Goal: Task Accomplishment & Management: Manage account settings

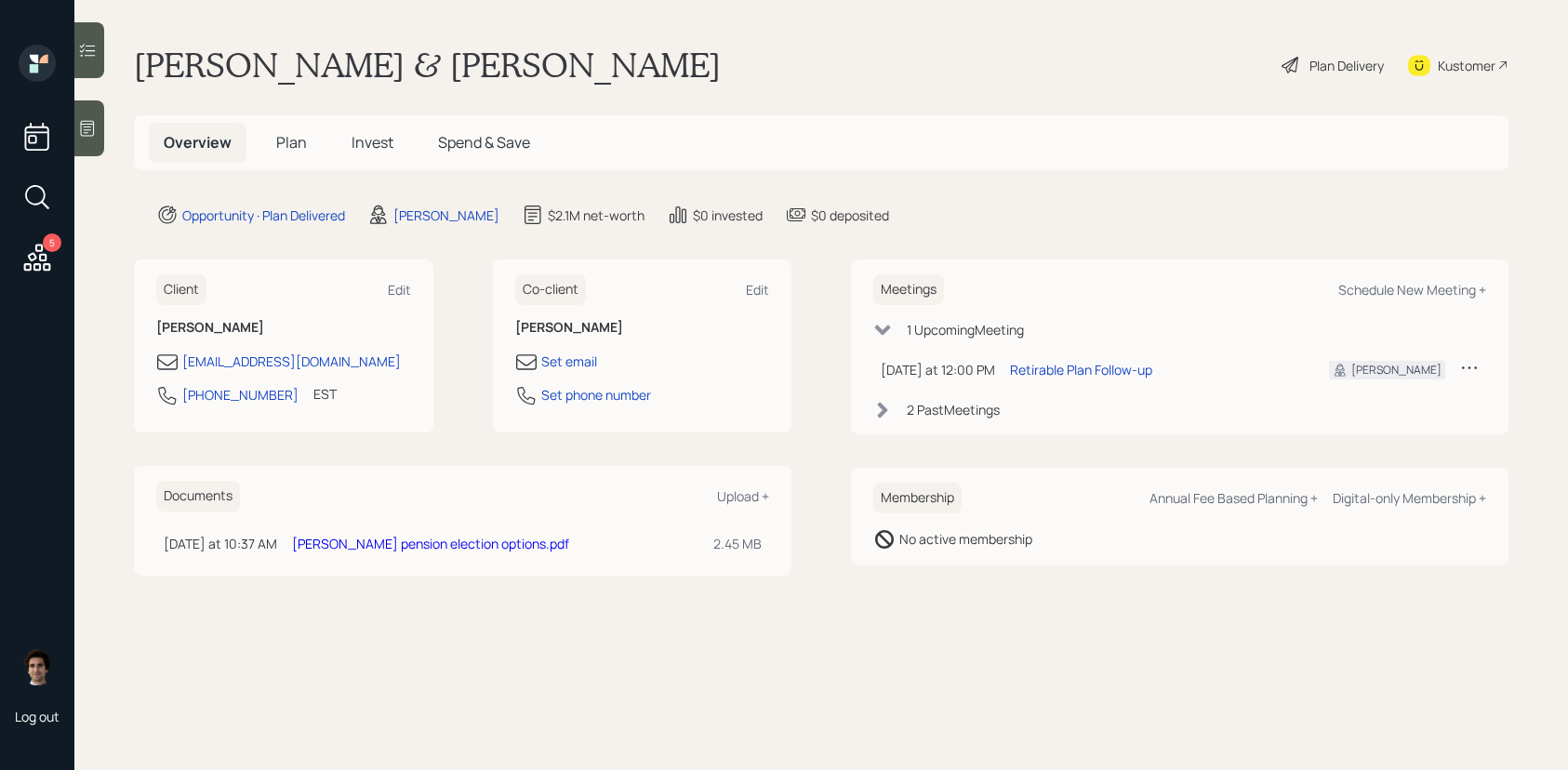
click at [291, 153] on h5 "Plan" at bounding box center [292, 142] width 61 height 40
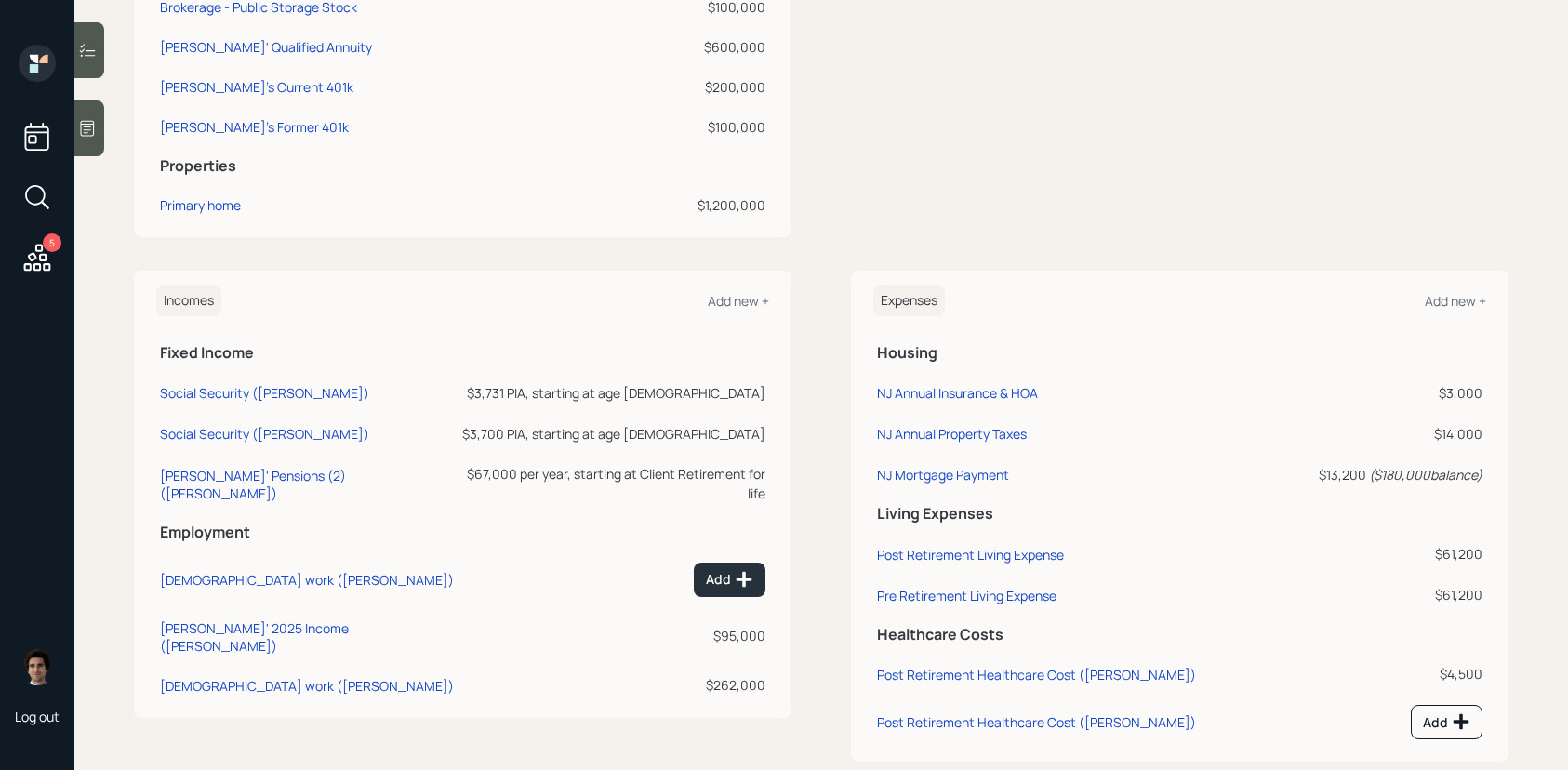
scroll to position [637, 0]
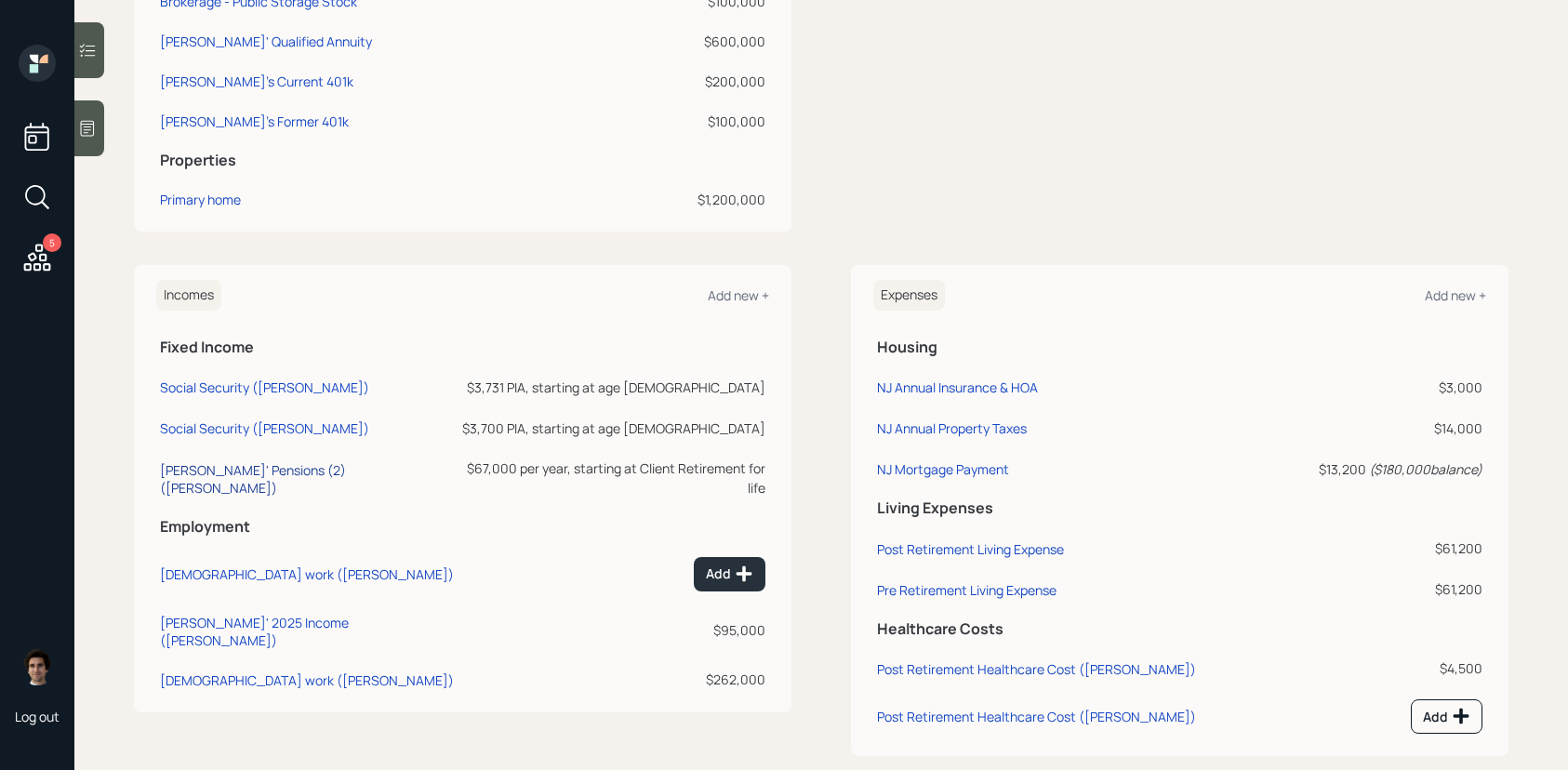
click at [322, 463] on div "[PERSON_NAME]' Pensions (2) ([PERSON_NAME])" at bounding box center [306, 479] width 294 height 36
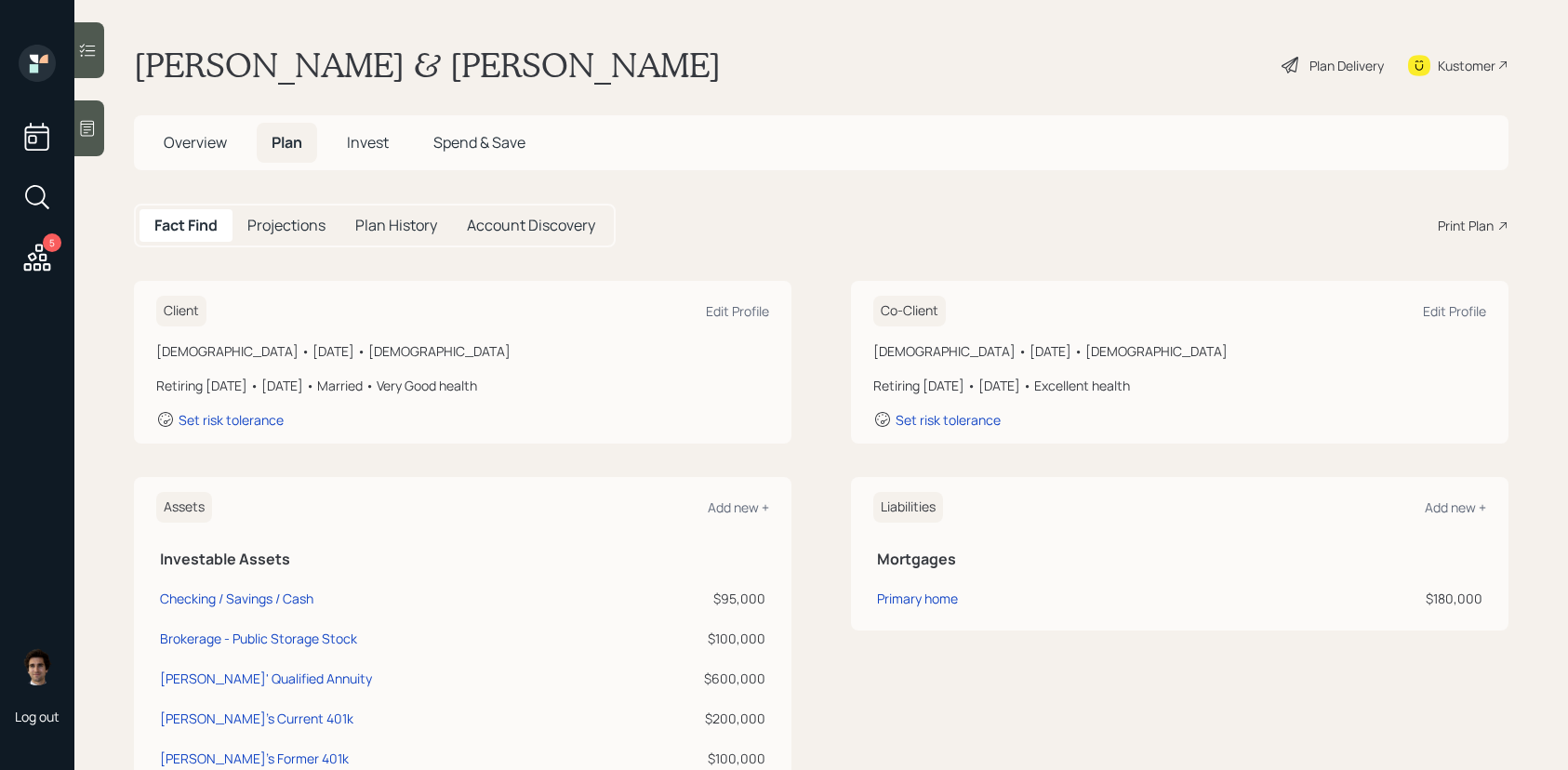
click at [1309, 67] on div "Plan Delivery" at bounding box center [1347, 65] width 75 height 20
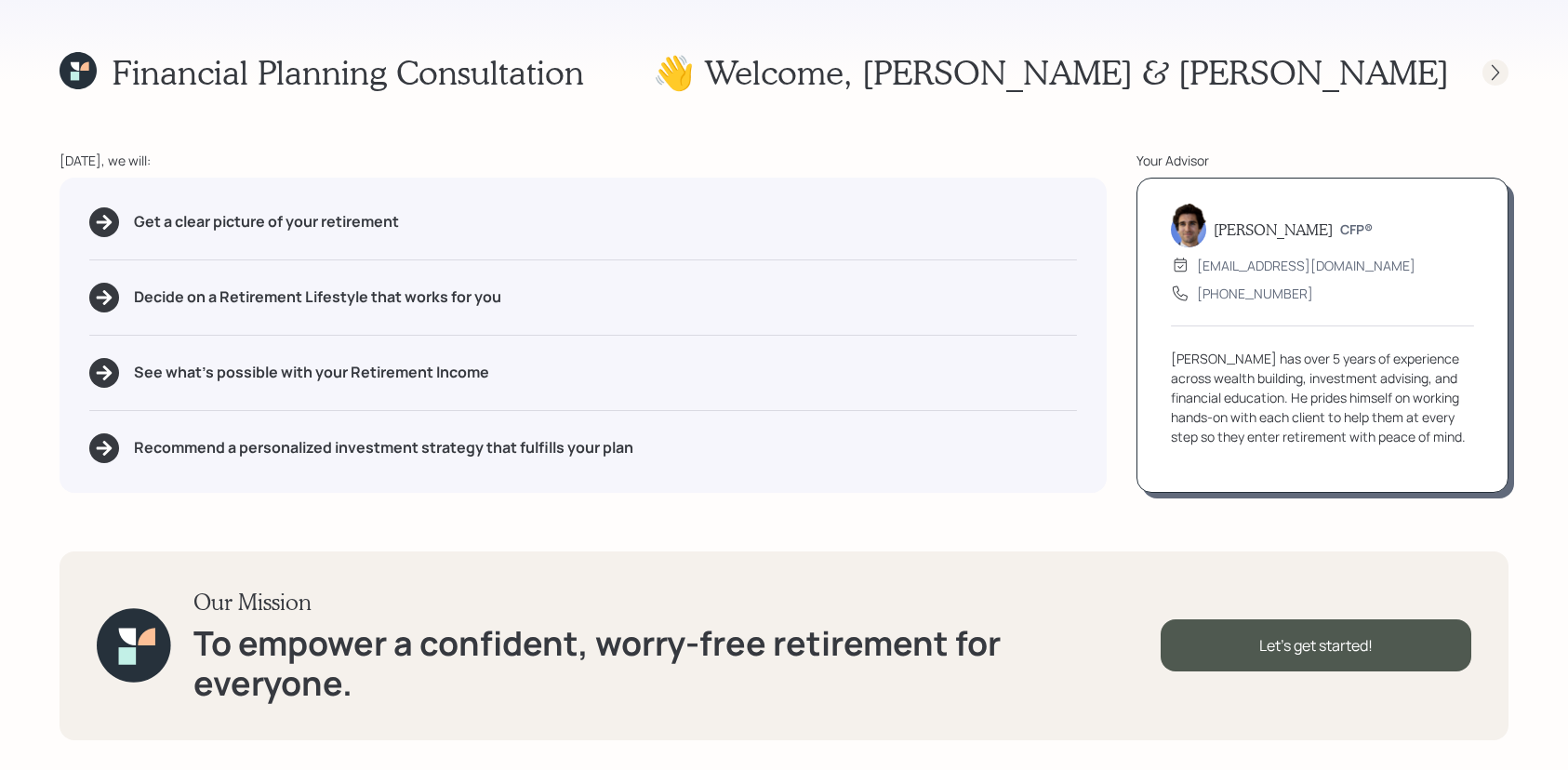
click at [1500, 80] on icon at bounding box center [1496, 73] width 19 height 19
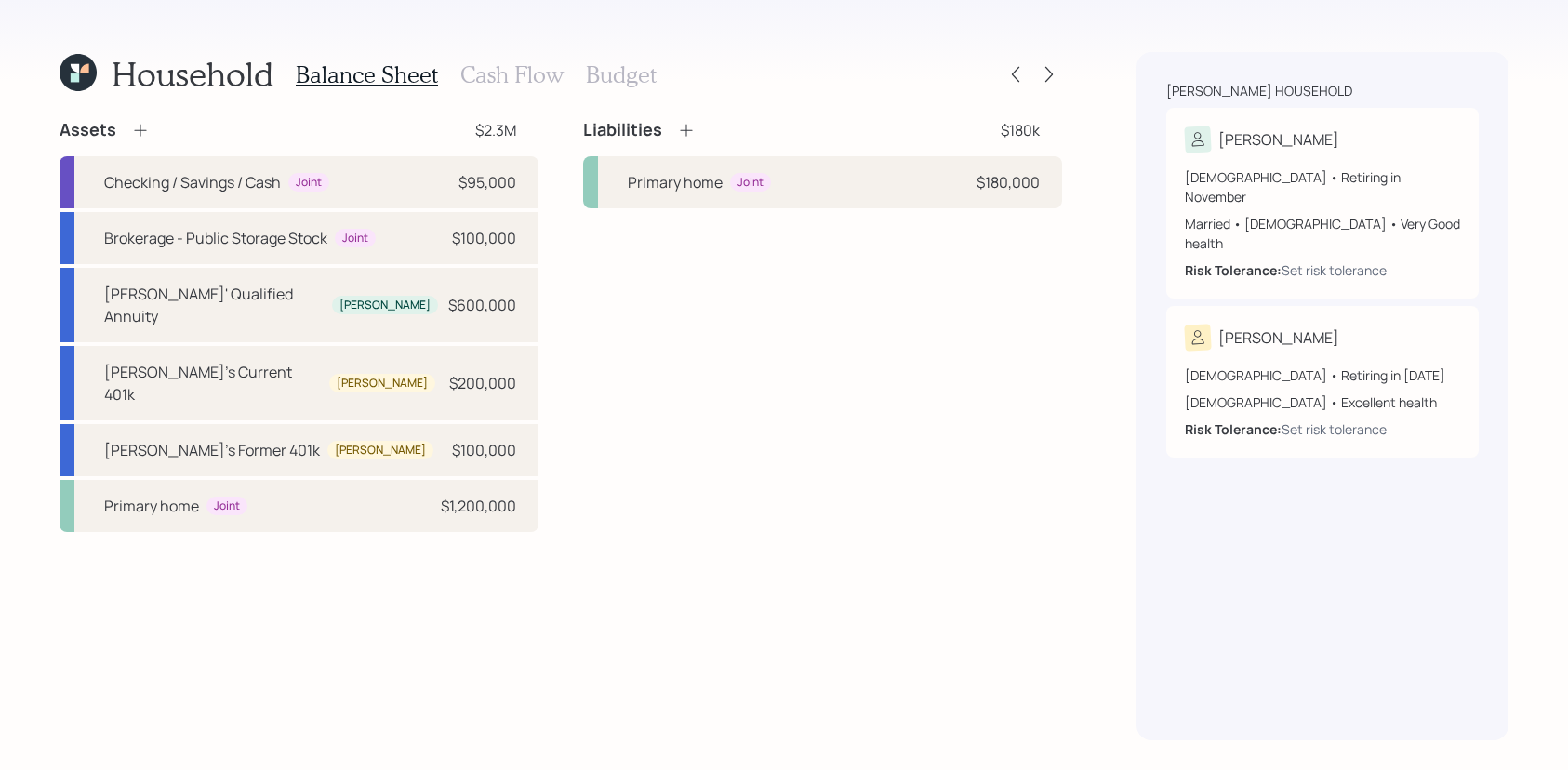
click at [1068, 71] on div "Household Balance Sheet Cash Flow Budget Assets $2.3M Checking / Savings / Cash…" at bounding box center [784, 385] width 1568 height 770
click at [1055, 69] on icon at bounding box center [1049, 75] width 19 height 19
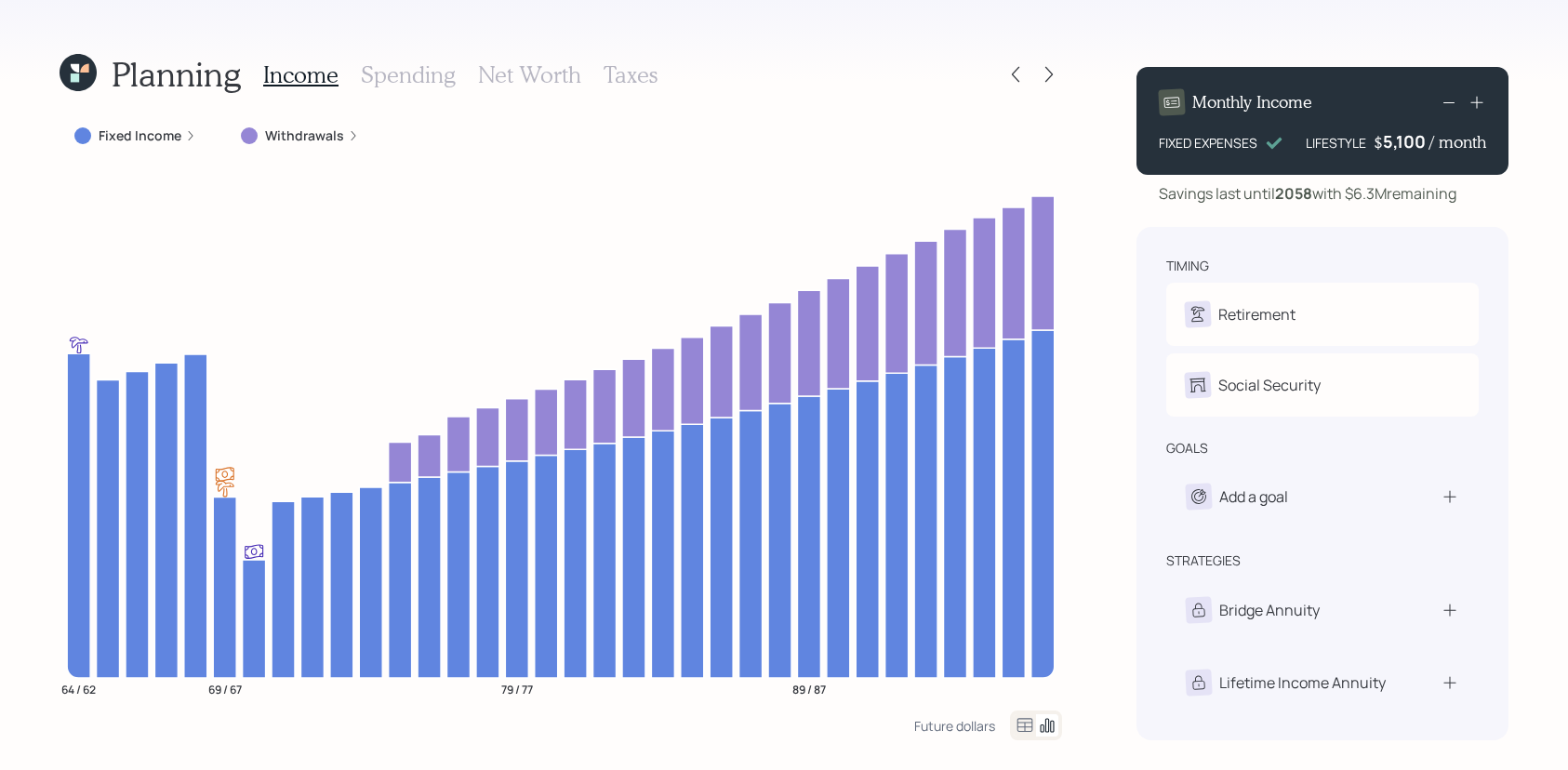
click at [1055, 69] on icon at bounding box center [1049, 75] width 19 height 19
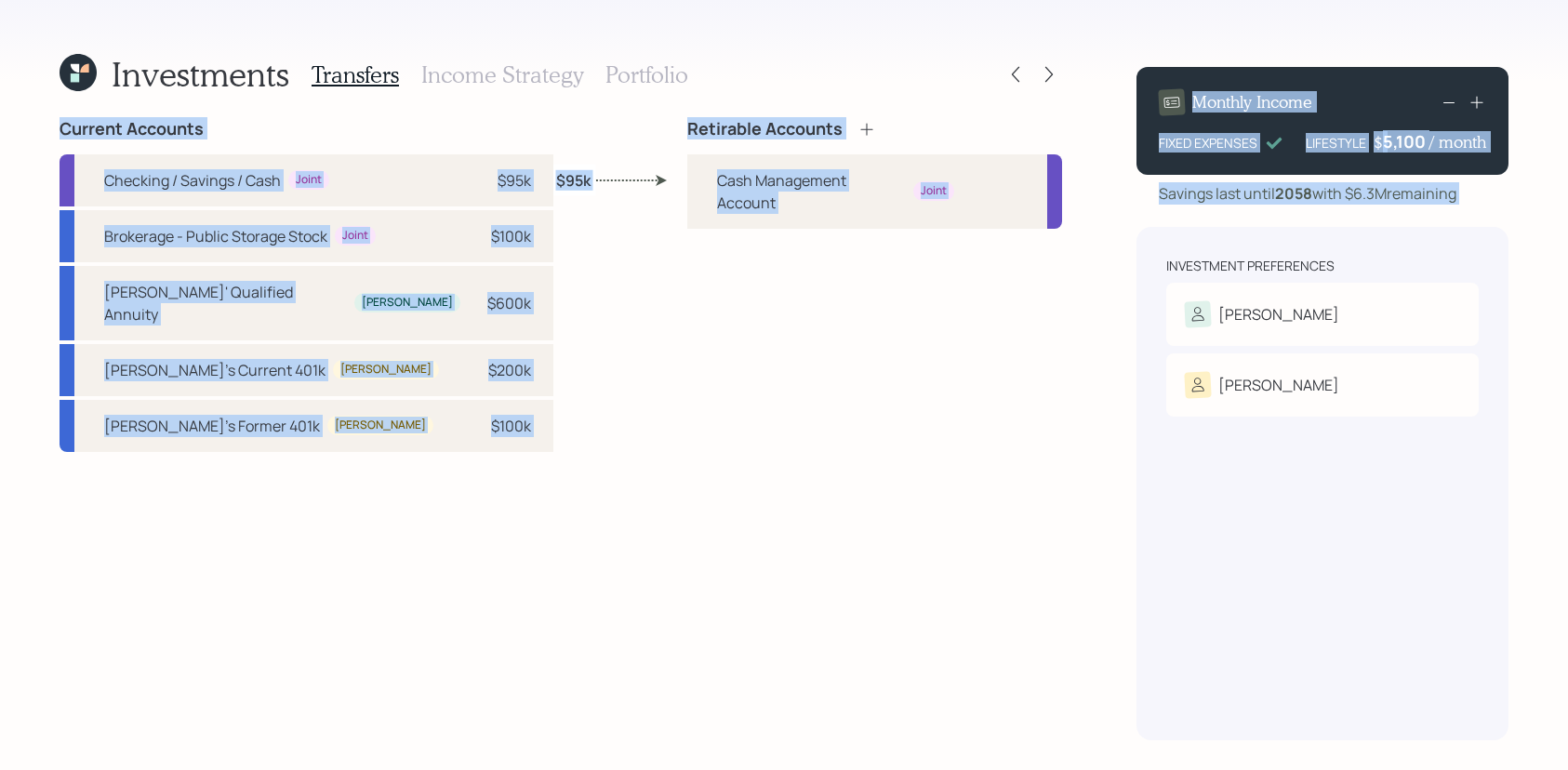
drag, startPoint x: 1055, startPoint y: 69, endPoint x: 1128, endPoint y: 242, distance: 187.8
click at [1128, 242] on div "Investments Transfers Income Strategy Portfolio Current Accounts Checking / Sav…" at bounding box center [784, 385] width 1568 height 770
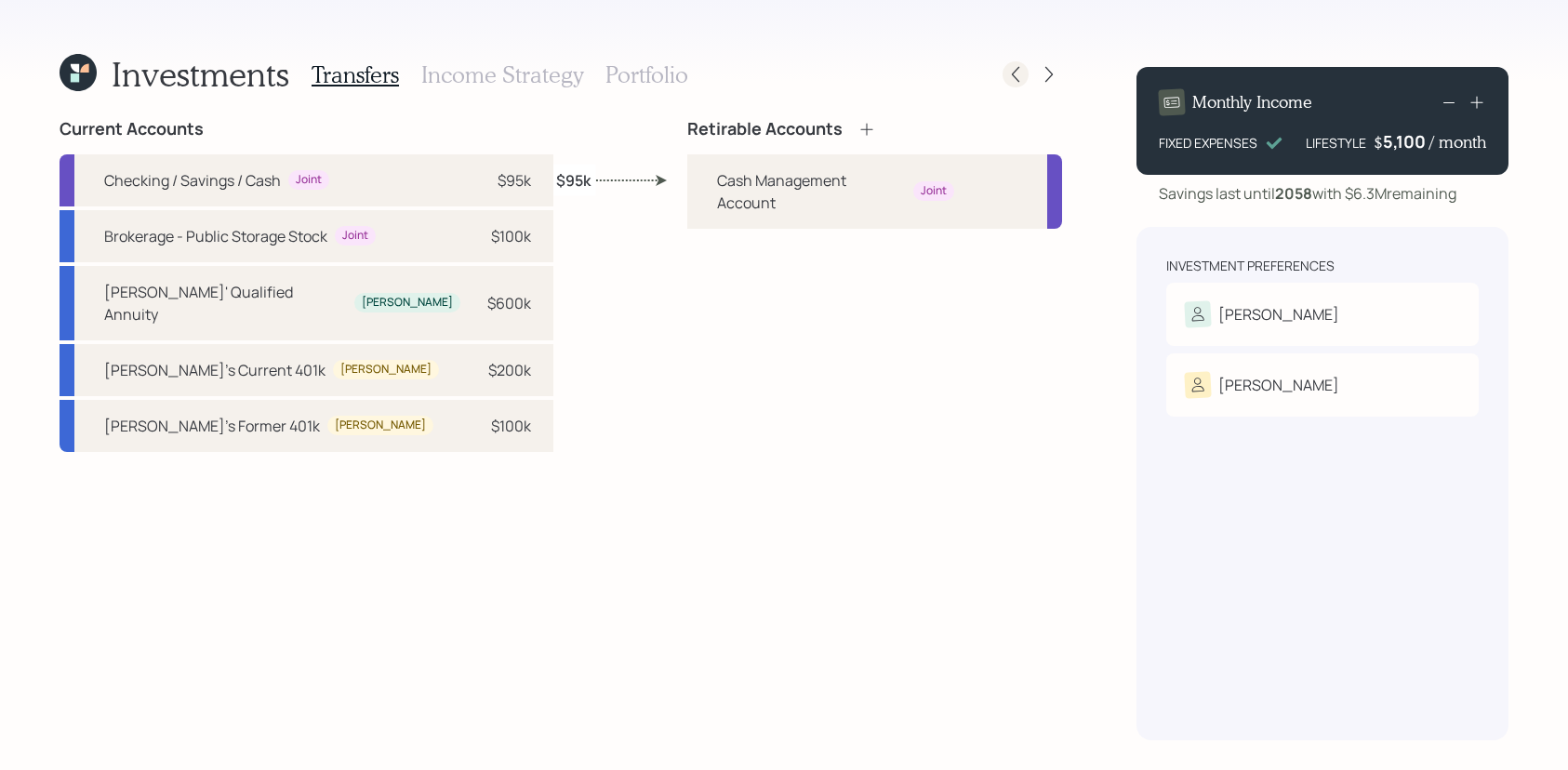
click at [1019, 74] on icon at bounding box center [1016, 75] width 19 height 19
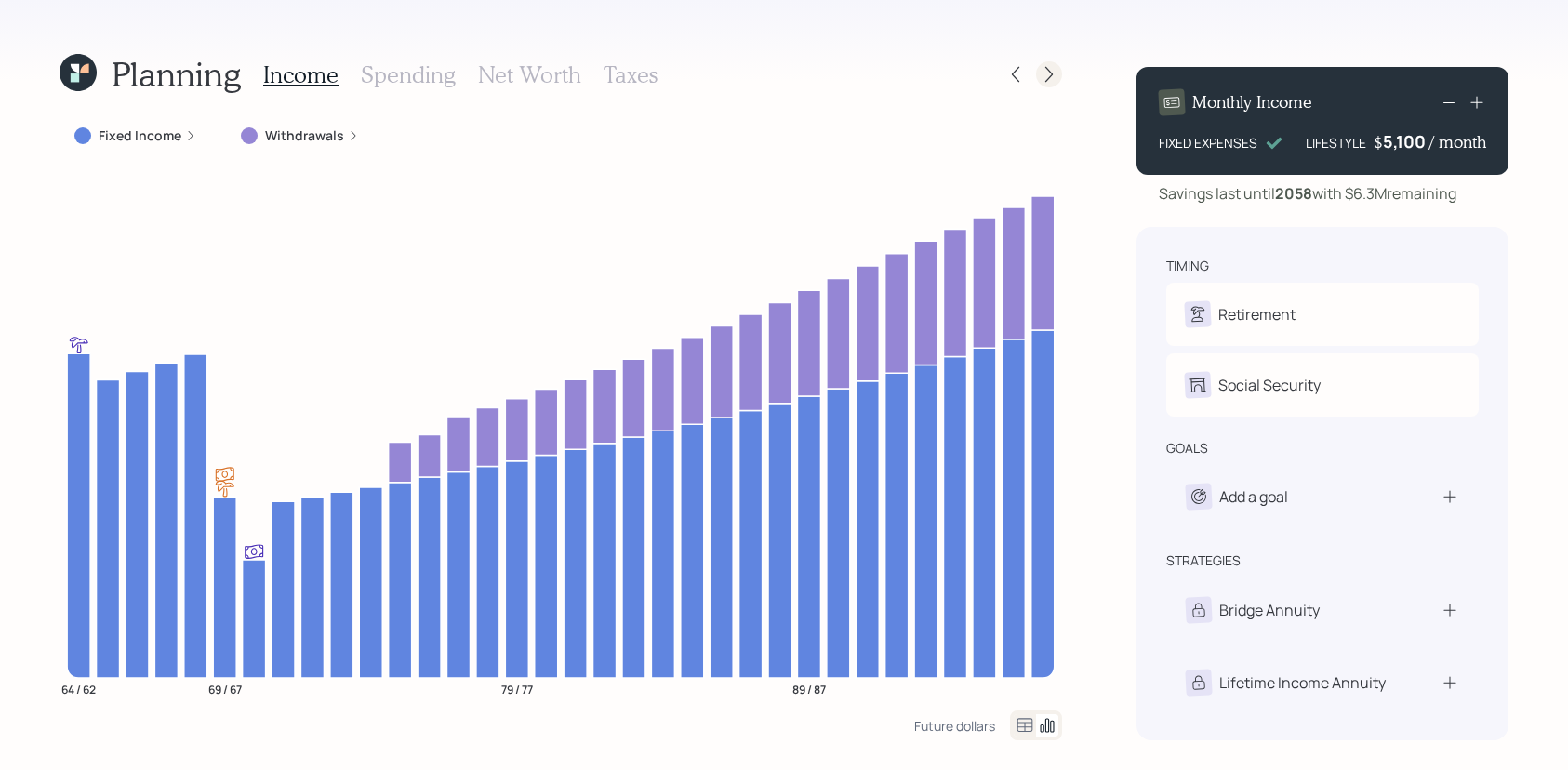
click at [1041, 71] on icon at bounding box center [1049, 75] width 19 height 19
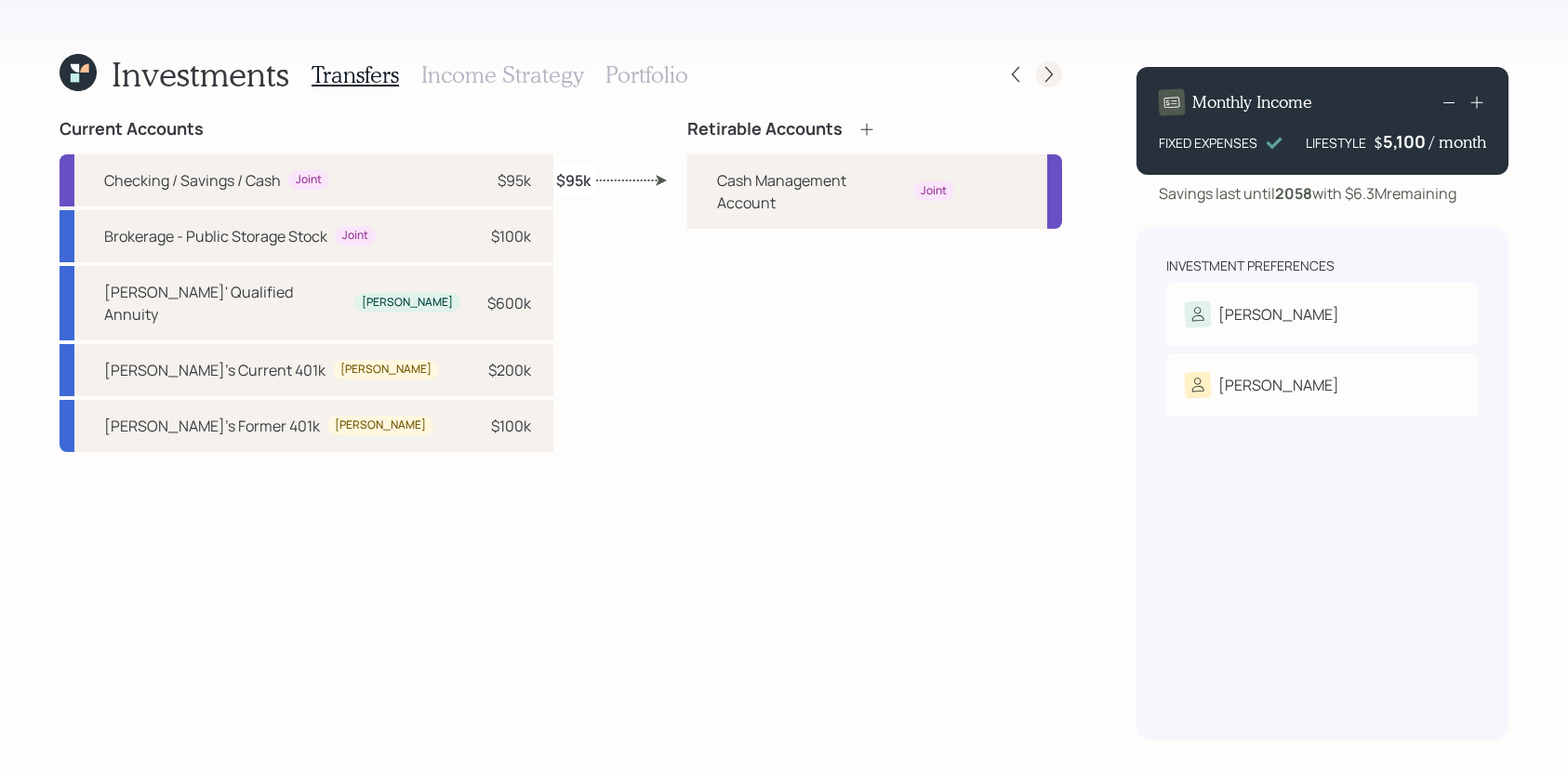
click at [1041, 71] on icon at bounding box center [1049, 75] width 19 height 19
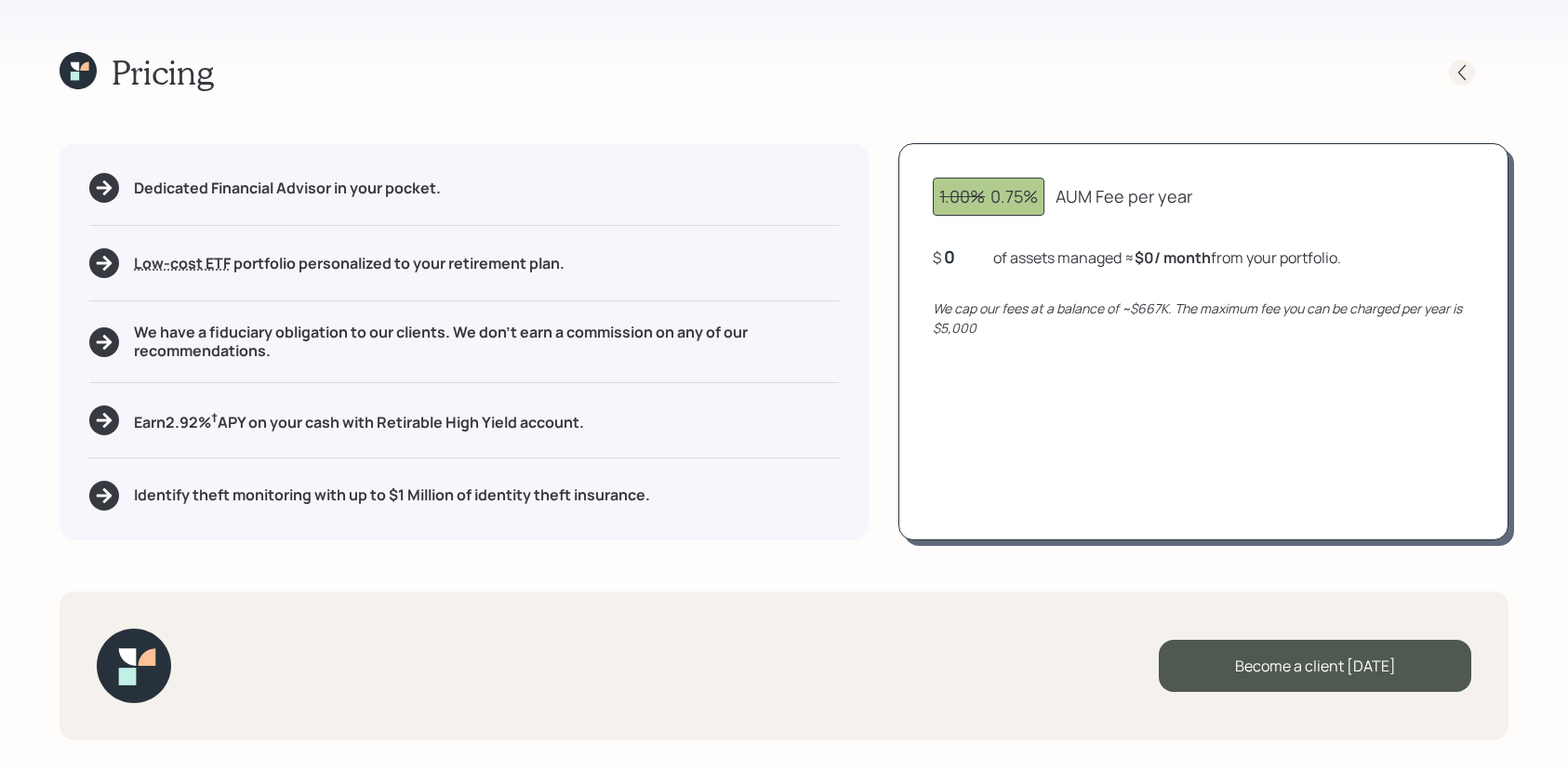
click at [1467, 78] on icon at bounding box center [1462, 73] width 19 height 19
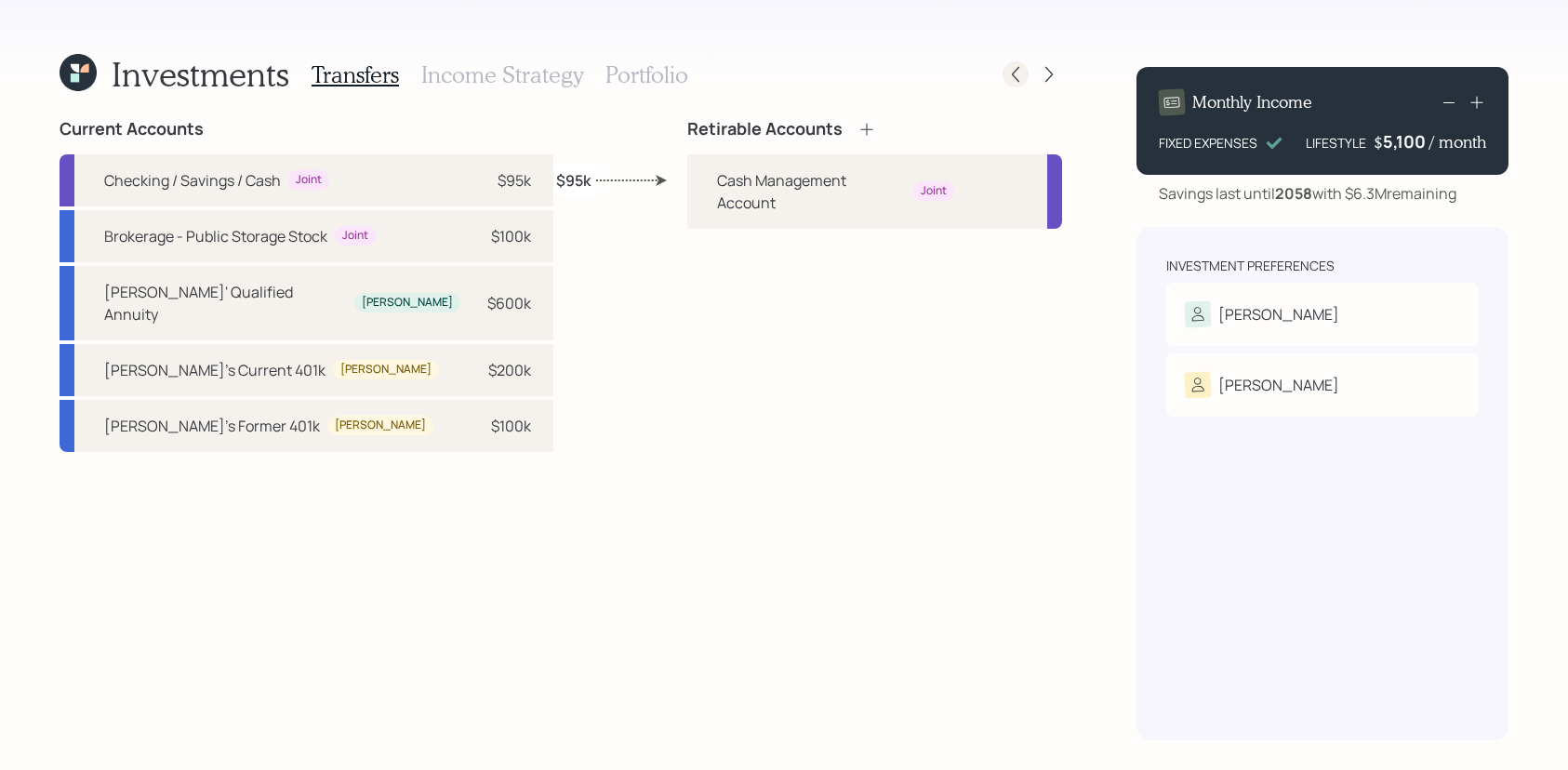
click at [1004, 69] on div at bounding box center [1016, 75] width 26 height 26
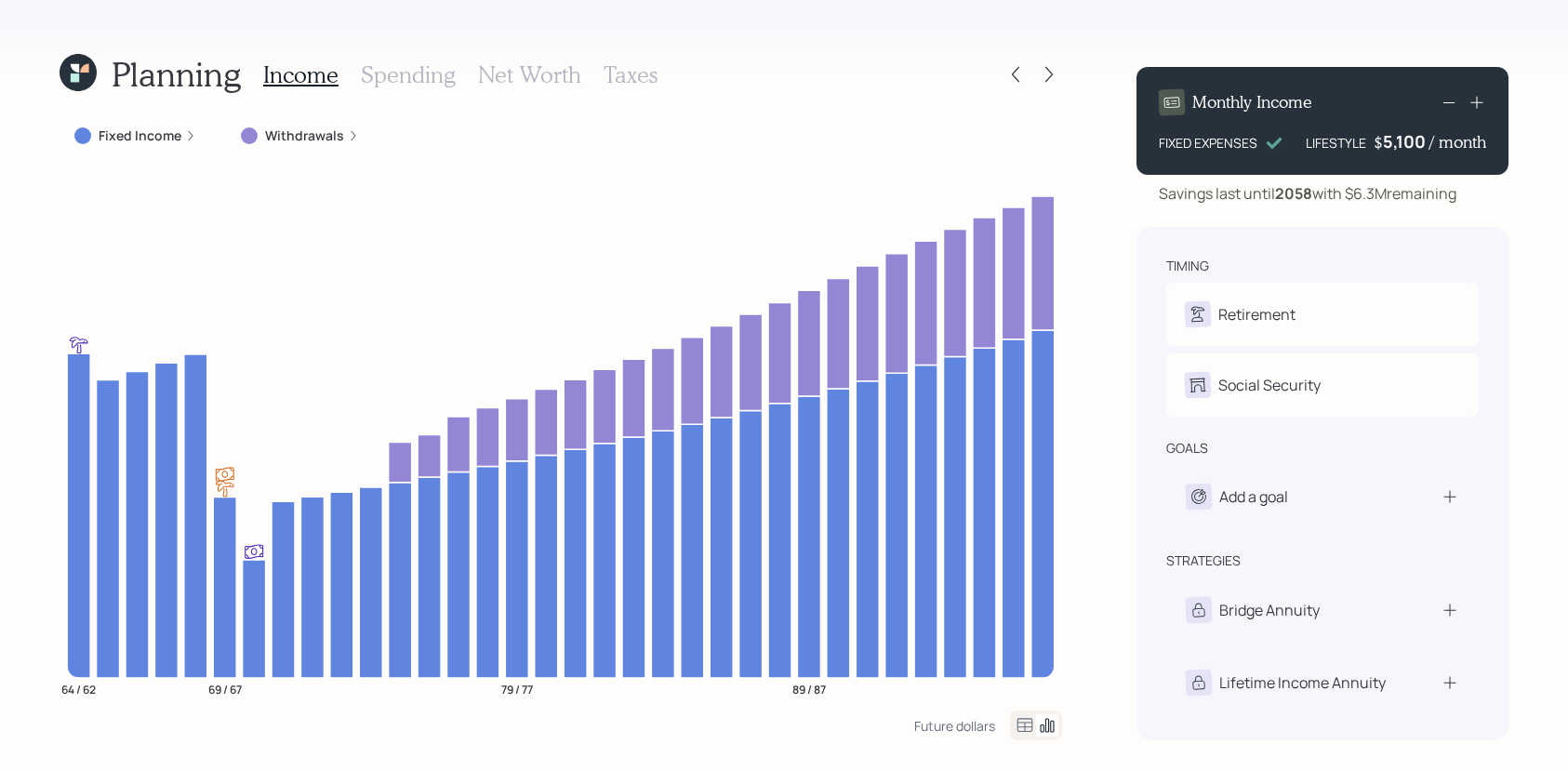
click at [1002, 66] on div "Planning Income Spending Net Worth Taxes" at bounding box center [561, 75] width 1003 height 45
click at [1008, 72] on icon at bounding box center [1016, 75] width 19 height 19
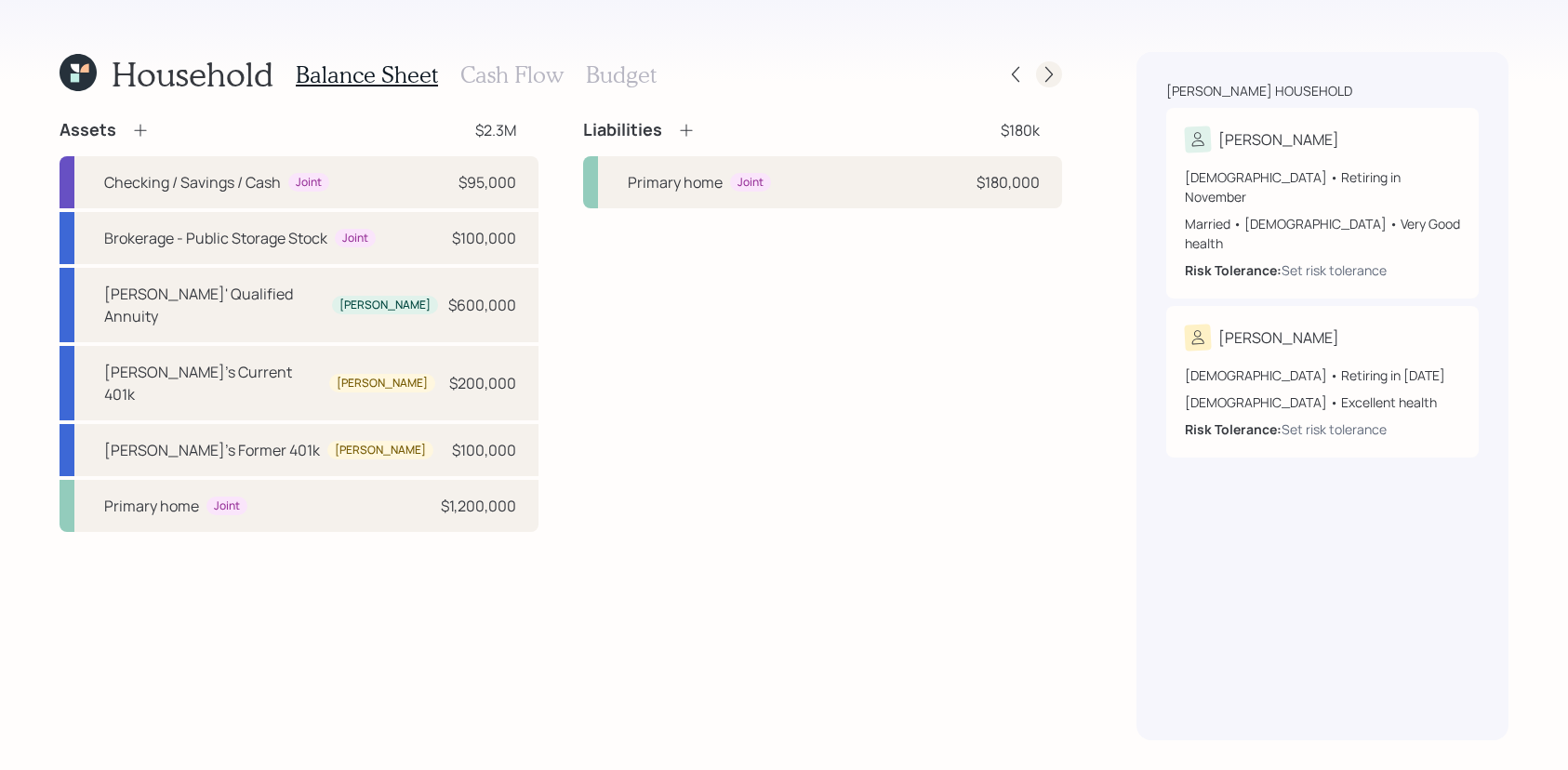
click at [1045, 77] on icon at bounding box center [1049, 75] width 19 height 19
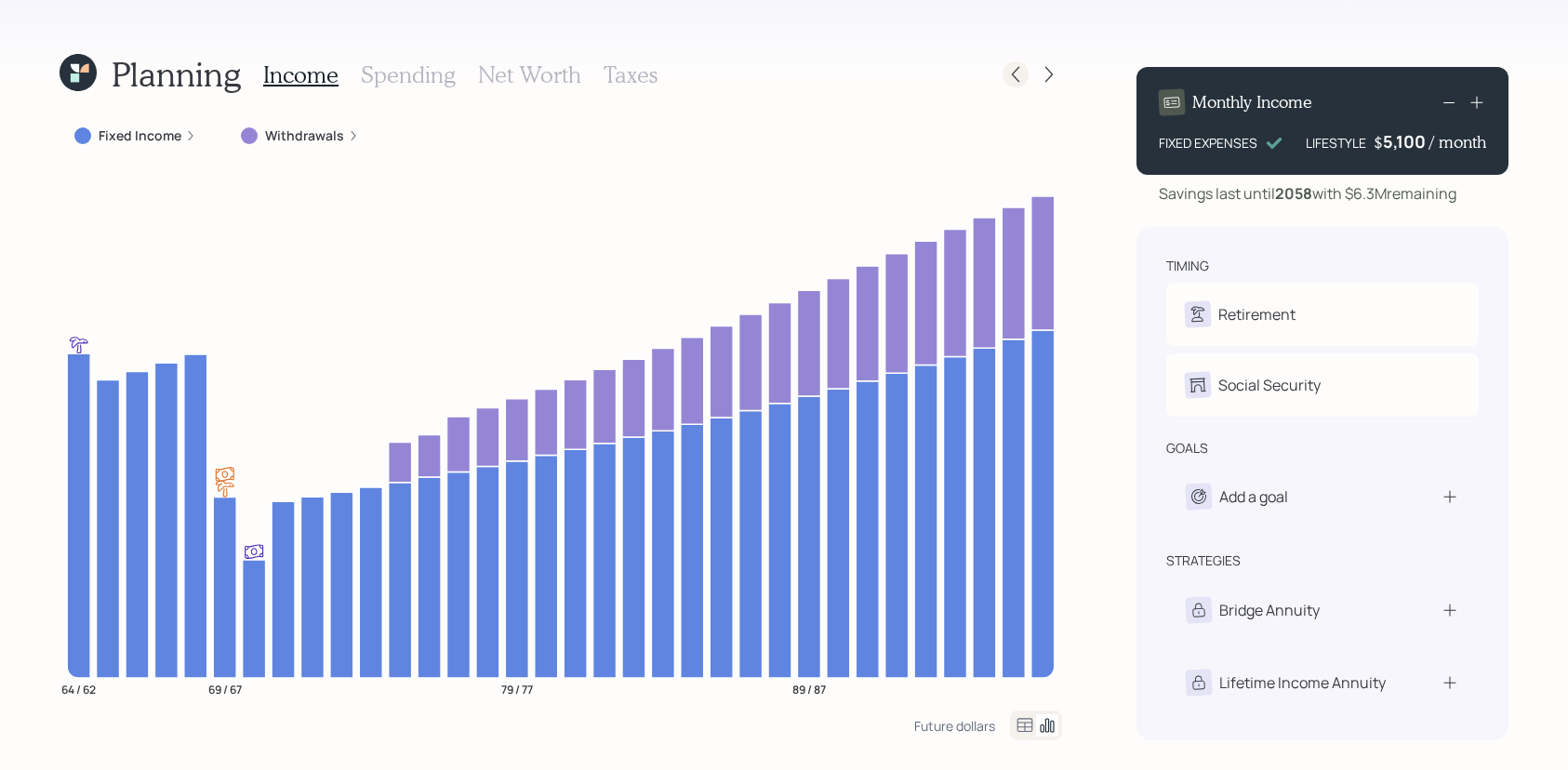
click at [1019, 78] on icon at bounding box center [1016, 75] width 19 height 19
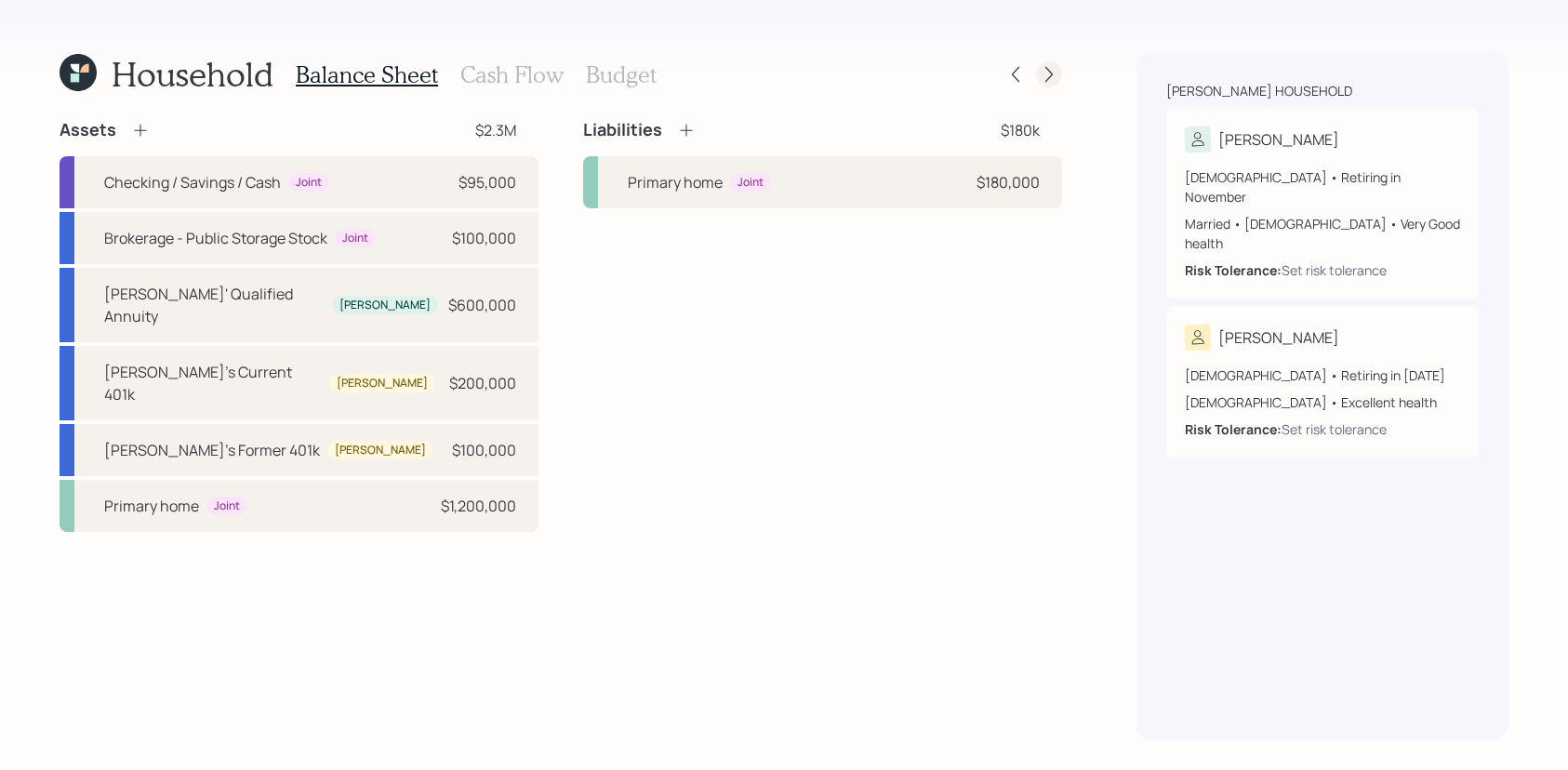
click at [1044, 73] on icon at bounding box center [1049, 75] width 19 height 19
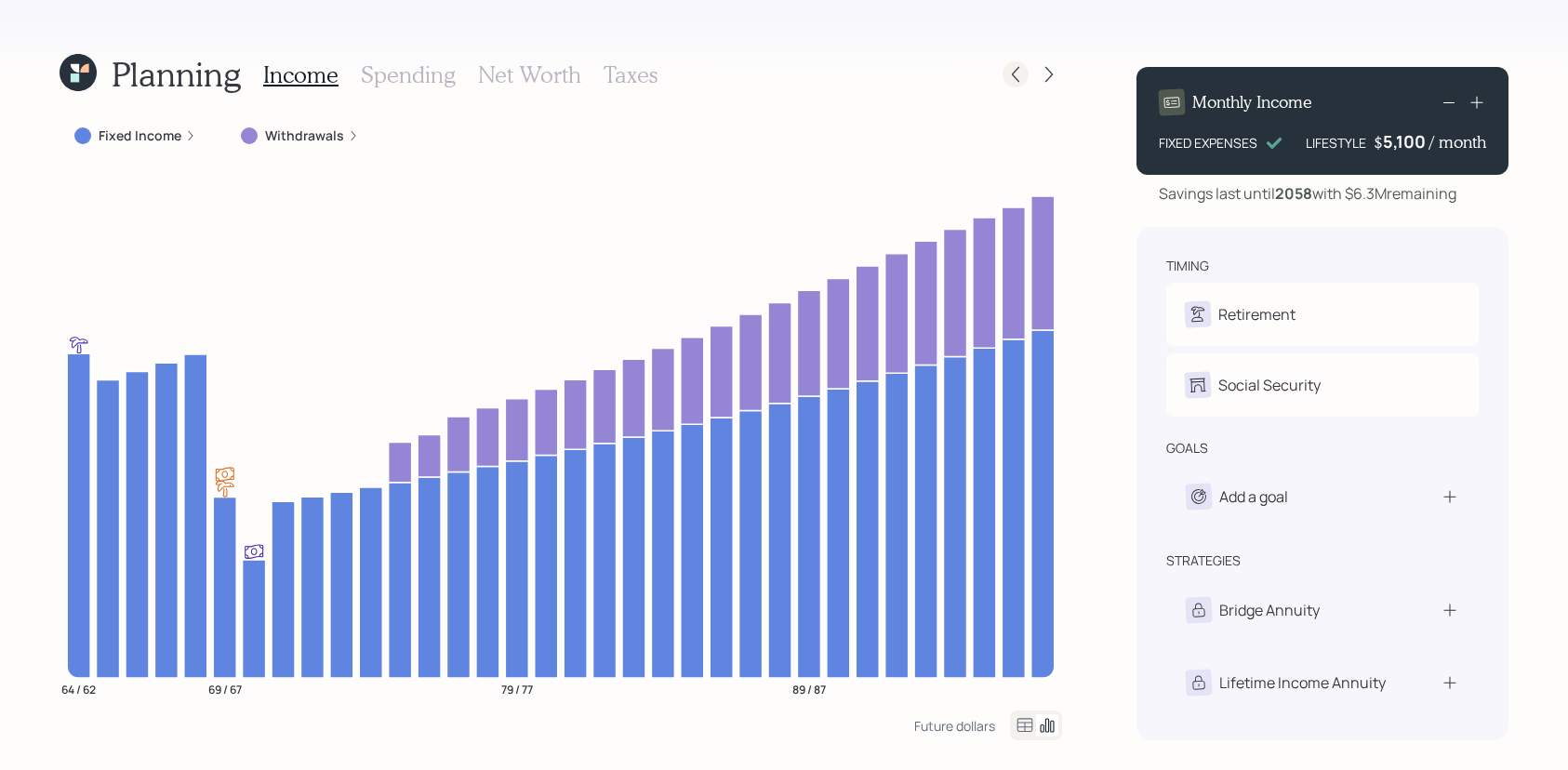
click at [1027, 71] on div at bounding box center [1016, 75] width 26 height 26
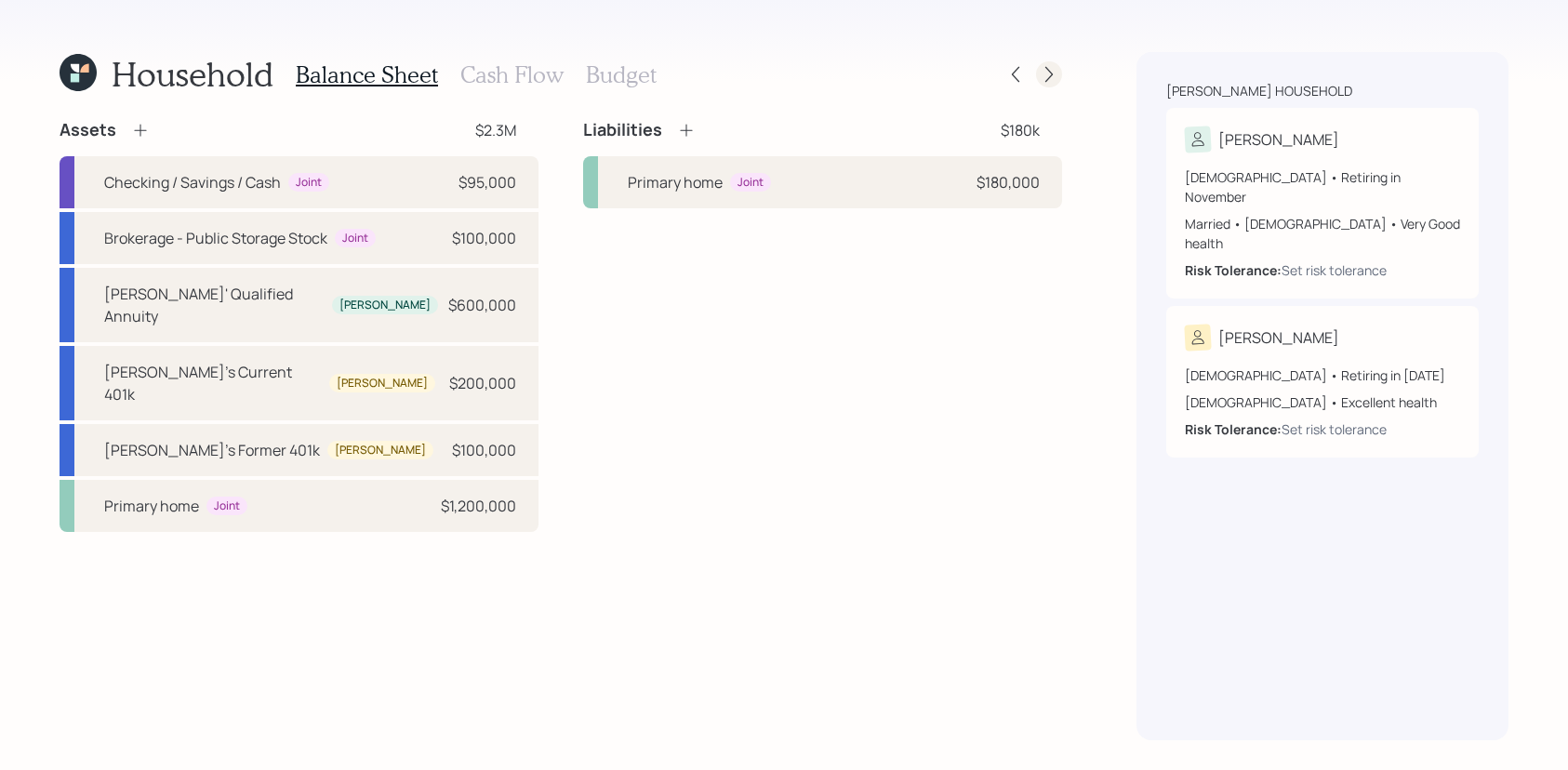
click at [1040, 71] on icon at bounding box center [1049, 75] width 19 height 19
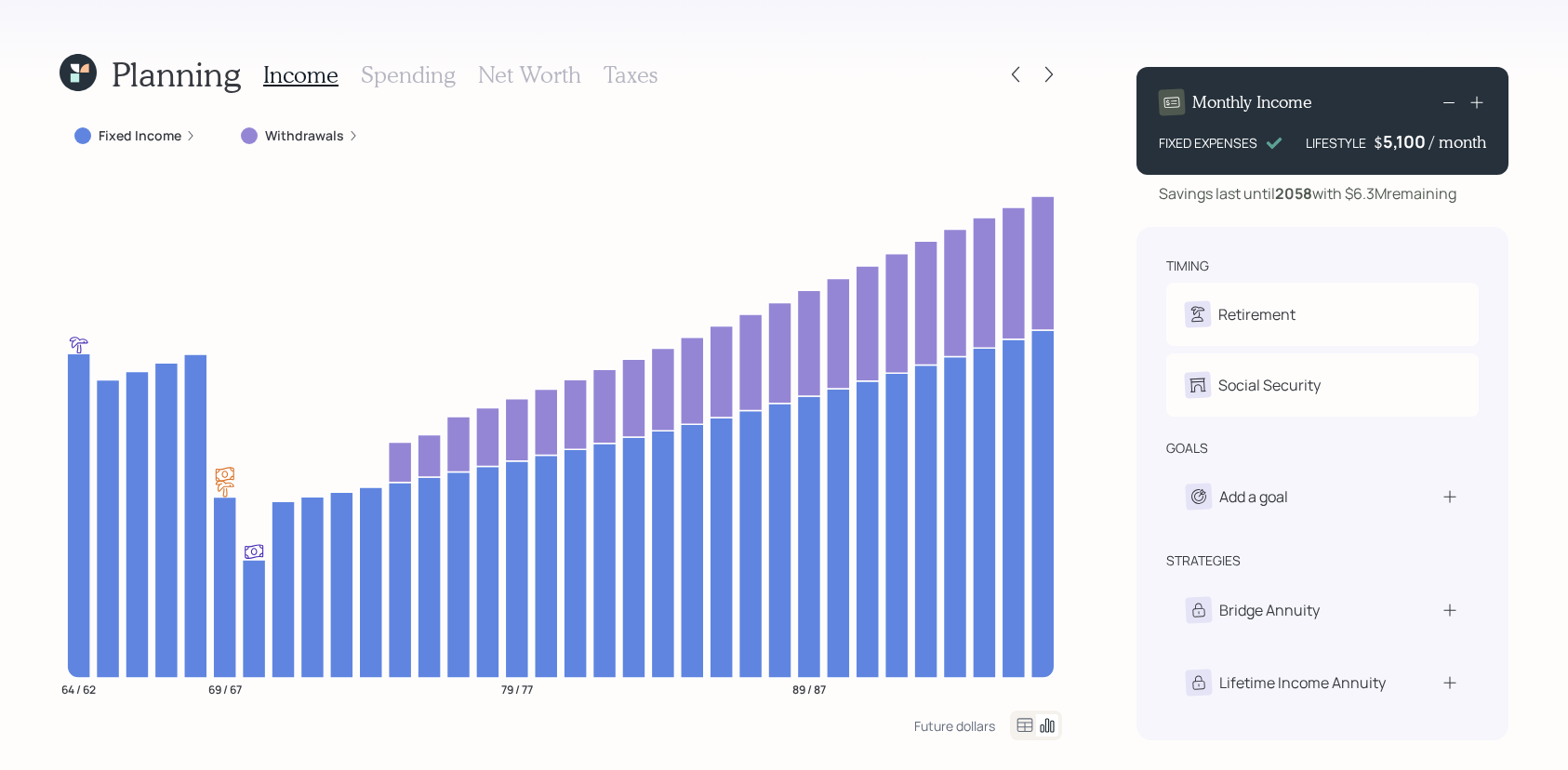
click at [171, 116] on div "Planning Income Spending Net Worth Taxes Fixed Income Withdrawals 64 / 62 69 / …" at bounding box center [561, 396] width 1003 height 689
click at [171, 133] on label "Fixed Income" at bounding box center [140, 135] width 83 height 19
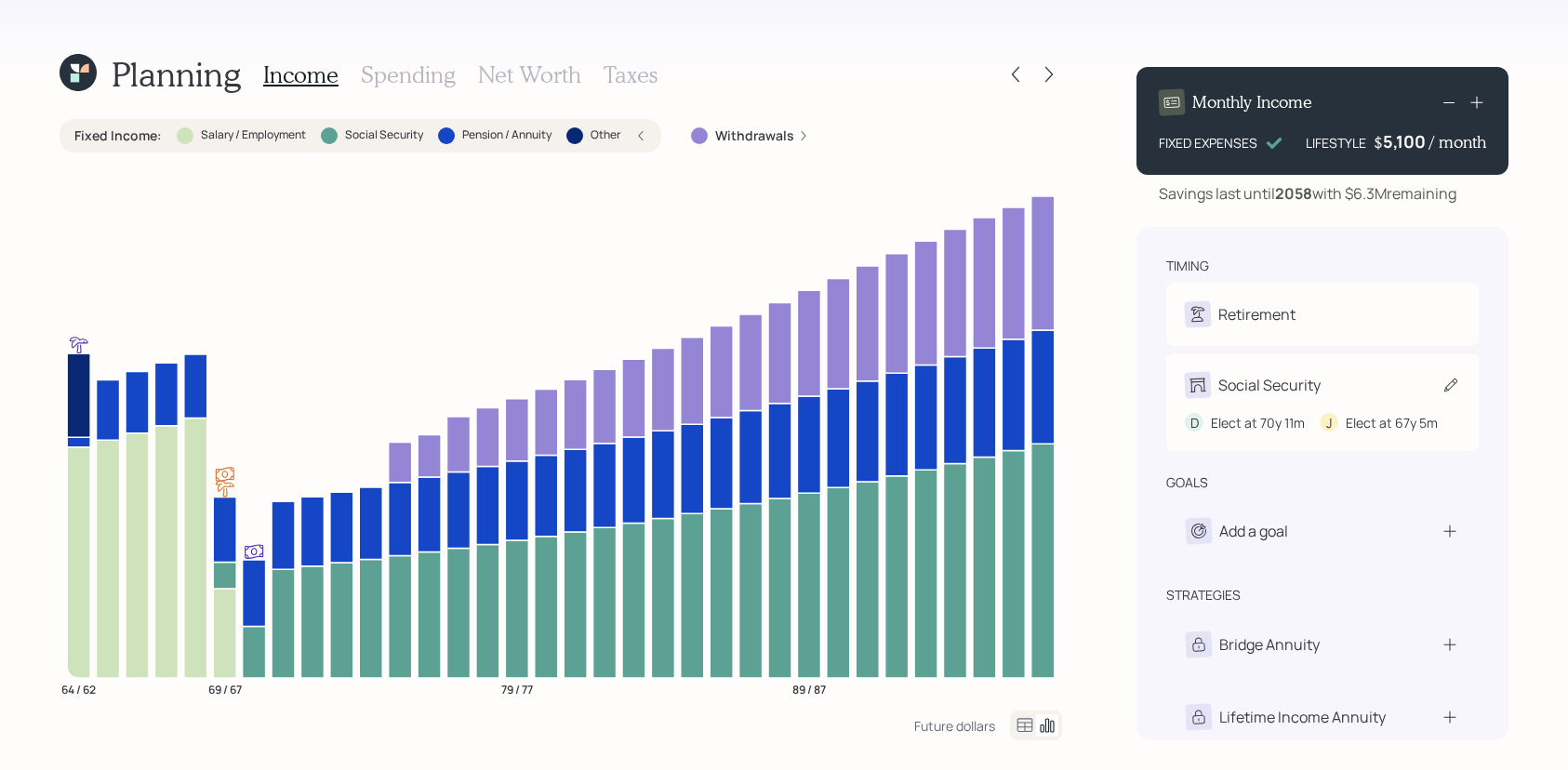
click at [1271, 386] on div "Social Security" at bounding box center [1269, 385] width 102 height 22
select select "11"
select select "5"
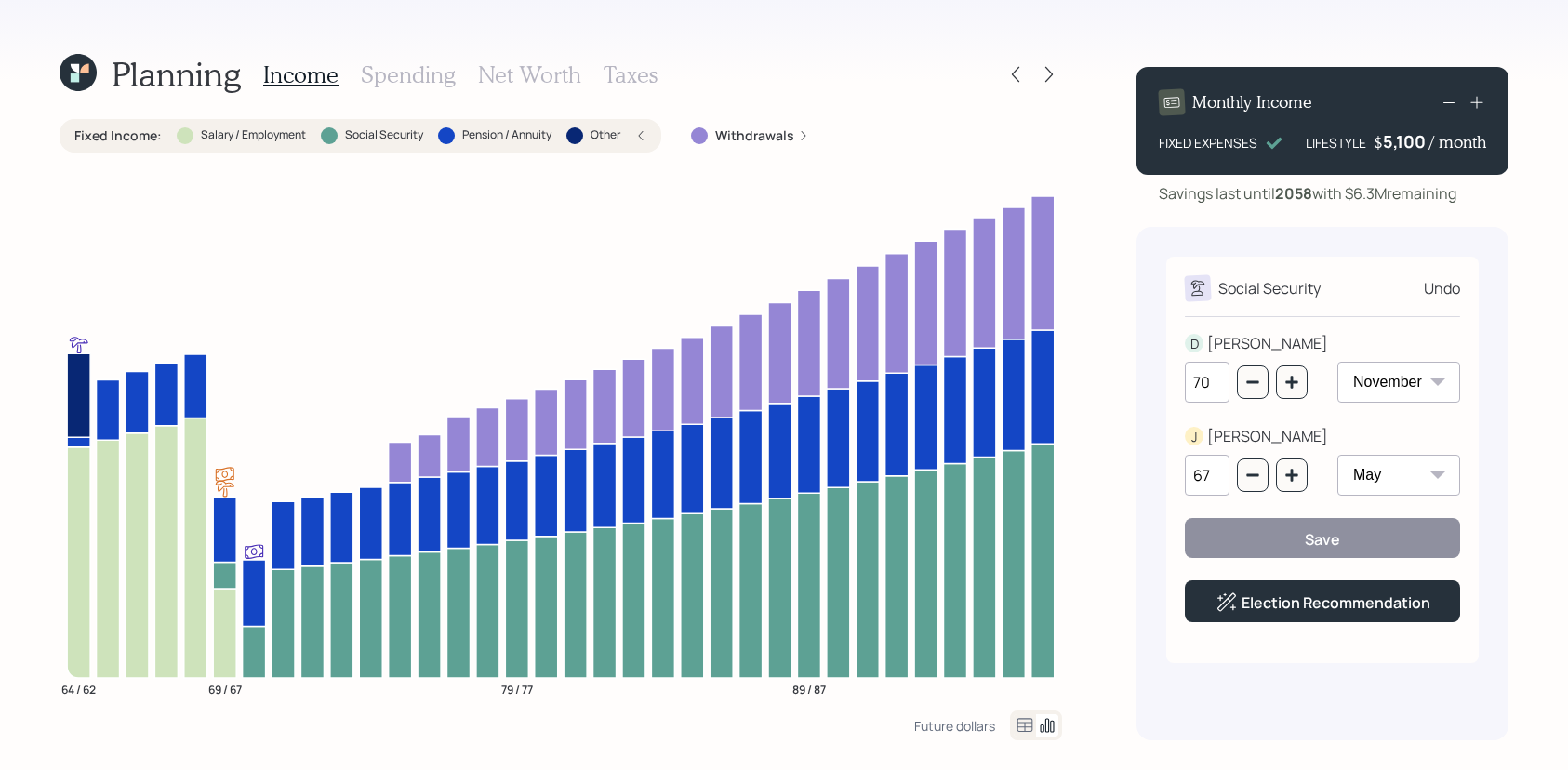
click at [83, 68] on icon at bounding box center [84, 68] width 8 height 8
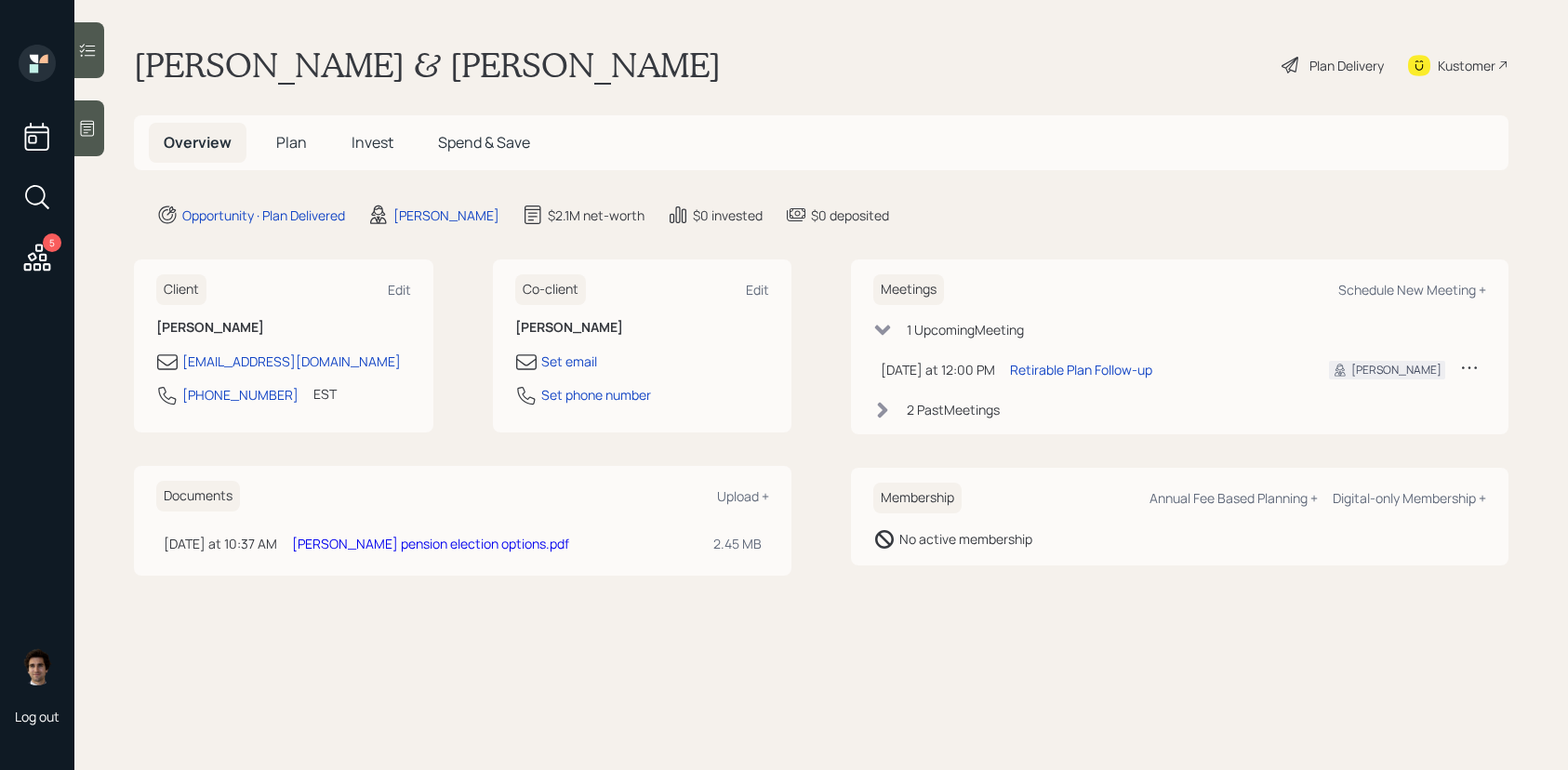
click at [289, 152] on h5 "Plan" at bounding box center [292, 142] width 61 height 40
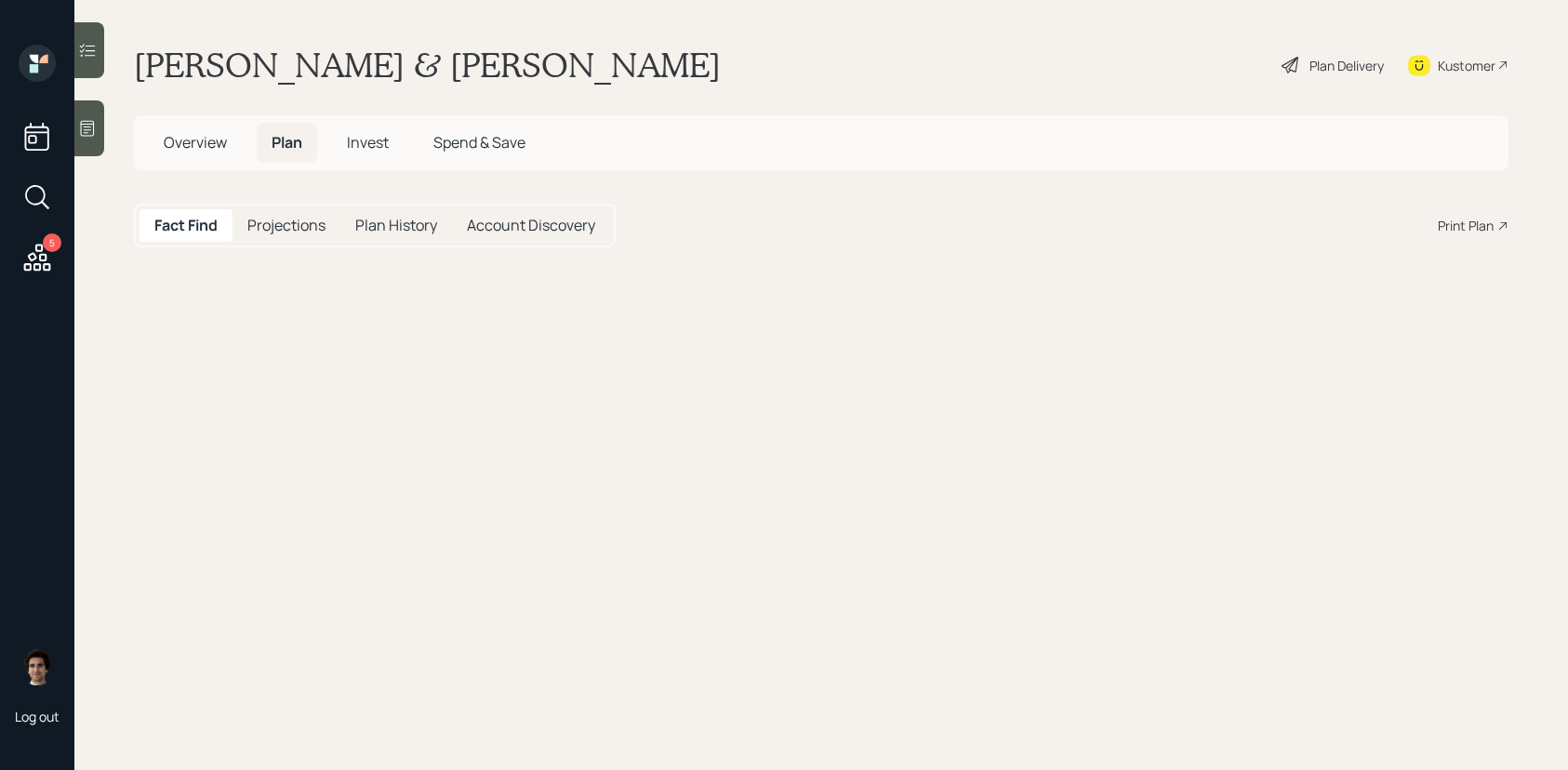
click at [289, 152] on h5 "Plan" at bounding box center [287, 142] width 61 height 40
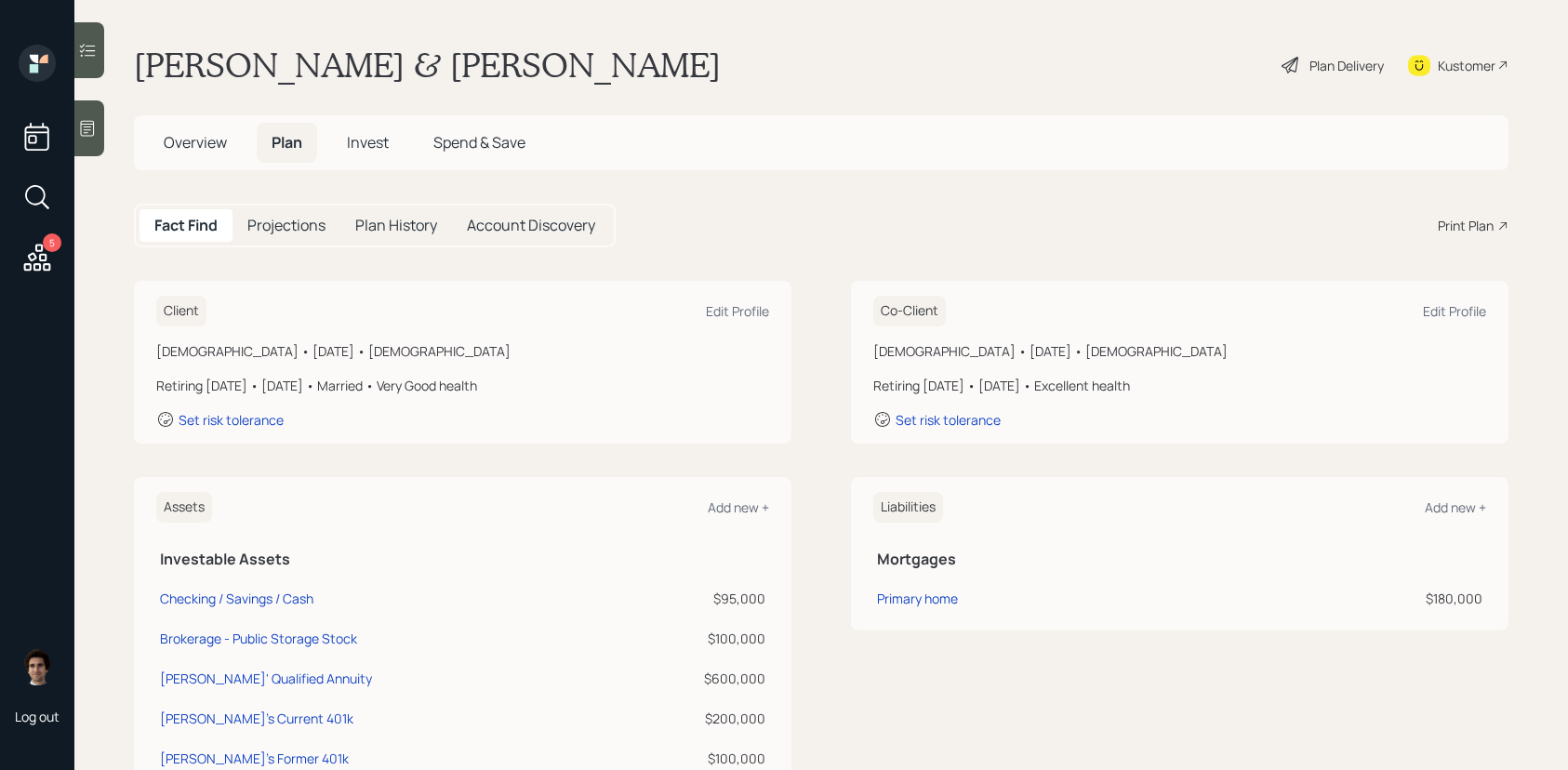
click at [194, 129] on h5 "Overview" at bounding box center [195, 142] width 93 height 40
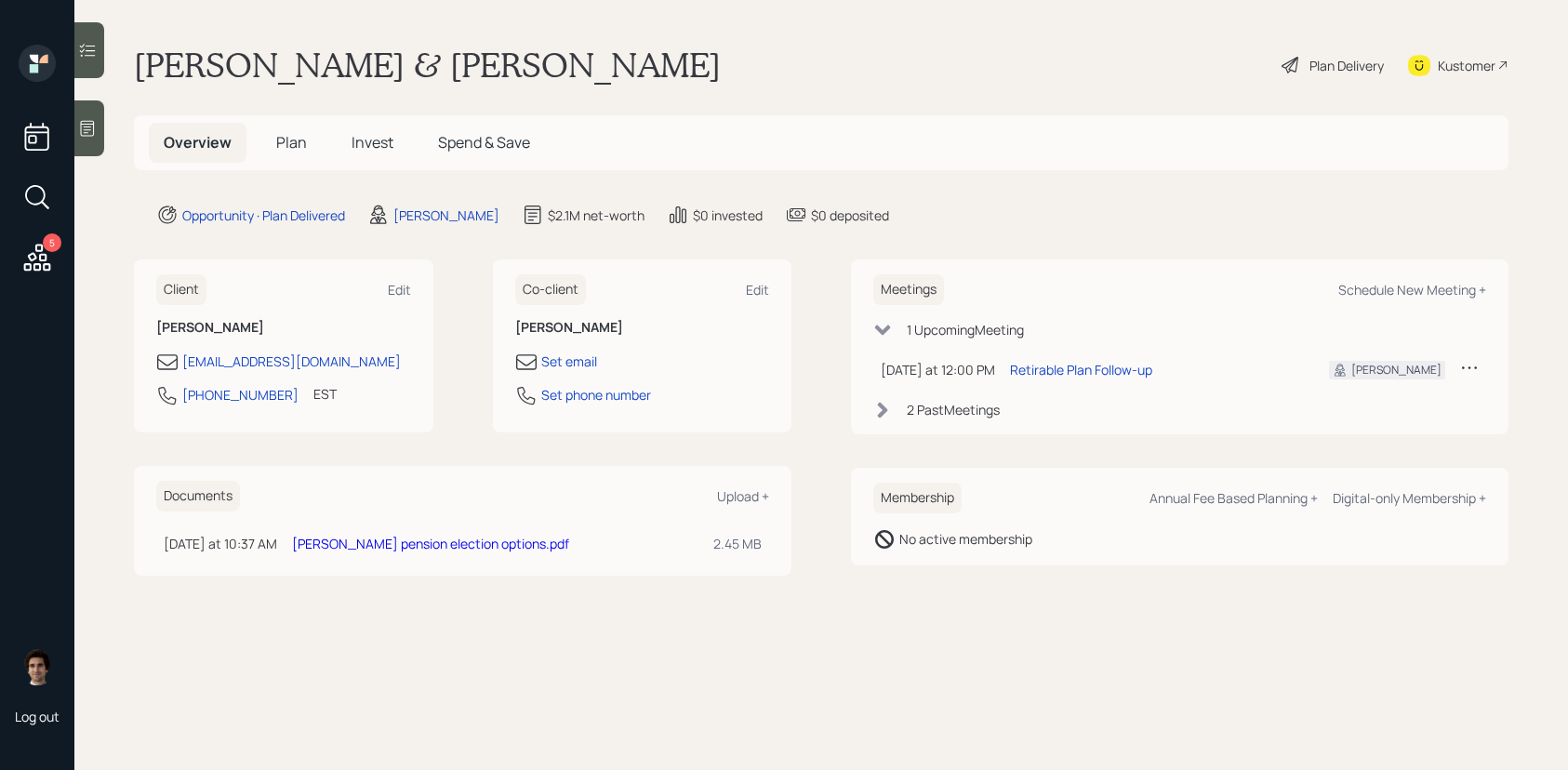
click at [475, 537] on link "[PERSON_NAME] pension election options.pdf" at bounding box center [431, 543] width 278 height 18
click at [292, 148] on span "Plan" at bounding box center [292, 142] width 31 height 21
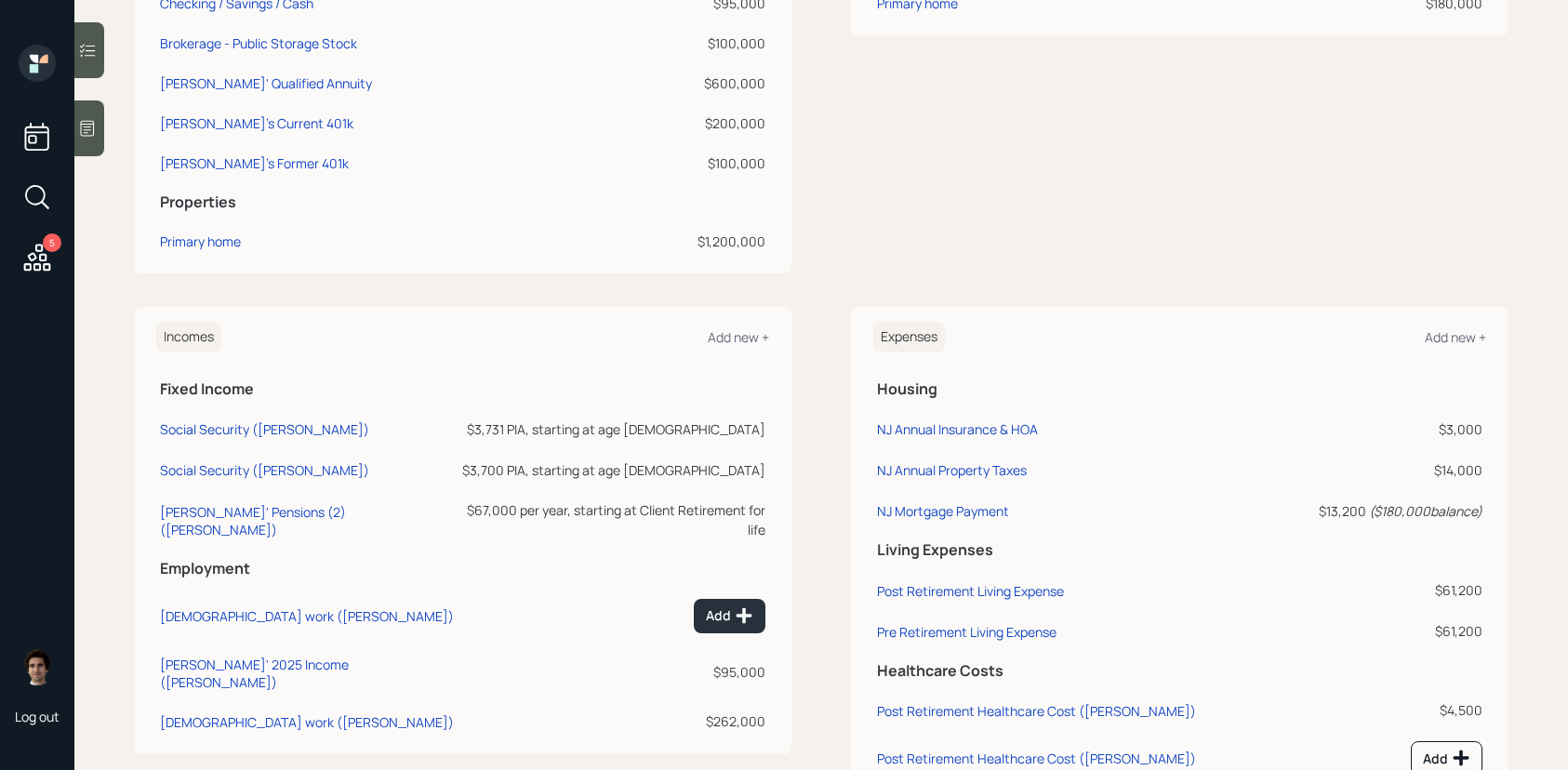
scroll to position [668, 0]
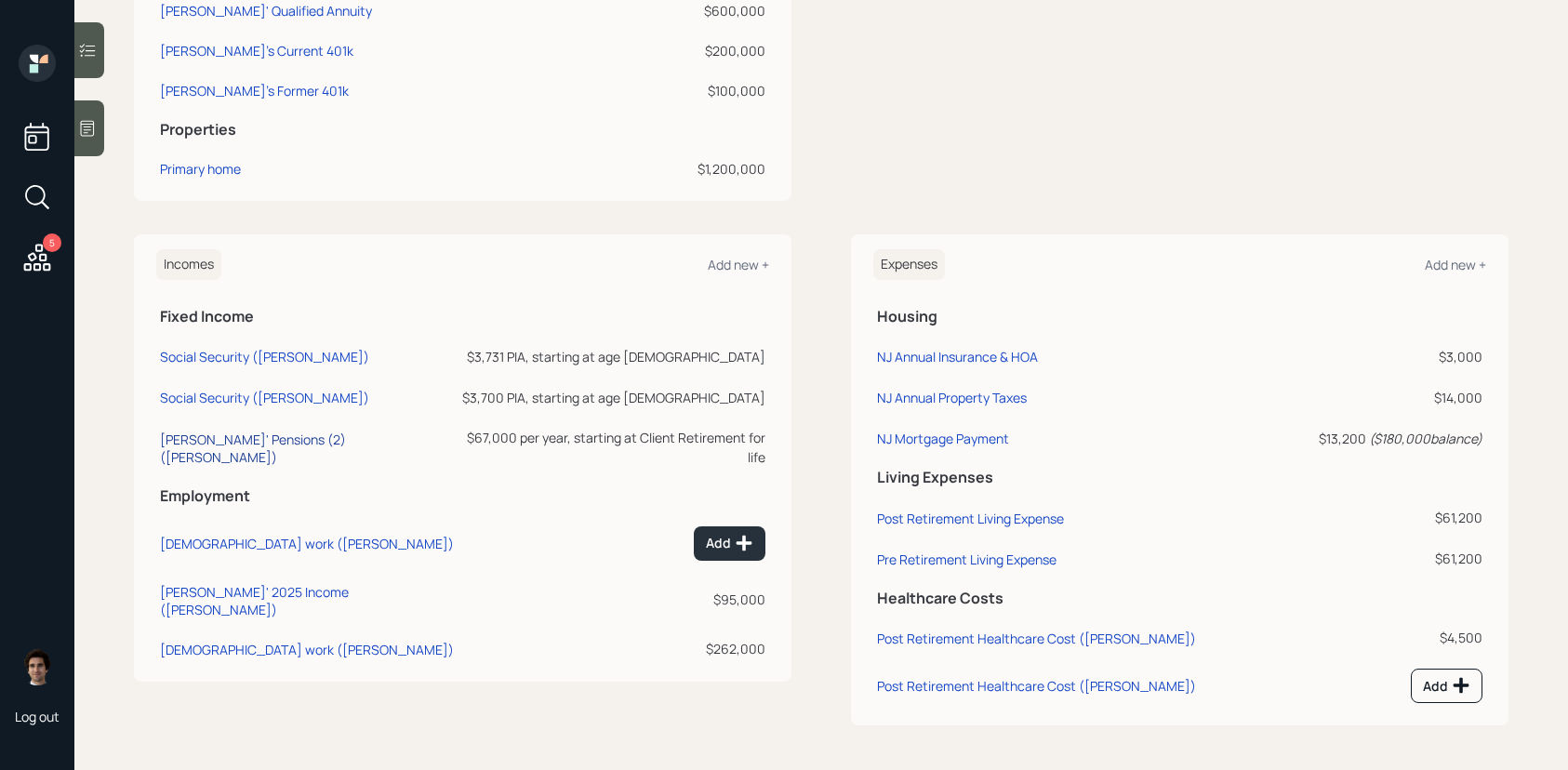
click at [227, 437] on div "[PERSON_NAME]' Pensions (2) ([PERSON_NAME])" at bounding box center [306, 449] width 294 height 36
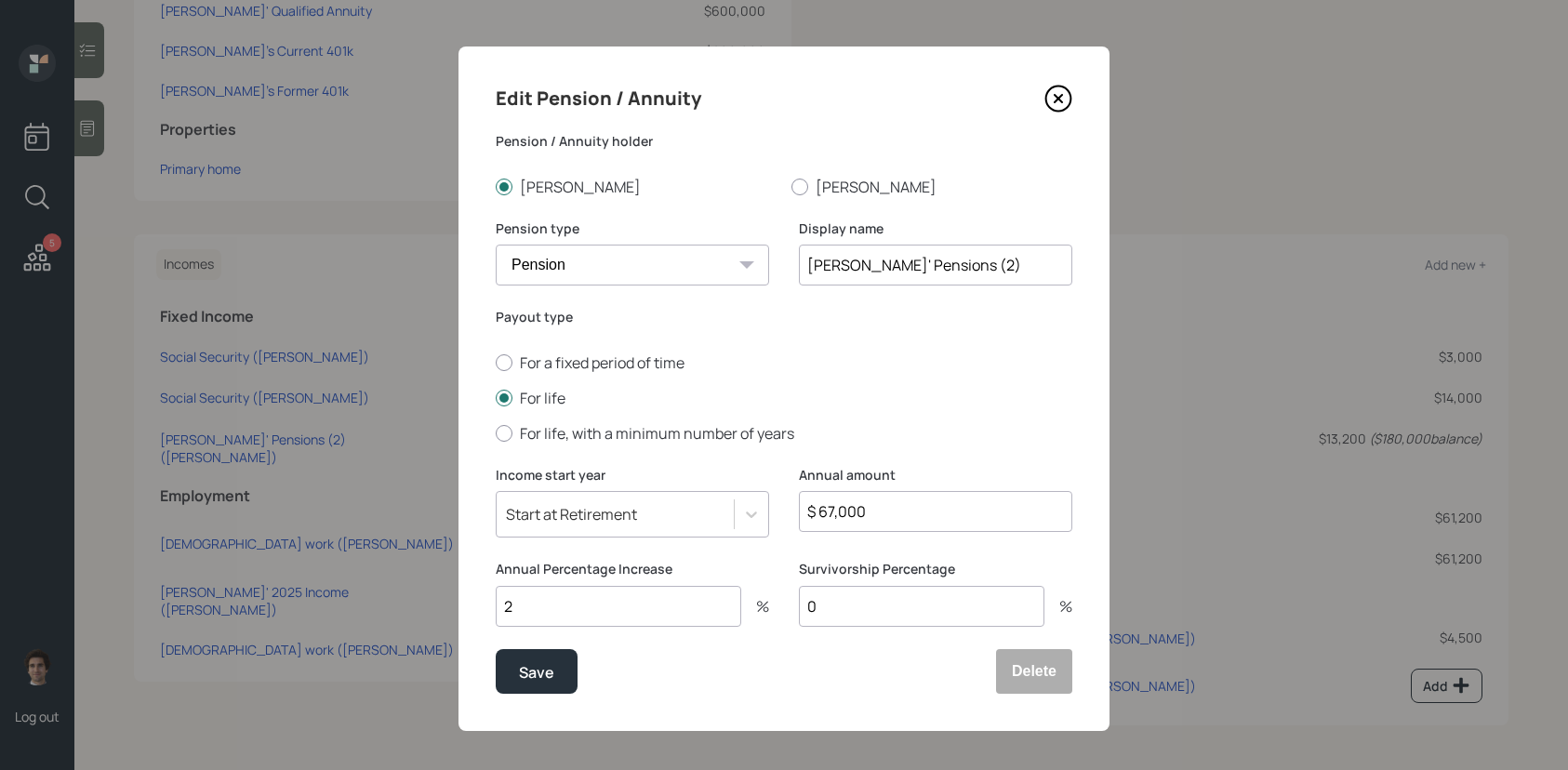
drag, startPoint x: 899, startPoint y: 513, endPoint x: 545, endPoint y: 381, distance: 377.8
click at [0, 0] on form "Pension / Annuity holder [PERSON_NAME] Pension type Pension Annuity Display nam…" at bounding box center [0, 0] width 0 height 0
click at [560, 689] on button "Save" at bounding box center [537, 672] width 82 height 45
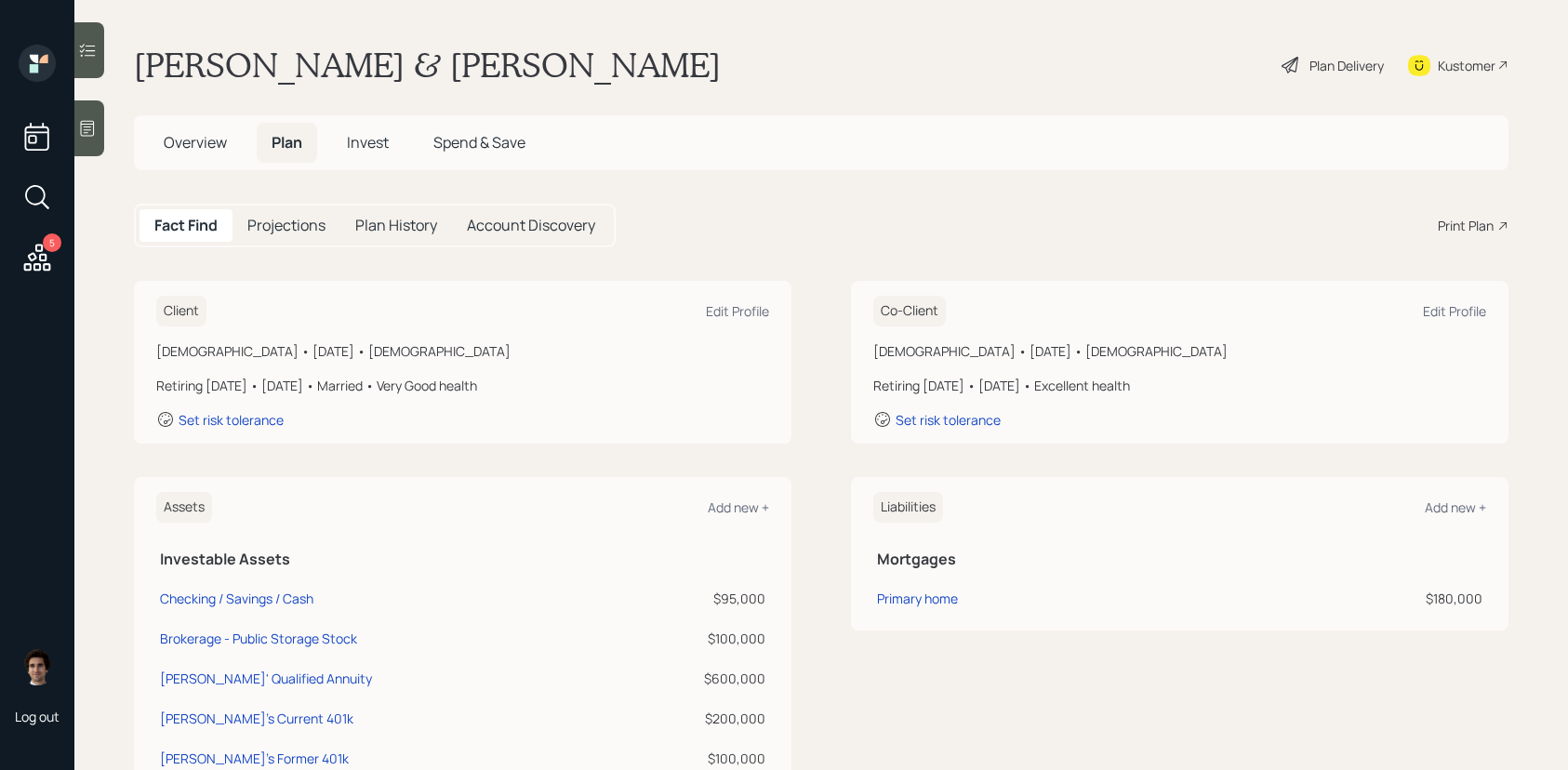
click at [1325, 77] on div "Plan Delivery" at bounding box center [1333, 65] width 106 height 41
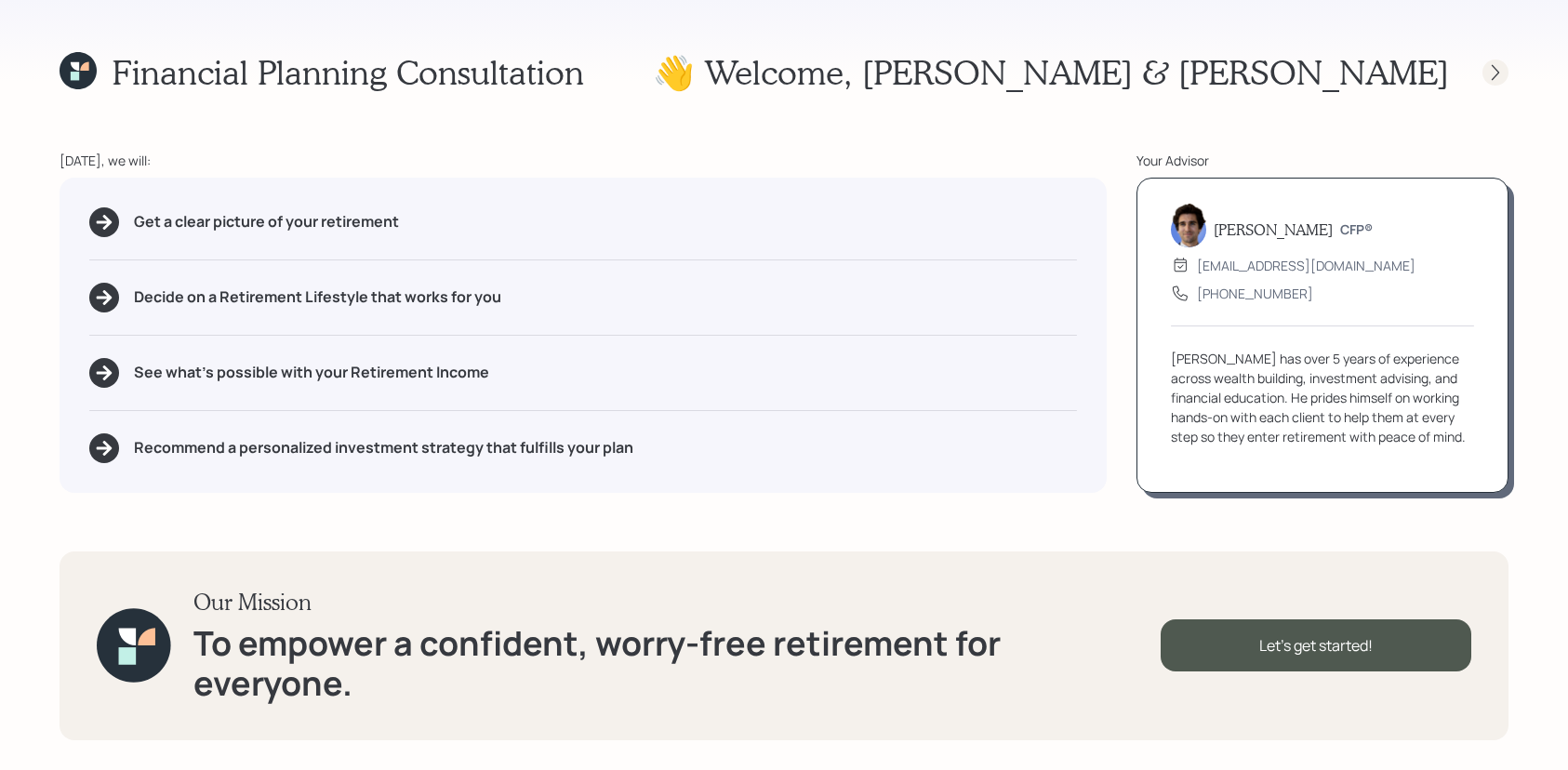
click at [1490, 65] on icon at bounding box center [1496, 73] width 19 height 19
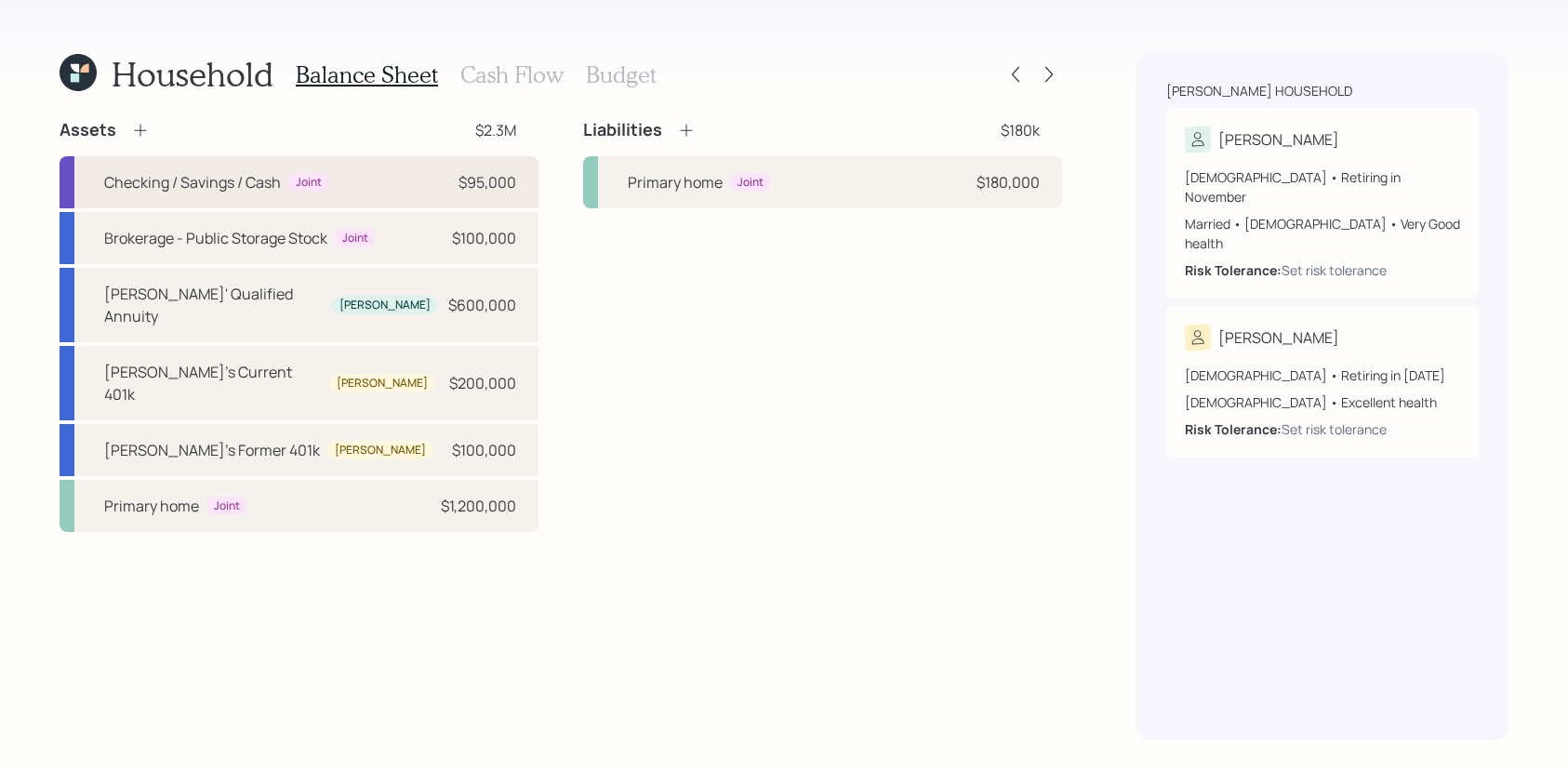
click at [499, 190] on div "$95,000" at bounding box center [488, 182] width 58 height 22
select select "emergency_fund"
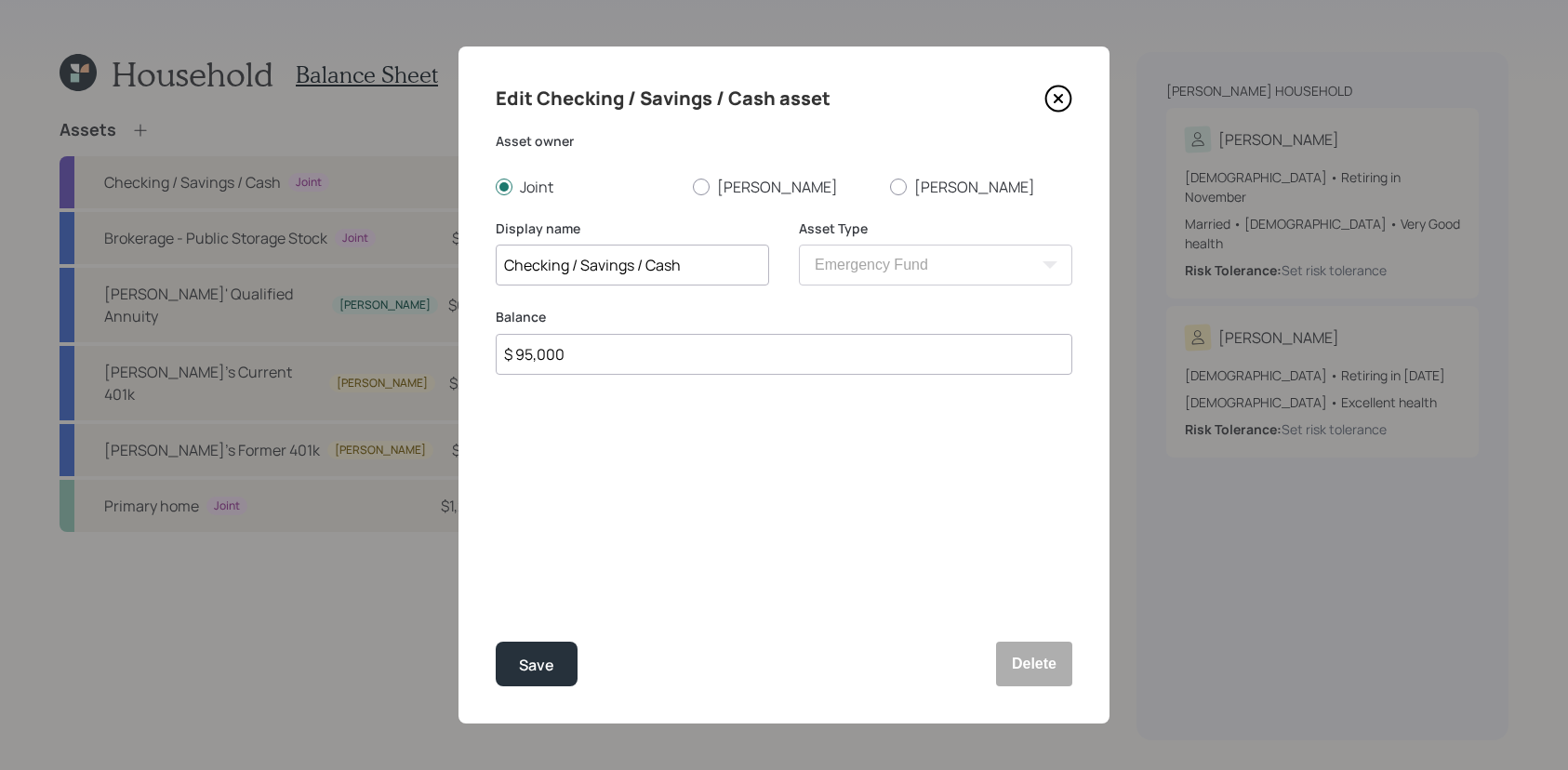
click at [1042, 98] on div "Edit Checking / Savings / Cash asset" at bounding box center [784, 99] width 577 height 30
click at [1048, 93] on icon at bounding box center [1059, 99] width 25 height 25
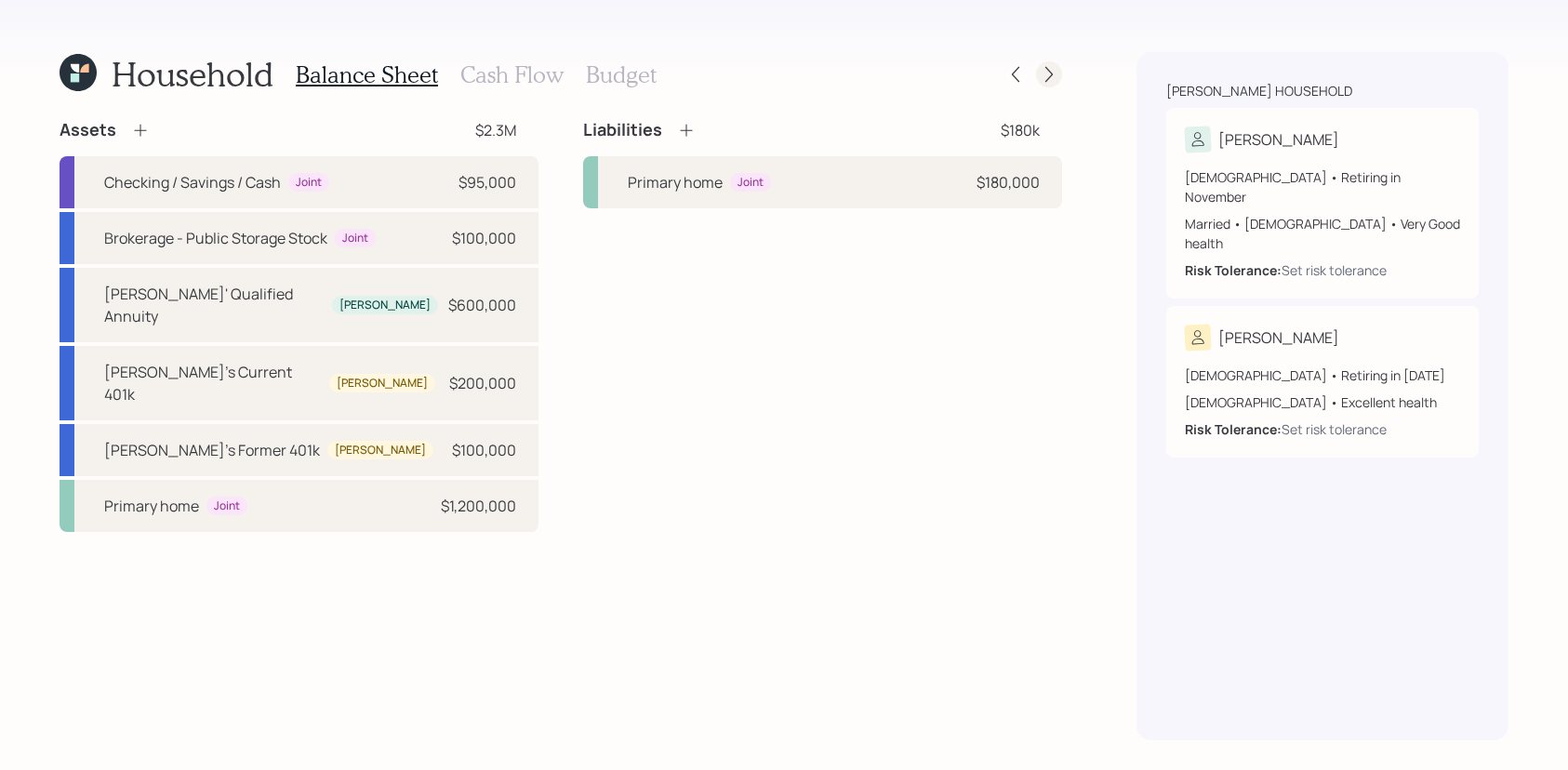
click at [1049, 79] on icon at bounding box center [1049, 75] width 19 height 19
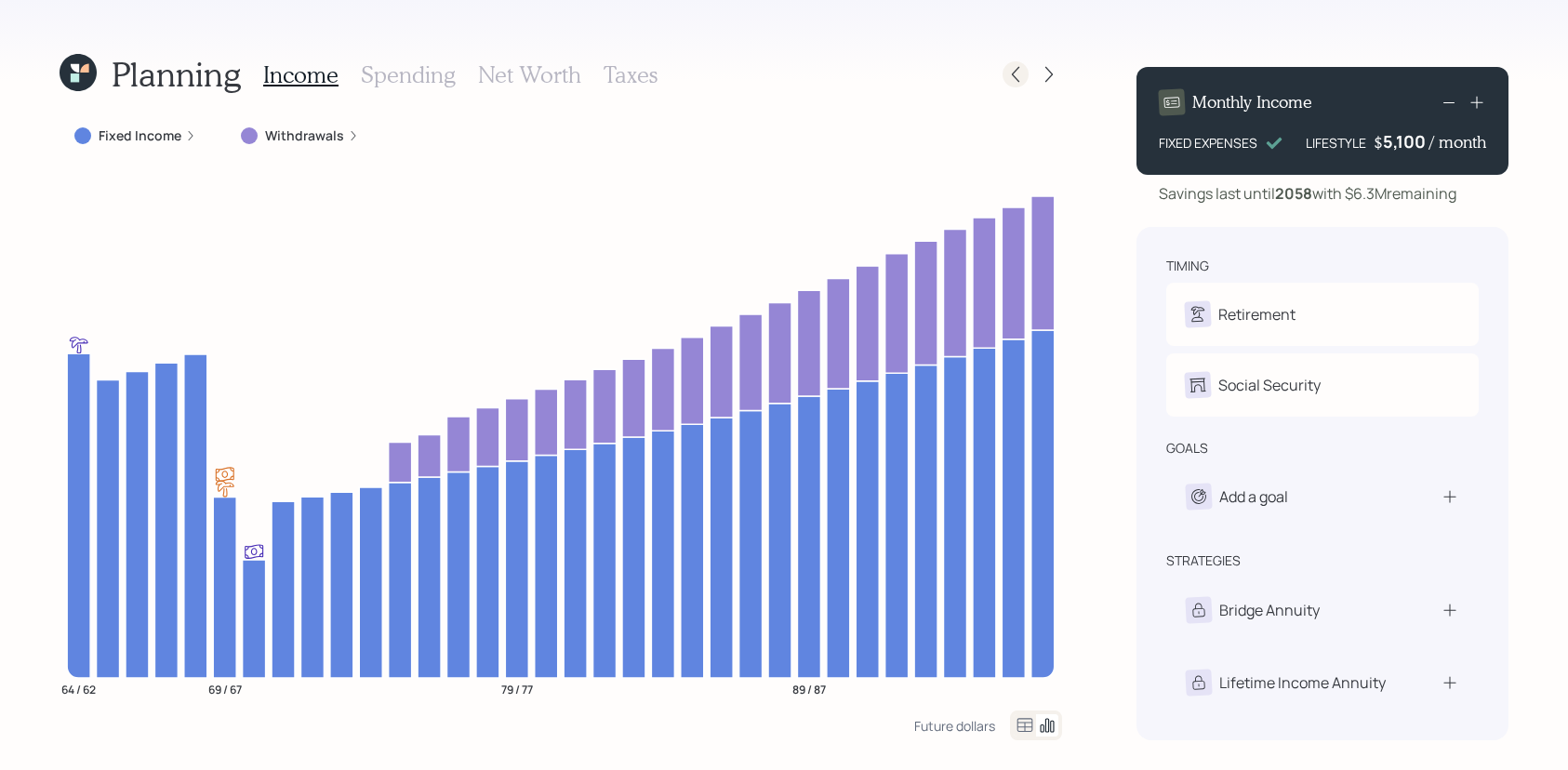
click at [1026, 74] on div at bounding box center [1016, 75] width 26 height 26
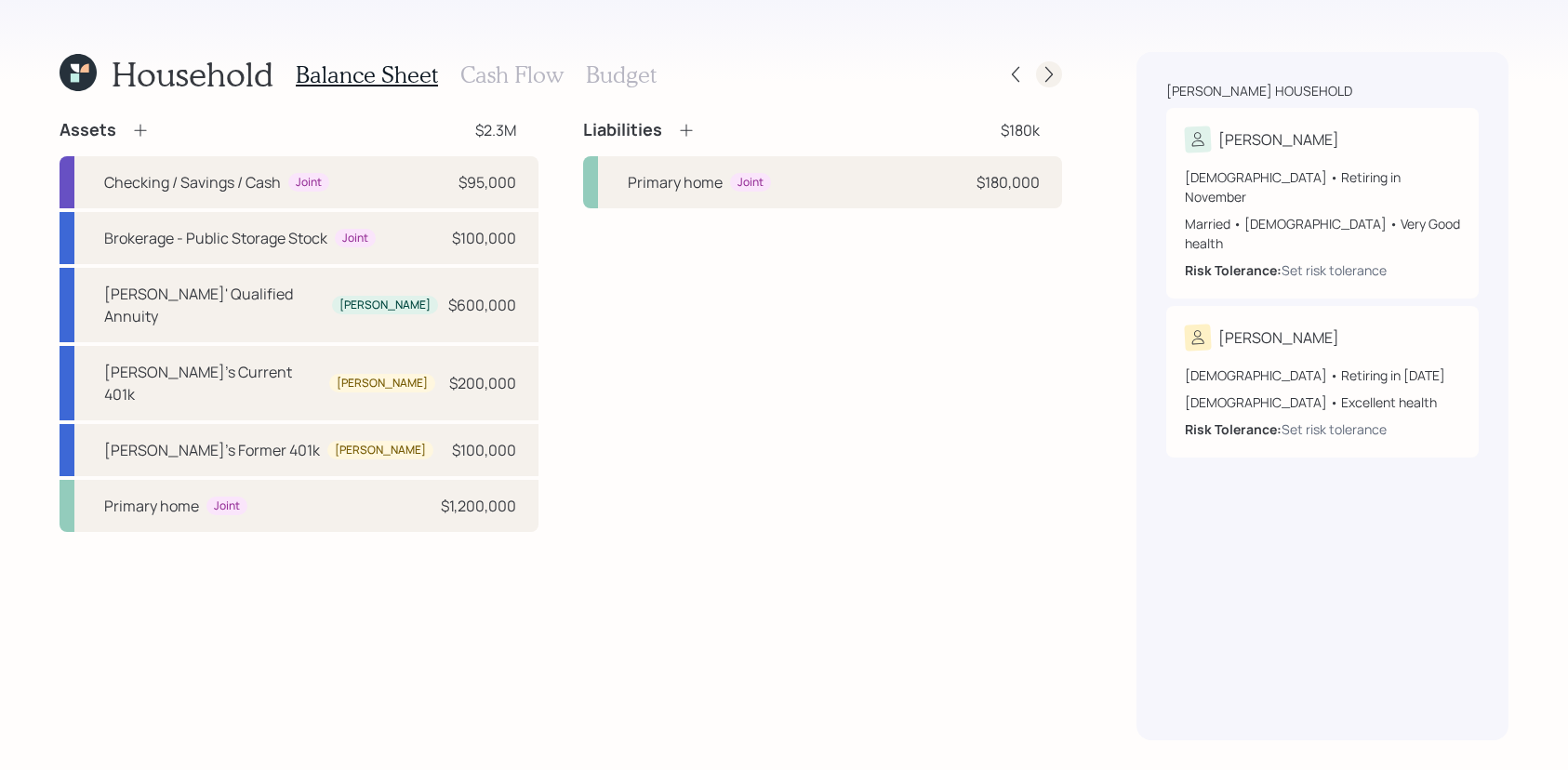
click at [1049, 81] on icon at bounding box center [1049, 75] width 19 height 19
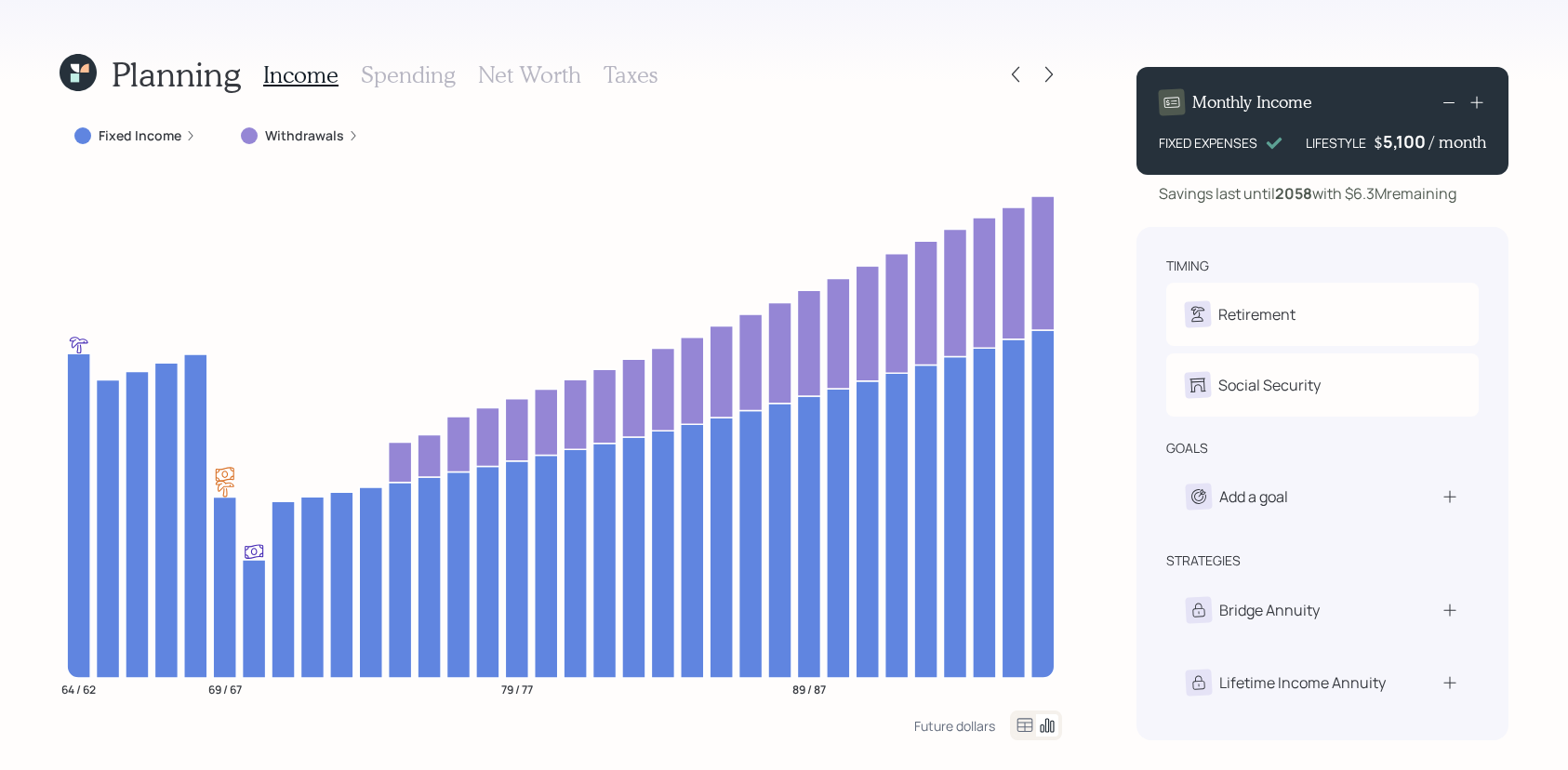
click at [384, 62] on h3 "Spending" at bounding box center [408, 75] width 95 height 27
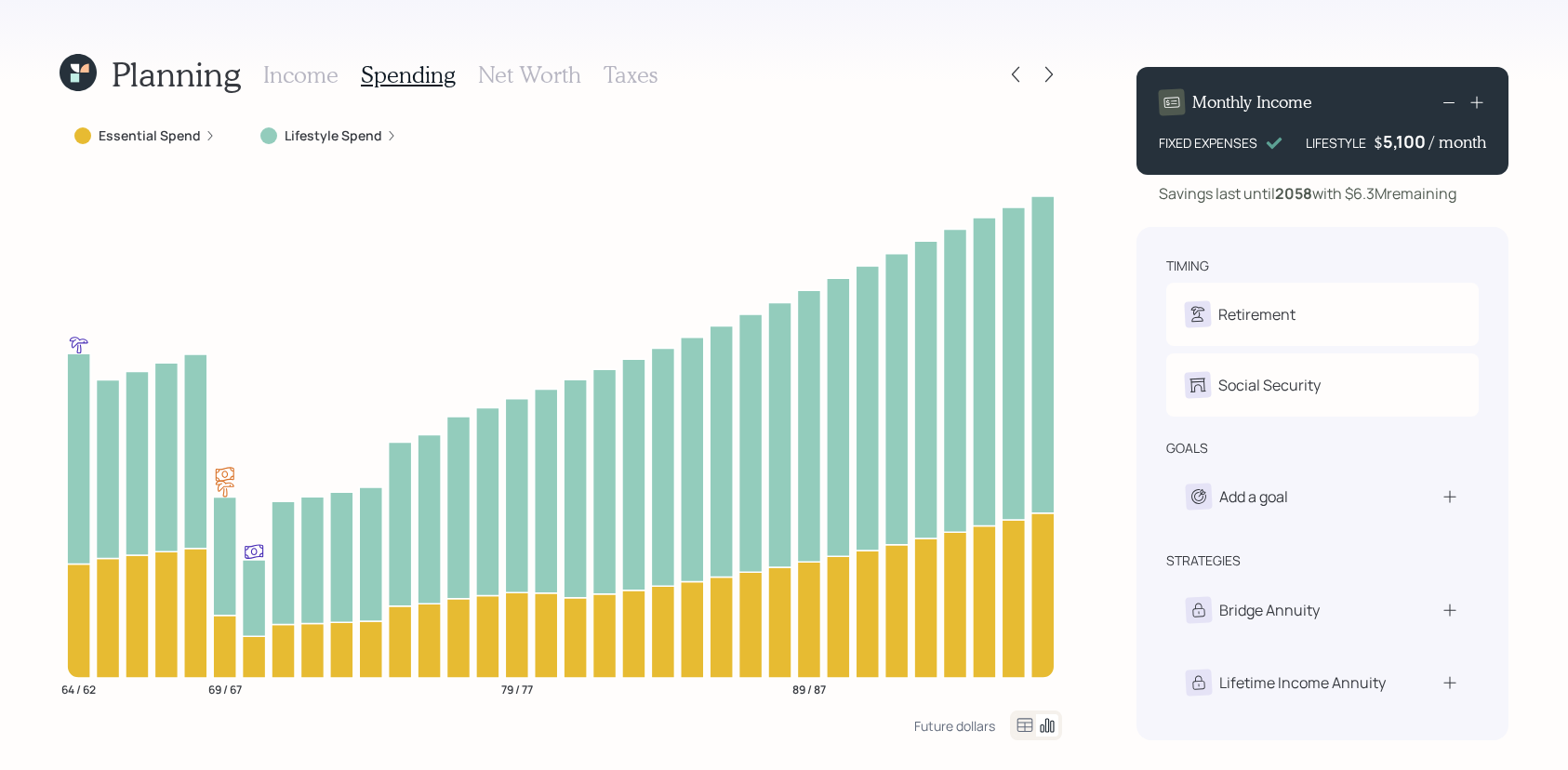
click at [1021, 731] on icon at bounding box center [1025, 724] width 16 height 14
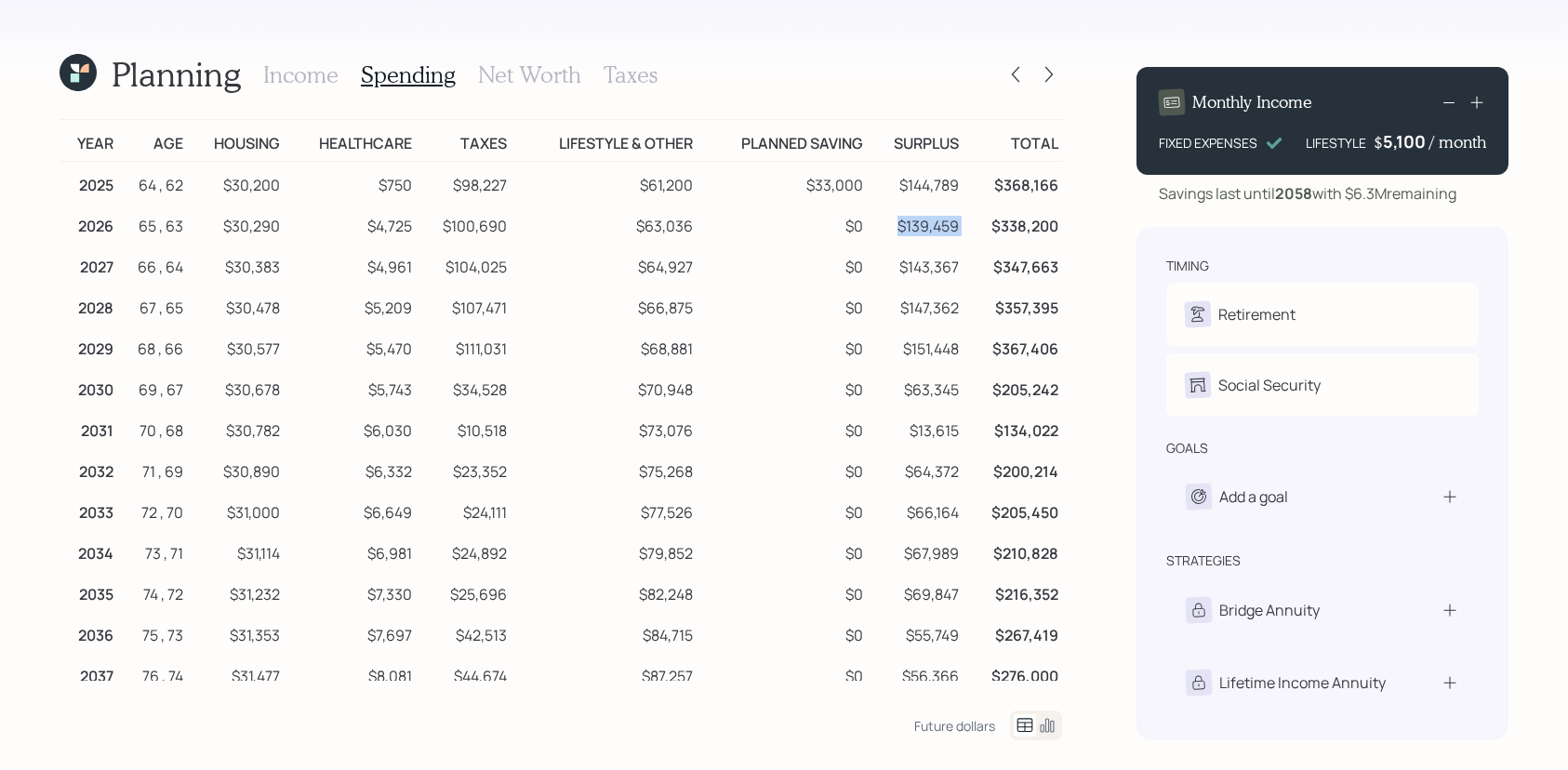
drag, startPoint x: 967, startPoint y: 231, endPoint x: 891, endPoint y: 231, distance: 76.0
click at [891, 231] on tr "2026 65 , 63 $30,290 $4,725 $100,690 $63,036 $0 $139,459 $338,200" at bounding box center [561, 223] width 1003 height 41
click at [791, 288] on td "$0" at bounding box center [782, 306] width 170 height 41
click at [1017, 78] on icon at bounding box center [1016, 75] width 7 height 16
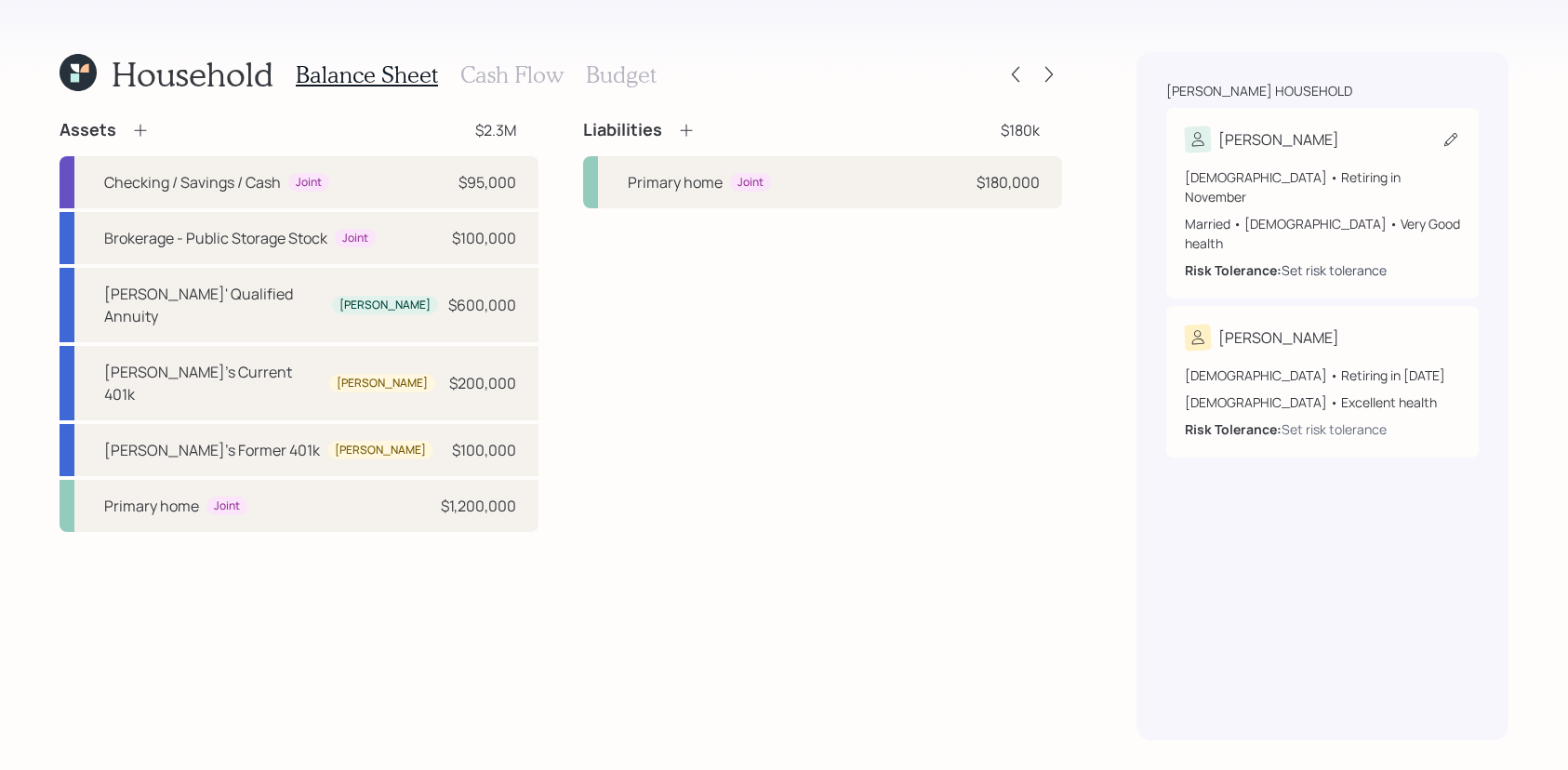
click at [1327, 261] on div "Set risk tolerance" at bounding box center [1334, 270] width 105 height 20
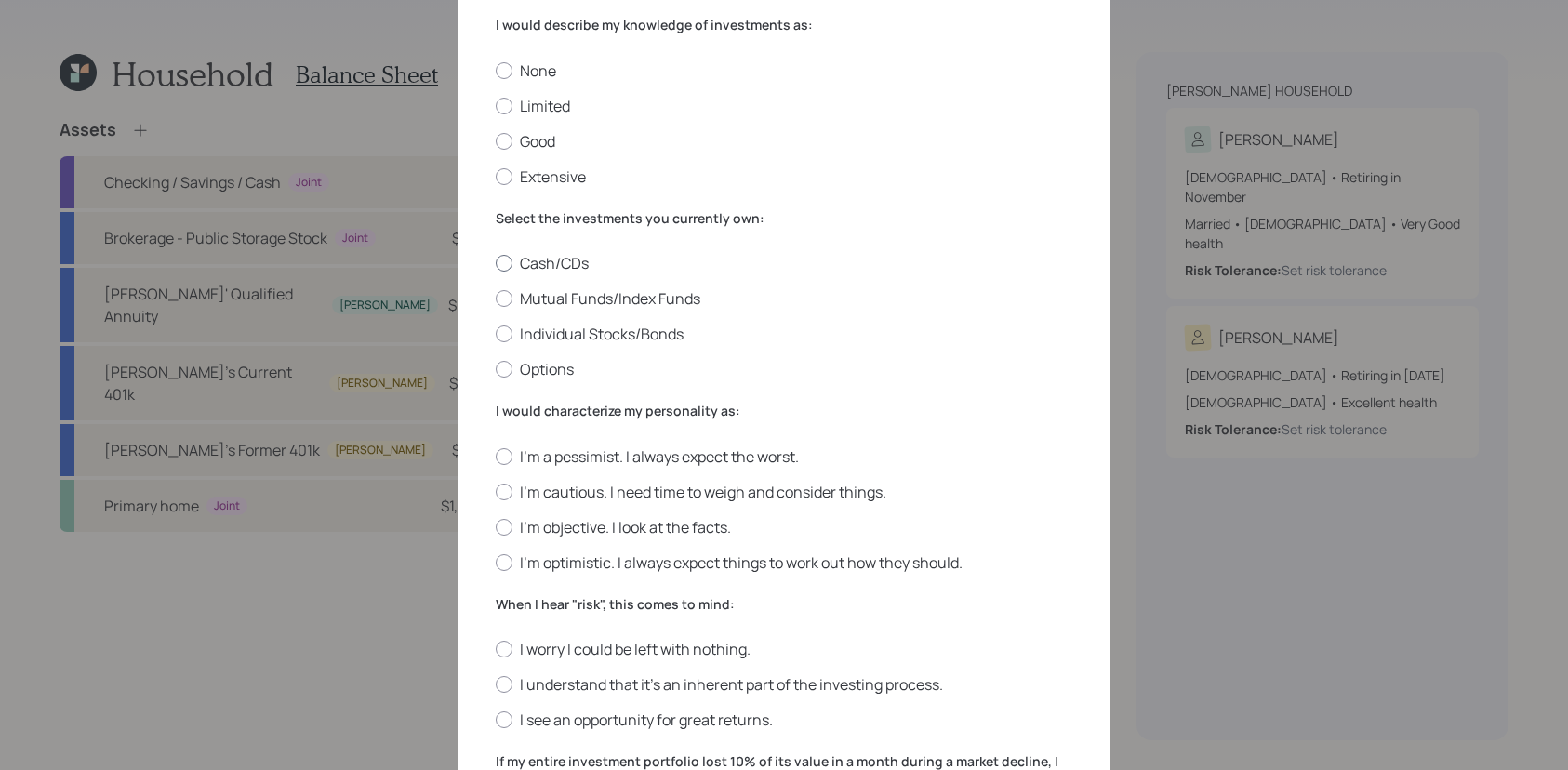
scroll to position [117, 0]
click at [531, 106] on label "Limited" at bounding box center [784, 106] width 577 height 21
click at [496, 105] on input "Limited" at bounding box center [495, 104] width 1 height 1
radio input "true"
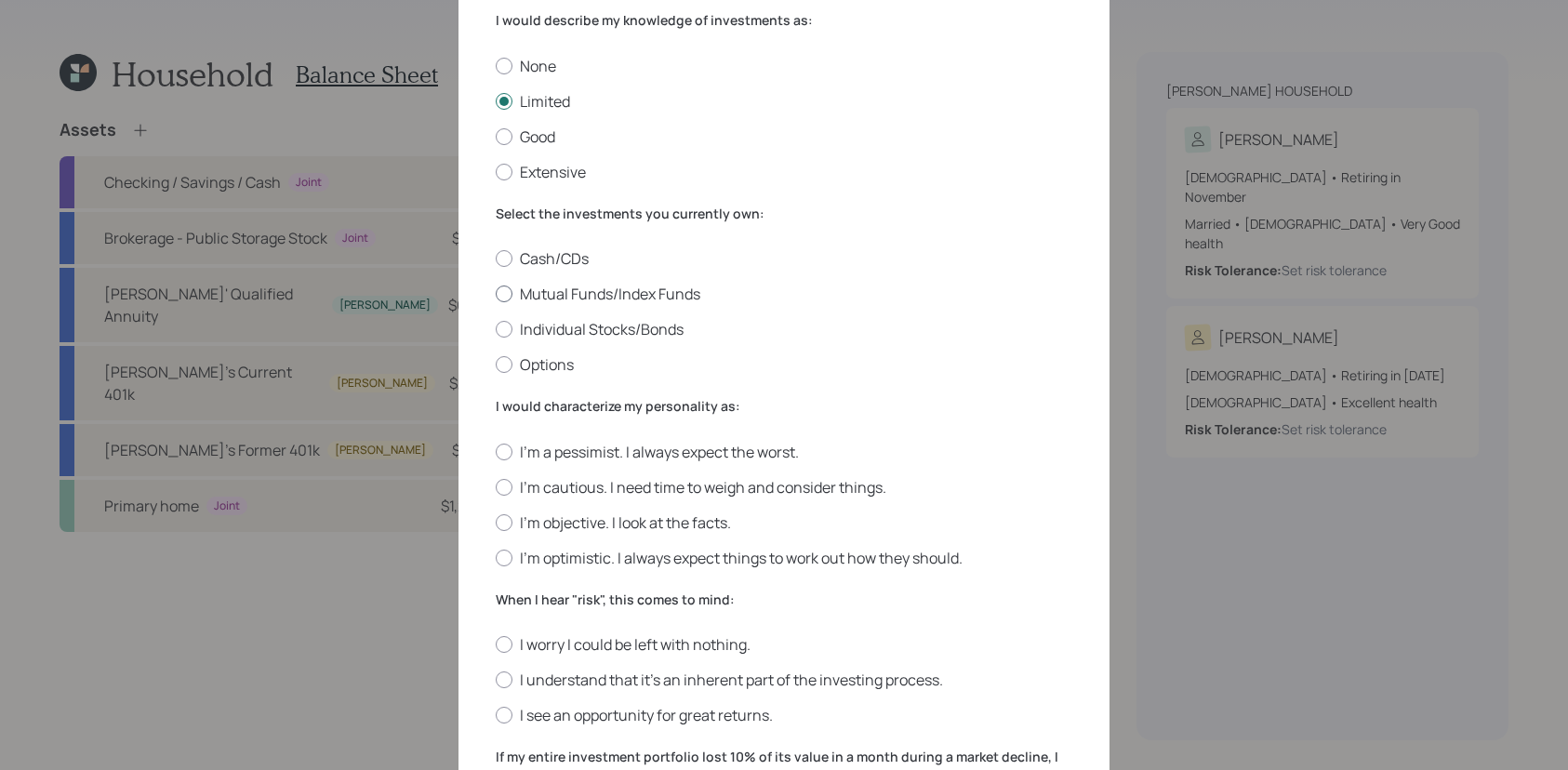
click at [509, 298] on div at bounding box center [505, 294] width 17 height 17
click at [496, 295] on input "Mutual Funds/Index Funds" at bounding box center [495, 294] width 1 height 1
radio input "true"
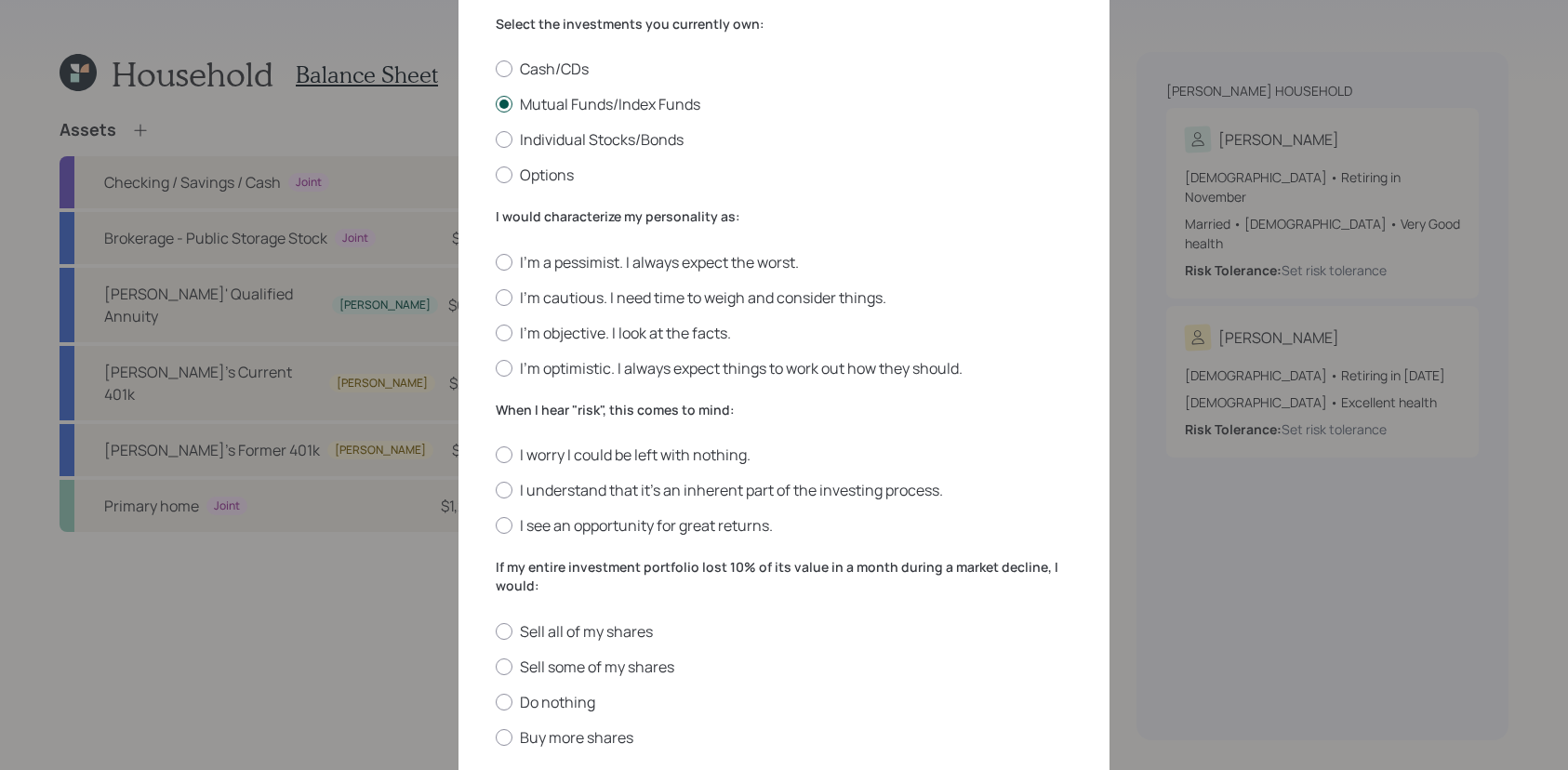
scroll to position [311, 0]
click at [559, 300] on label "I'm cautious. I need time to weigh and consider things." at bounding box center [784, 297] width 577 height 21
click at [496, 297] on input "I'm cautious. I need time to weigh and consider things." at bounding box center [495, 296] width 1 height 1
radio input "true"
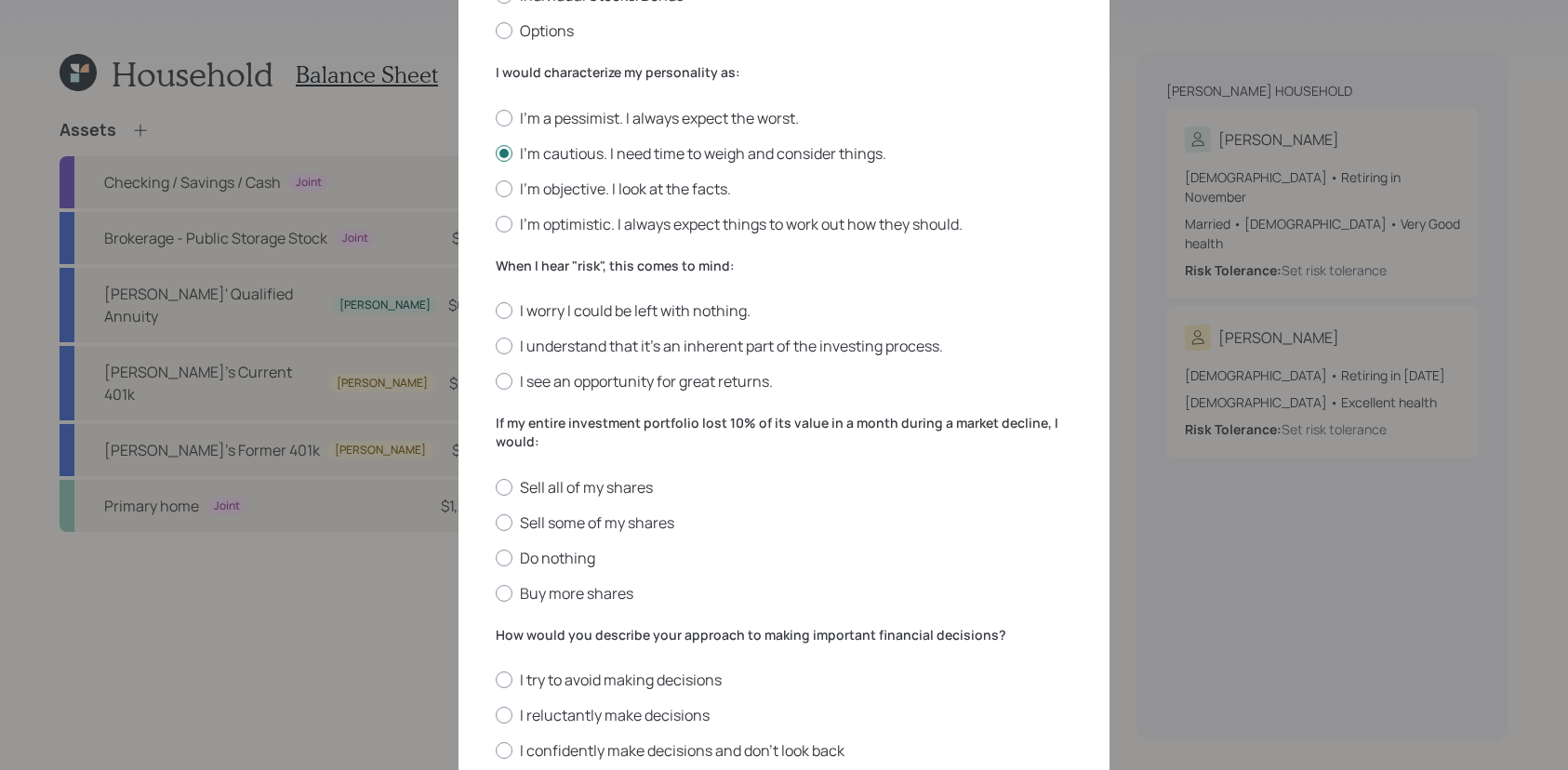
scroll to position [456, 0]
click at [563, 340] on label "I understand that it’s an inherent part of the investing process." at bounding box center [784, 345] width 577 height 21
click at [496, 345] on input "I understand that it’s an inherent part of the investing process." at bounding box center [495, 345] width 1 height 1
radio input "true"
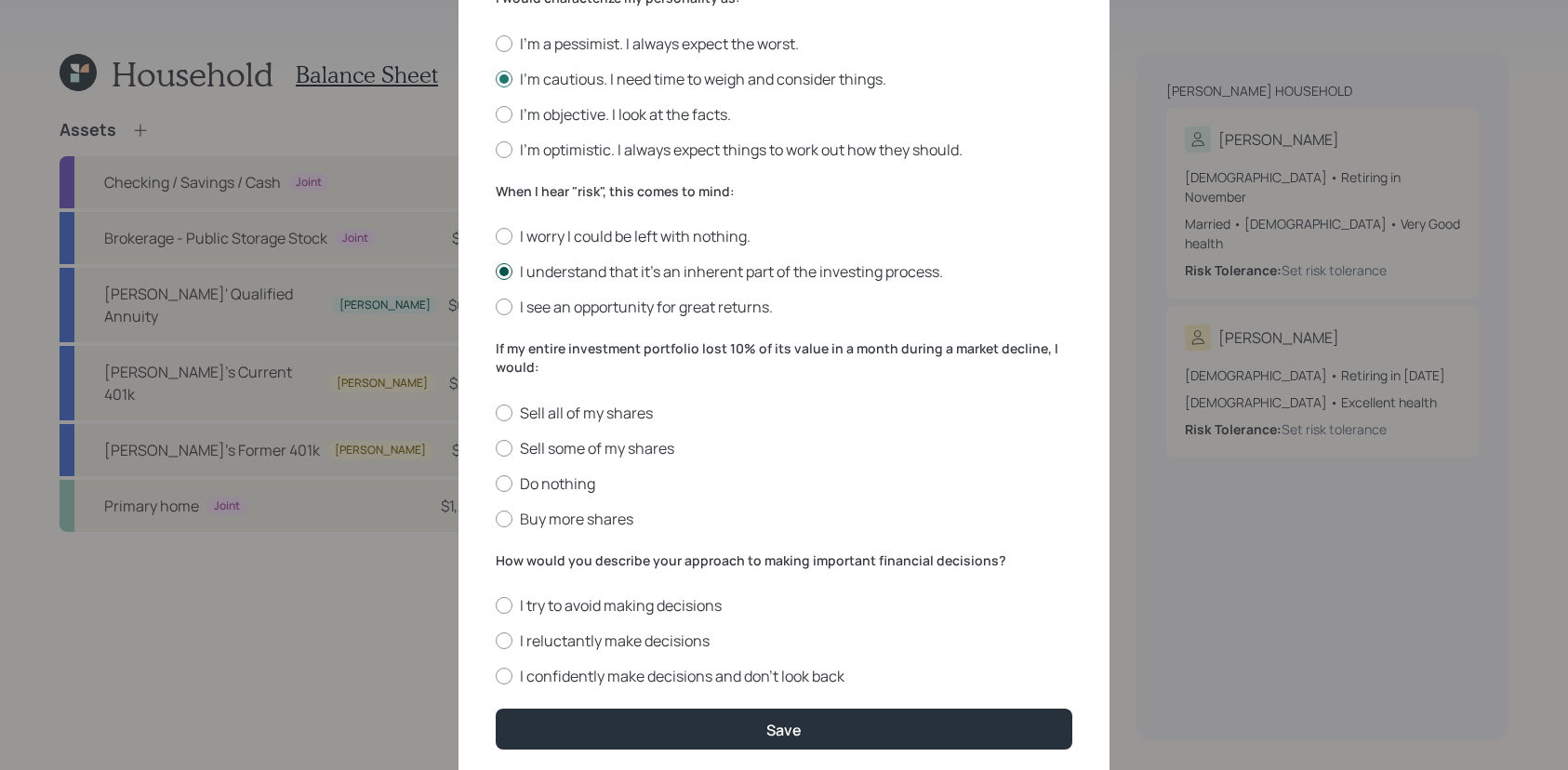
scroll to position [539, 0]
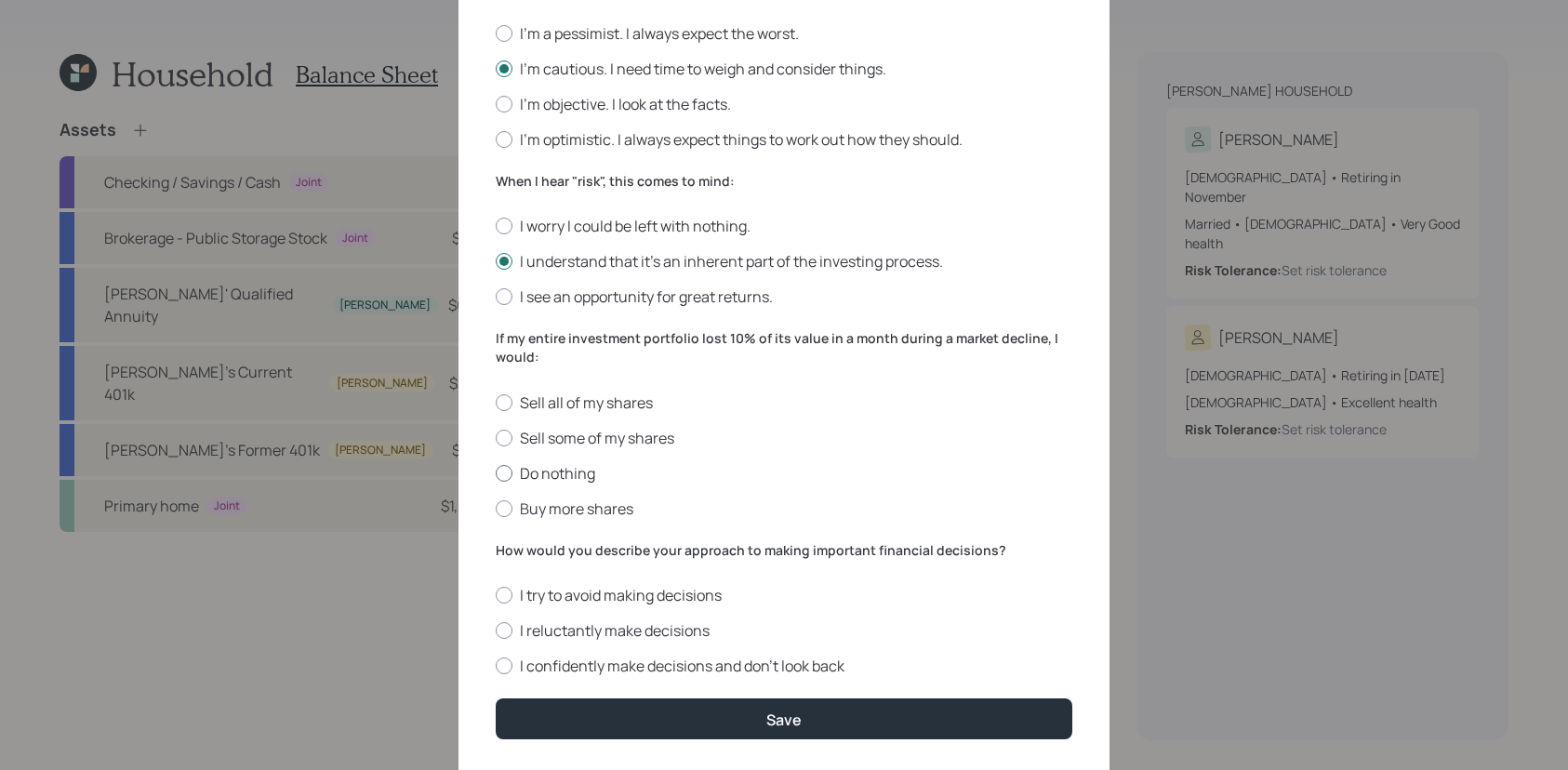
click at [562, 478] on label "Do nothing" at bounding box center [784, 474] width 577 height 21
click at [496, 474] on input "Do nothing" at bounding box center [495, 473] width 1 height 1
radio input "true"
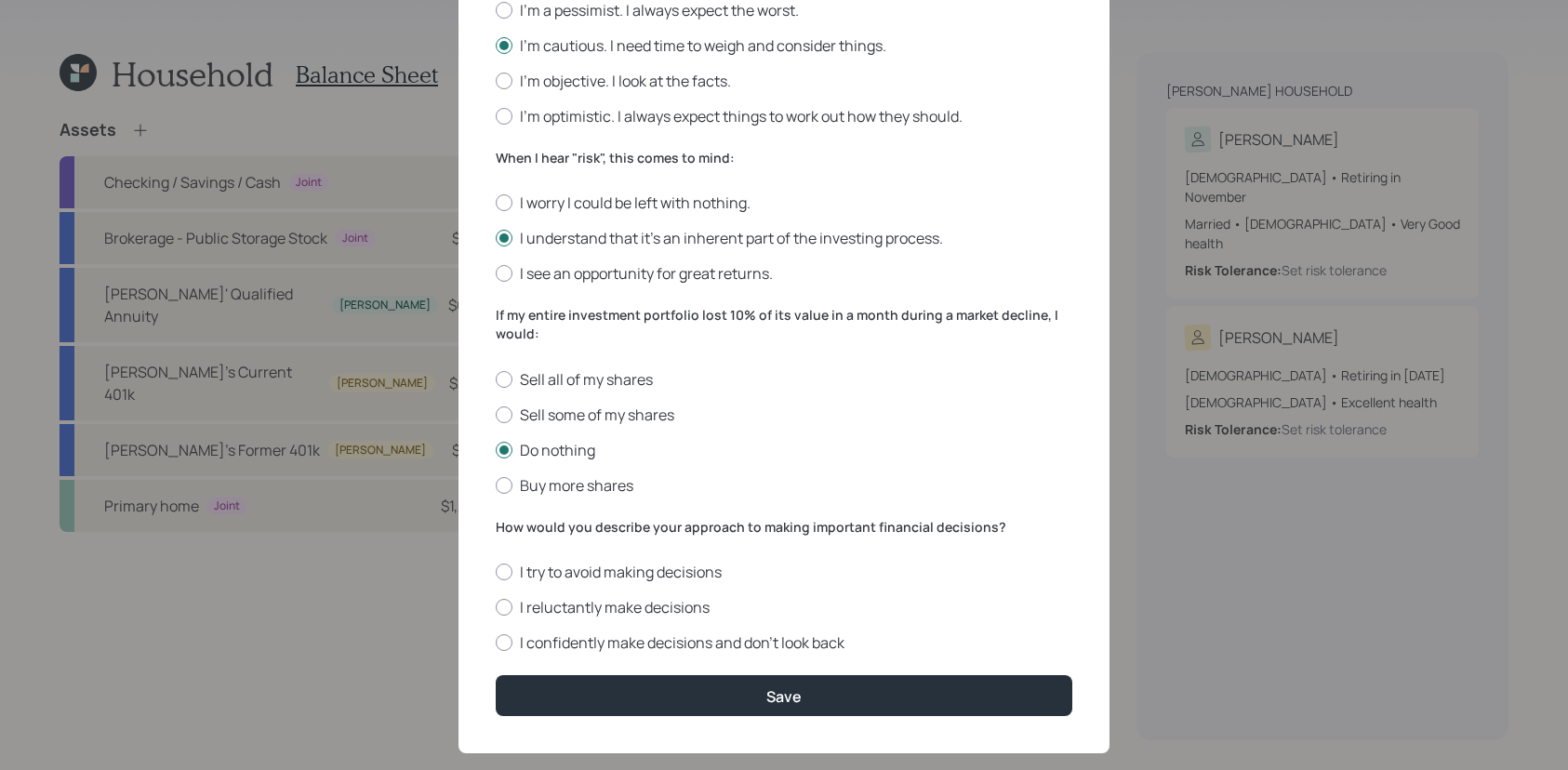
scroll to position [570, 0]
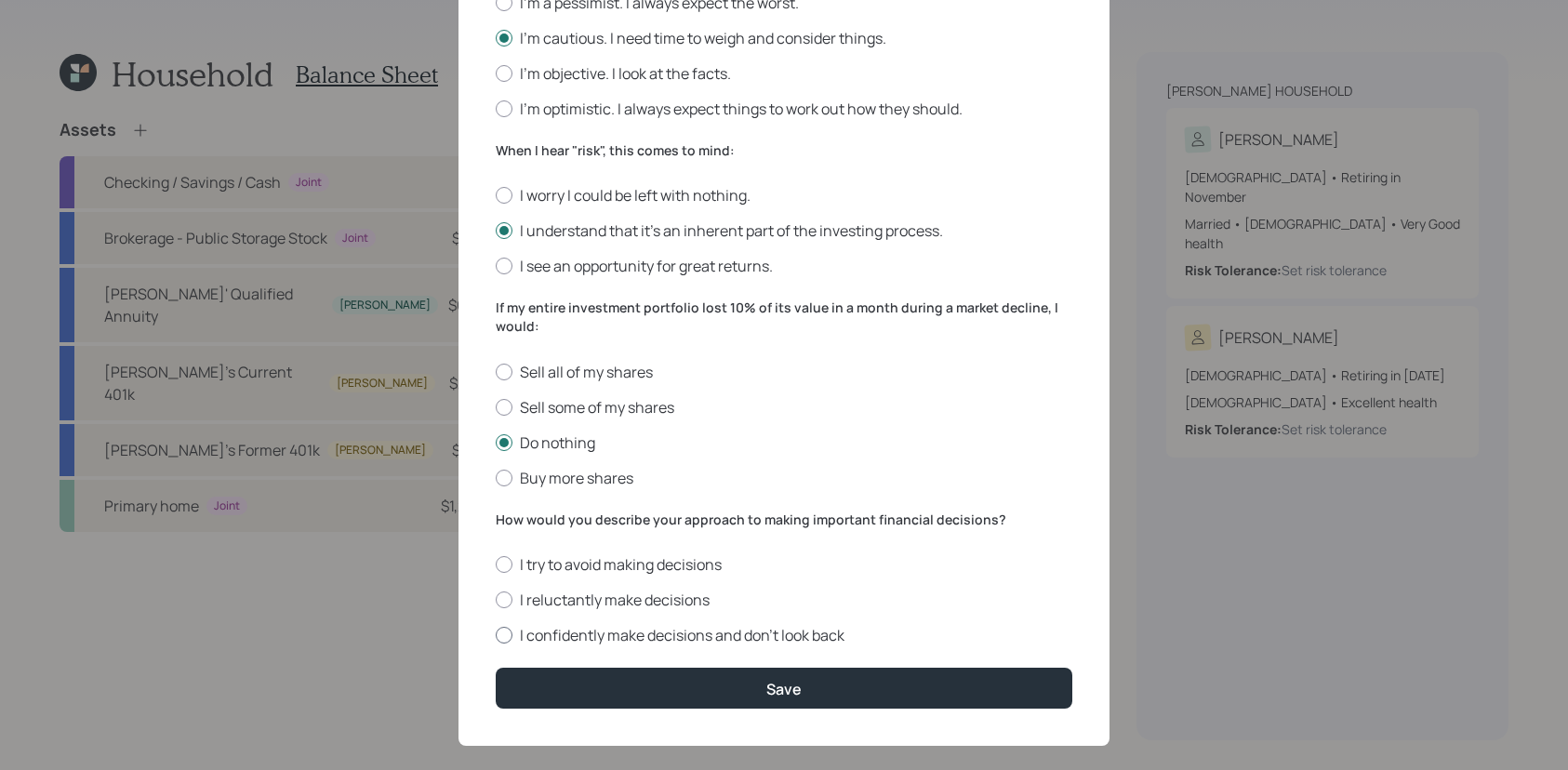
click at [561, 638] on label "I confidently make decisions and don’t look back" at bounding box center [784, 635] width 577 height 21
click at [496, 636] on input "I confidently make decisions and don’t look back" at bounding box center [495, 635] width 1 height 1
radio input "true"
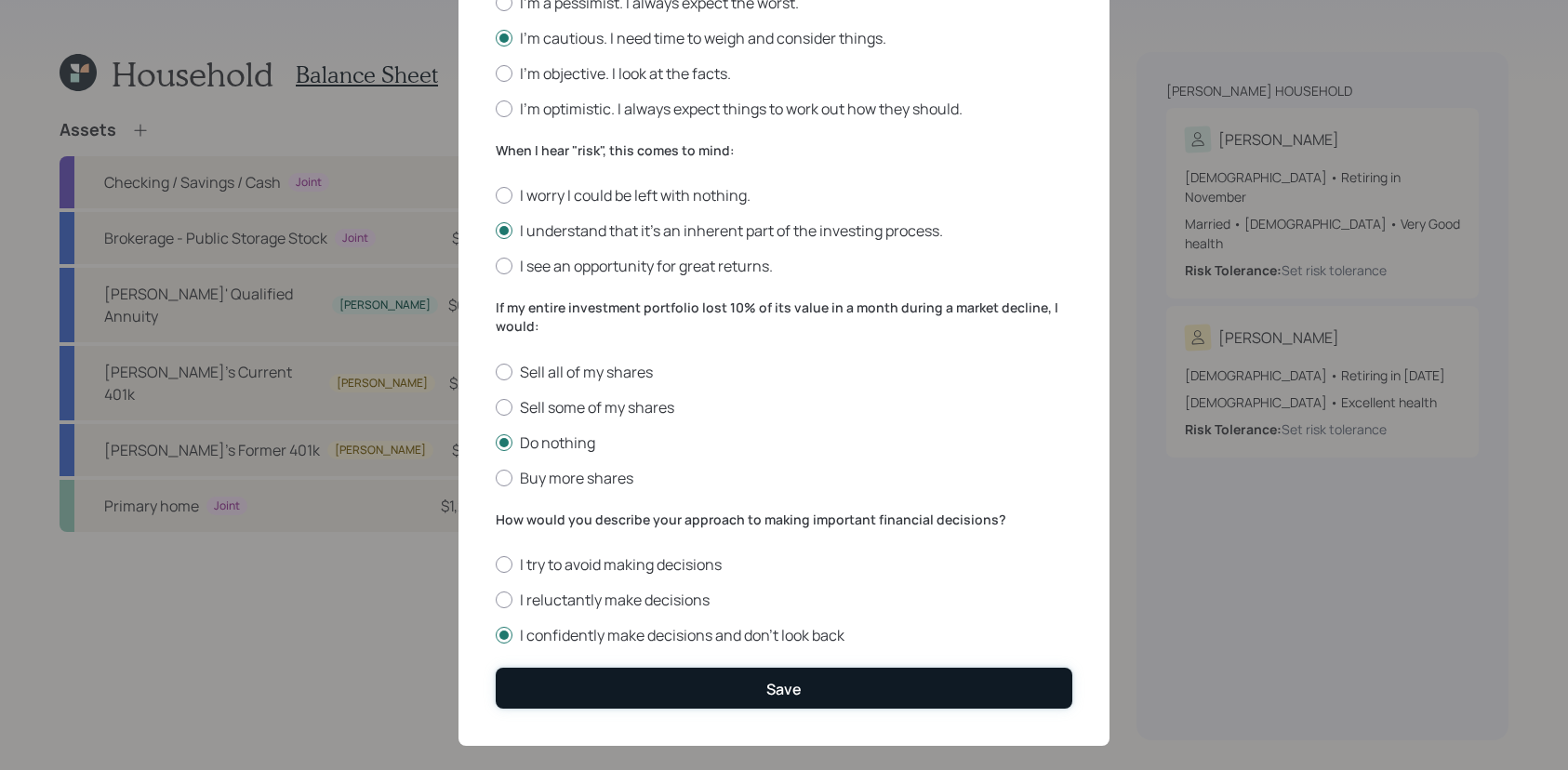
click at [666, 690] on button "Save" at bounding box center [784, 688] width 577 height 40
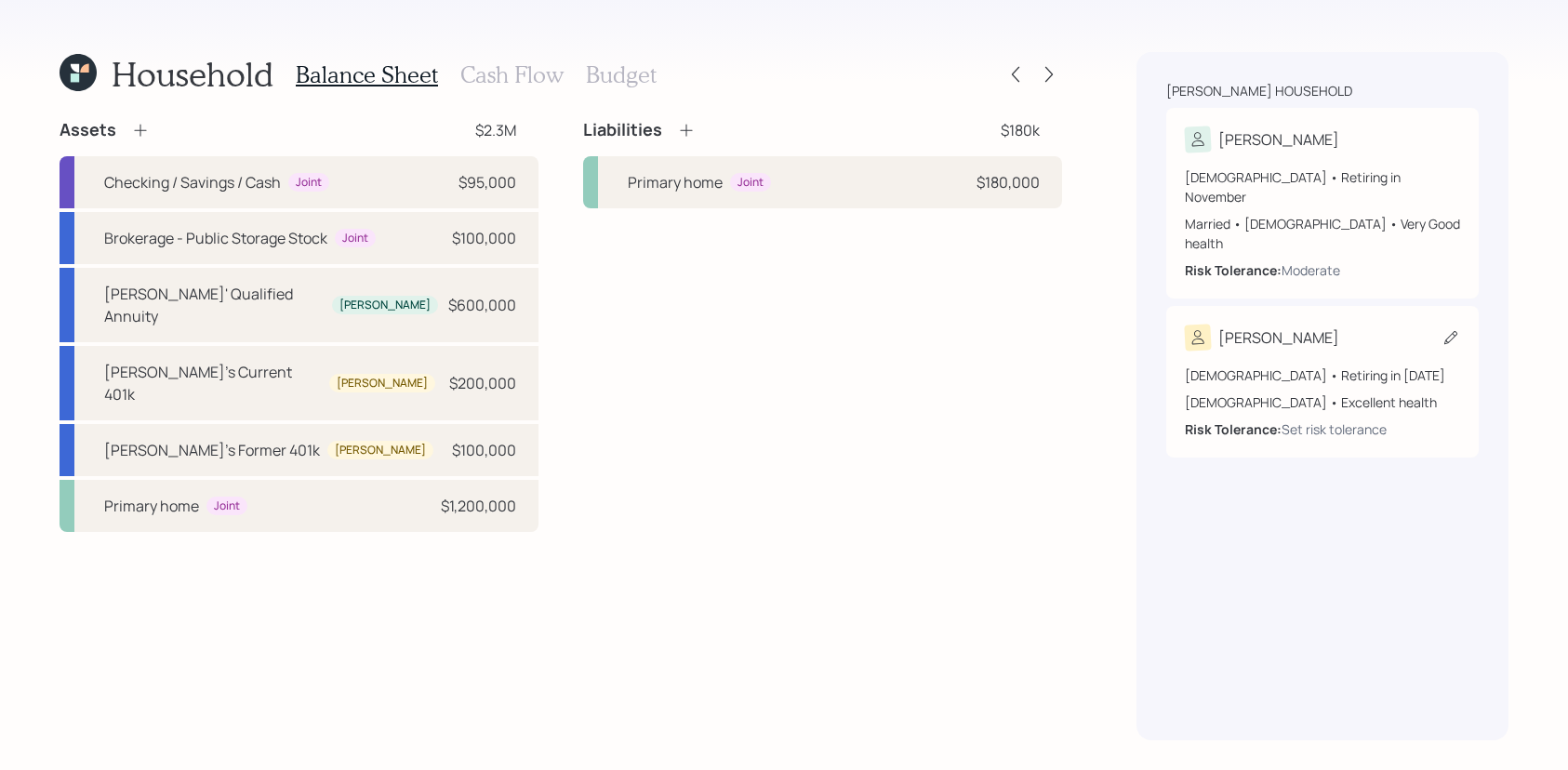
click at [1265, 324] on div "[PERSON_NAME]" at bounding box center [1322, 337] width 276 height 26
select select "5"
select select "[DEMOGRAPHIC_DATA]"
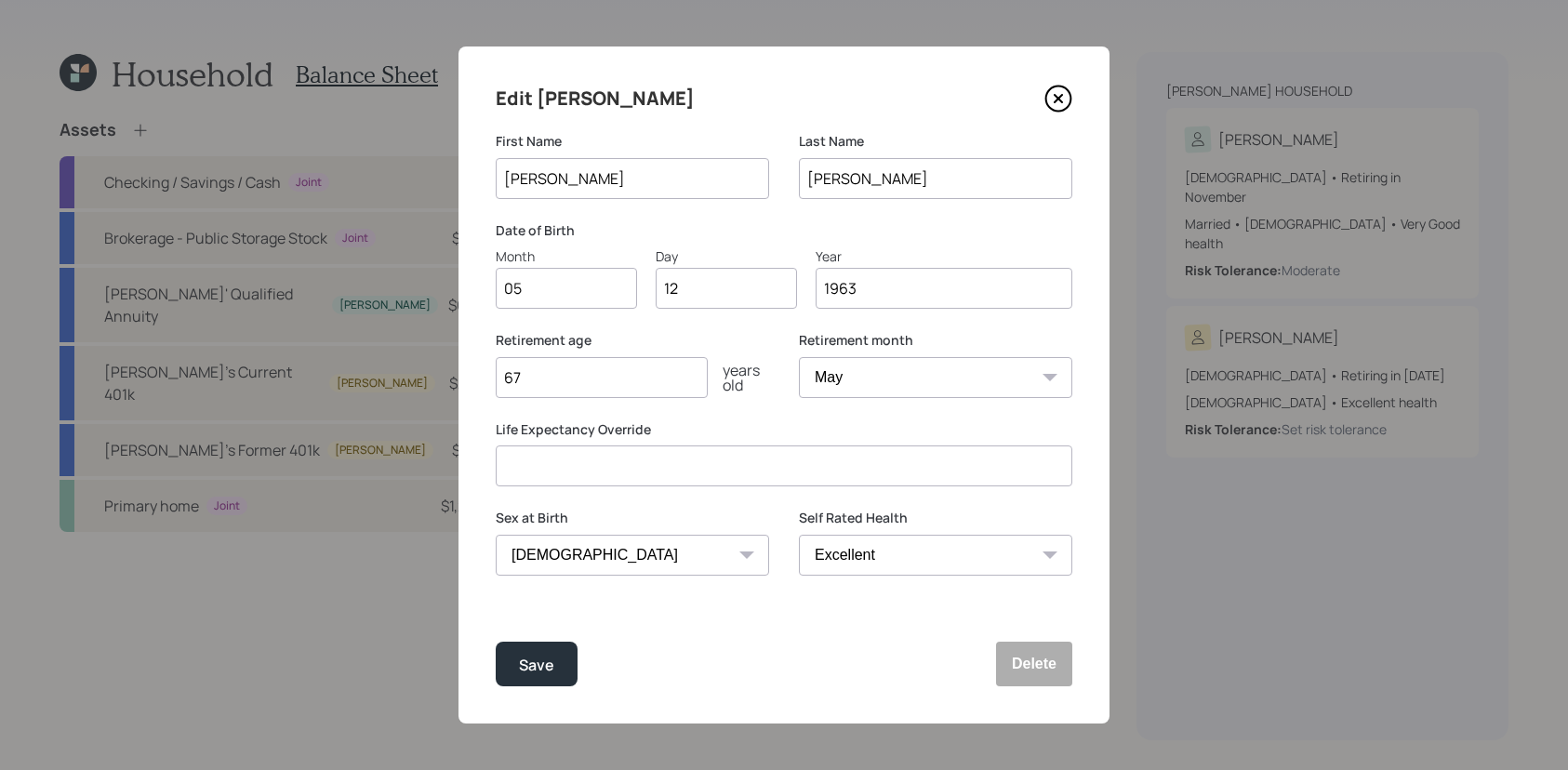
click at [1048, 101] on icon at bounding box center [1059, 99] width 28 height 28
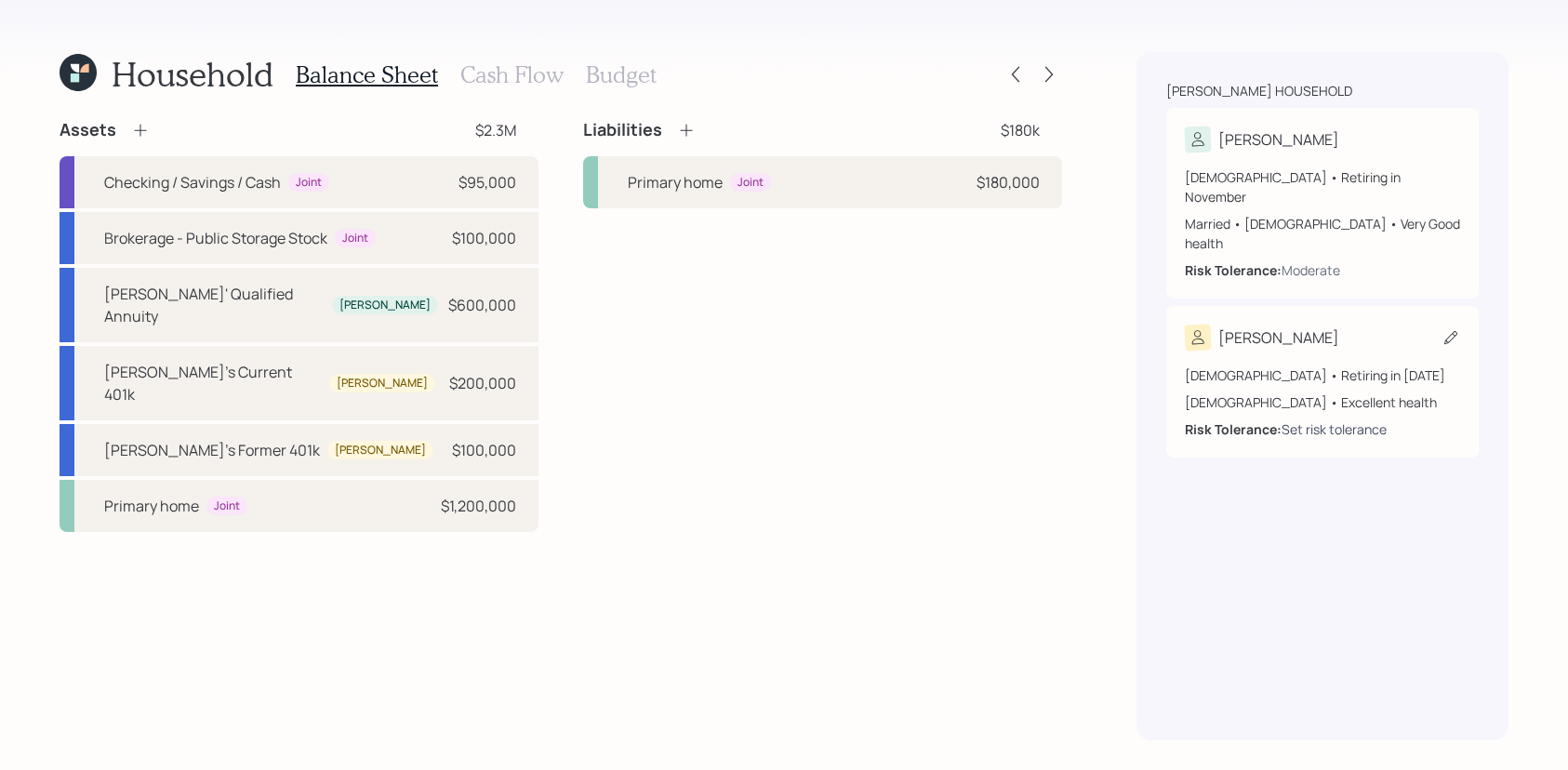
click at [1319, 420] on div "Set risk tolerance" at bounding box center [1334, 429] width 105 height 20
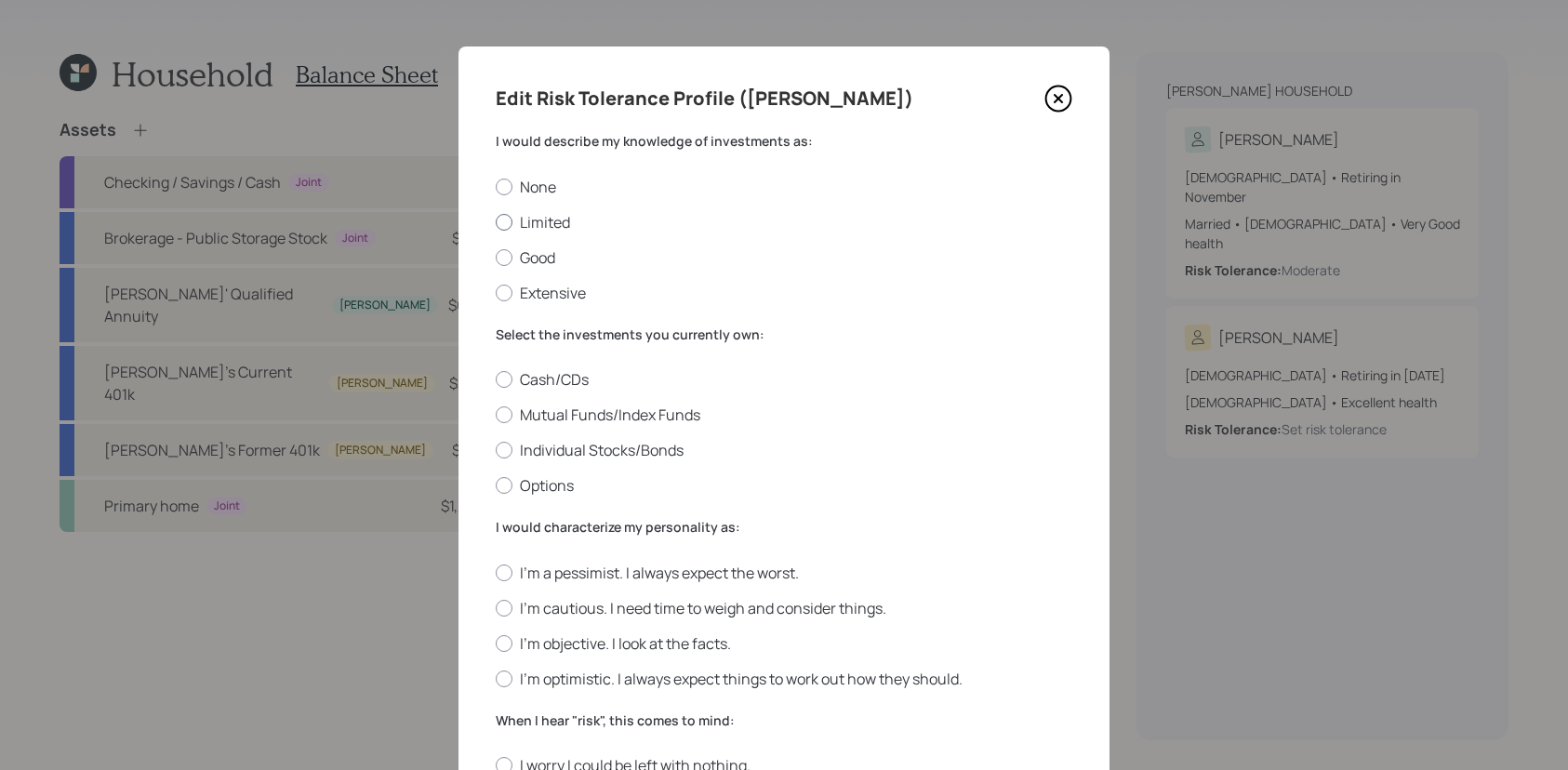
click at [516, 219] on label "Limited" at bounding box center [784, 222] width 577 height 21
click at [496, 221] on input "Limited" at bounding box center [495, 221] width 1 height 1
radio input "true"
click at [524, 422] on label "Mutual Funds/Index Funds" at bounding box center [784, 415] width 577 height 21
click at [496, 416] on input "Mutual Funds/Index Funds" at bounding box center [495, 415] width 1 height 1
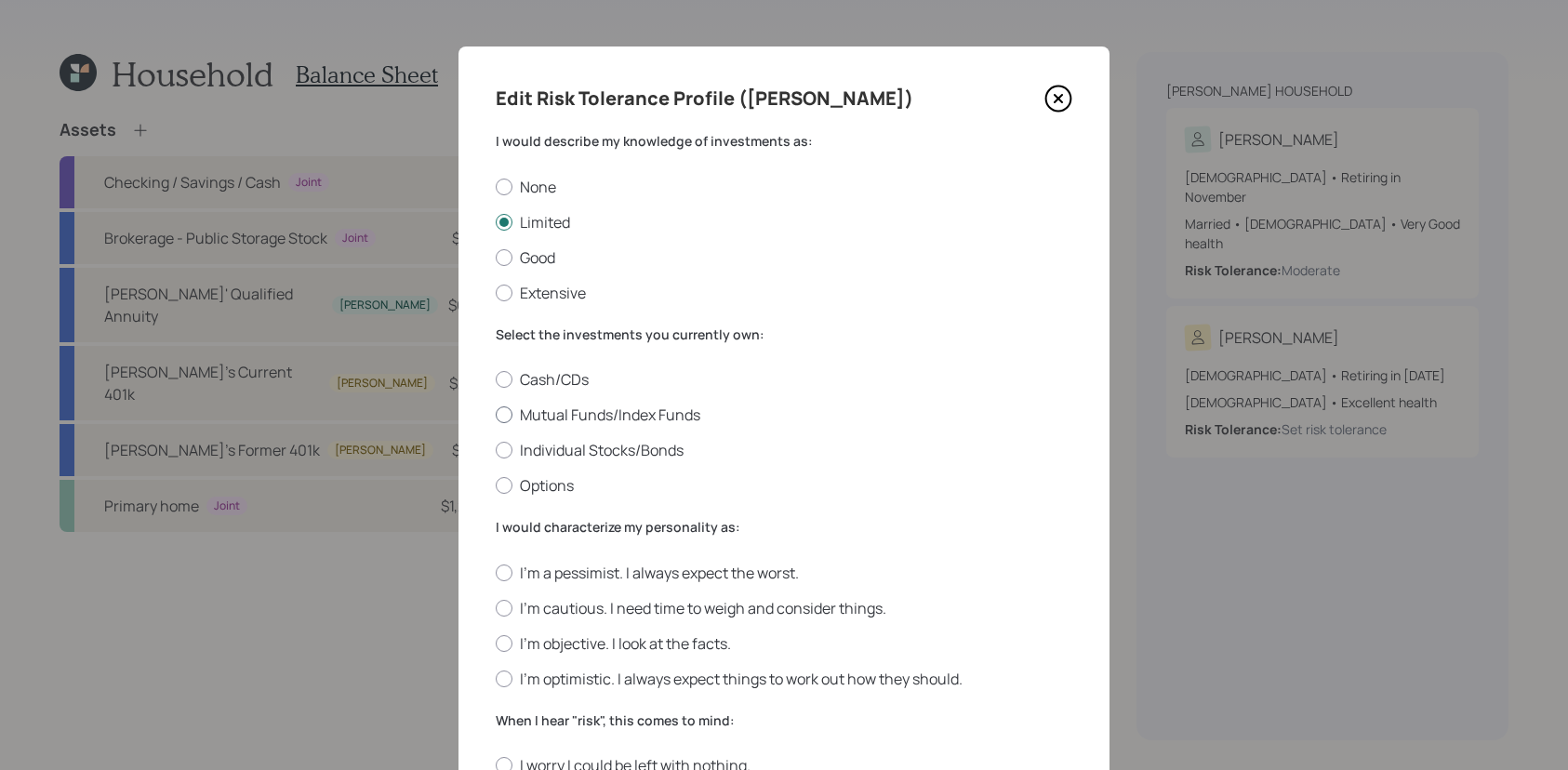
radio input "true"
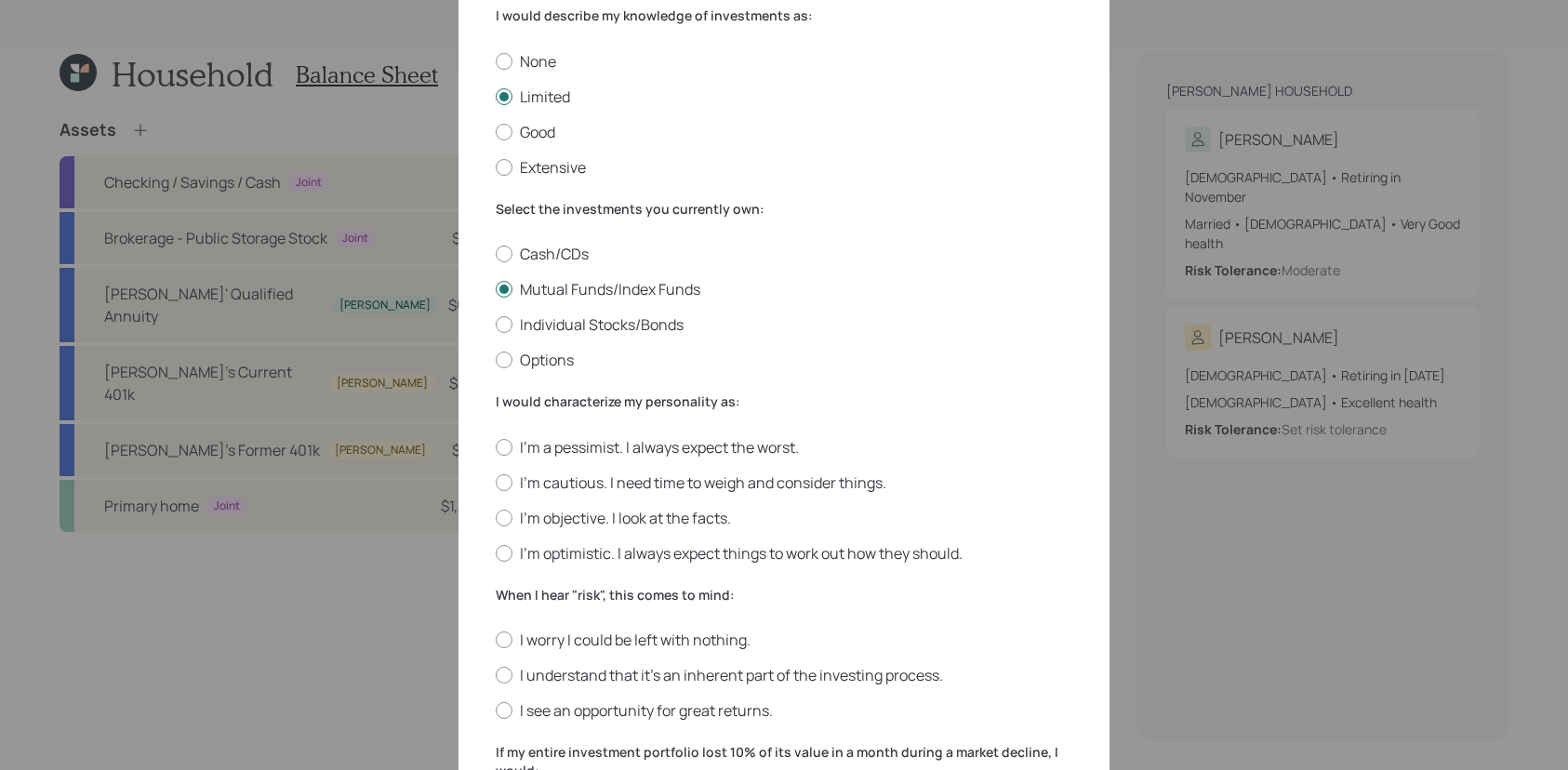
scroll to position [135, 0]
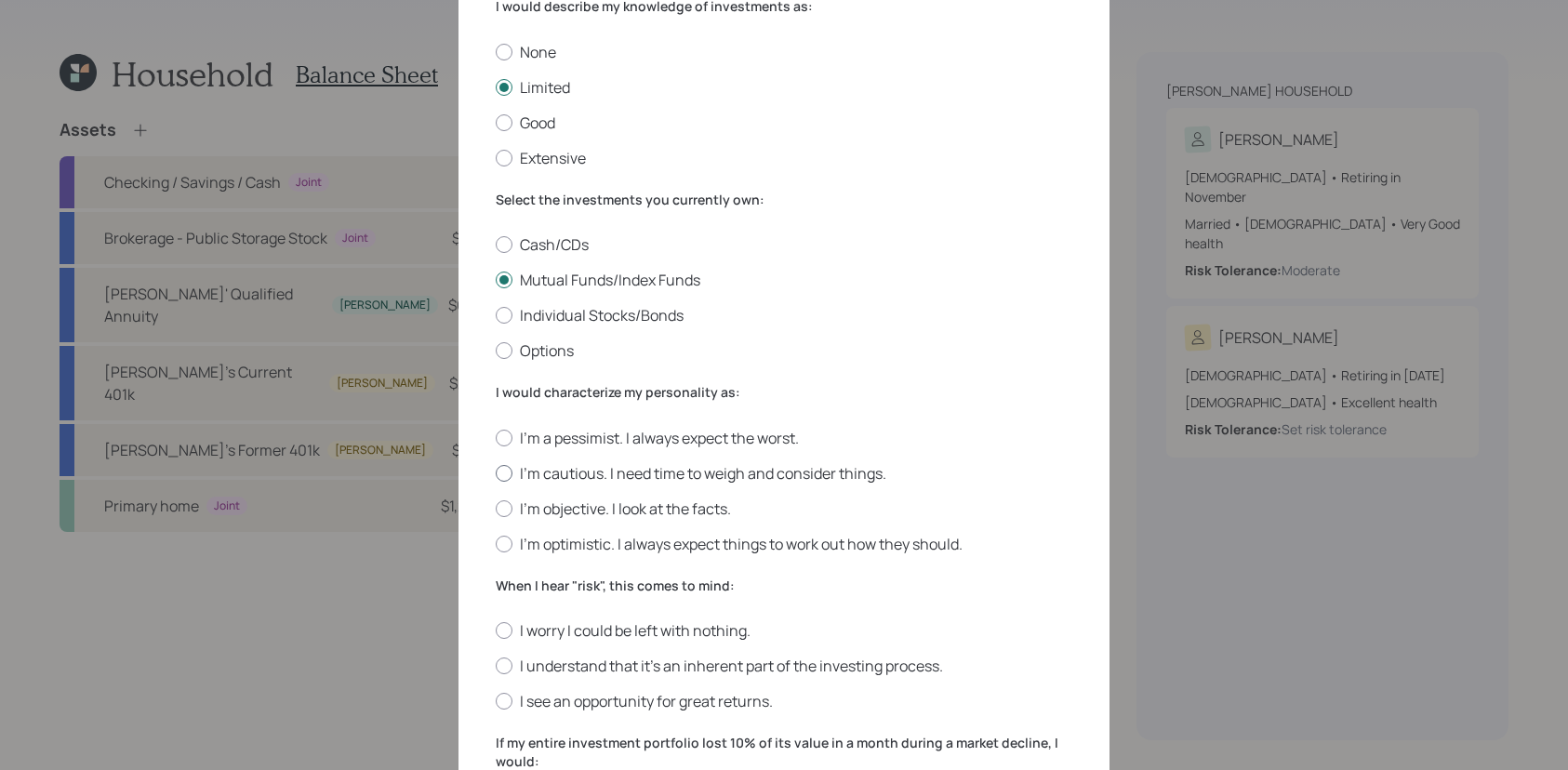
click at [538, 470] on label "I'm cautious. I need time to weigh and consider things." at bounding box center [784, 474] width 577 height 21
click at [496, 473] on input "I'm cautious. I need time to weigh and consider things." at bounding box center [495, 473] width 1 height 1
radio input "true"
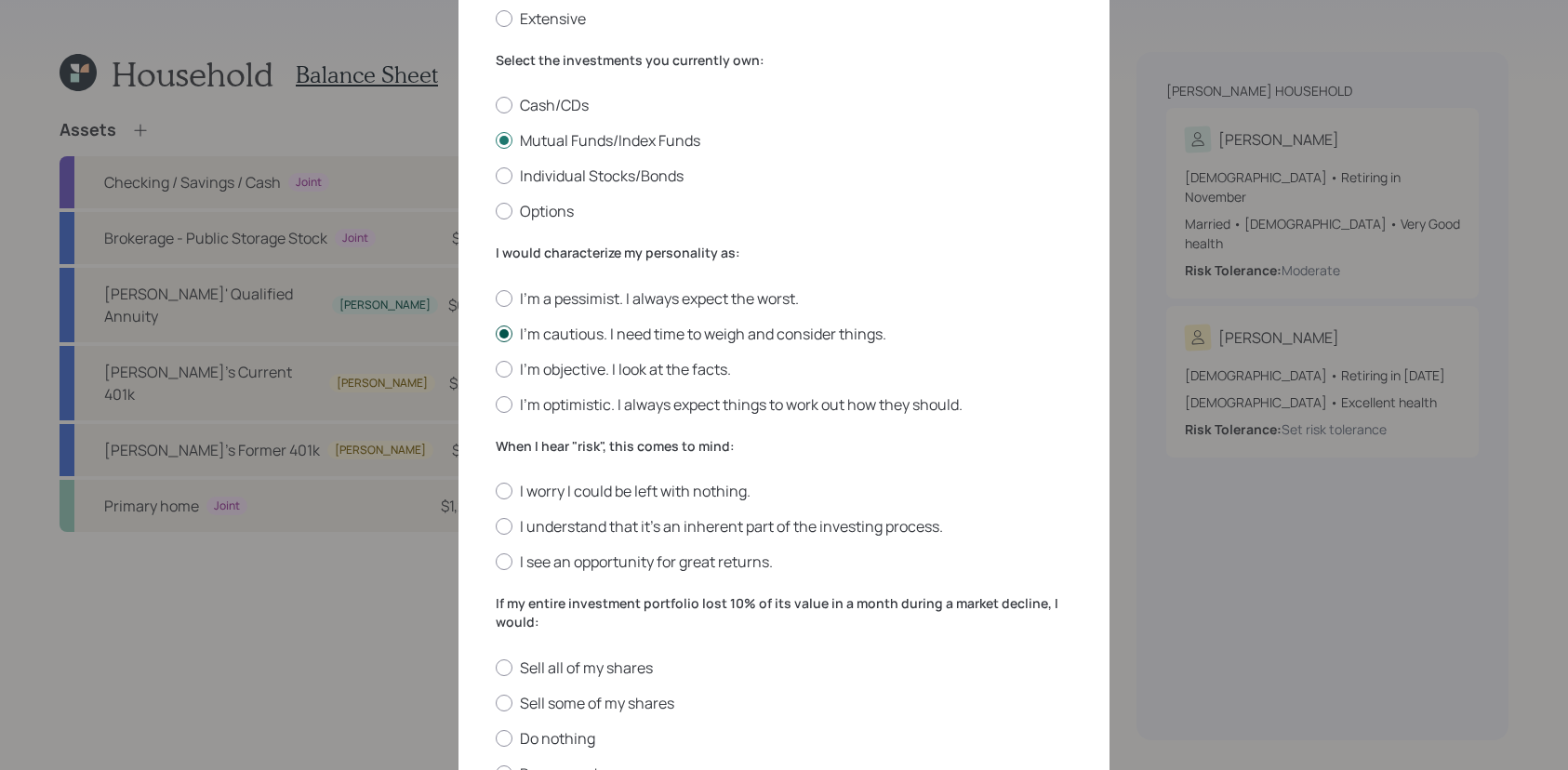
scroll to position [288, 0]
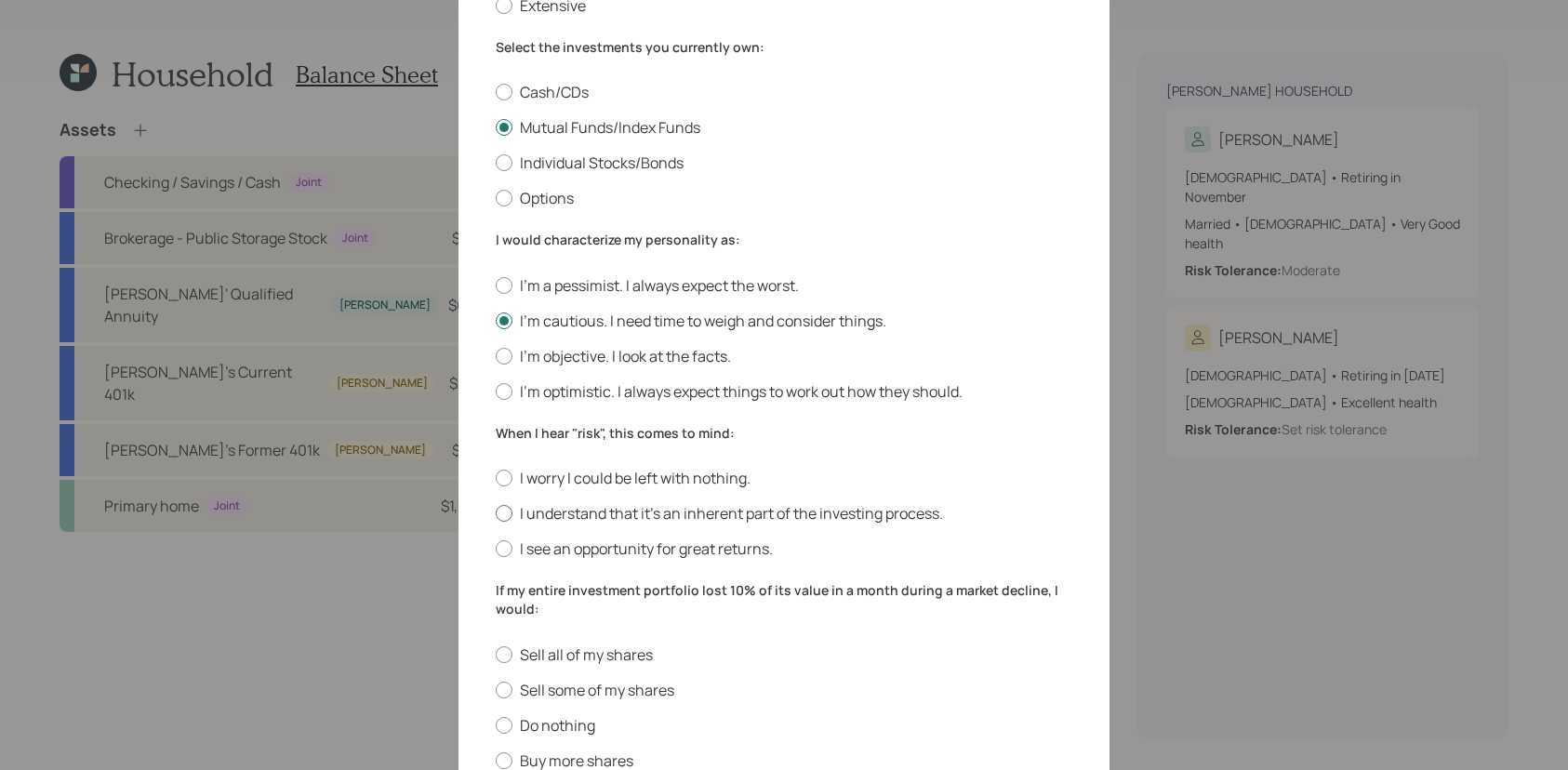
click at [537, 519] on label "I understand that it’s an inherent part of the investing process." at bounding box center [784, 513] width 577 height 21
click at [496, 514] on input "I understand that it’s an inherent part of the investing process." at bounding box center [495, 513] width 1 height 1
radio input "true"
click at [565, 383] on label "I'm optimistic. I always expect things to work out how they should." at bounding box center [784, 392] width 577 height 21
click at [496, 391] on input "I'm optimistic. I always expect things to work out how they should." at bounding box center [495, 391] width 1 height 1
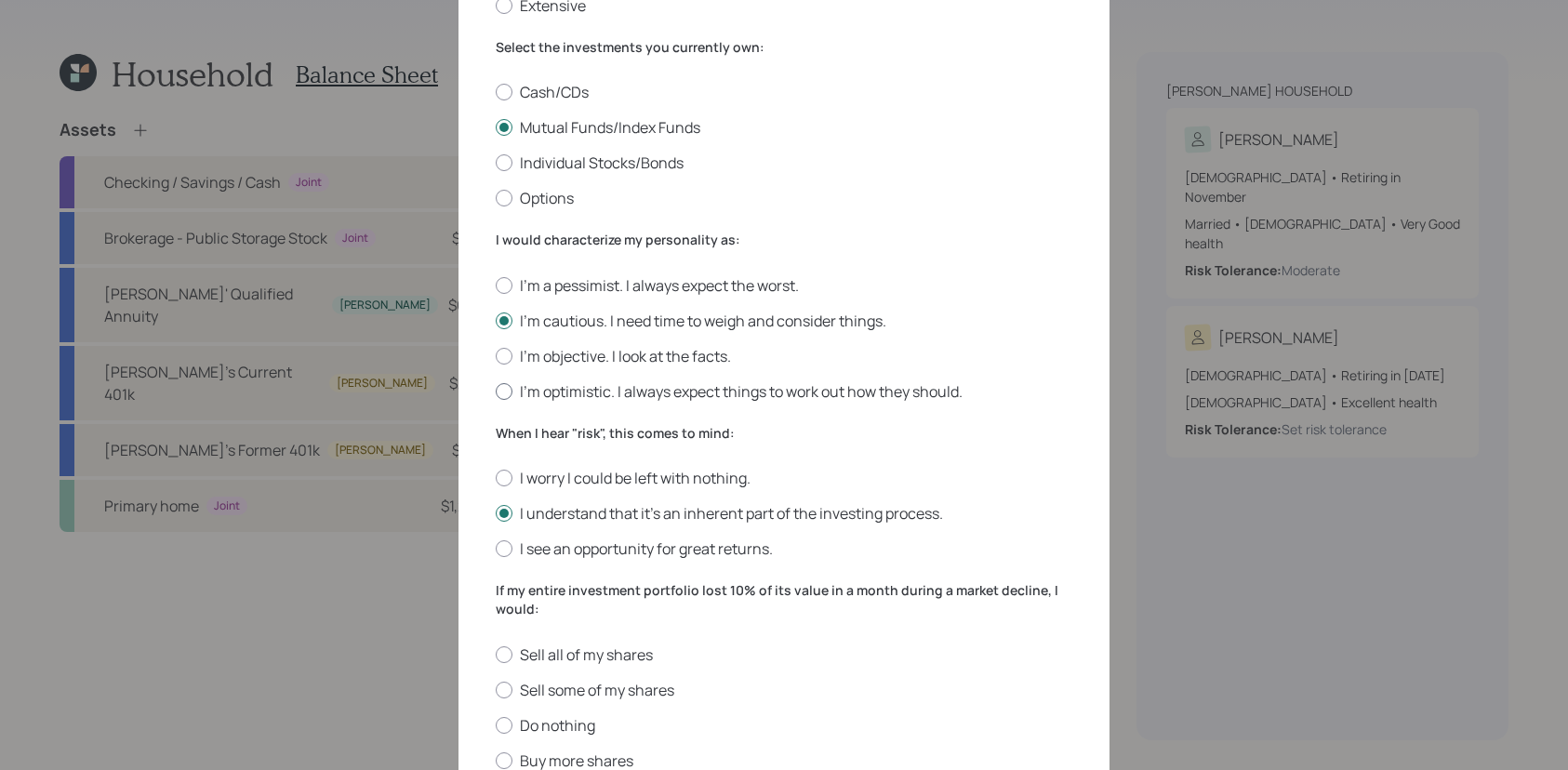
radio input "true"
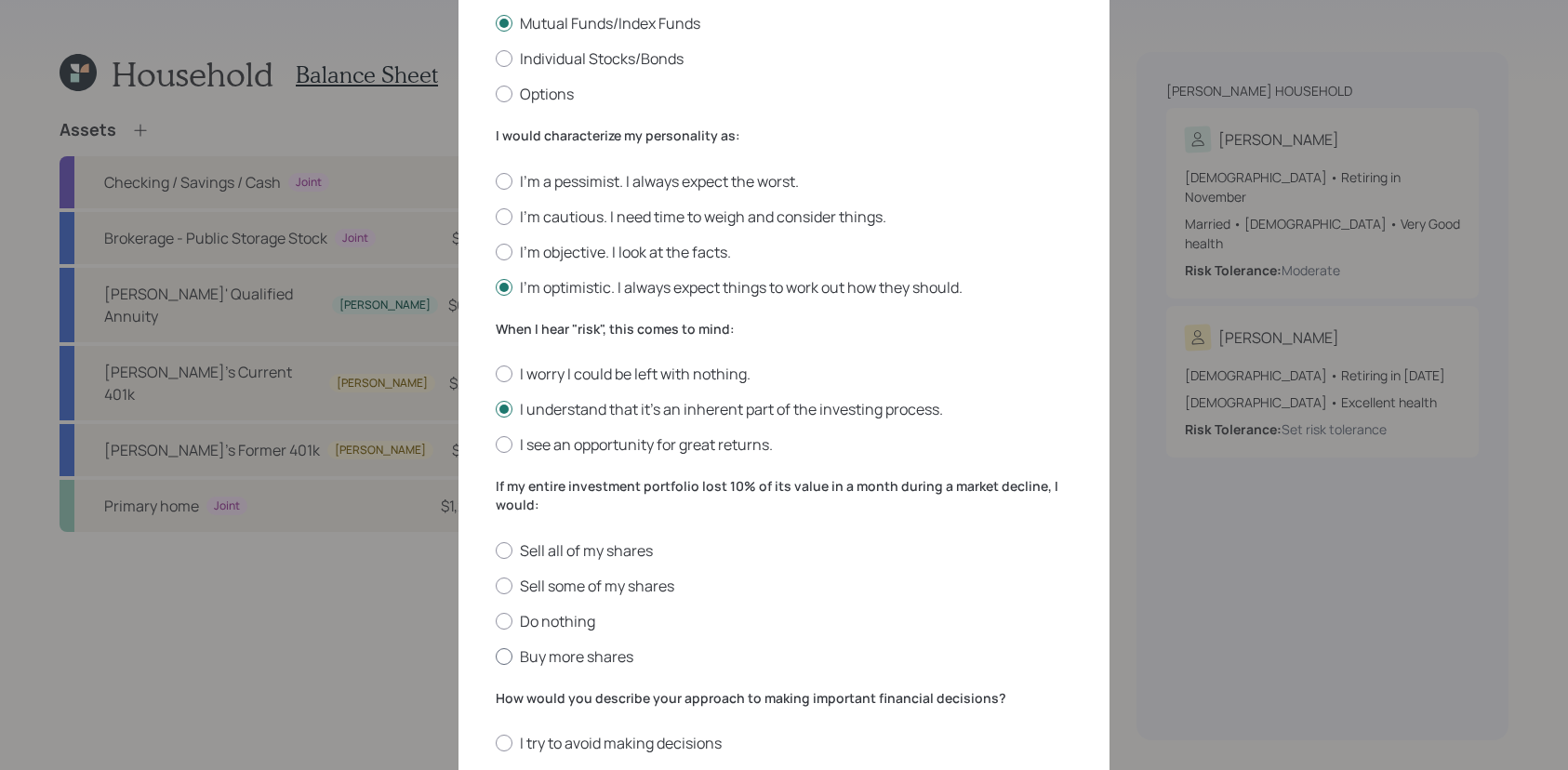
click at [550, 654] on label "Buy more shares" at bounding box center [784, 657] width 577 height 21
click at [496, 656] on input "Buy more shares" at bounding box center [495, 656] width 1 height 1
radio input "true"
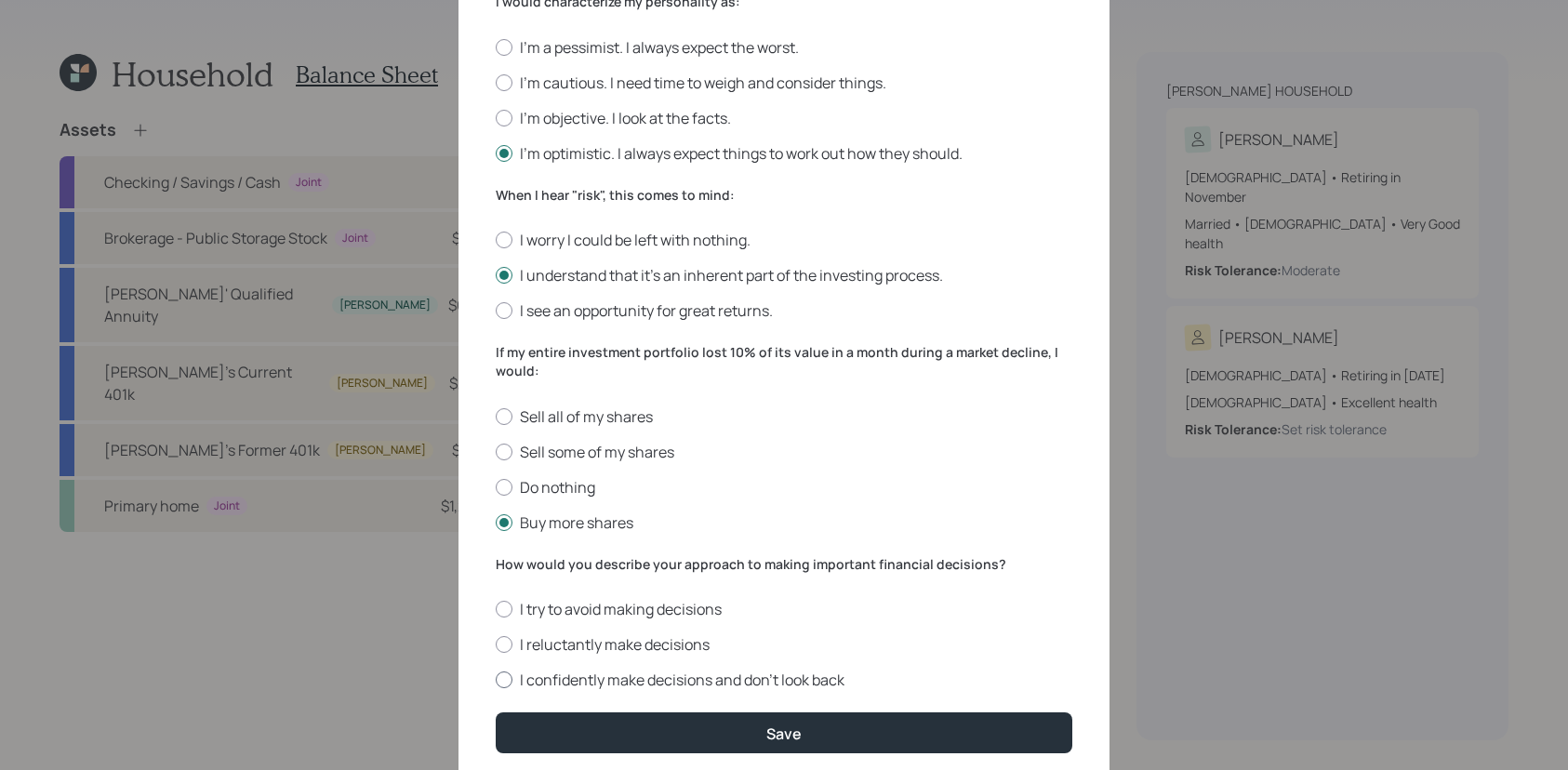
scroll to position [528, 0]
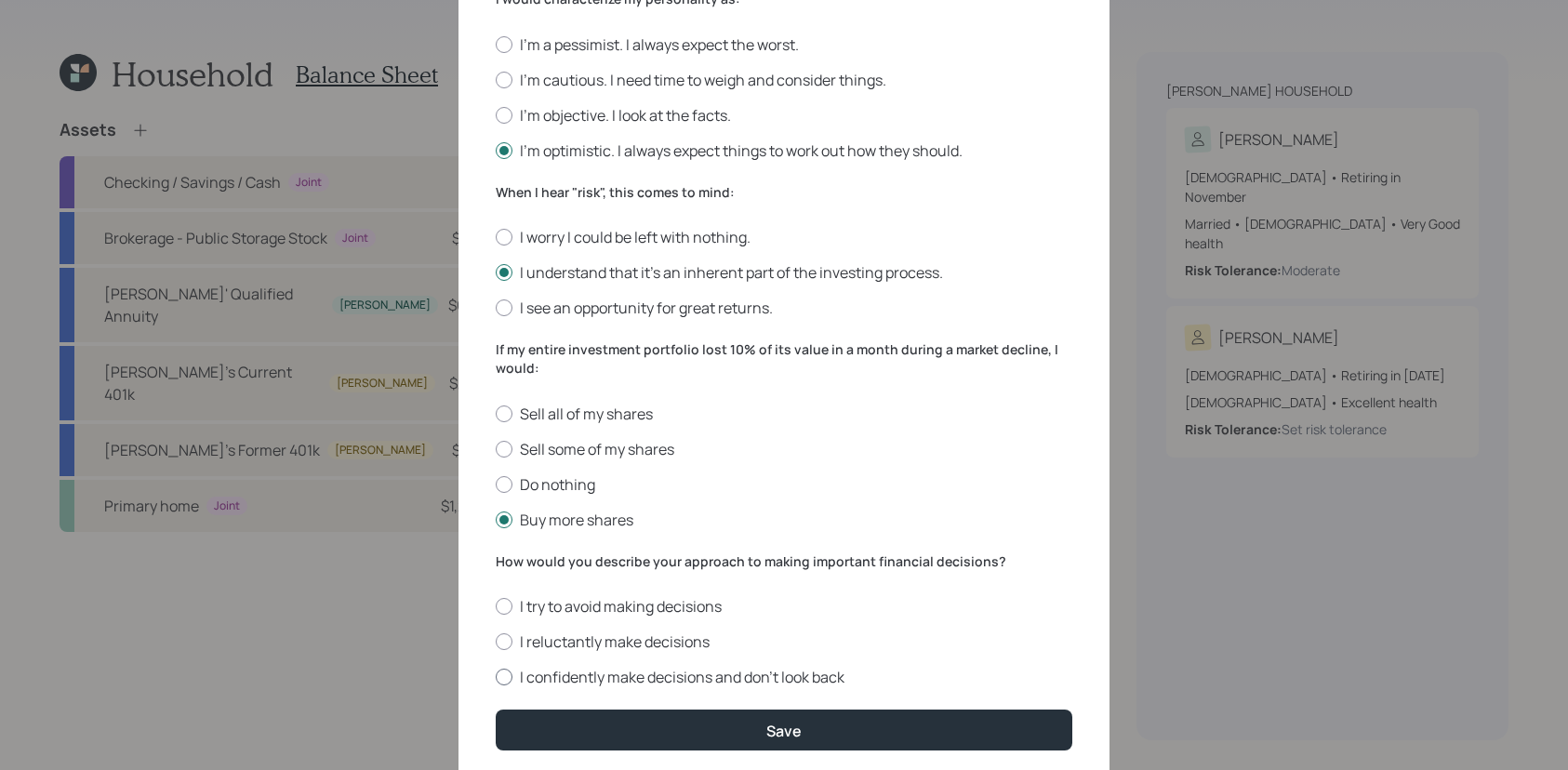
click at [546, 682] on label "I confidently make decisions and don’t look back" at bounding box center [784, 677] width 577 height 21
click at [496, 678] on input "I confidently make decisions and don’t look back" at bounding box center [495, 677] width 1 height 1
radio input "true"
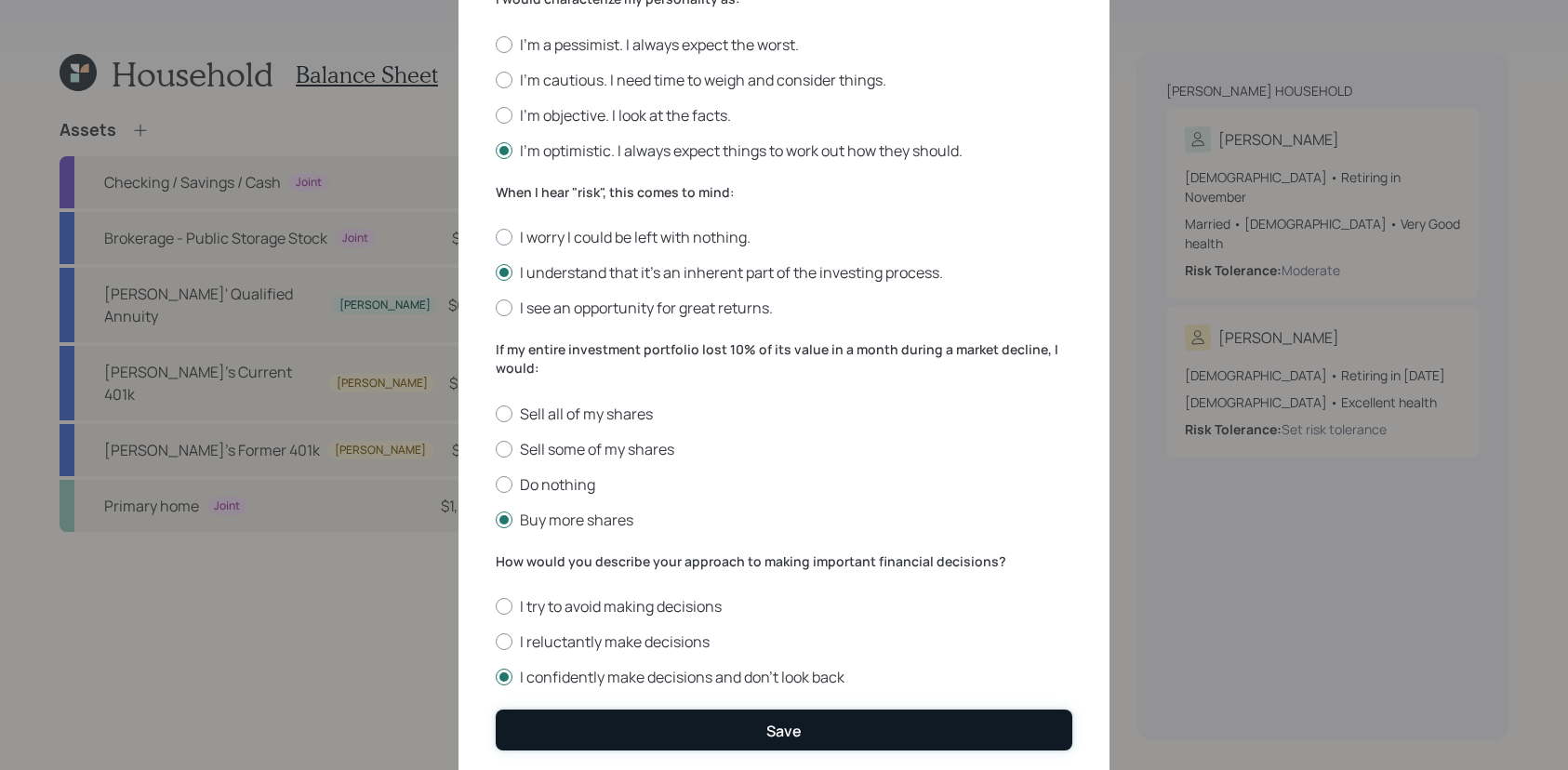
click at [549, 712] on button "Save" at bounding box center [784, 729] width 577 height 40
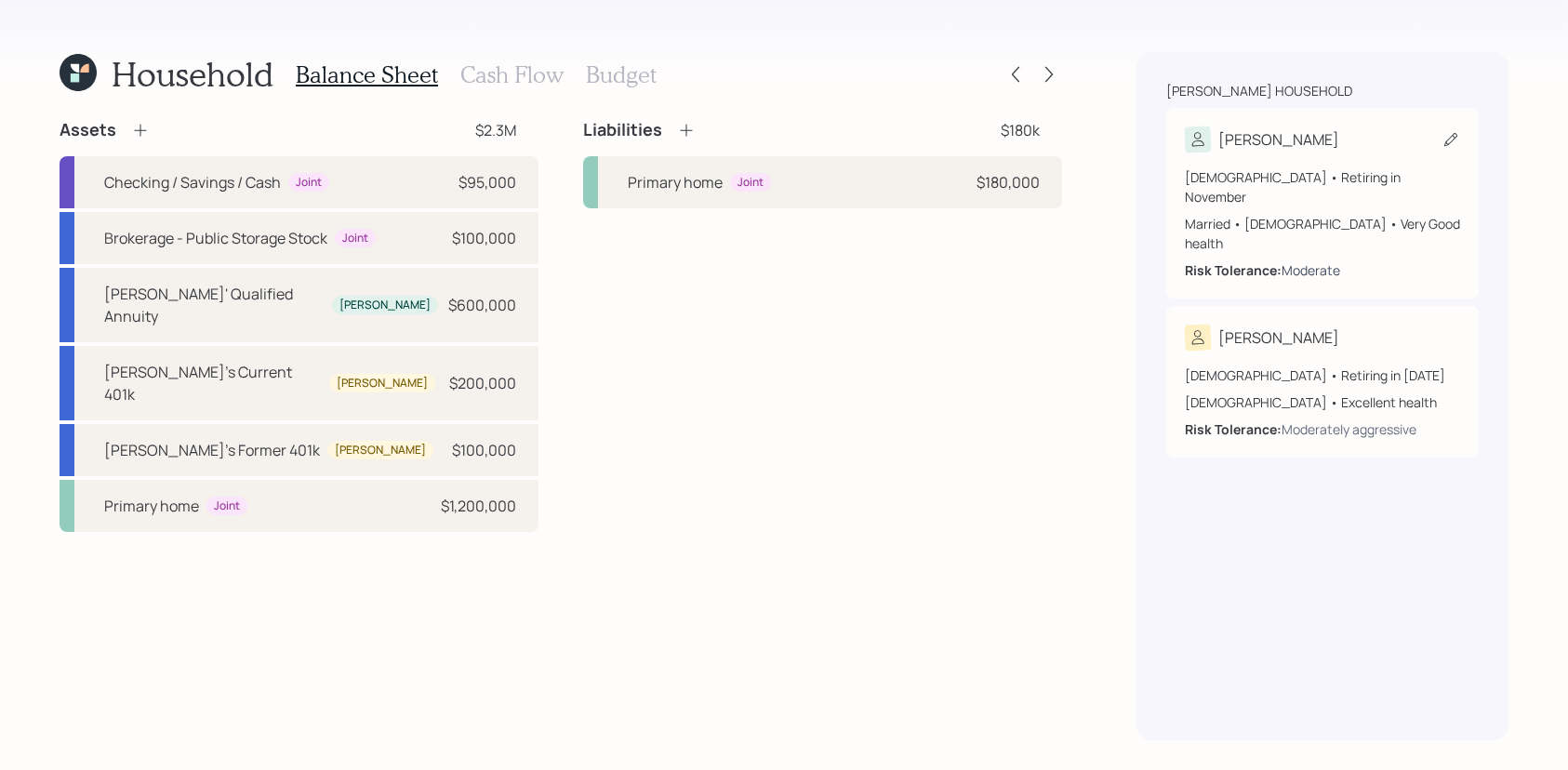
click at [1335, 261] on div "Moderate" at bounding box center [1311, 270] width 59 height 20
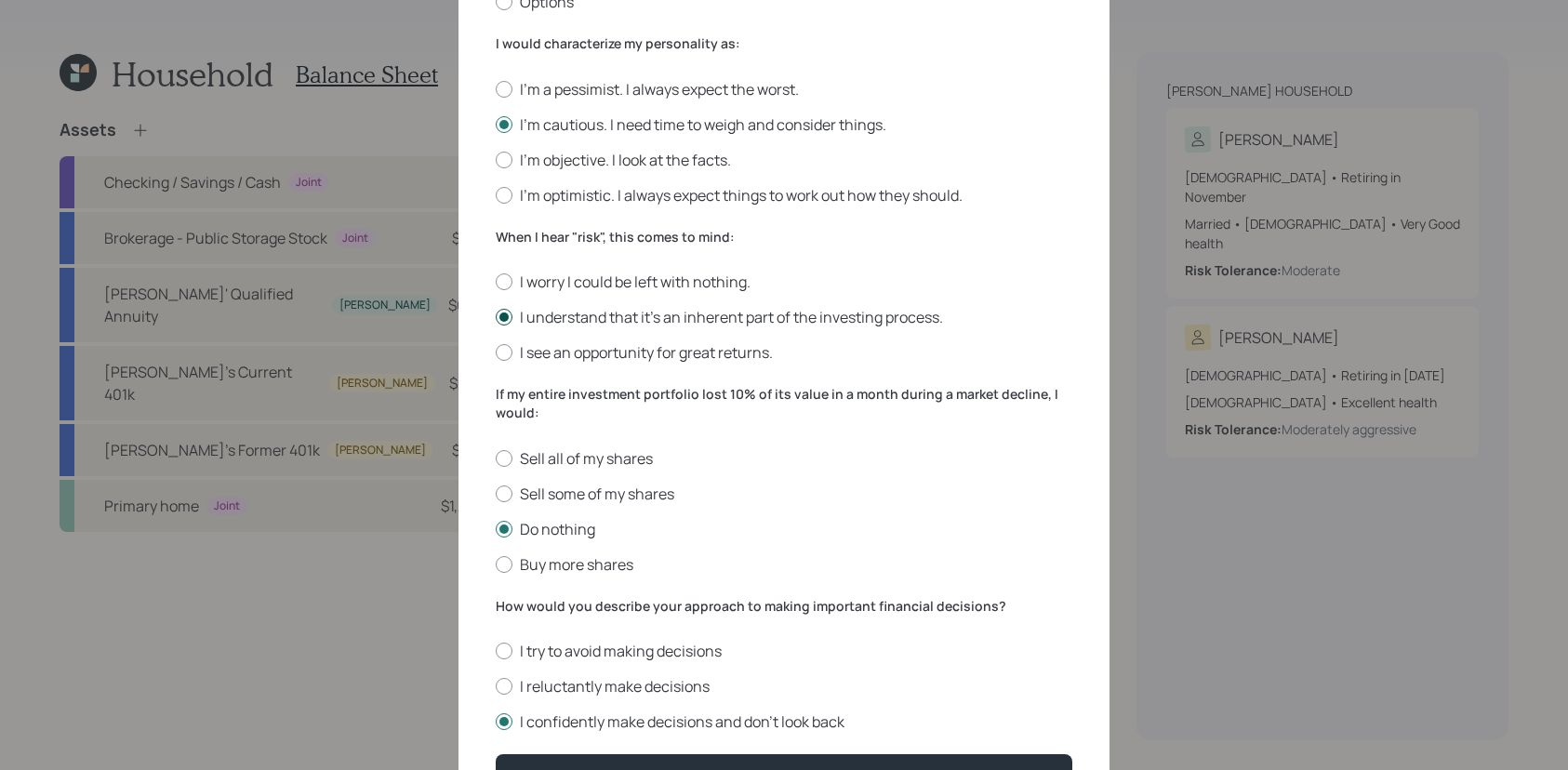
scroll to position [481, 0]
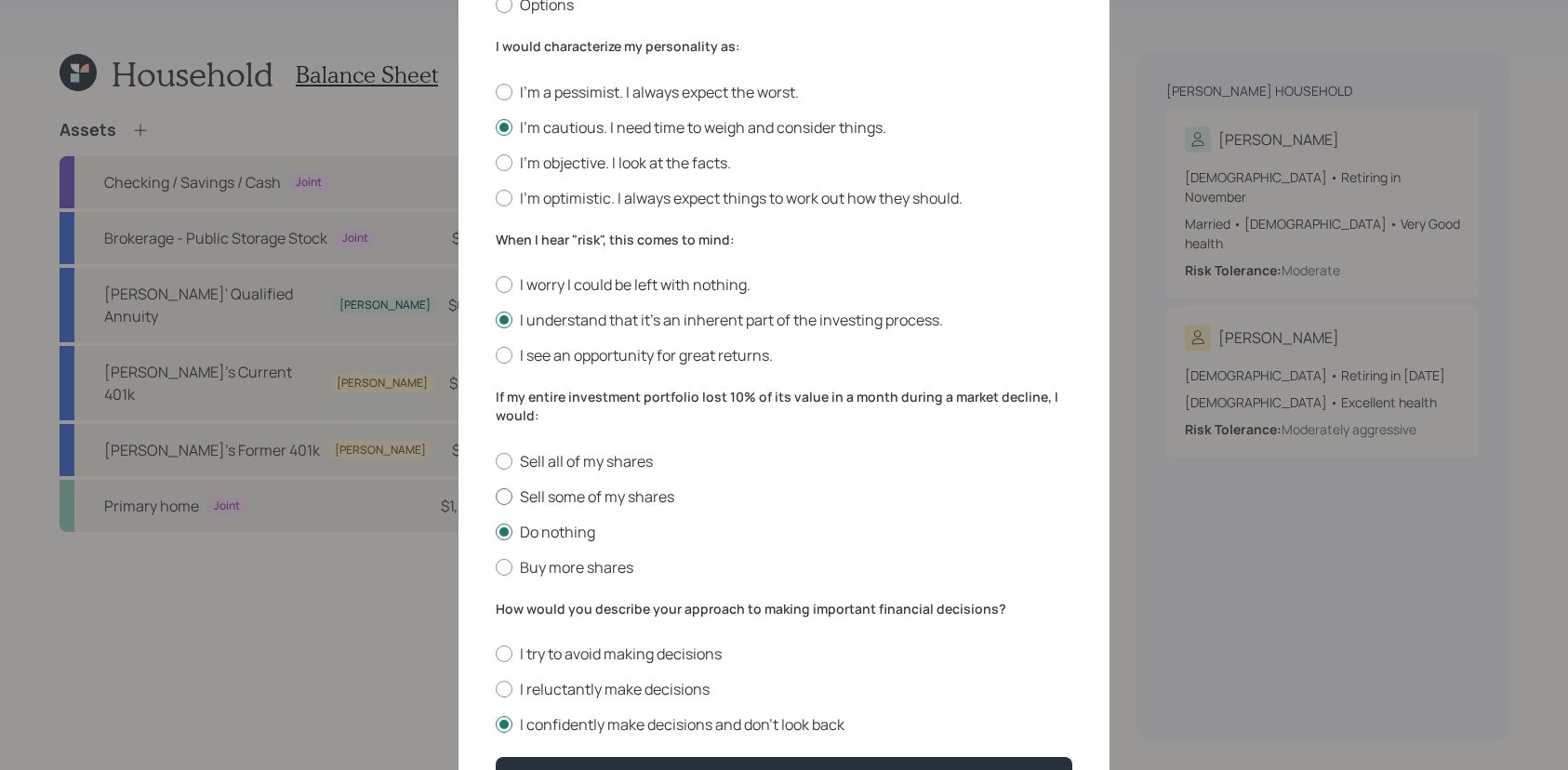
click at [547, 500] on label "Sell some of my shares" at bounding box center [784, 497] width 577 height 21
click at [496, 497] on input "Sell some of my shares" at bounding box center [495, 496] width 1 height 1
radio input "true"
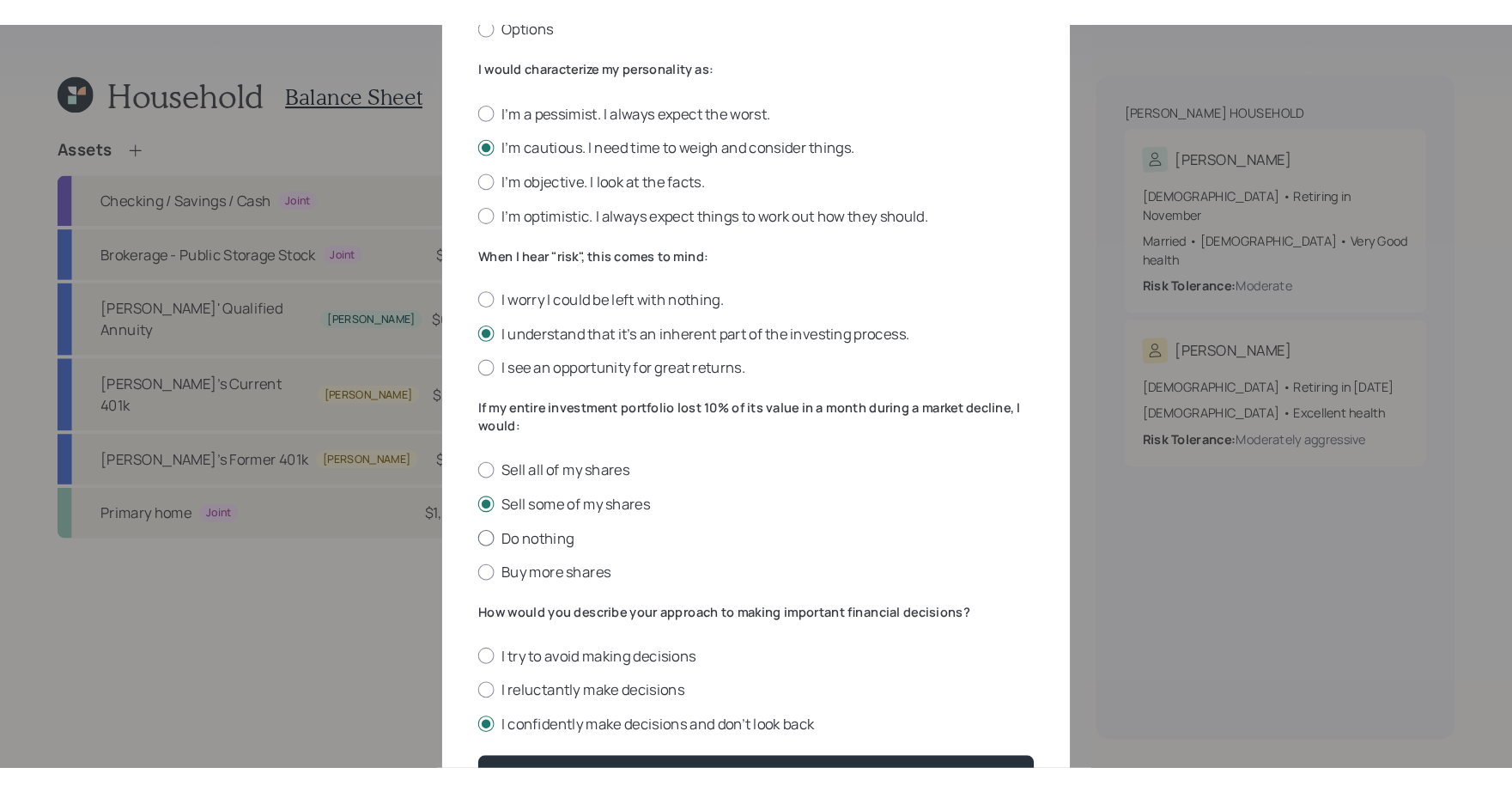
scroll to position [547, 0]
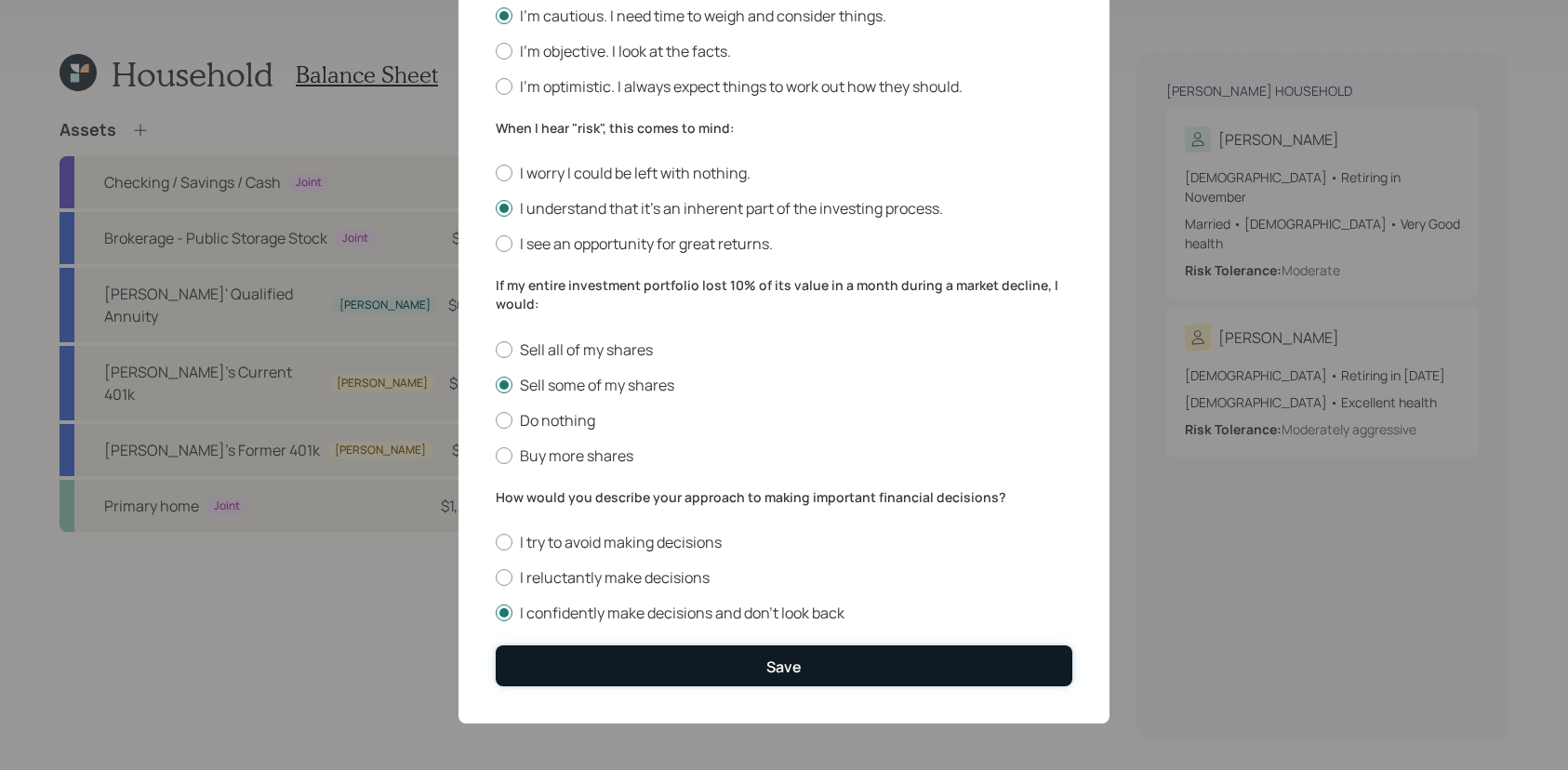
click at [720, 653] on button "Save" at bounding box center [784, 665] width 577 height 40
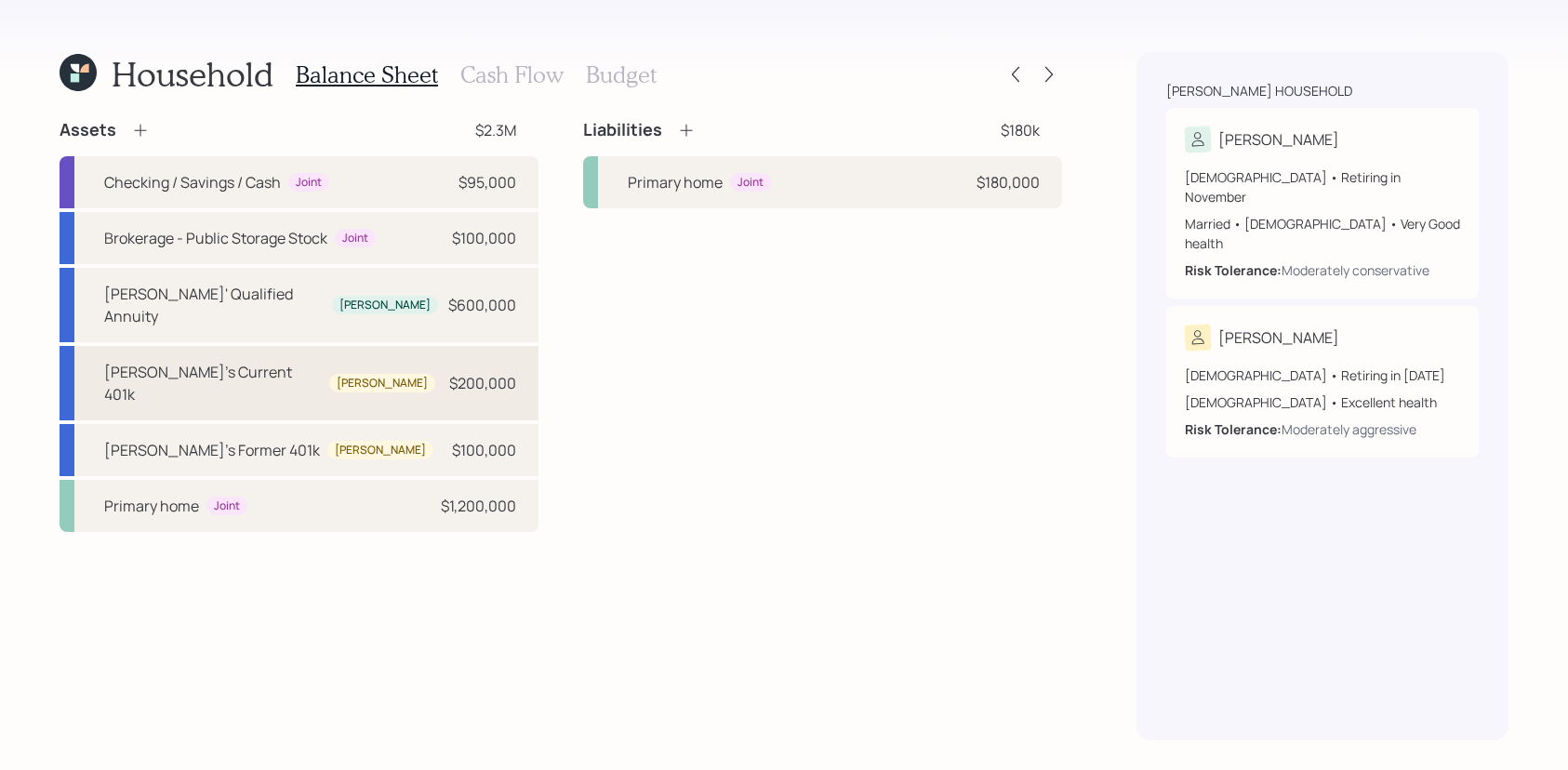
click at [337, 347] on div "[PERSON_NAME]'s Current 401k [PERSON_NAME] $200,000" at bounding box center [299, 383] width 479 height 75
select select "company_sponsored"
select select "balanced"
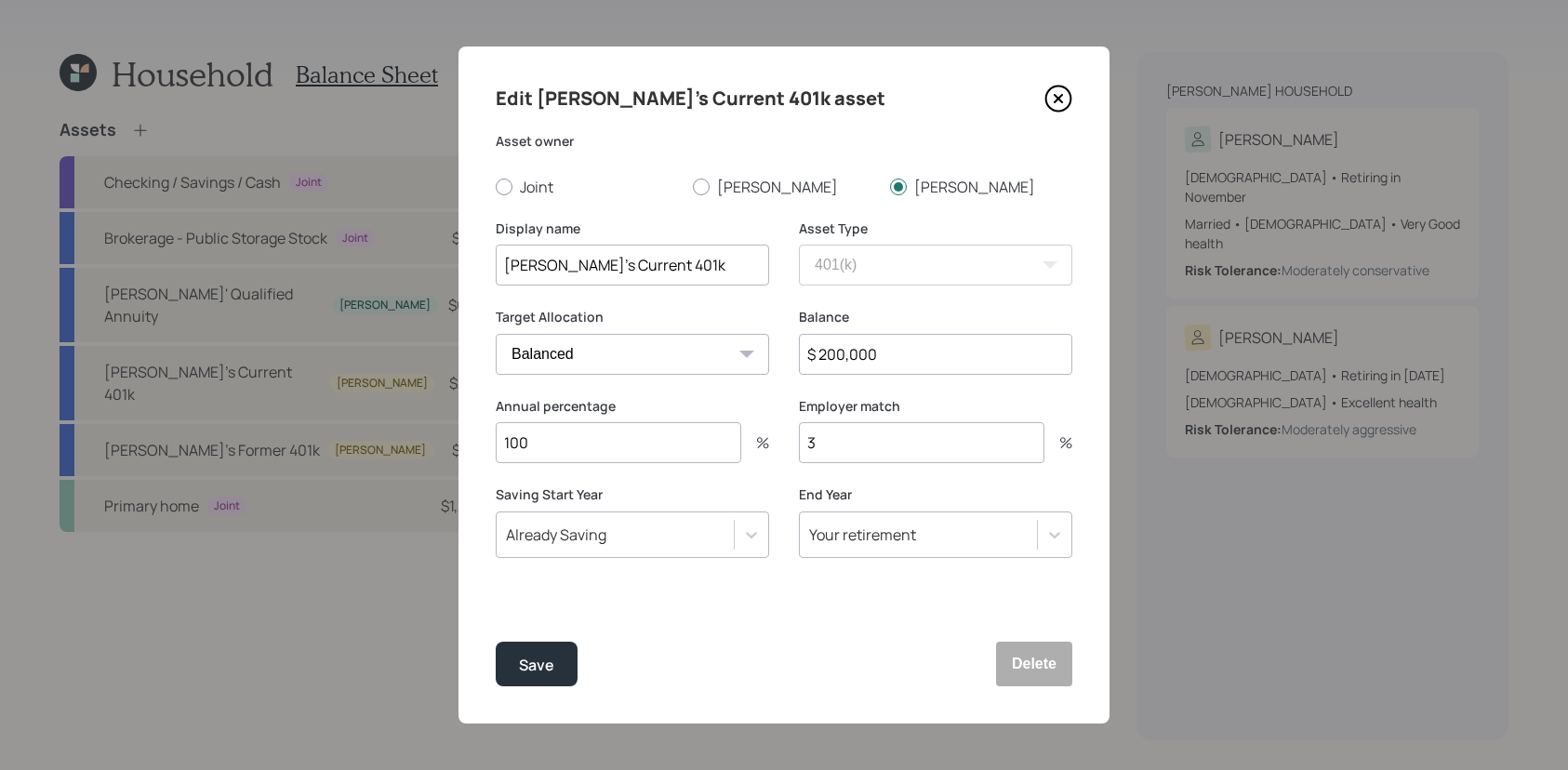
drag, startPoint x: 888, startPoint y: 349, endPoint x: 734, endPoint y: 331, distance: 155.0
click at [734, 332] on div "Target Allocation Cash Conservative Balanced Aggressive Balance $ 200,000" at bounding box center [784, 352] width 577 height 90
type input "$ 288,000"
click at [496, 642] on button "Save" at bounding box center [537, 664] width 82 height 45
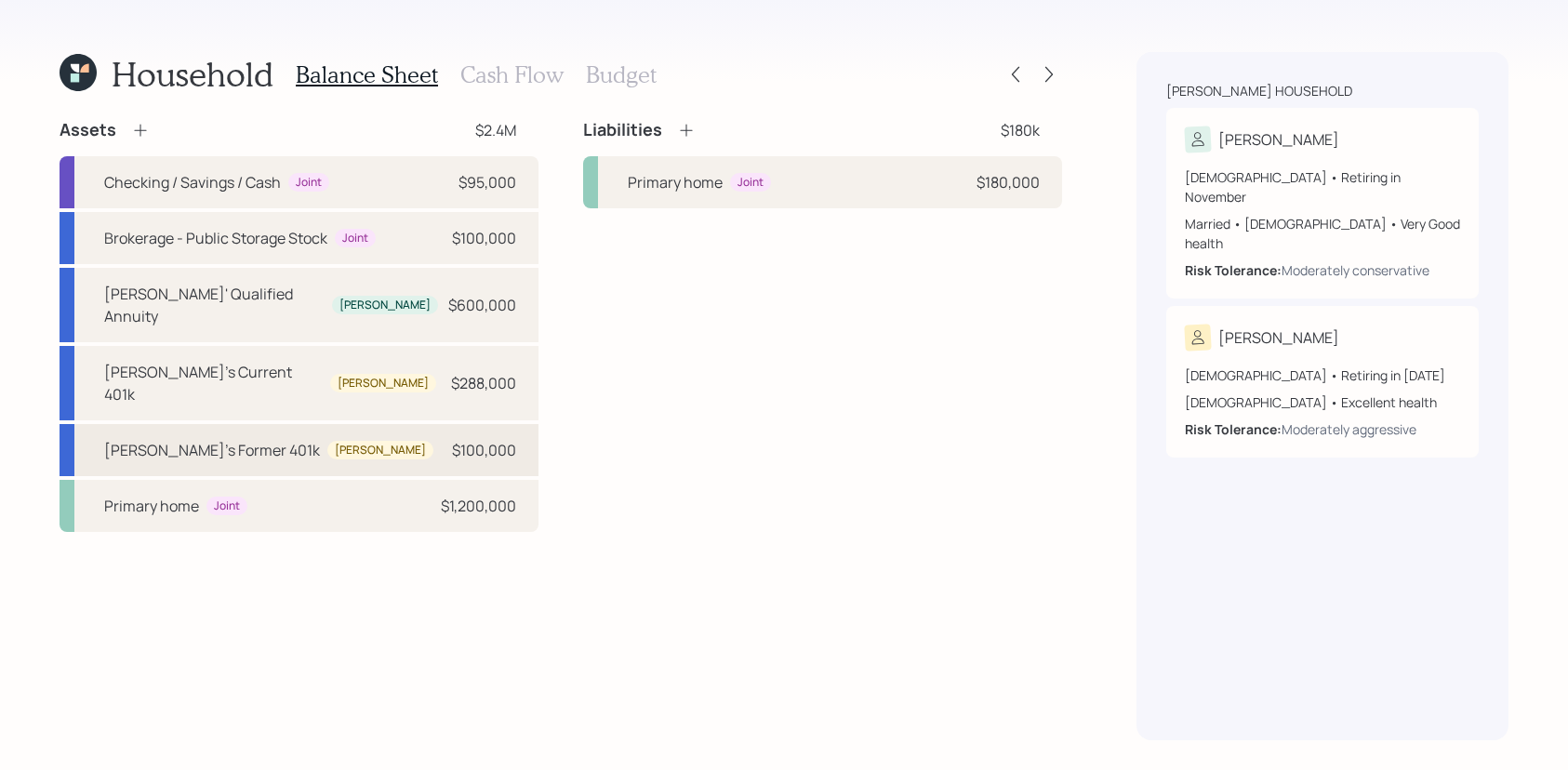
click at [455, 439] on div "$100,000" at bounding box center [484, 450] width 64 height 22
select select "company_sponsored"
select select "balanced"
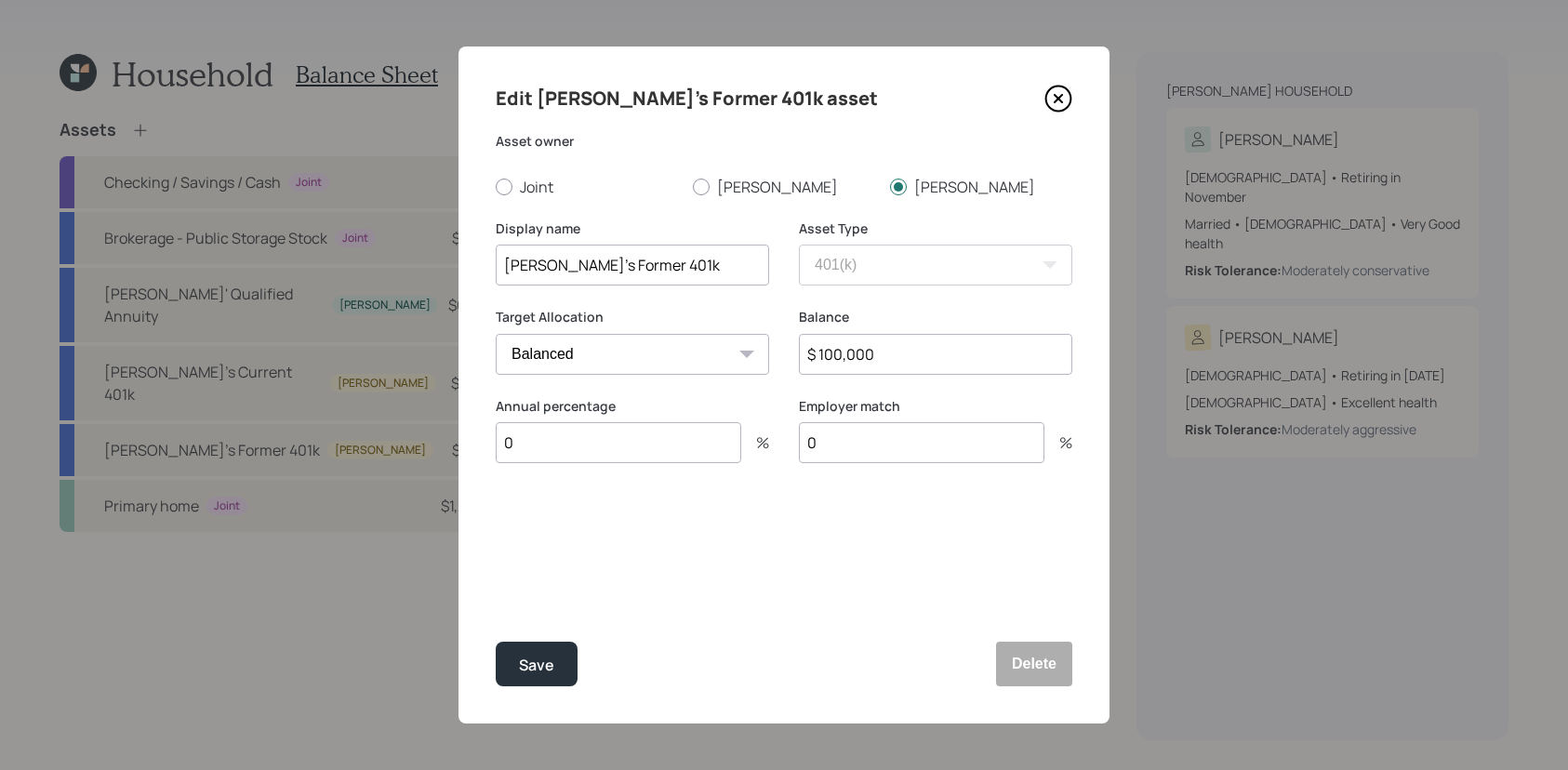
drag, startPoint x: 960, startPoint y: 364, endPoint x: 752, endPoint y: 361, distance: 208.0
click at [752, 361] on div "Target Allocation Cash Conservative Balanced Aggressive Balance $ 100,000" at bounding box center [784, 352] width 577 height 90
type input "$ 123,000"
click at [496, 642] on button "Save" at bounding box center [537, 664] width 82 height 45
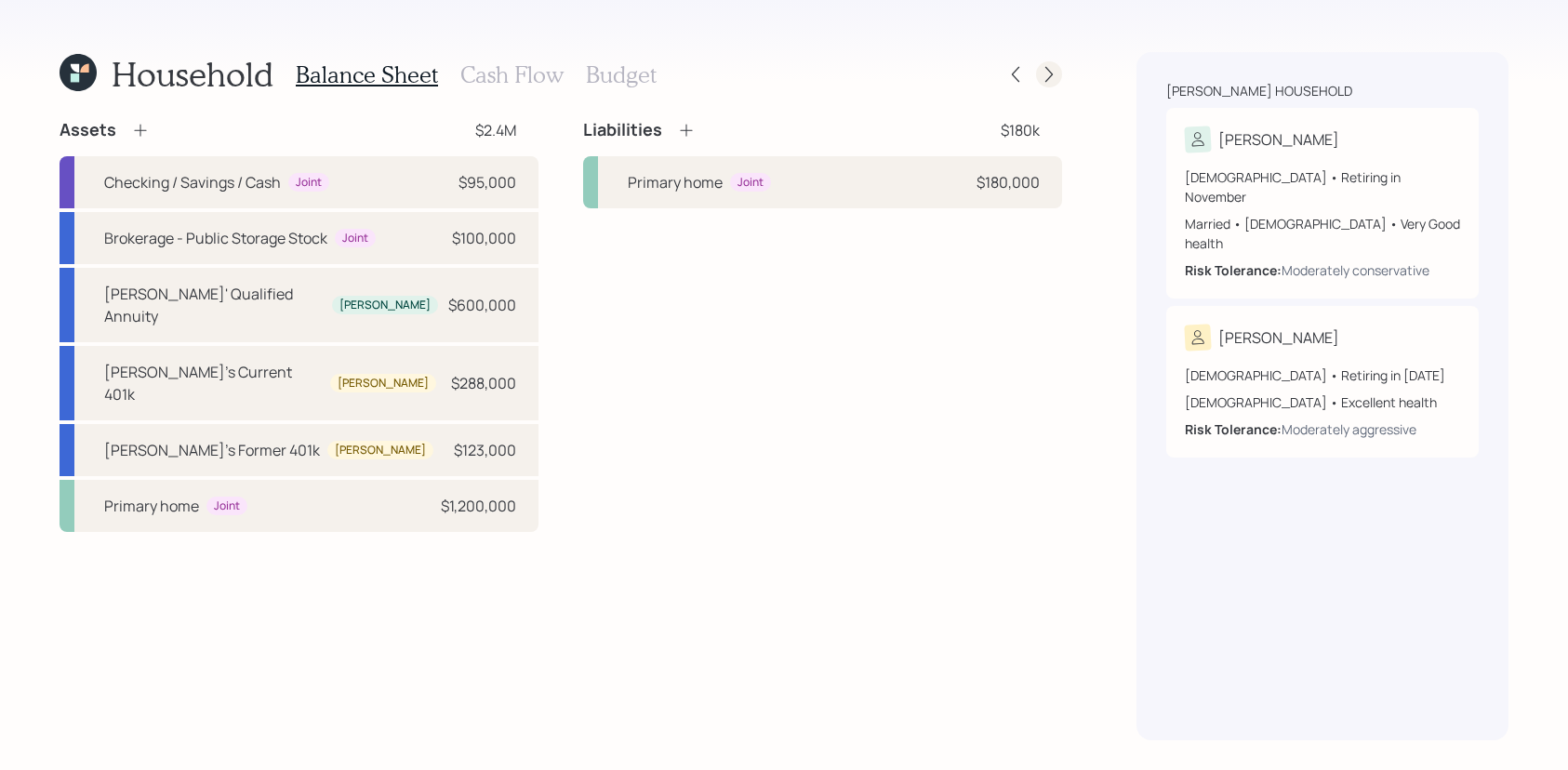
click at [1048, 68] on icon at bounding box center [1049, 75] width 19 height 19
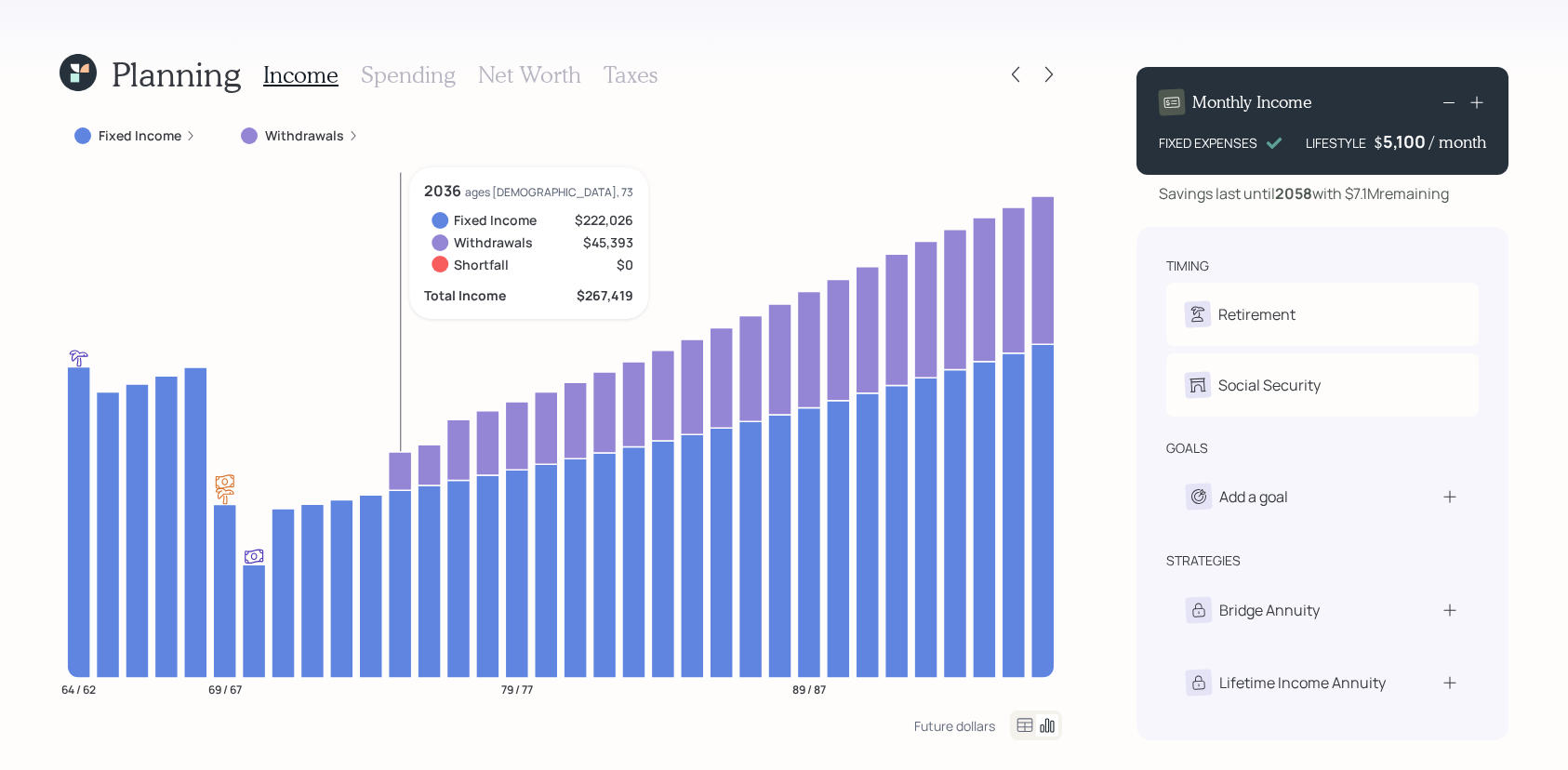
click at [396, 471] on icon at bounding box center [400, 471] width 23 height 38
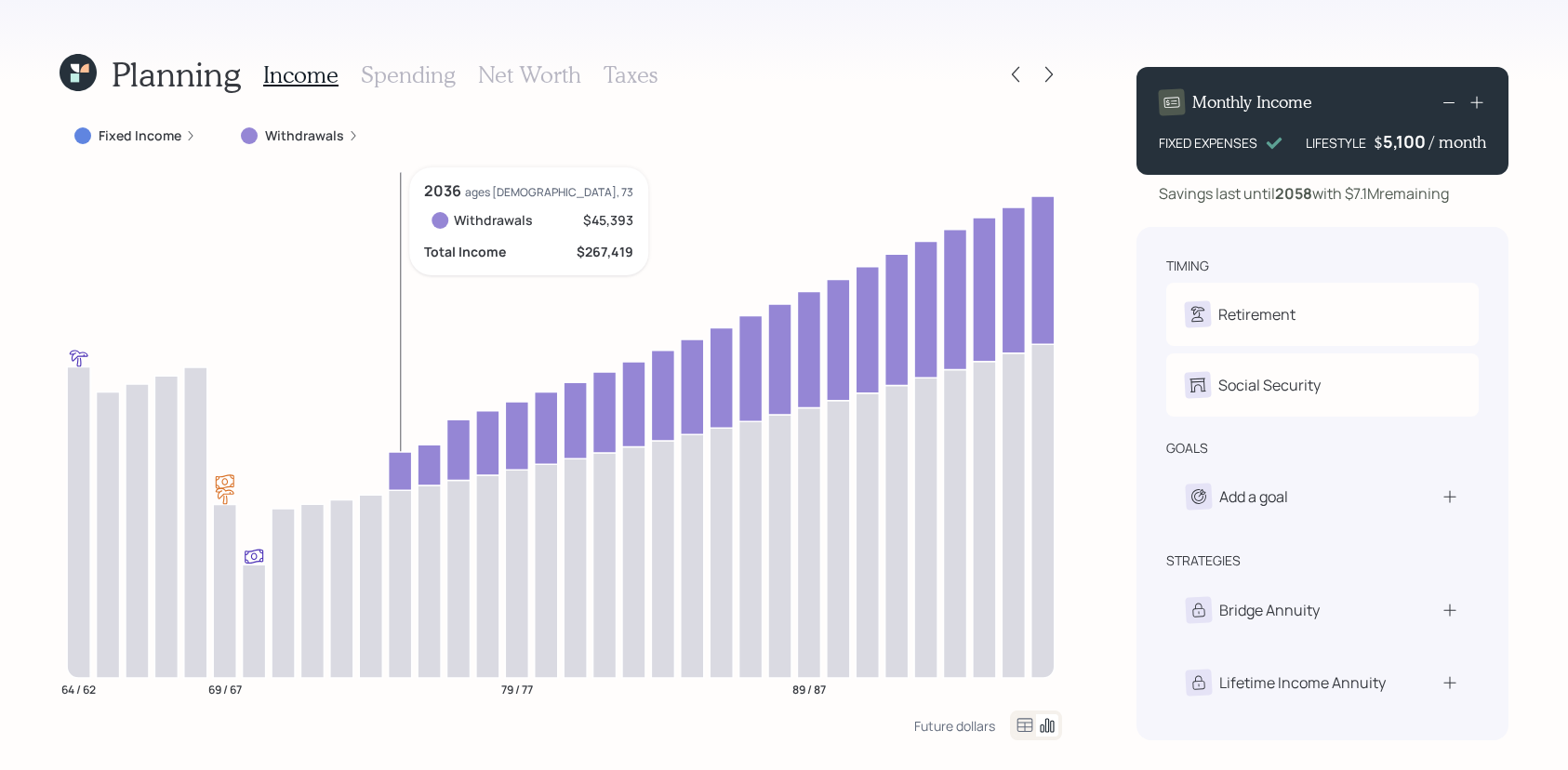
click at [396, 471] on icon at bounding box center [400, 471] width 23 height 38
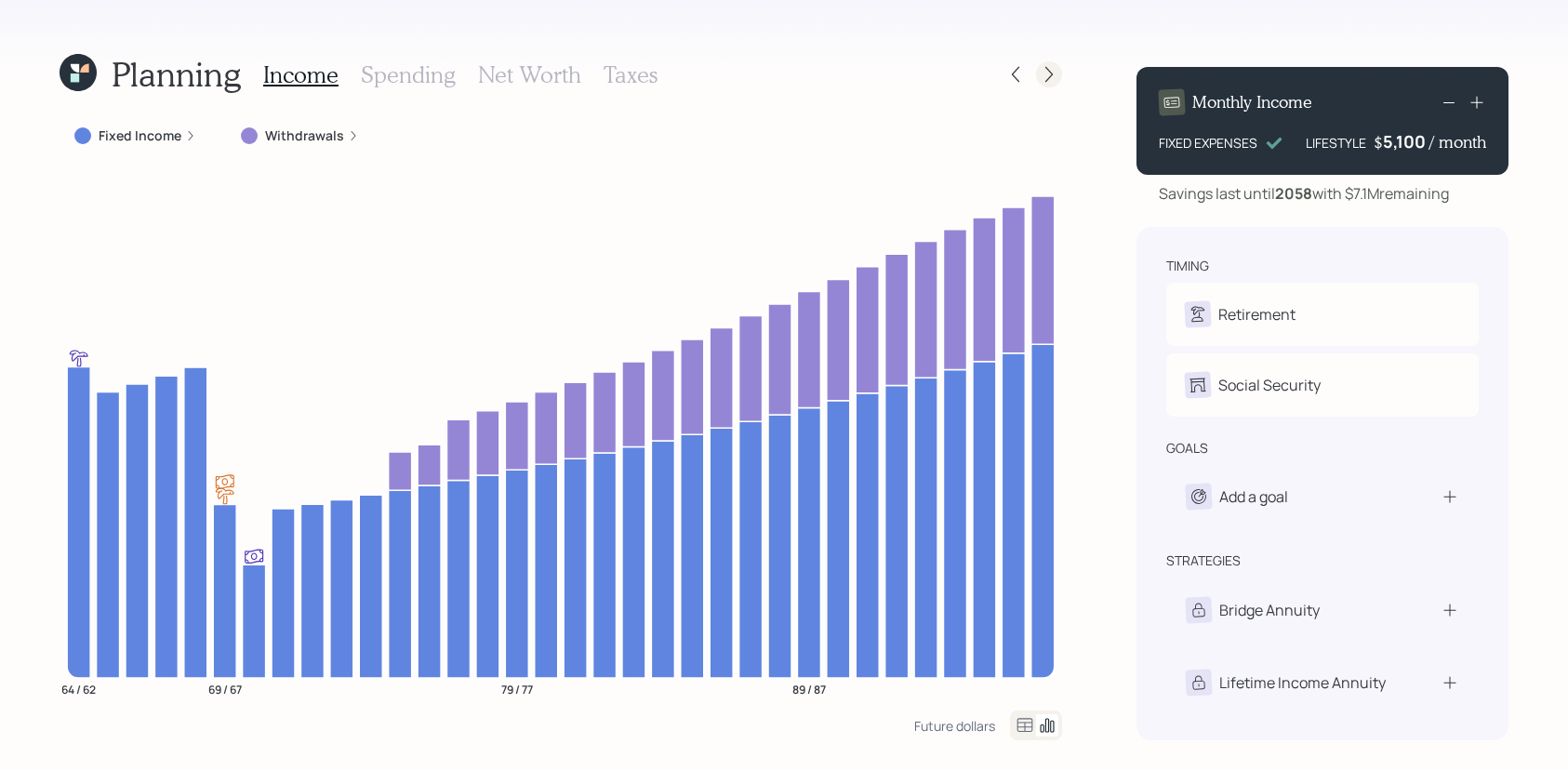
click at [1046, 68] on icon at bounding box center [1049, 75] width 19 height 19
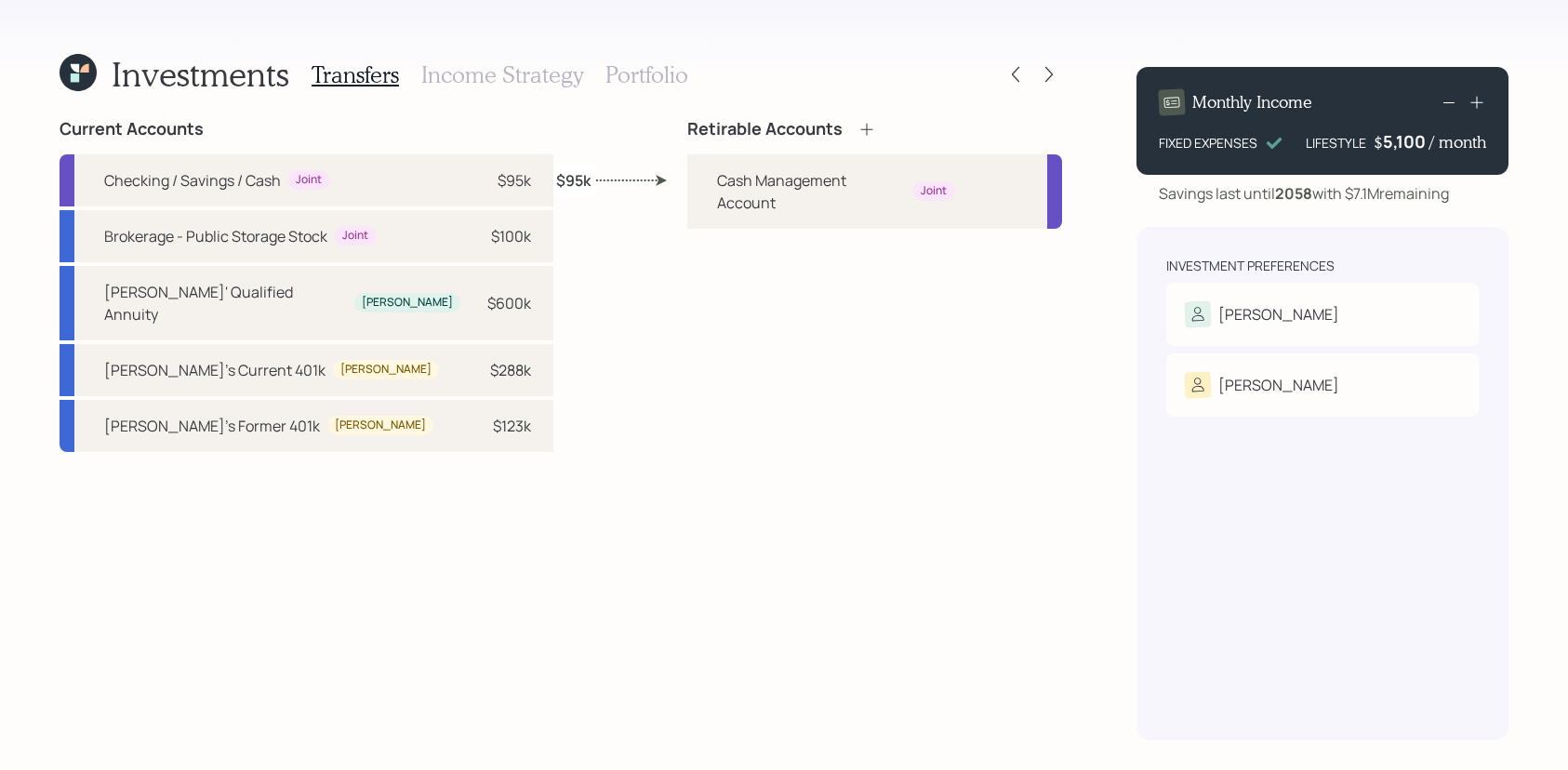
click at [848, 121] on div "Retirable Accounts" at bounding box center [782, 129] width 189 height 21
click at [863, 123] on icon at bounding box center [867, 129] width 19 height 19
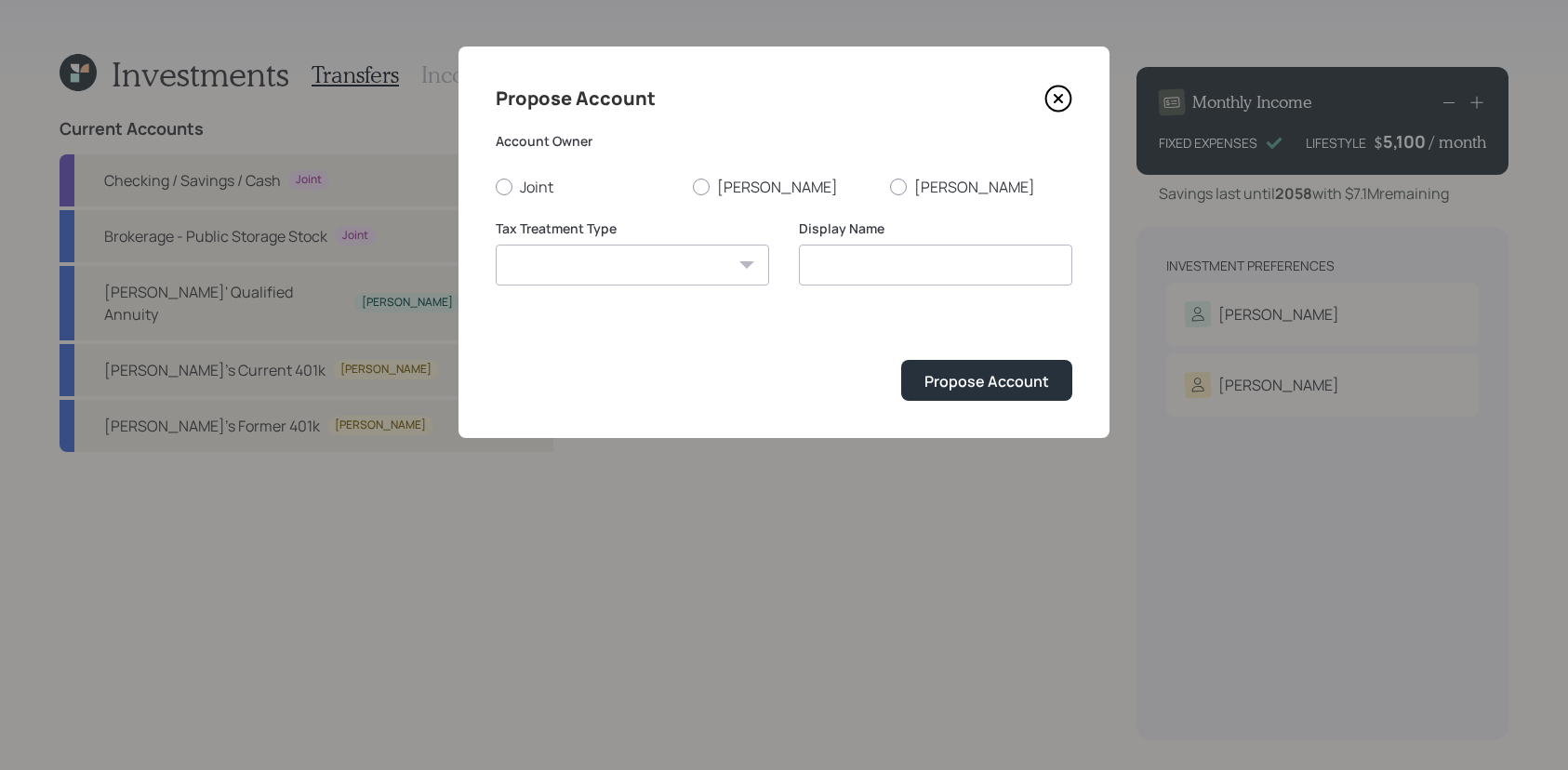
click at [711, 205] on form "Account Owner Joint [PERSON_NAME] Tax Treatment Type [PERSON_NAME] Taxable Trad…" at bounding box center [784, 266] width 577 height 269
click at [711, 192] on label "[PERSON_NAME]" at bounding box center [784, 187] width 182 height 21
click at [693, 187] on input "[PERSON_NAME]" at bounding box center [692, 186] width 1 height 1
radio input "true"
click at [683, 253] on select "[PERSON_NAME] Taxable Traditional" at bounding box center [633, 265] width 274 height 41
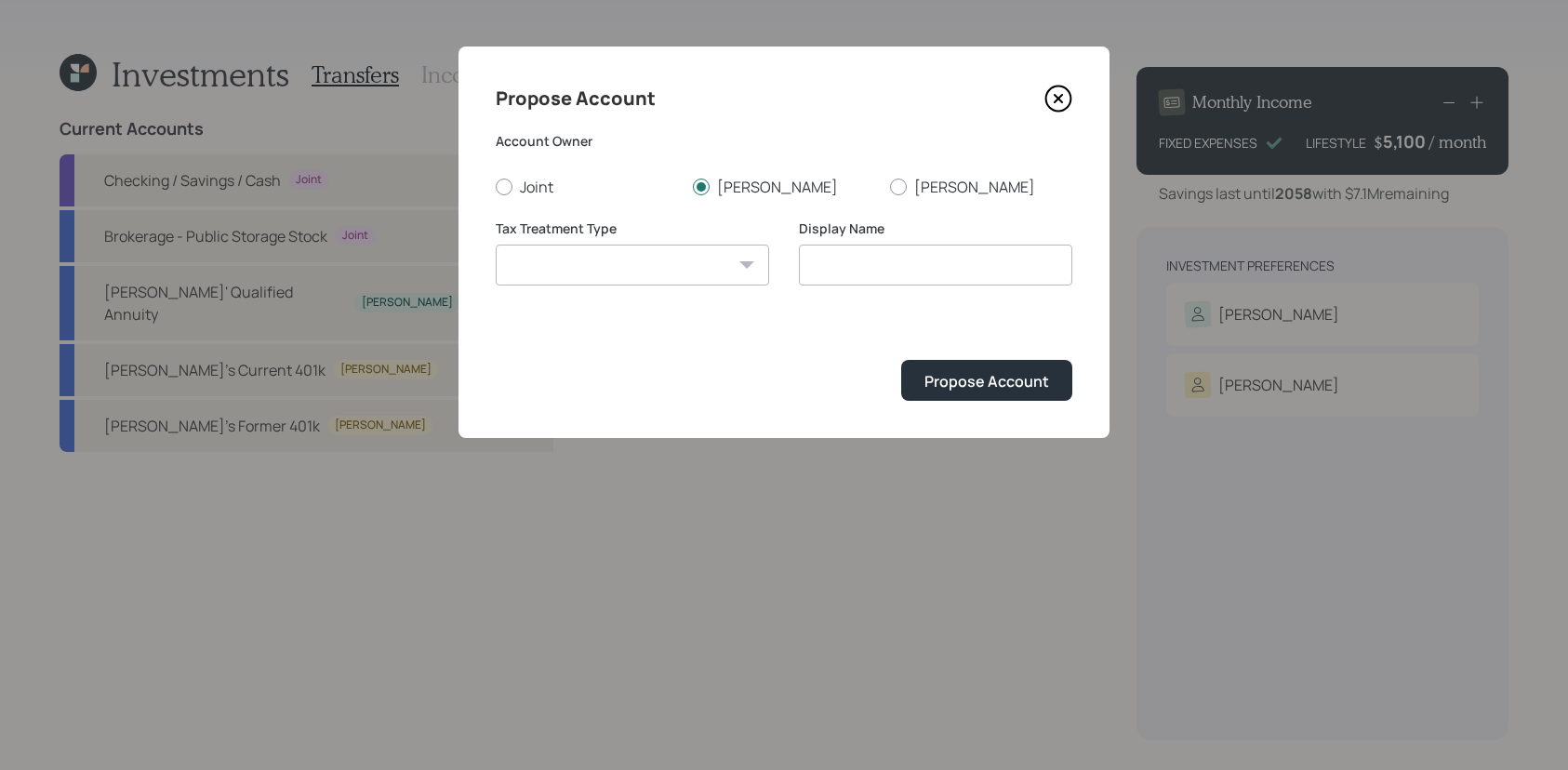
select select "traditional"
click at [496, 245] on select "[PERSON_NAME] Taxable Traditional" at bounding box center [633, 265] width 274 height 41
click at [992, 278] on input "Traditional" at bounding box center [935, 265] width 274 height 41
type input "Traditional IRA"
click at [902, 360] on button "Propose Account" at bounding box center [987, 379] width 171 height 40
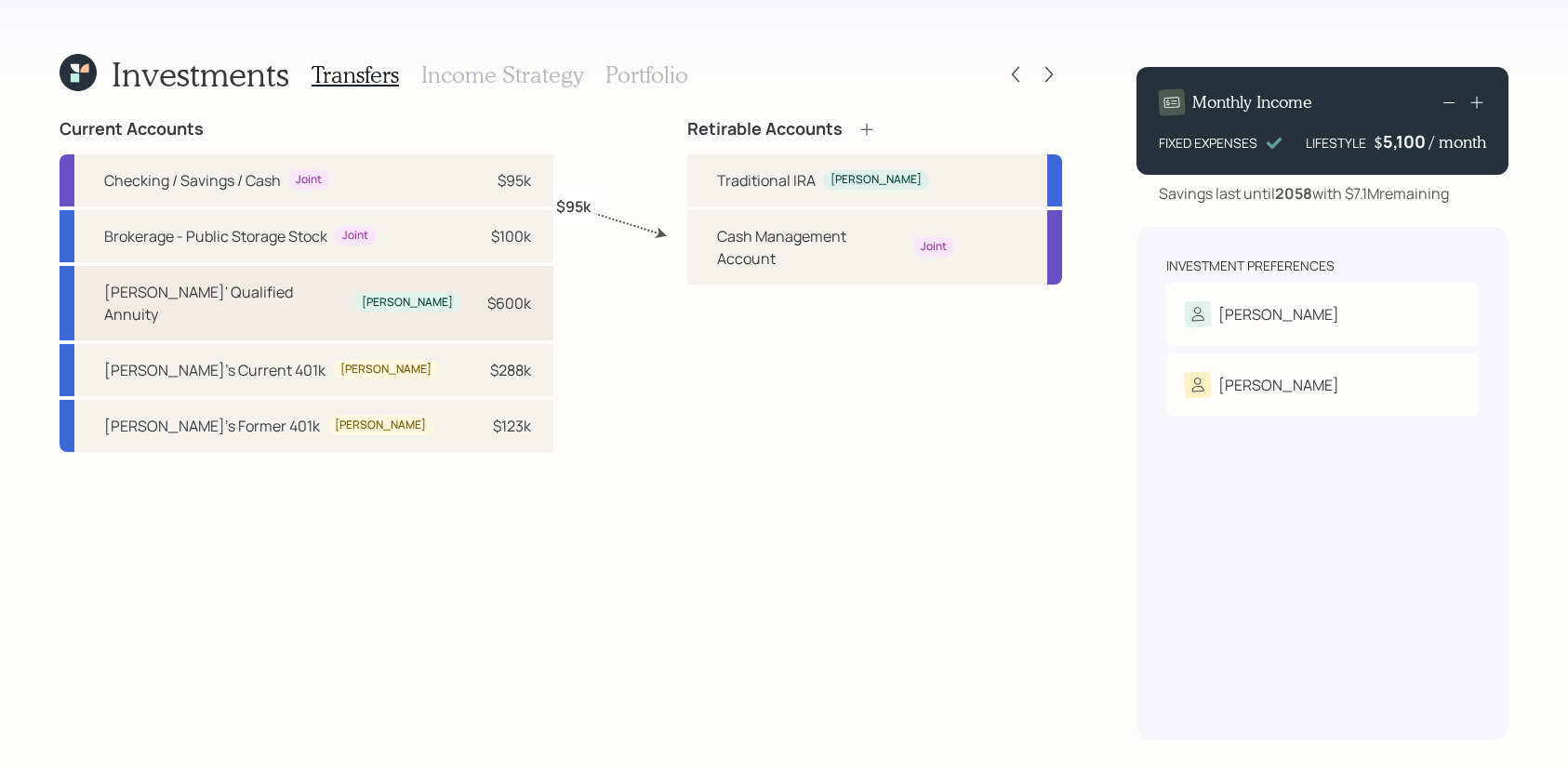
click at [362, 299] on div "[PERSON_NAME]" at bounding box center [407, 303] width 92 height 16
click at [761, 172] on div "Traditional IRA" at bounding box center [766, 180] width 99 height 22
select select "15e8642e-9f94-4245-a1b8-ddc220165fcd"
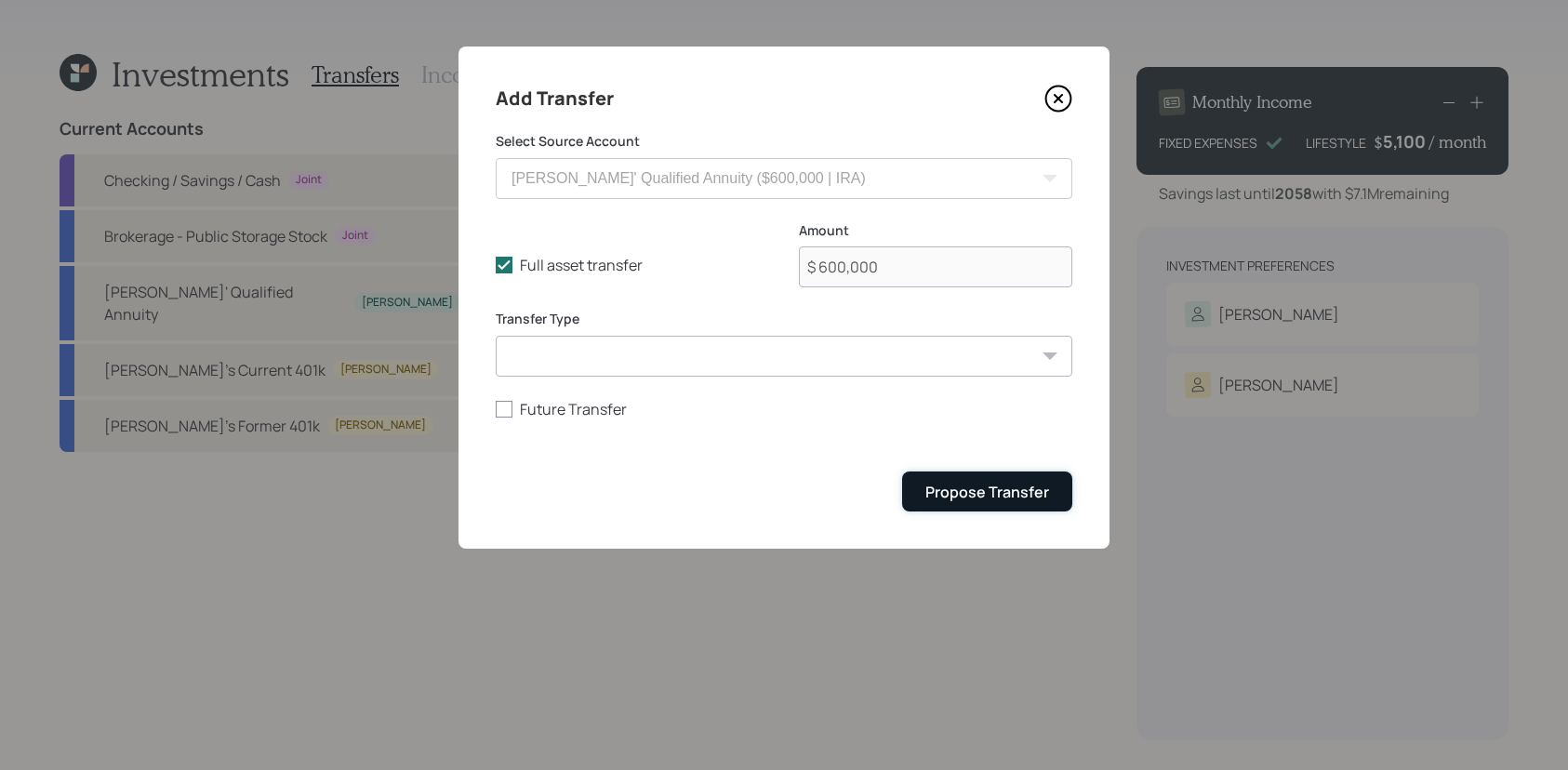
click at [963, 499] on div "Propose Transfer" at bounding box center [987, 492] width 123 height 21
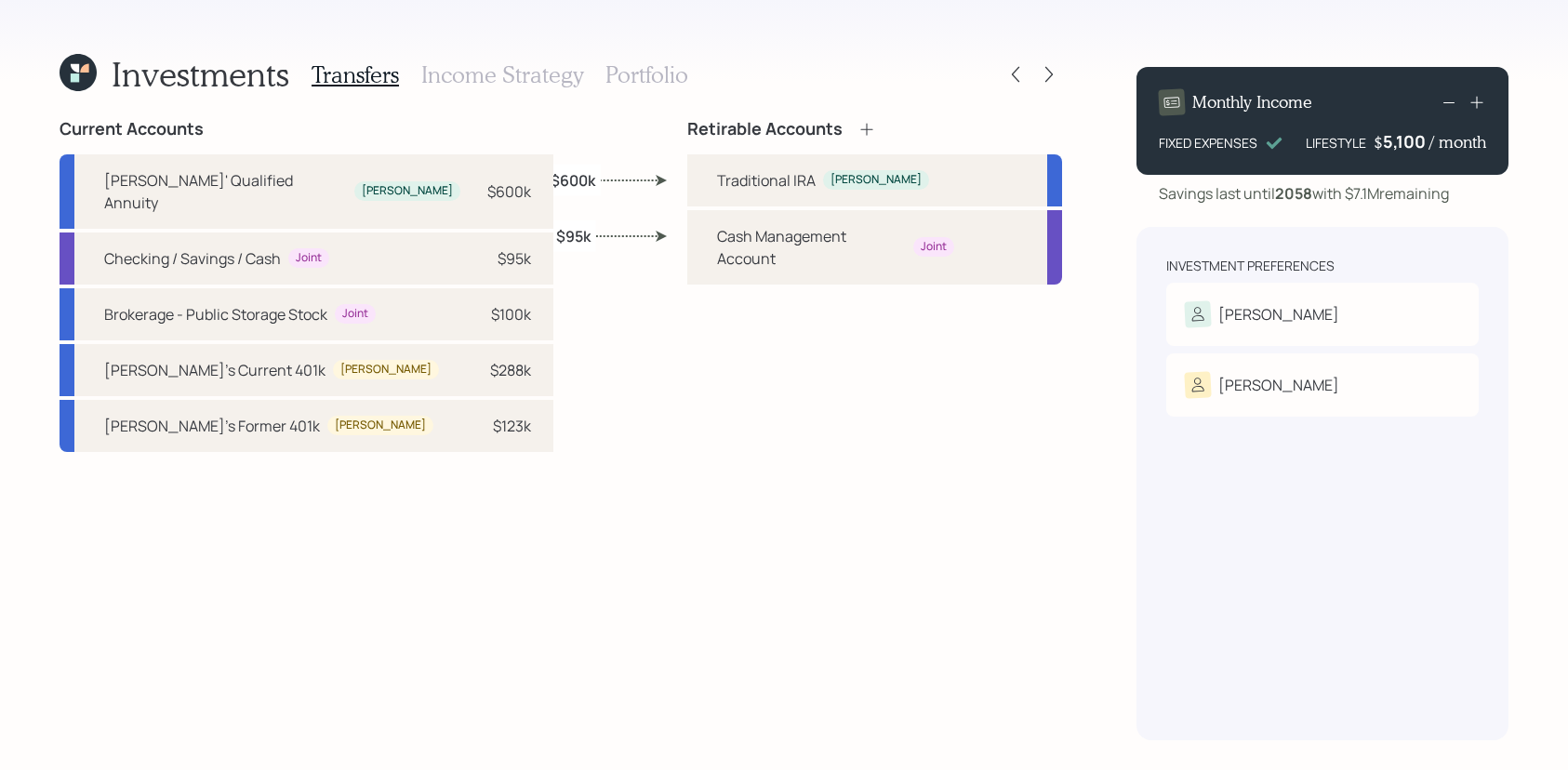
click at [858, 124] on icon at bounding box center [867, 129] width 19 height 19
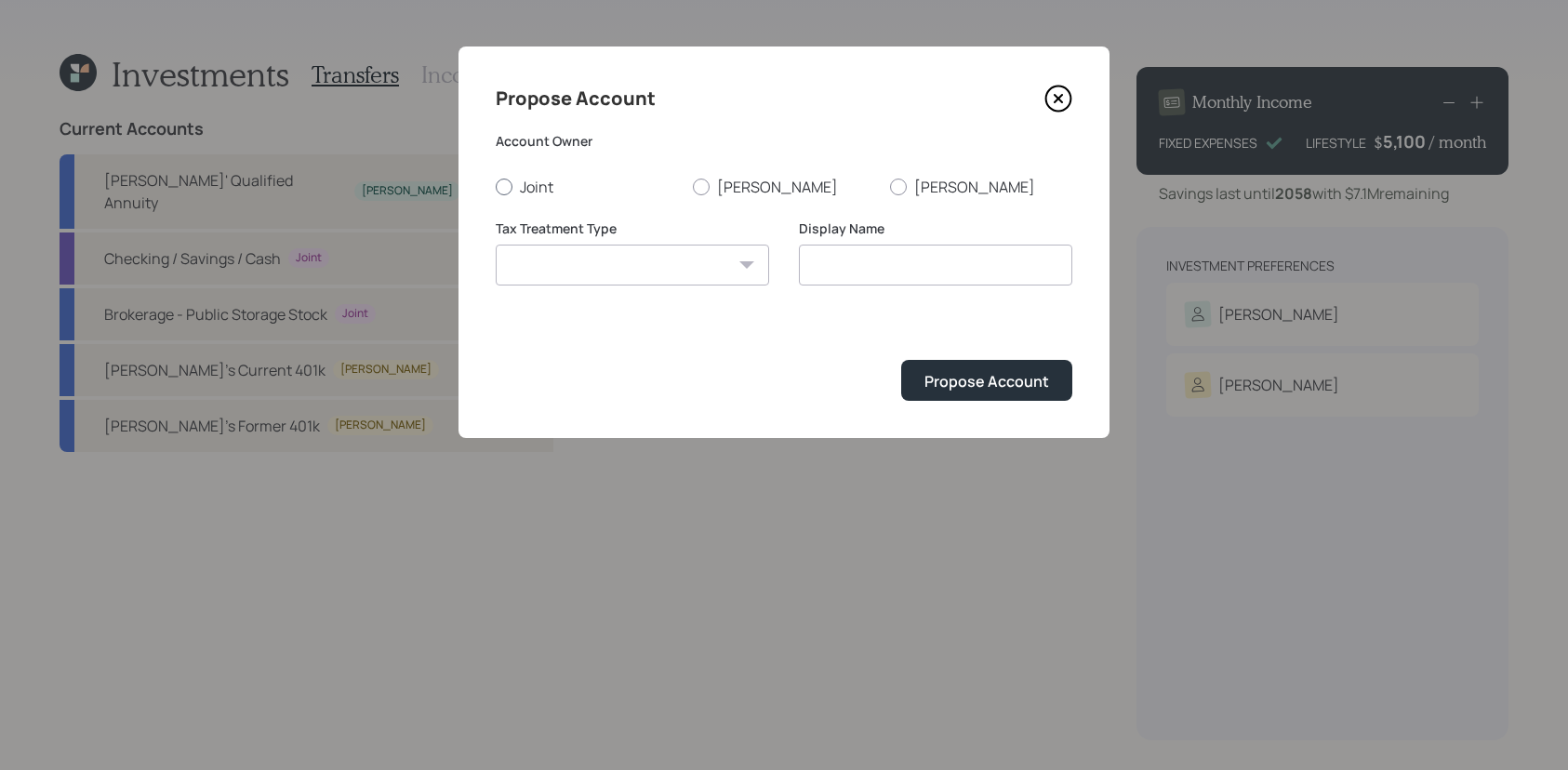
click at [516, 182] on label "Joint" at bounding box center [587, 187] width 182 height 21
click at [496, 186] on input "Joint" at bounding box center [495, 186] width 1 height 1
radio input "true"
click at [747, 182] on label "[PERSON_NAME]" at bounding box center [784, 187] width 182 height 21
click at [693, 186] on input "[PERSON_NAME]" at bounding box center [692, 186] width 1 height 1
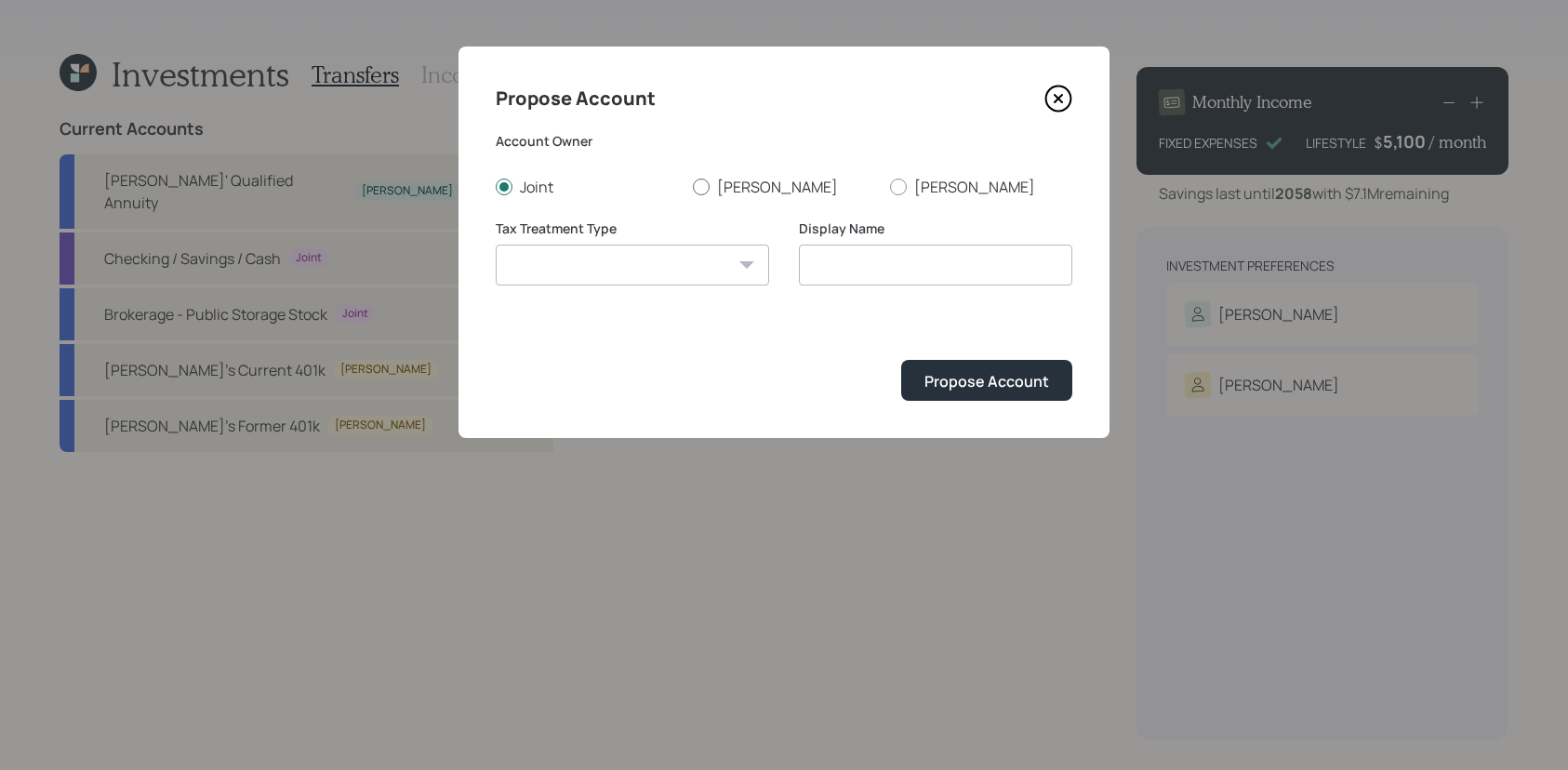
radio input "true"
click at [697, 239] on div "Tax Treatment Type [PERSON_NAME] Taxable Traditional" at bounding box center [633, 253] width 274 height 67
click at [697, 255] on select "[PERSON_NAME] Taxable Traditional" at bounding box center [633, 265] width 274 height 41
click at [523, 181] on label "Joint" at bounding box center [587, 187] width 182 height 21
click at [496, 186] on input "Joint" at bounding box center [495, 186] width 1 height 1
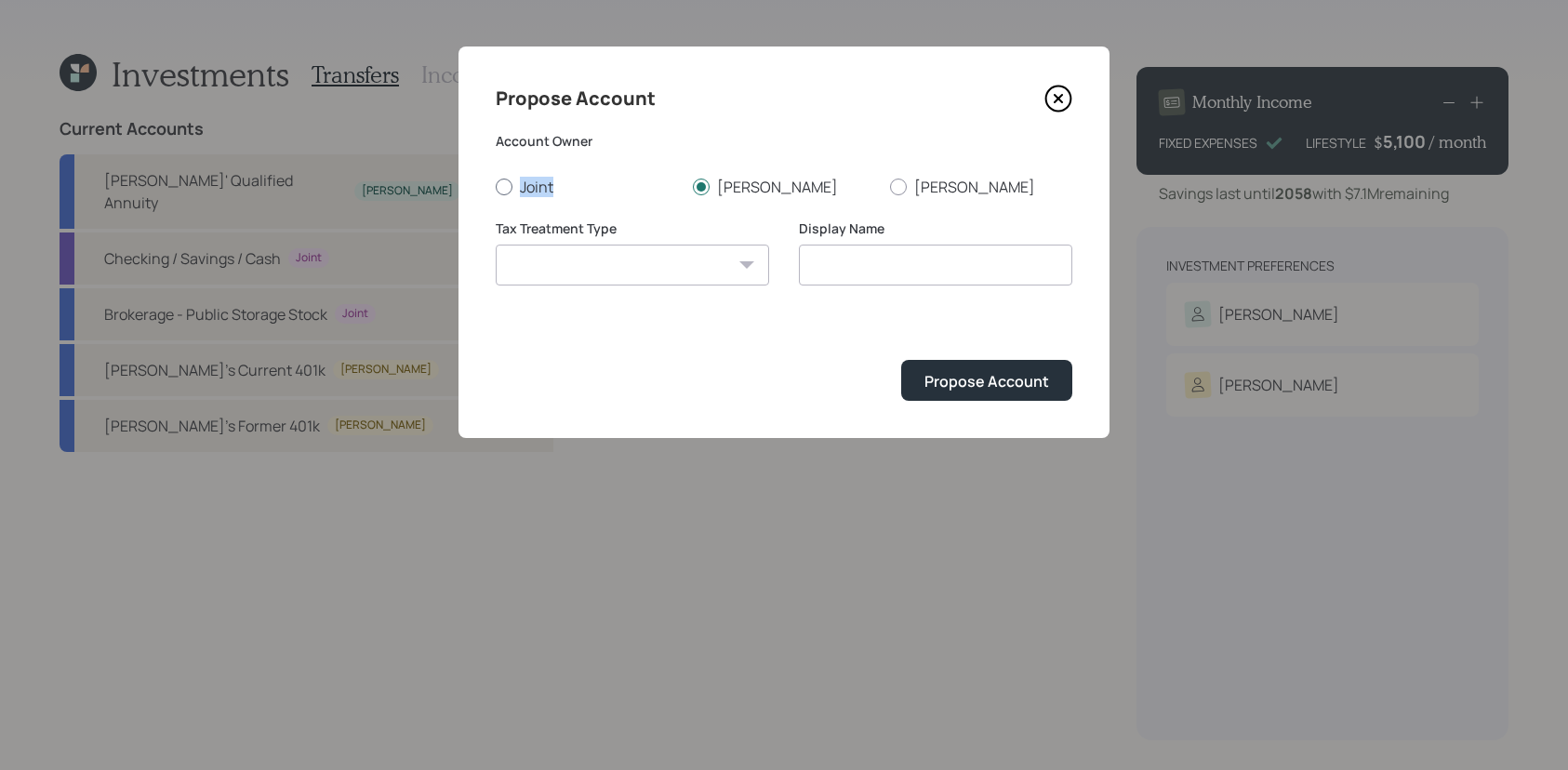
radio input "true"
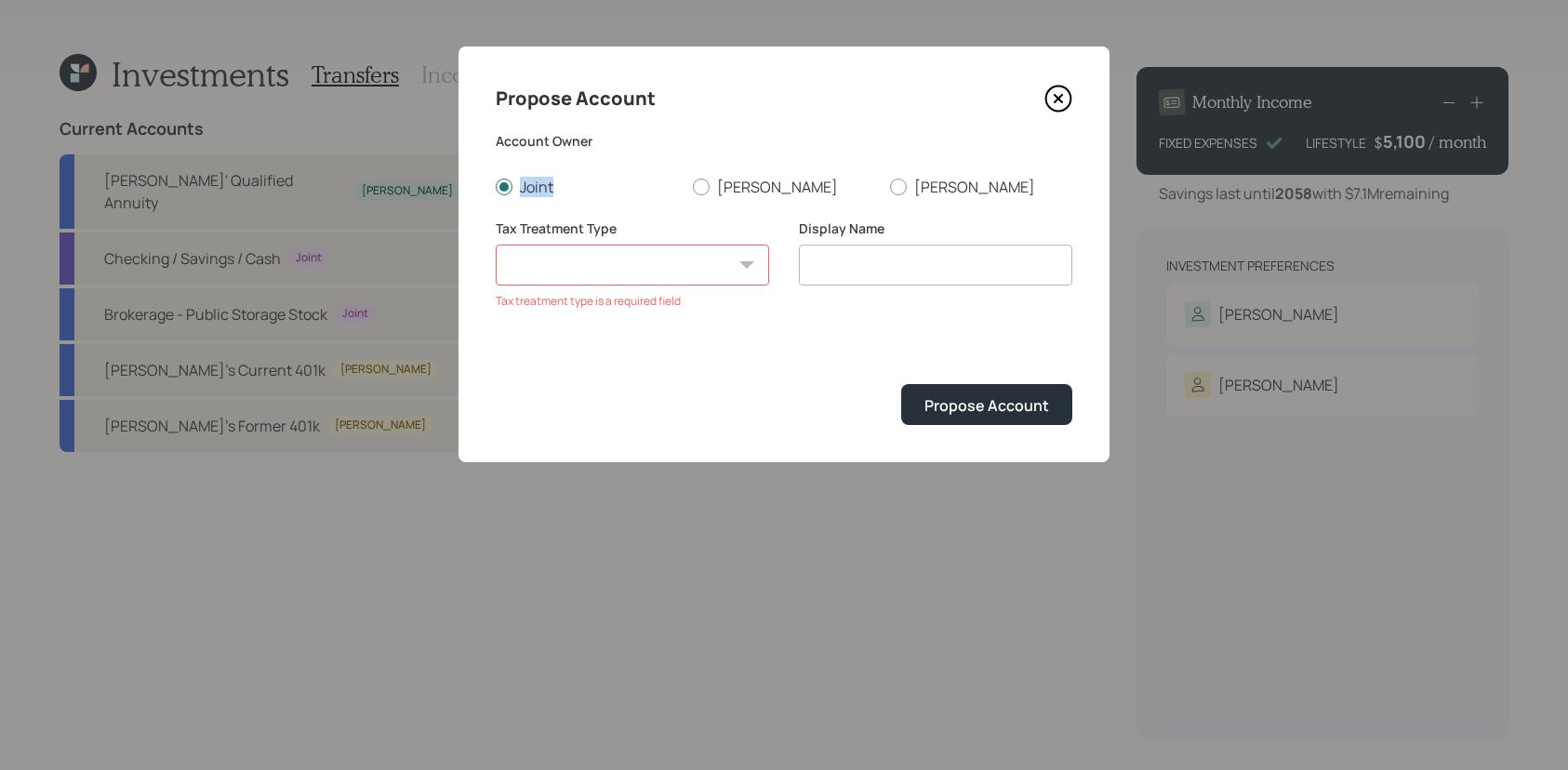
click at [538, 257] on select "[PERSON_NAME] Taxable Traditional" at bounding box center [633, 265] width 274 height 41
select select "taxable"
click at [496, 245] on select "[PERSON_NAME] Taxable Traditional" at bounding box center [633, 265] width 274 height 41
type input "Taxable"
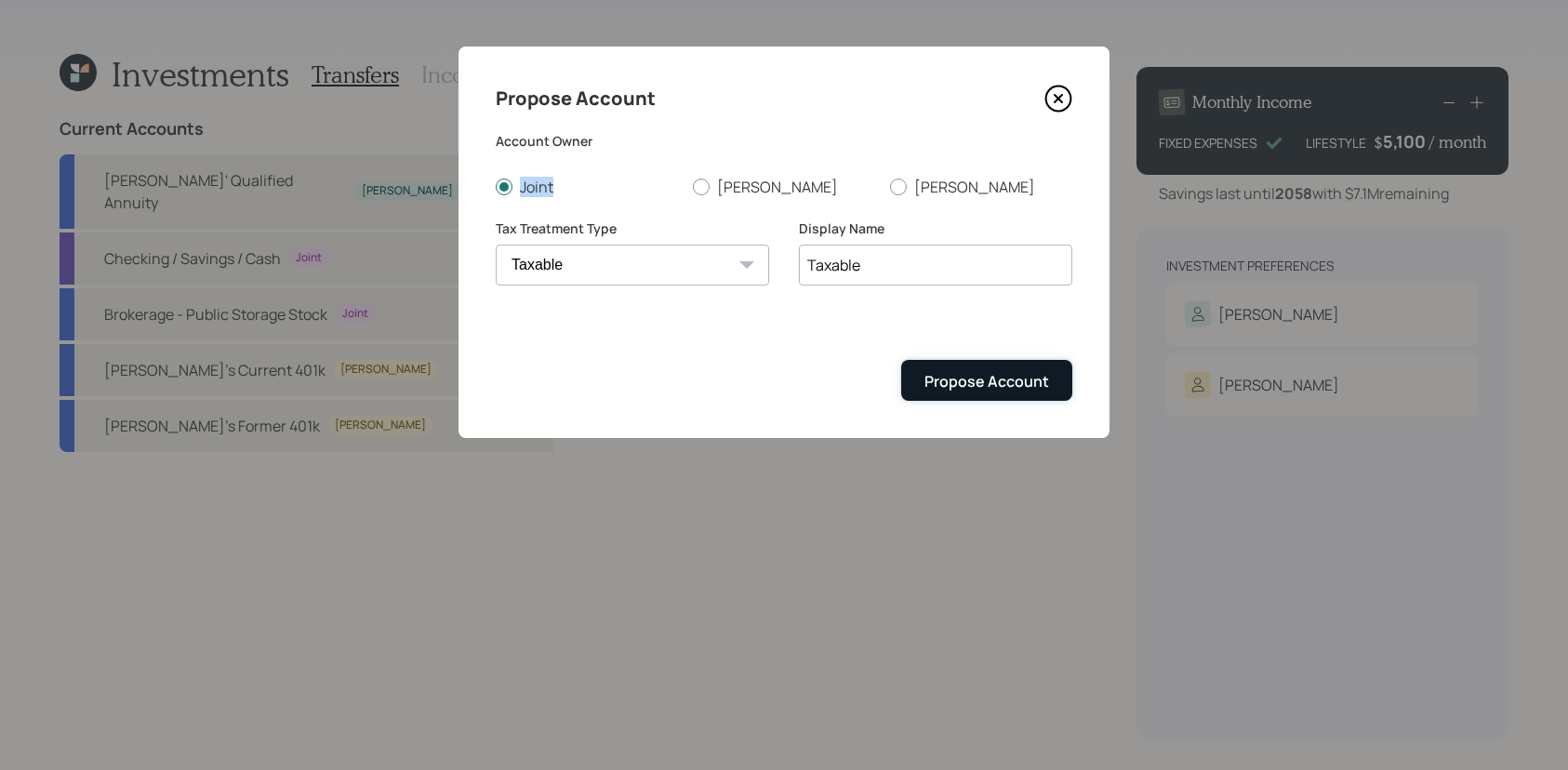
click at [1008, 397] on button "Propose Account" at bounding box center [987, 379] width 171 height 40
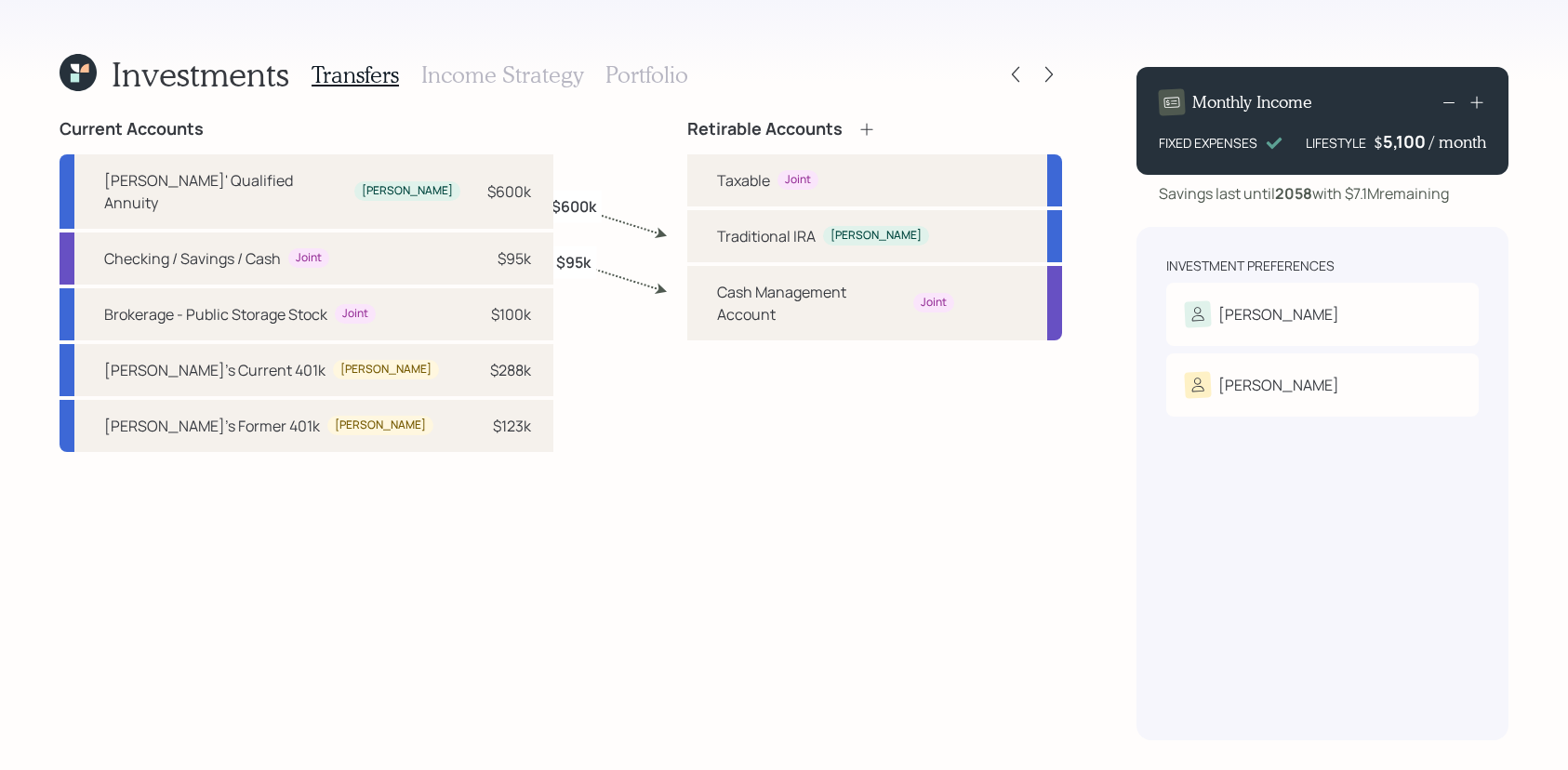
click at [344, 306] on div "Joint" at bounding box center [355, 313] width 26 height 16
click at [745, 180] on div "Taxable" at bounding box center [743, 180] width 53 height 22
select select "6f4f7191-4bc1-4622-874e-2b4b9504daee"
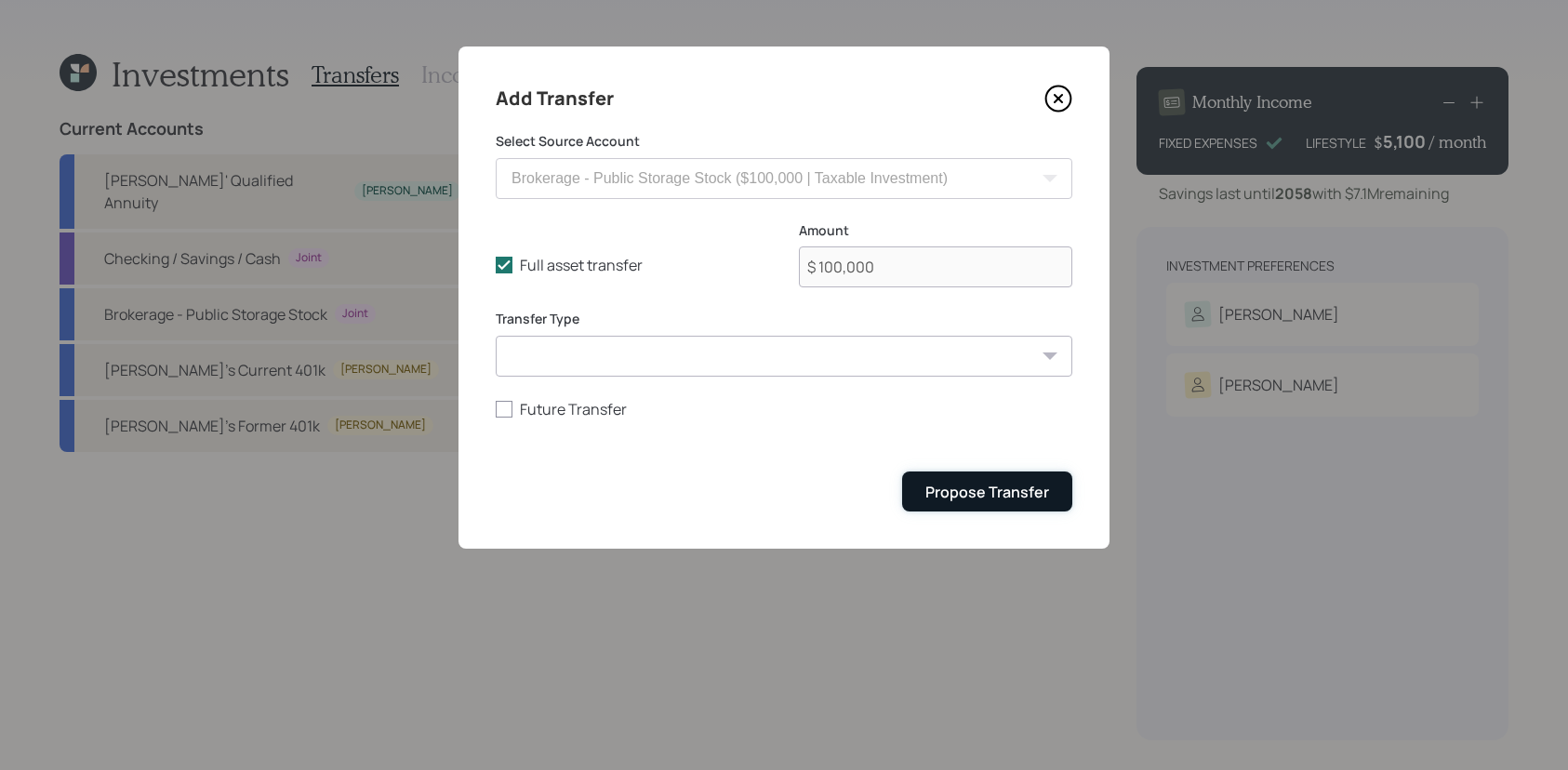
click at [962, 488] on div "Propose Transfer" at bounding box center [987, 492] width 123 height 21
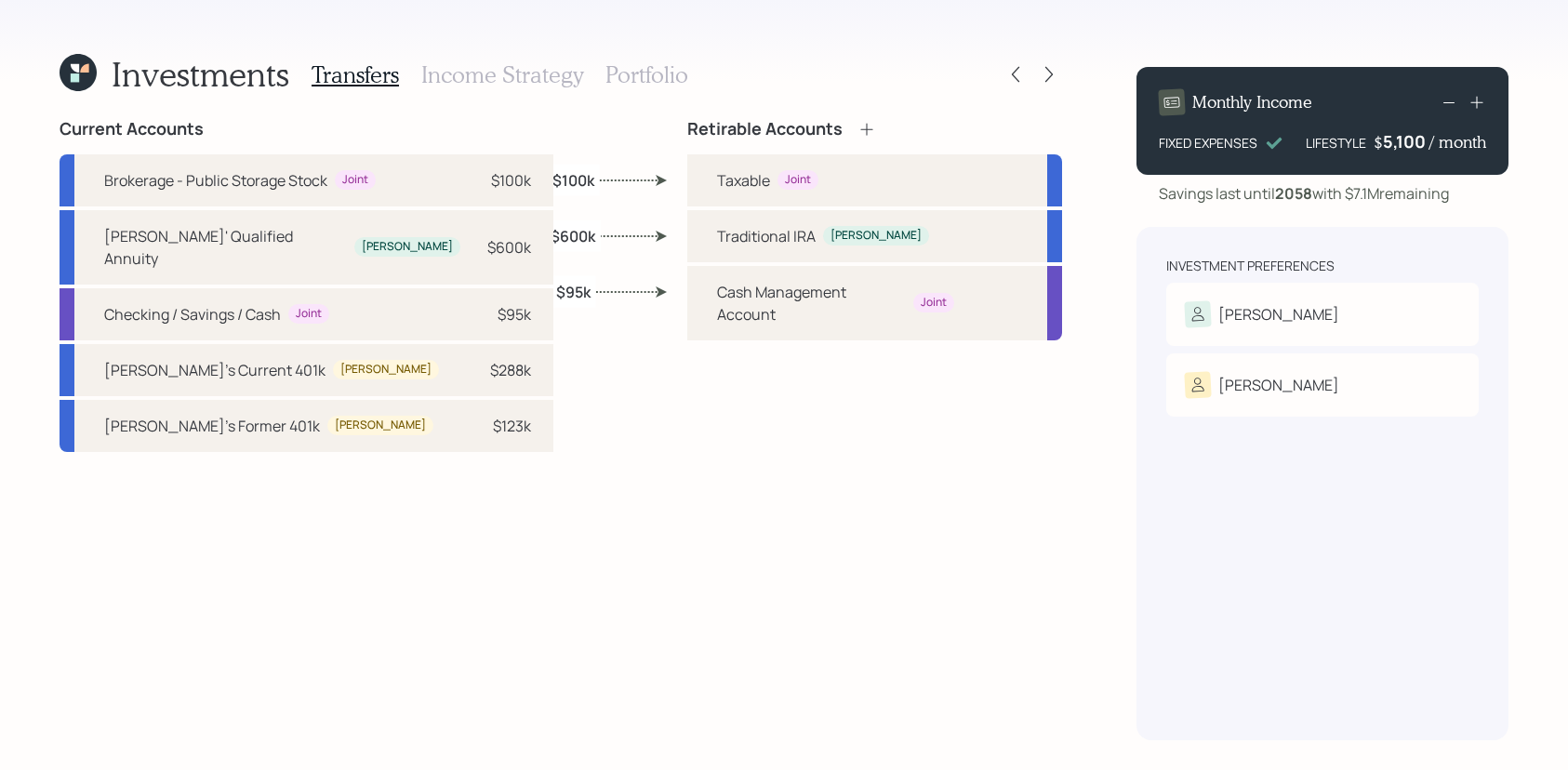
click at [866, 133] on icon at bounding box center [867, 129] width 19 height 19
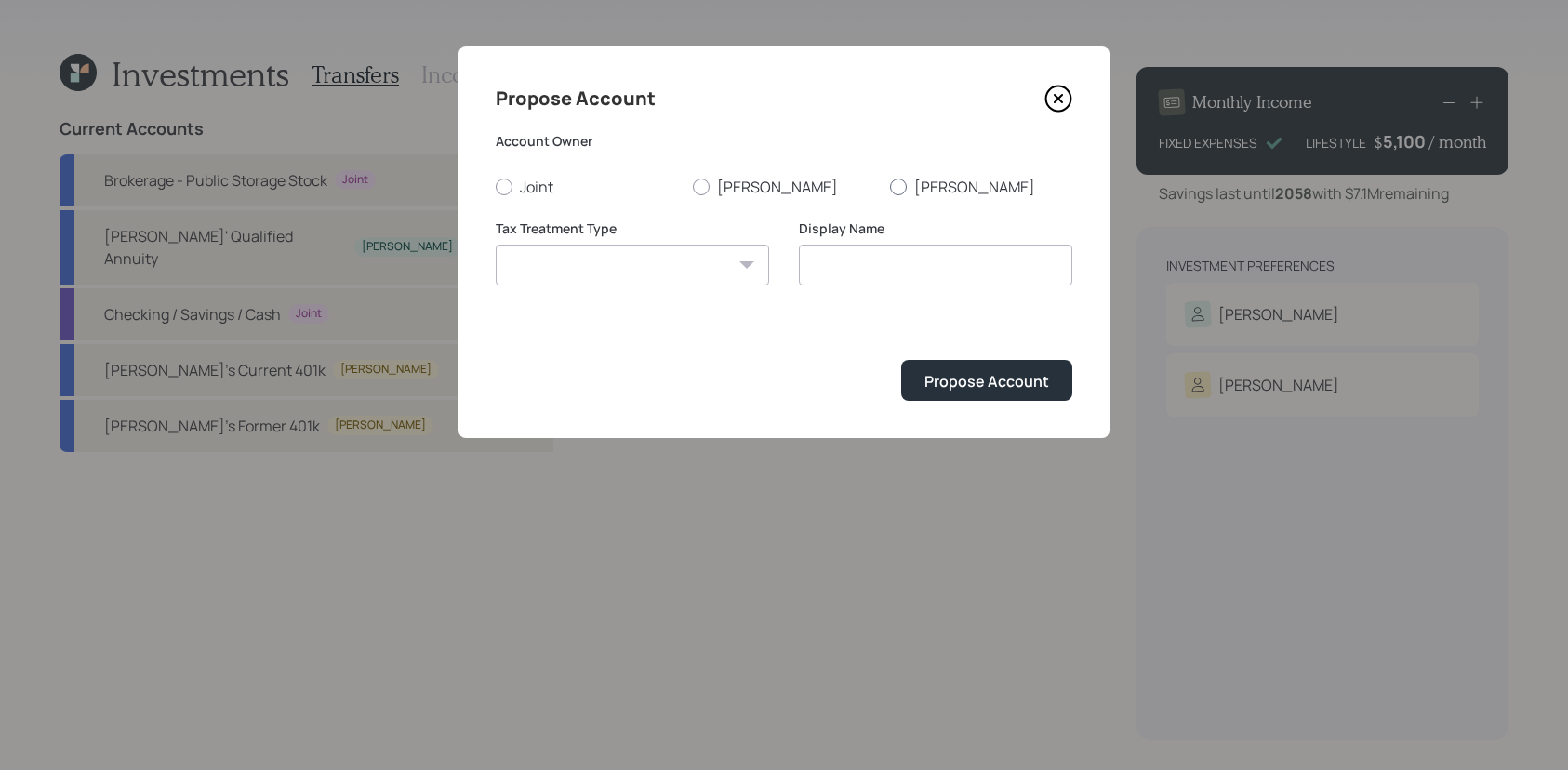
click at [947, 190] on label "[PERSON_NAME]" at bounding box center [981, 187] width 182 height 21
click at [891, 187] on input "[PERSON_NAME]" at bounding box center [890, 186] width 1 height 1
radio input "true"
click at [639, 273] on select "[PERSON_NAME] Taxable Traditional" at bounding box center [633, 265] width 274 height 41
select select "traditional"
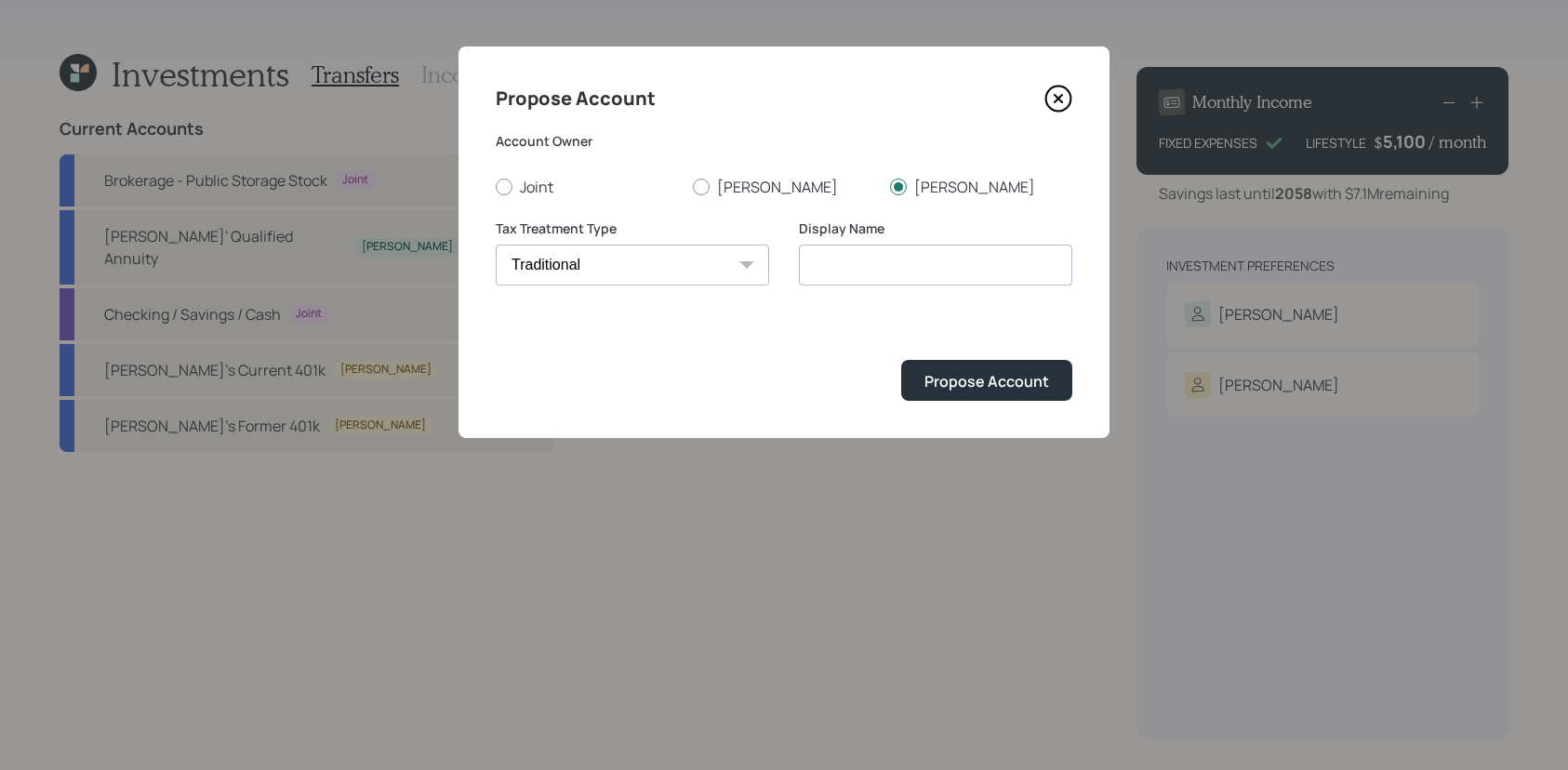
click at [496, 245] on select "[PERSON_NAME] Taxable Traditional" at bounding box center [633, 265] width 274 height 41
click at [951, 272] on input "Traditional" at bounding box center [935, 265] width 274 height 41
type input "Traditional IRA"
click at [902, 360] on button "Propose Account" at bounding box center [987, 379] width 171 height 40
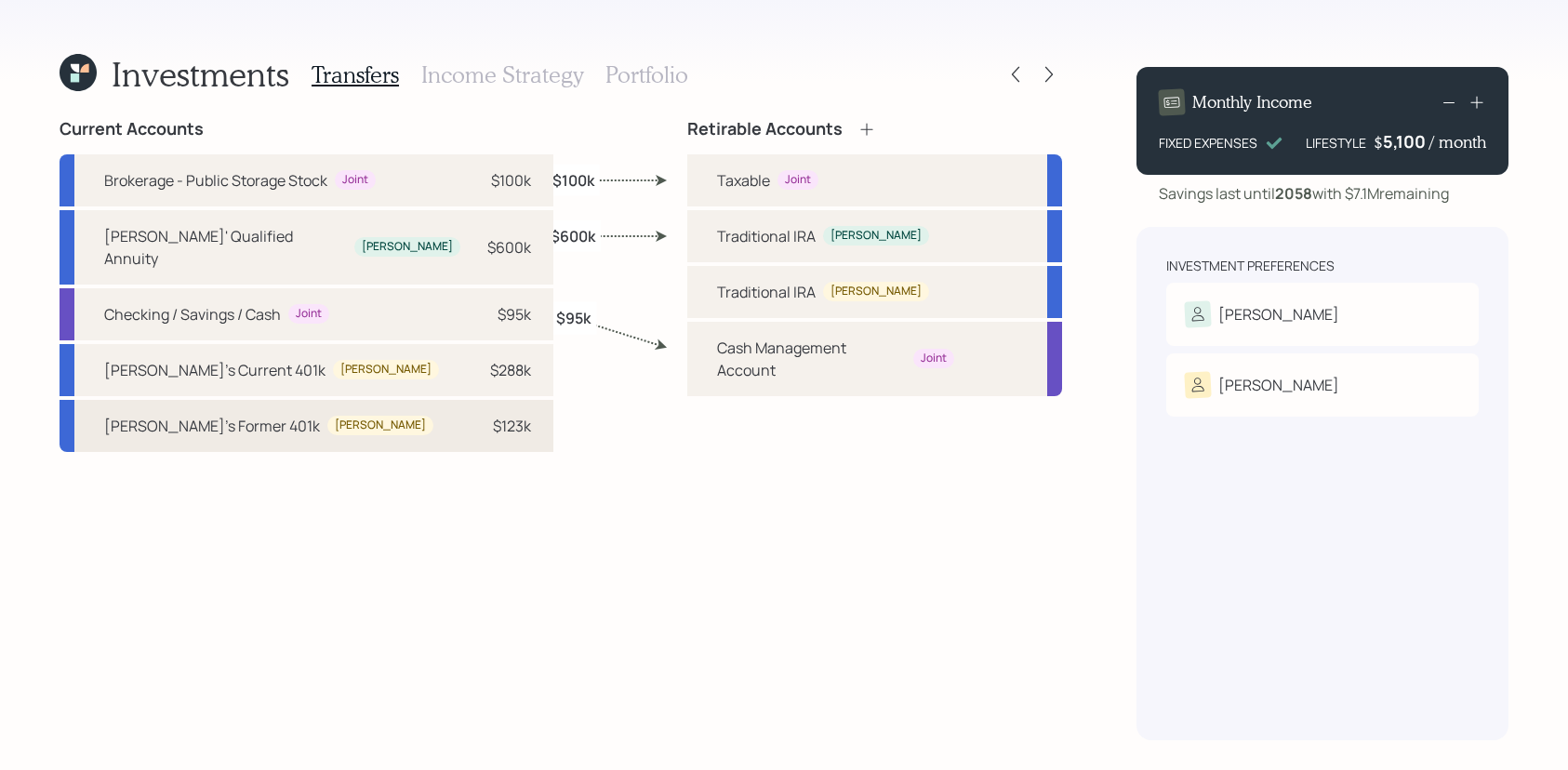
click at [326, 410] on div "[PERSON_NAME]'s Former 401k [PERSON_NAME] $123k" at bounding box center [306, 426] width 494 height 52
click at [861, 288] on div "Traditional IRA [PERSON_NAME]" at bounding box center [875, 292] width 375 height 52
select select "163660d1-712f-4228-966f-e6794fd8db62"
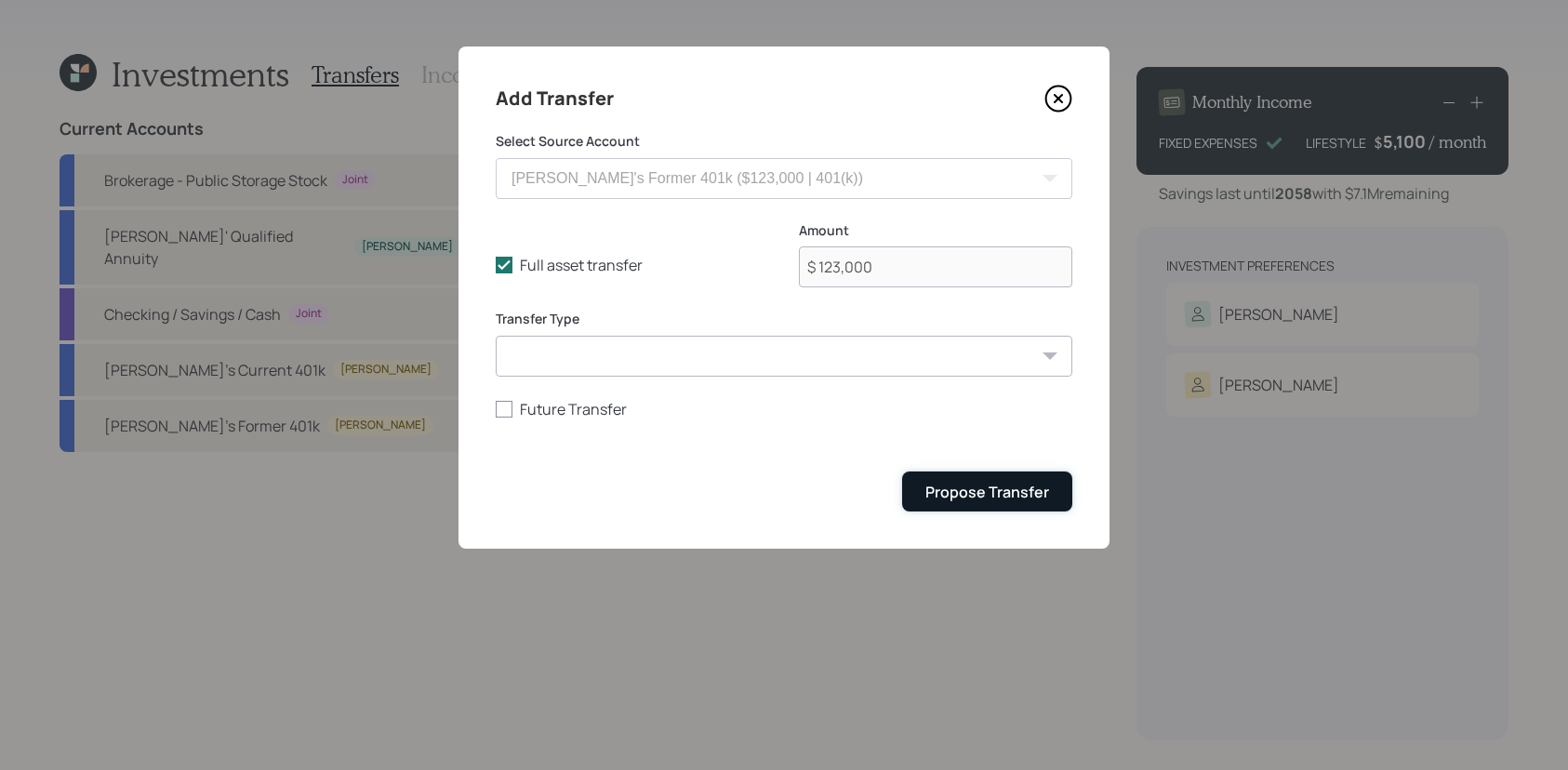
click at [956, 483] on div "Propose Transfer" at bounding box center [987, 492] width 123 height 21
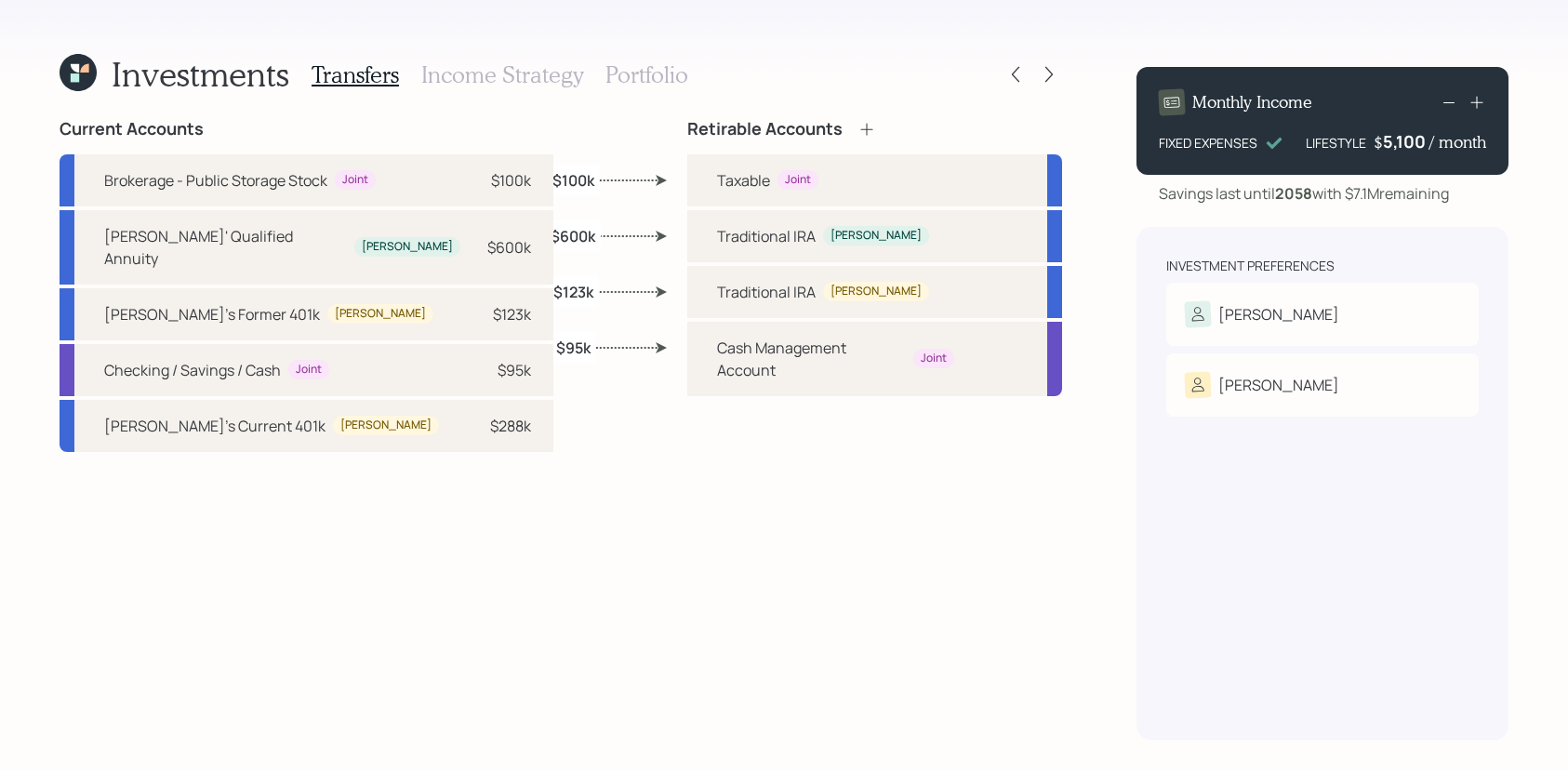
click at [524, 87] on h3 "Income Strategy" at bounding box center [502, 75] width 162 height 27
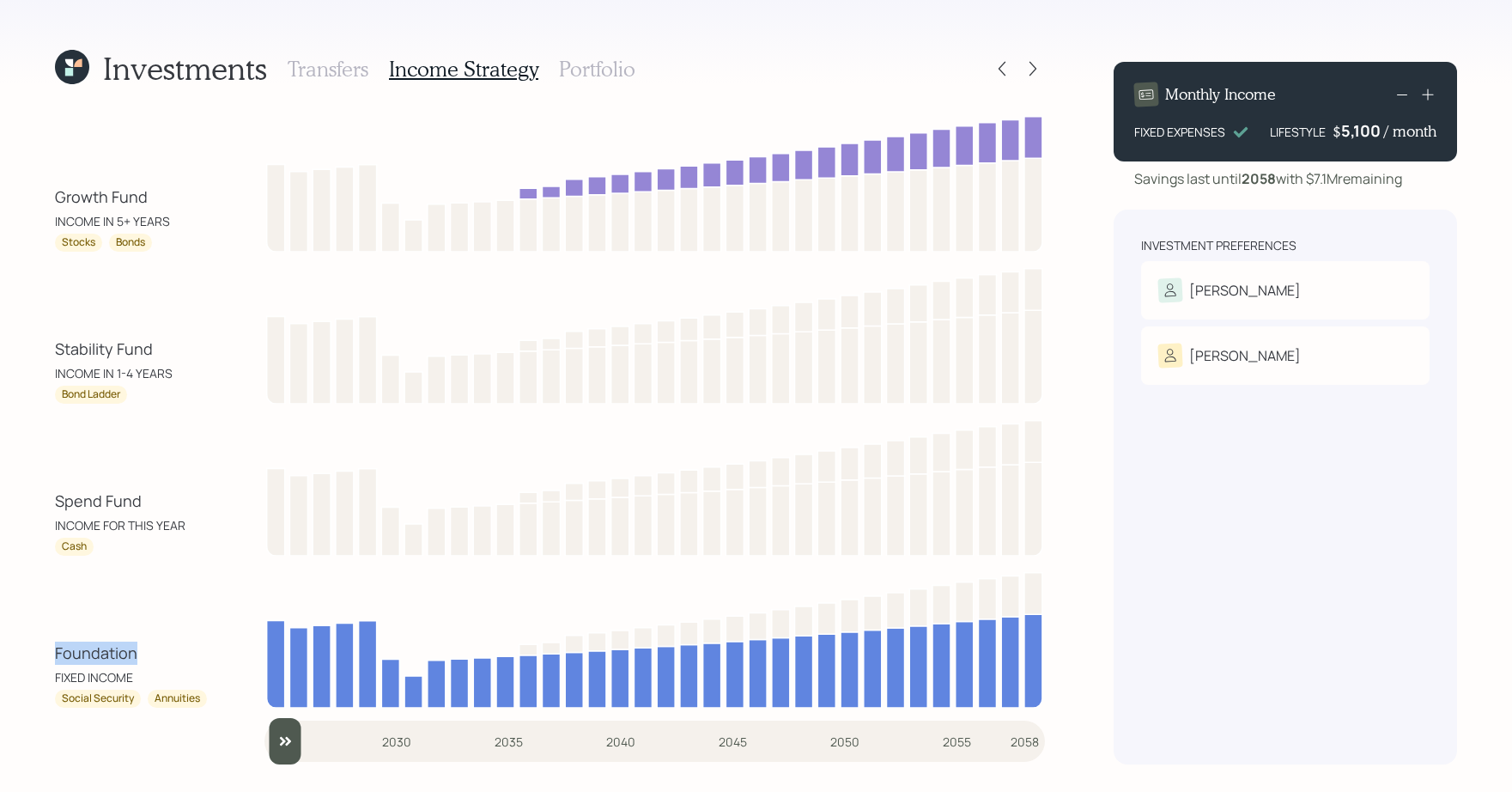
drag, startPoint x: 166, startPoint y: 648, endPoint x: 35, endPoint y: 647, distance: 131.0
click at [35, 647] on div "Investments Transfers Income Strategy Portfolio Growth Fund INCOME IN 5+ YEARS …" at bounding box center [756, 396] width 1512 height 792
click at [168, 648] on div "Foundation FIXED INCOME" at bounding box center [132, 664] width 154 height 45
drag, startPoint x: 165, startPoint y: 199, endPoint x: 55, endPoint y: 198, distance: 110.0
click at [55, 198] on div "Growth Fund INCOME IN 5+ YEARS" at bounding box center [132, 208] width 154 height 45
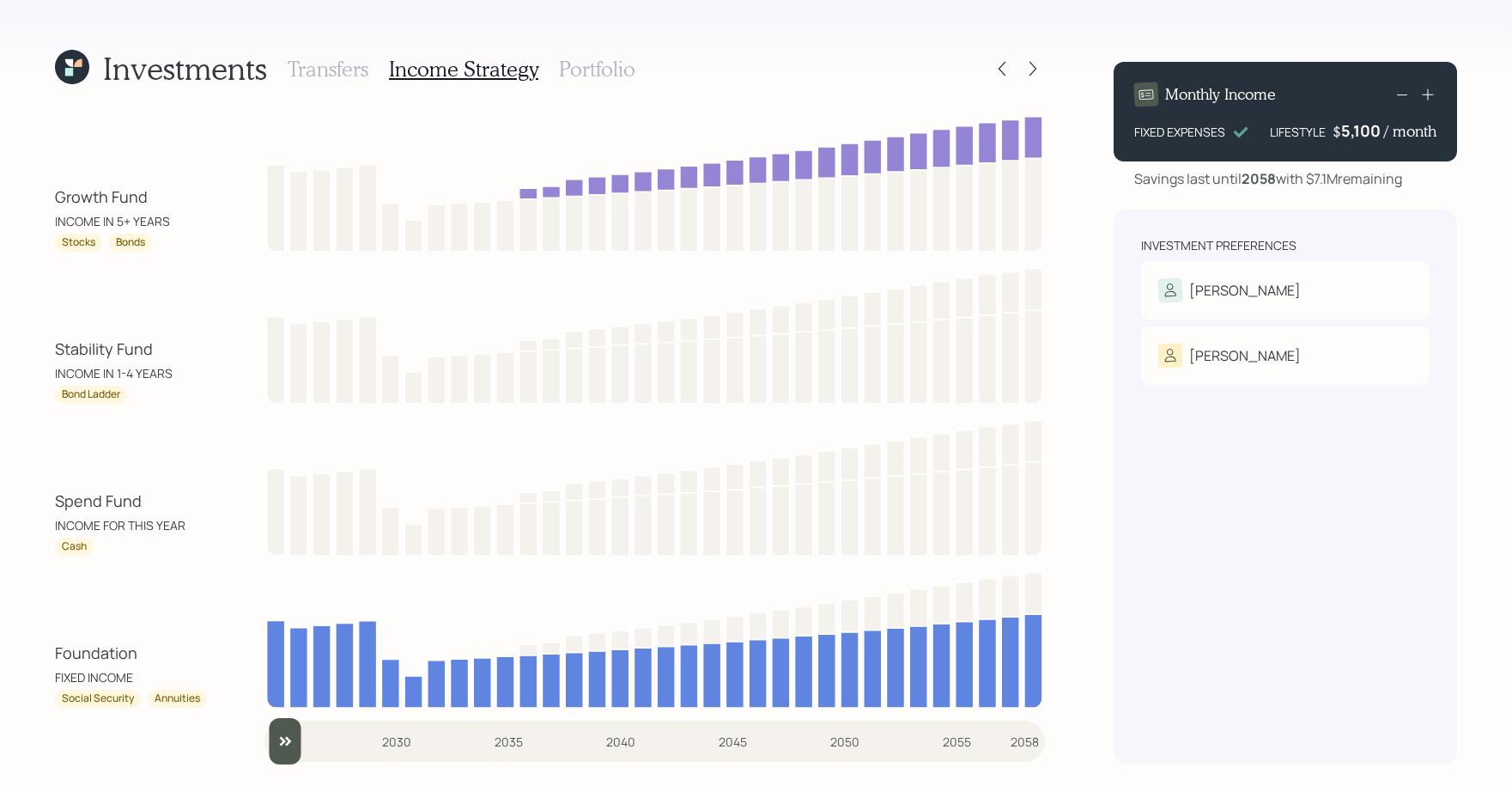
click at [44, 299] on div "Investments Transfers Income Strategy Portfolio Growth Fund INCOME IN 5+ YEARS …" at bounding box center [756, 396] width 1512 height 792
drag, startPoint x: 139, startPoint y: 506, endPoint x: 49, endPoint y: 507, distance: 90.0
click at [49, 507] on div "Investments Transfers Income Strategy Portfolio Growth Fund INCOME IN 5+ YEARS …" at bounding box center [756, 396] width 1512 height 792
click at [111, 541] on div "Cash" at bounding box center [132, 546] width 154 height 18
drag, startPoint x: 171, startPoint y: 358, endPoint x: 52, endPoint y: 331, distance: 122.0
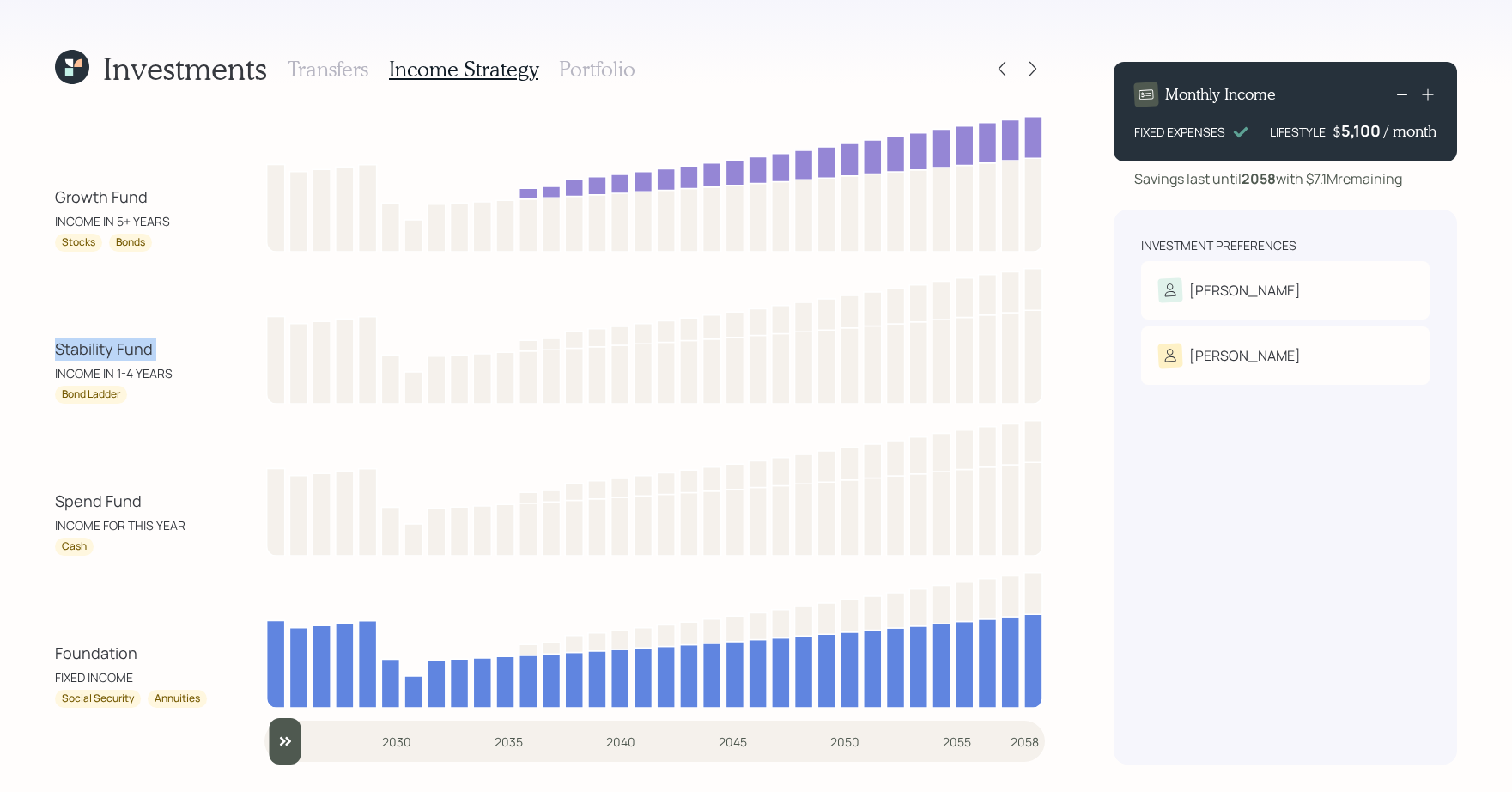
click at [52, 331] on div "Investments Transfers Income Strategy Portfolio Growth Fund INCOME IN 5+ YEARS …" at bounding box center [756, 396] width 1512 height 792
click at [140, 397] on div "Bond Ladder" at bounding box center [132, 394] width 154 height 18
drag, startPoint x: 132, startPoint y: 397, endPoint x: 60, endPoint y: 397, distance: 72.0
click at [60, 397] on div "Bond Ladder" at bounding box center [132, 394] width 154 height 18
drag, startPoint x: 125, startPoint y: 192, endPoint x: 150, endPoint y: 192, distance: 25.0
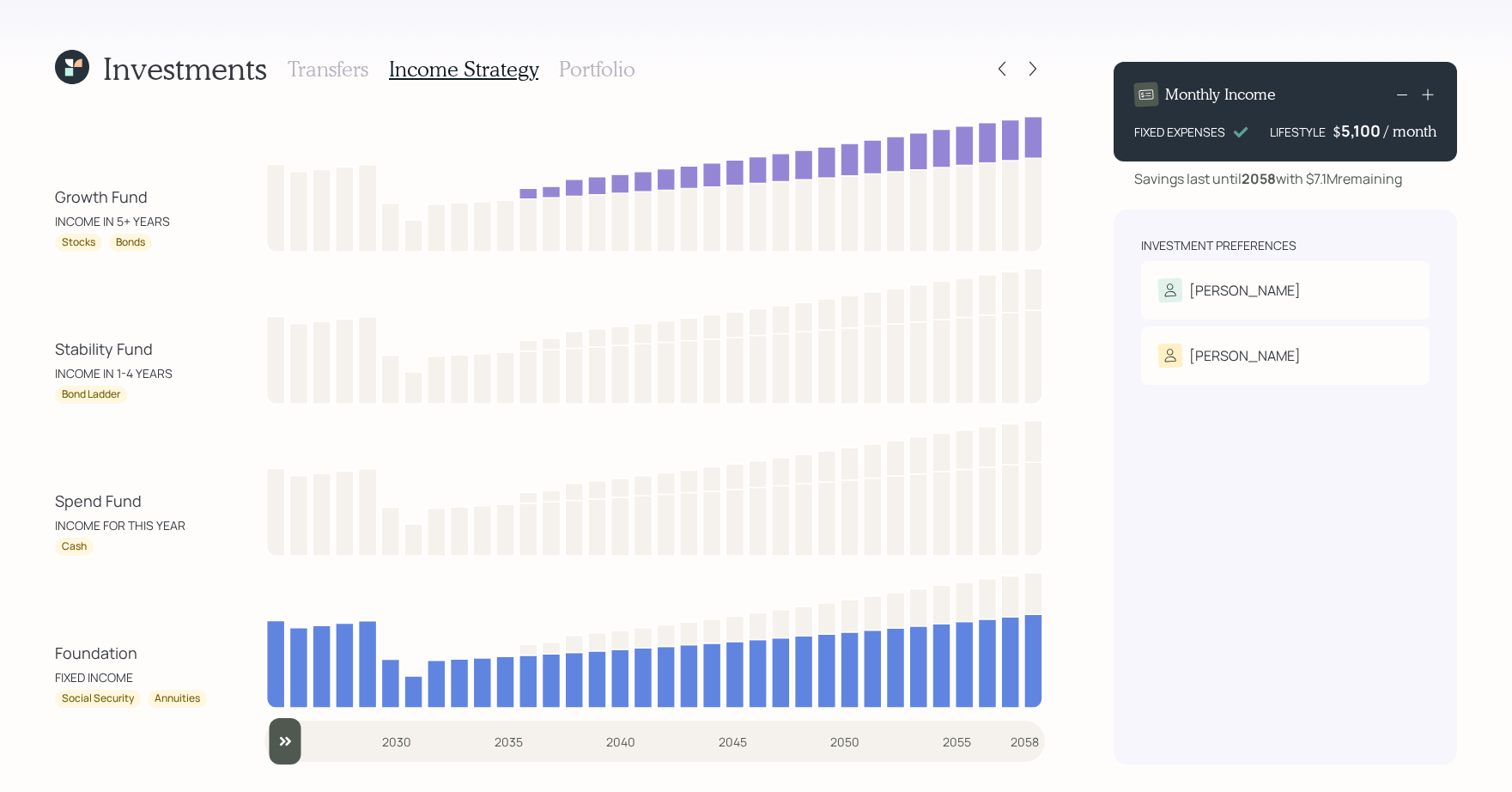
click at [125, 192] on div "Growth Fund" at bounding box center [102, 197] width 93 height 23
drag, startPoint x: 175, startPoint y: 520, endPoint x: 49, endPoint y: 489, distance: 129.8
click at [49, 489] on div "Investments Transfers Income Strategy Portfolio Growth Fund INCOME IN 5+ YEARS …" at bounding box center [756, 396] width 1512 height 792
click at [101, 549] on div "Cash" at bounding box center [132, 546] width 154 height 18
drag, startPoint x: 197, startPoint y: 371, endPoint x: 60, endPoint y: 353, distance: 138.2
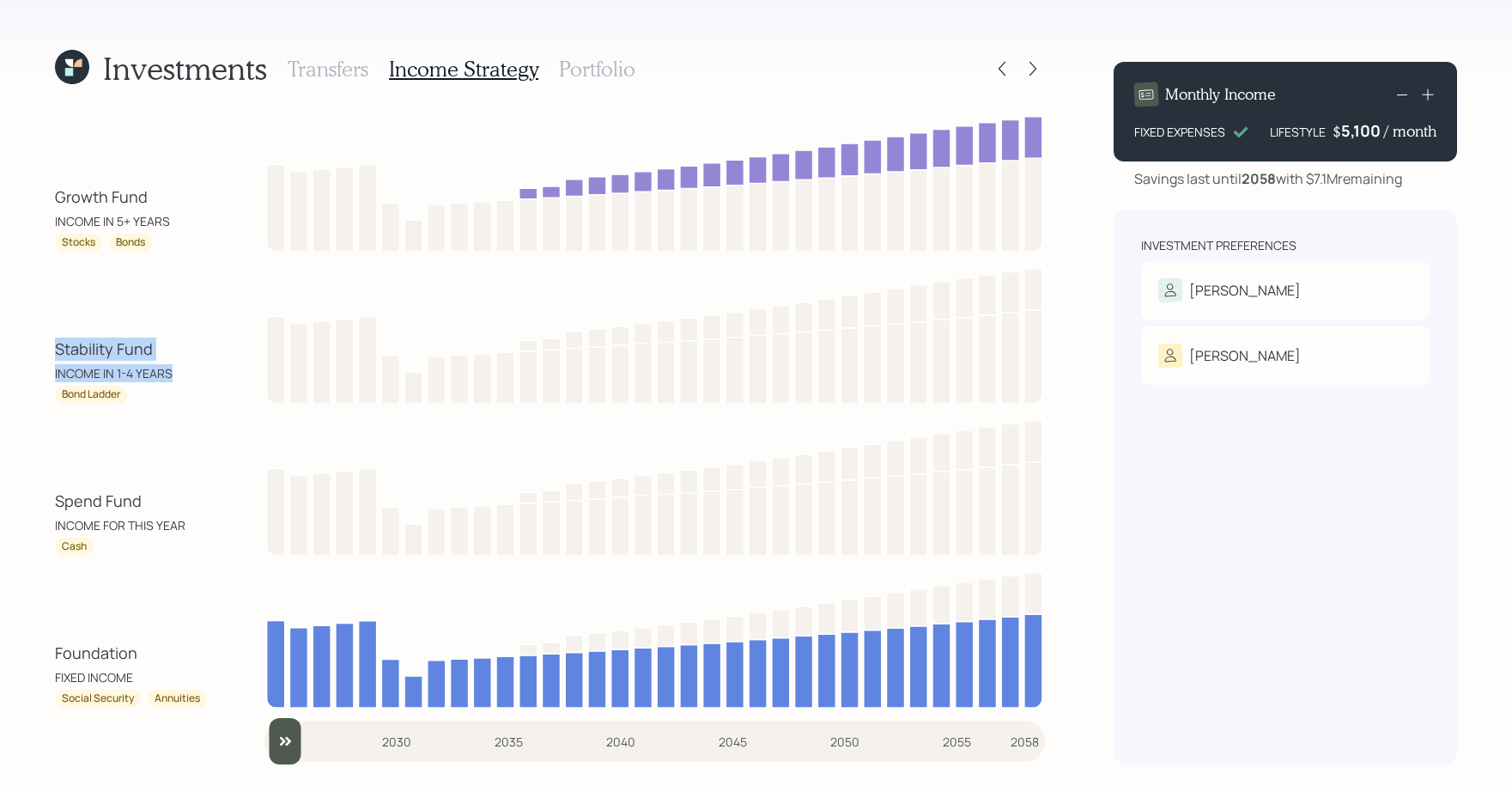
click at [60, 353] on div "Stability Fund INCOME IN 1-4 YEARS" at bounding box center [132, 360] width 154 height 45
click at [60, 354] on div "Stability Fund" at bounding box center [104, 349] width 97 height 23
click at [604, 79] on h3 "Portfolio" at bounding box center [597, 69] width 77 height 25
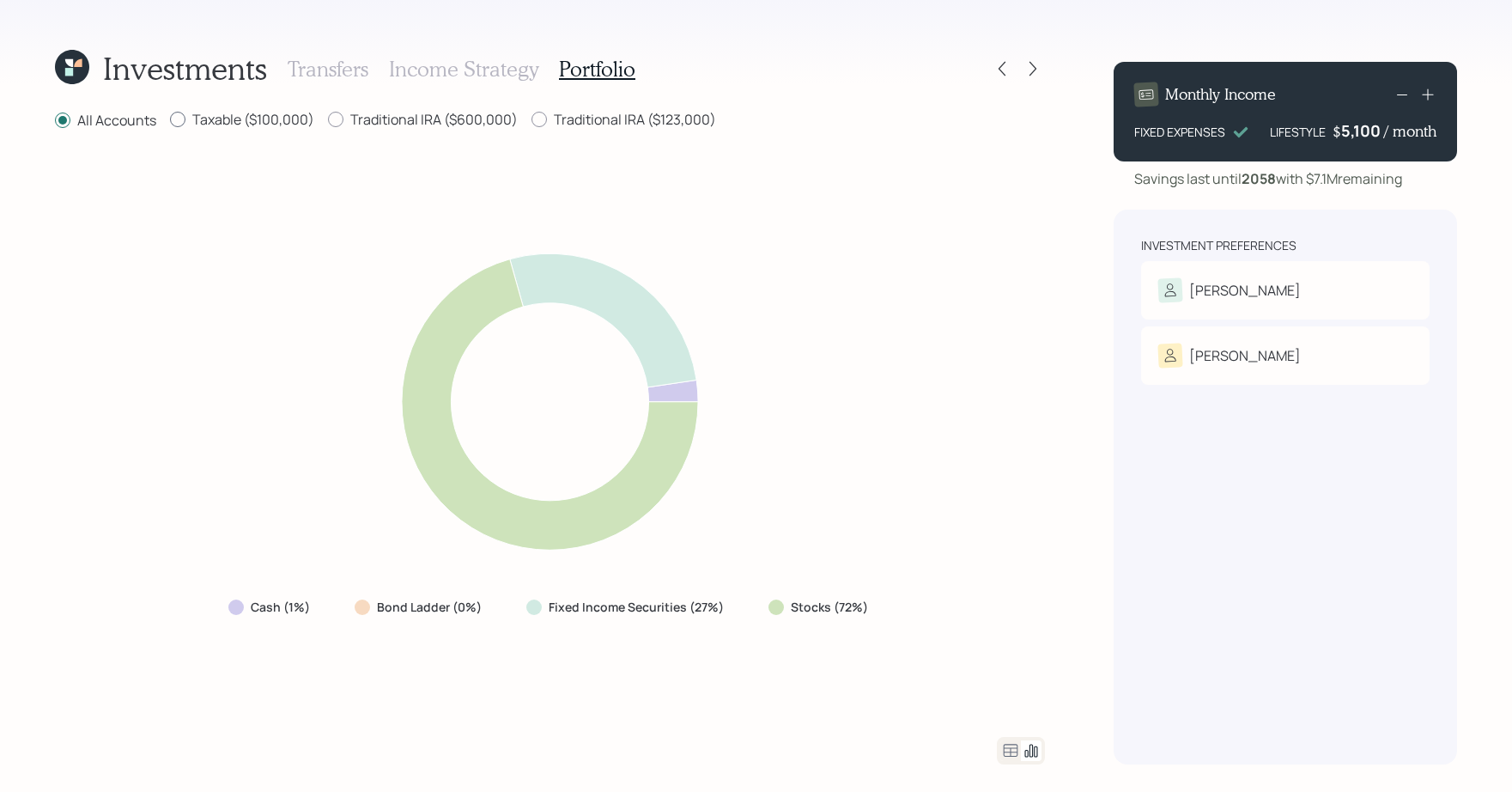
click at [255, 122] on label "Taxable ($100,000)" at bounding box center [242, 119] width 144 height 19
click at [170, 120] on input "Taxable ($100,000)" at bounding box center [169, 119] width 1 height 1
radio input "true"
radio input "false"
click at [1014, 710] on icon at bounding box center [1011, 751] width 21 height 21
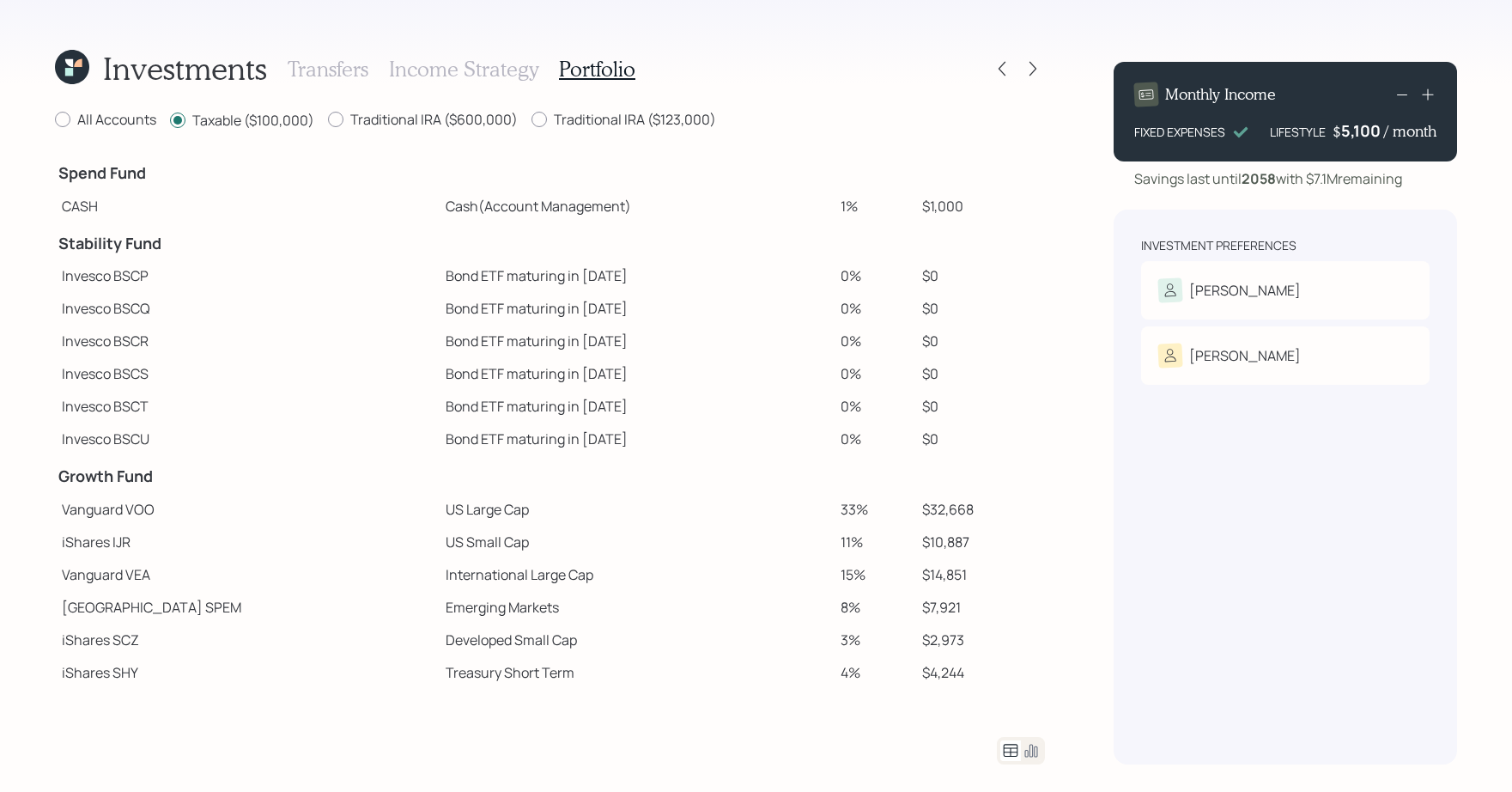
scroll to position [229, 0]
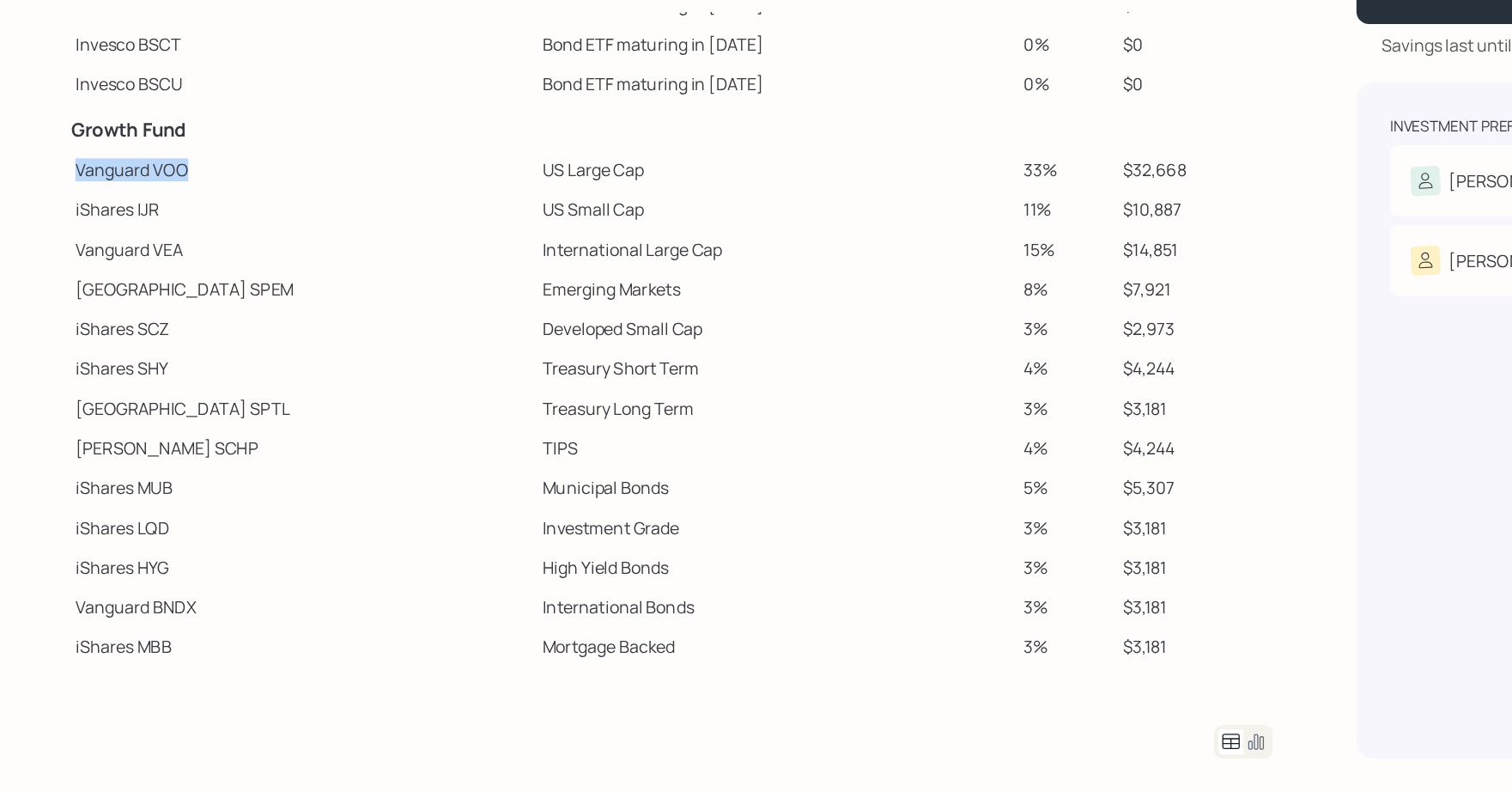
drag, startPoint x: 154, startPoint y: 278, endPoint x: 63, endPoint y: 285, distance: 91.3
click at [63, 285] on td "Vanguard VOO" at bounding box center [247, 281] width 384 height 33
drag, startPoint x: 957, startPoint y: 279, endPoint x: 894, endPoint y: 280, distance: 63.0
click at [894, 280] on tr "Vanguard VOO US Large Cap 33% $32,668" at bounding box center [550, 281] width 990 height 33
drag, startPoint x: 441, startPoint y: 280, endPoint x: 351, endPoint y: 282, distance: 90.0
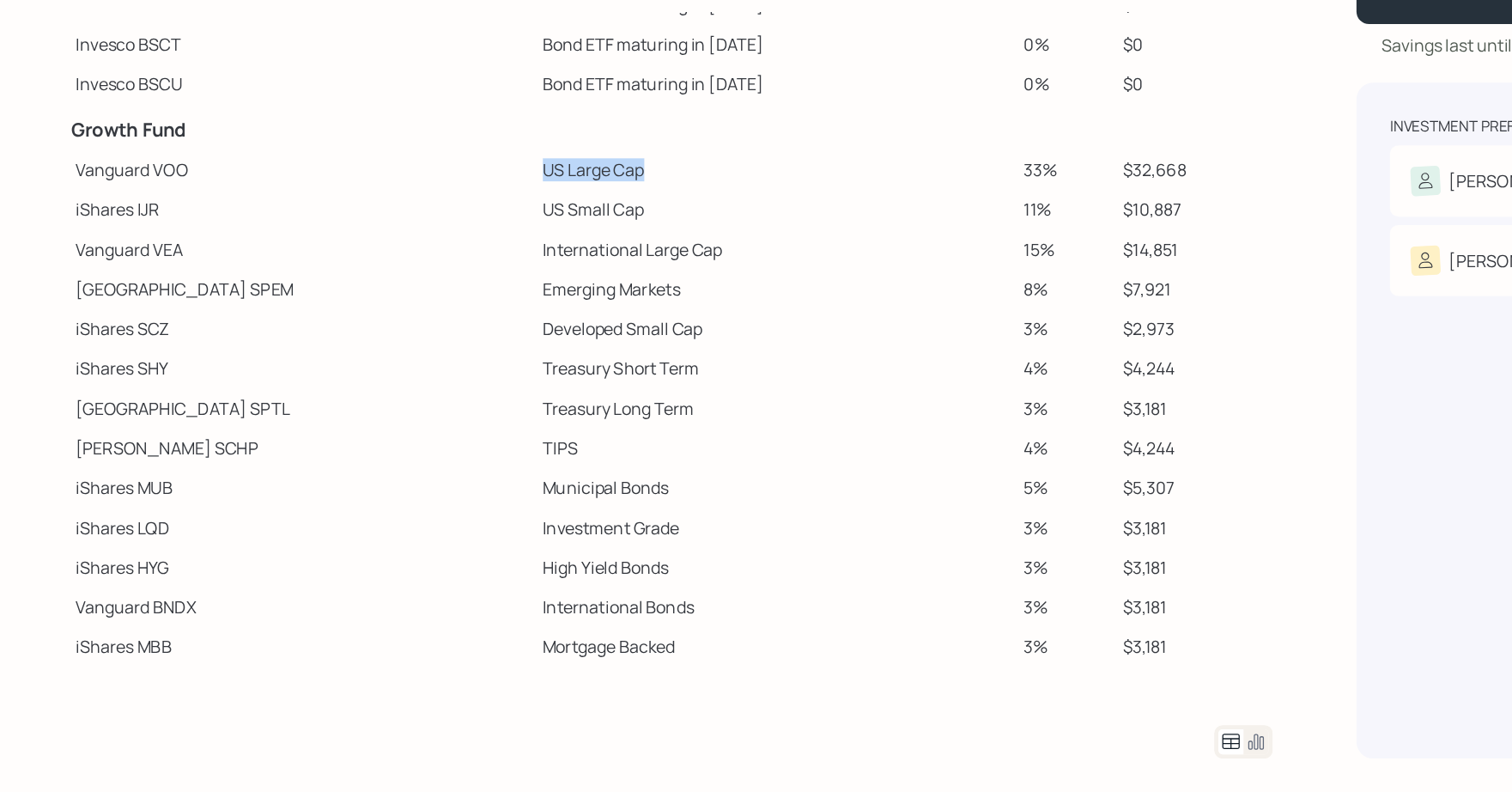
click at [439, 282] on td "US Large Cap" at bounding box center [637, 281] width 395 height 33
drag, startPoint x: 452, startPoint y: 317, endPoint x: 354, endPoint y: 317, distance: 98.0
click at [439, 317] on td "US Small Cap" at bounding box center [637, 313] width 395 height 33
click at [439, 348] on td "International Large Cap" at bounding box center [637, 346] width 395 height 33
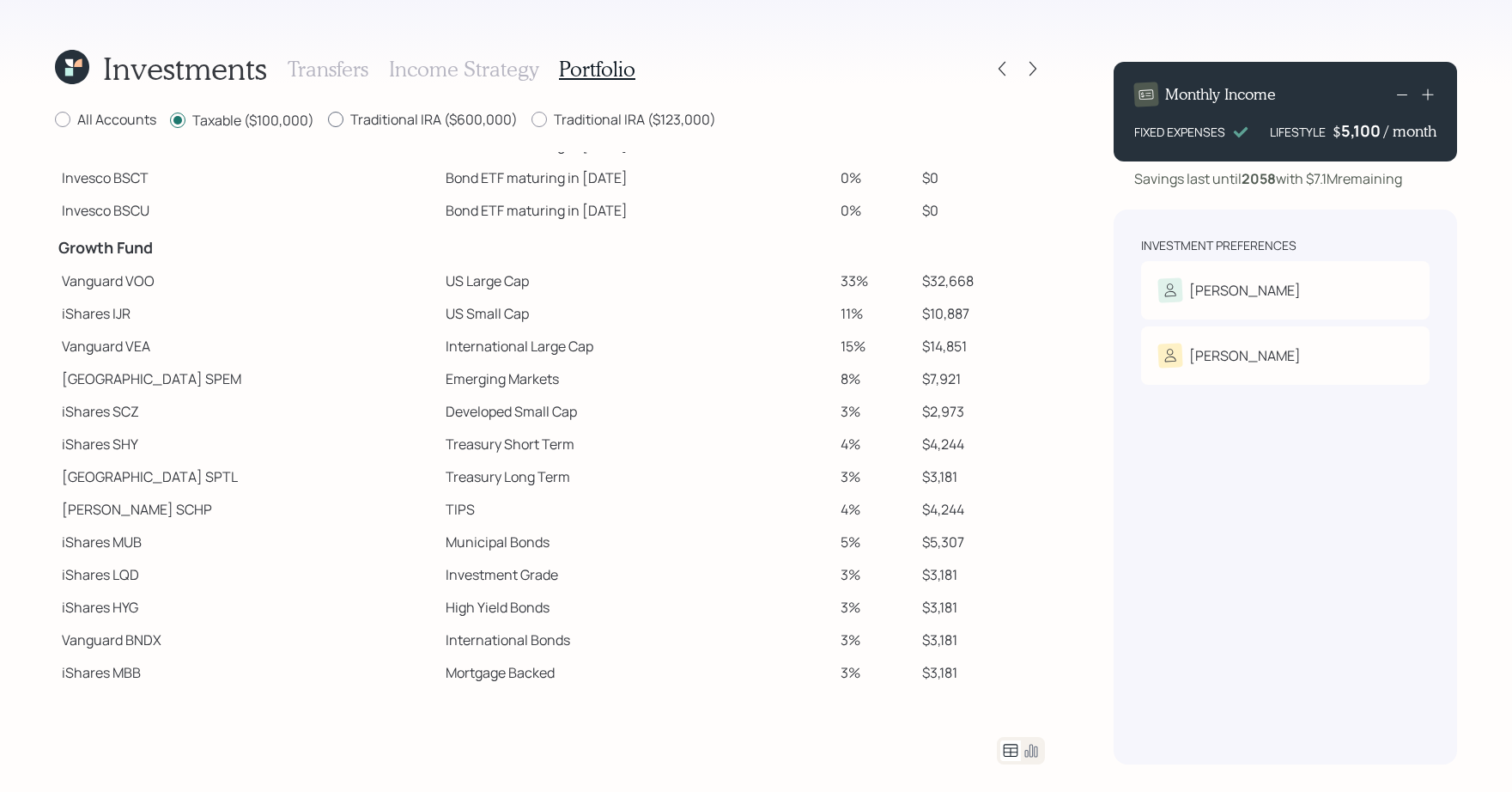
click at [486, 123] on label "Traditional IRA ($600,000)" at bounding box center [423, 119] width 190 height 19
click at [328, 120] on input "Traditional IRA ($600,000)" at bounding box center [327, 119] width 1 height 1
radio input "true"
radio input "false"
click at [1031, 710] on icon at bounding box center [1032, 751] width 21 height 21
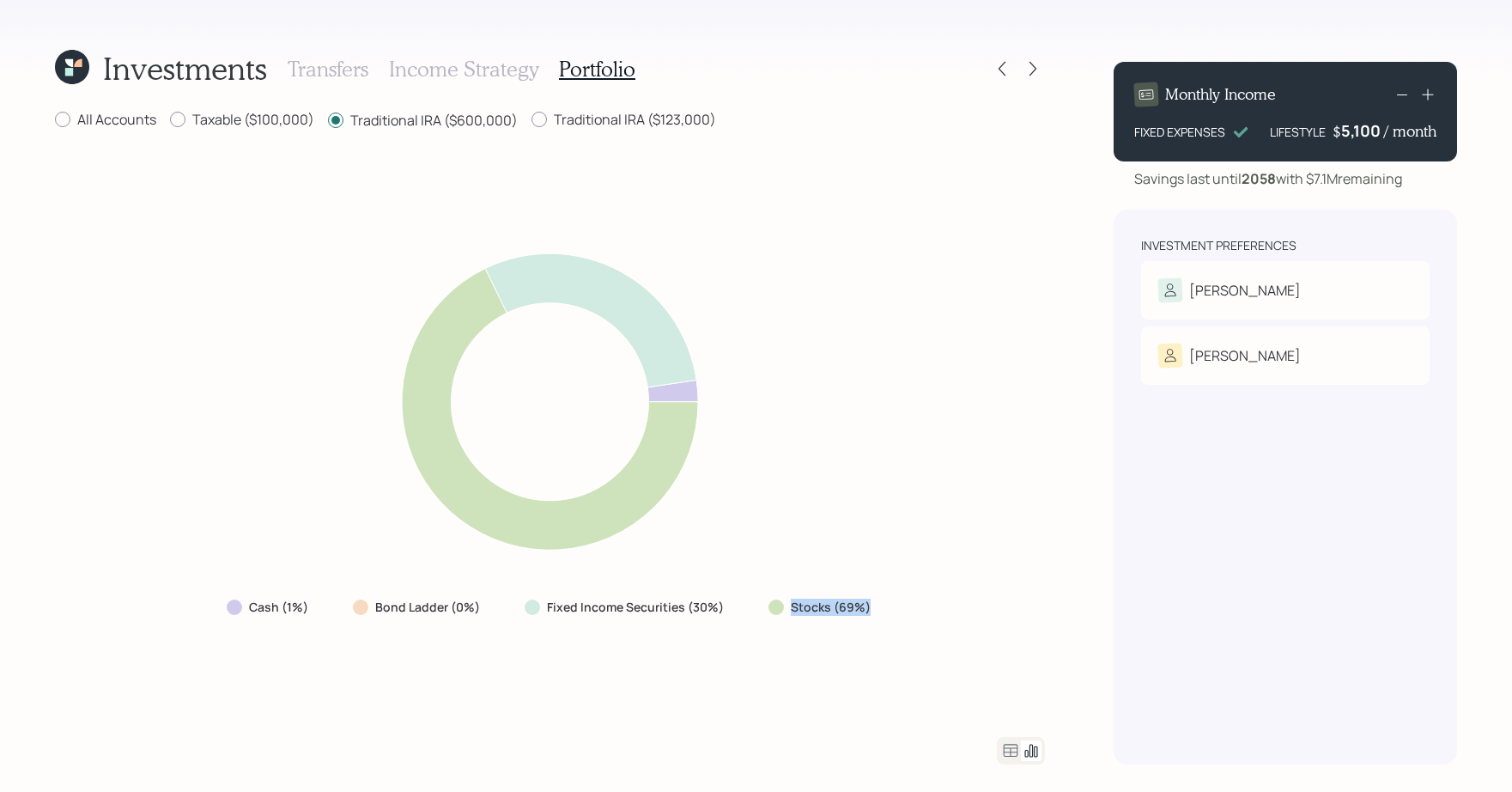
drag, startPoint x: 879, startPoint y: 616, endPoint x: 789, endPoint y: 607, distance: 90.4
click at [789, 607] on div "Stocks (69%)" at bounding box center [821, 607] width 133 height 31
click at [631, 121] on label "Traditional IRA ($123,000)" at bounding box center [624, 119] width 185 height 19
click at [531, 120] on input "Traditional IRA ($123,000)" at bounding box center [530, 119] width 1 height 1
radio input "true"
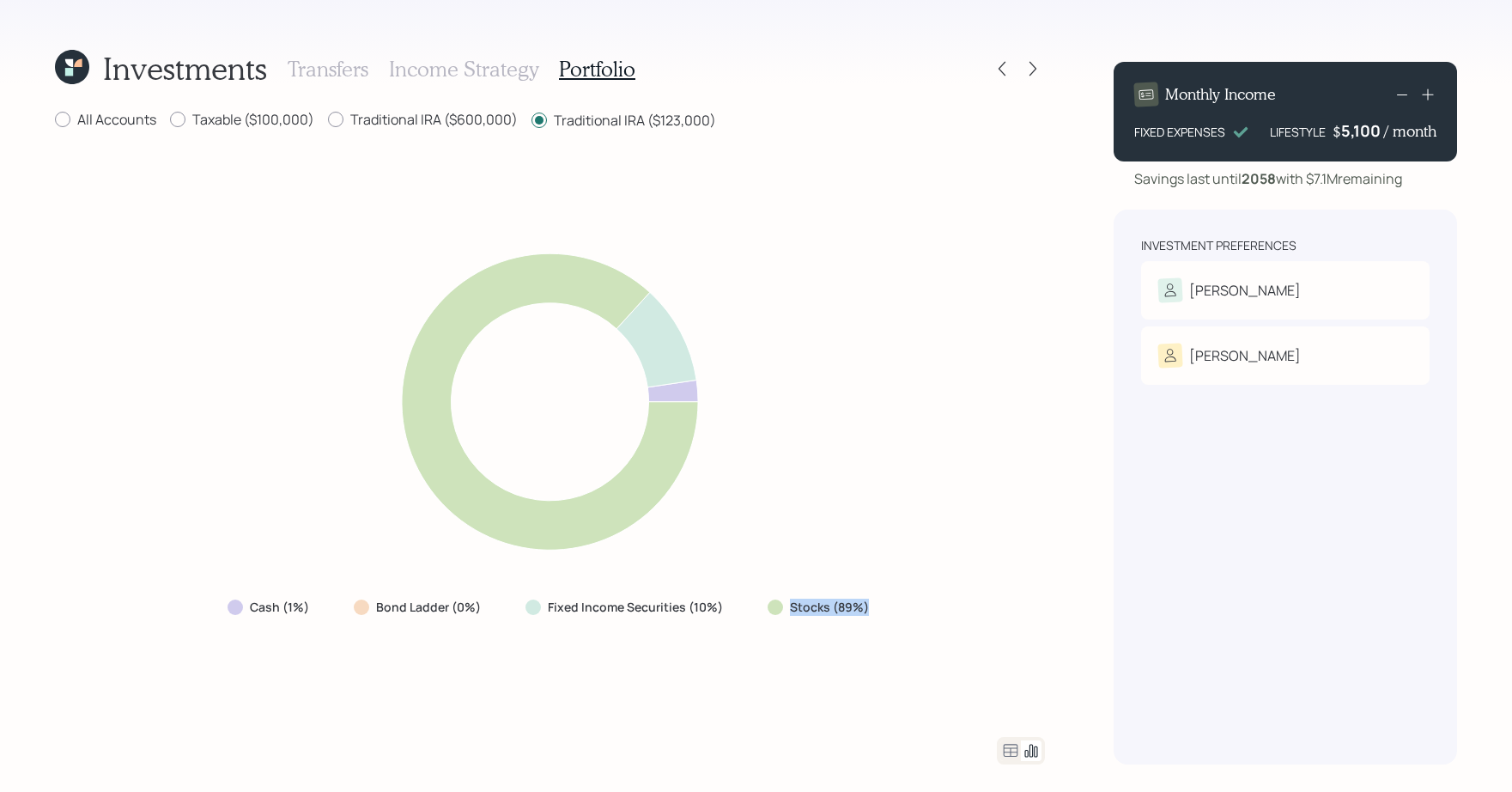
drag, startPoint x: 886, startPoint y: 613, endPoint x: 787, endPoint y: 612, distance: 99.0
click at [787, 612] on div "Cash (1%) Bond Ladder (0%) Fixed Income Securities (10%) Stocks (89%)" at bounding box center [550, 434] width 990 height 564
click at [790, 612] on label "Stocks (89%)" at bounding box center [830, 607] width 79 height 17
click at [456, 121] on label "Traditional IRA ($600,000)" at bounding box center [423, 119] width 190 height 19
click at [328, 120] on input "Traditional IRA ($600,000)" at bounding box center [327, 119] width 1 height 1
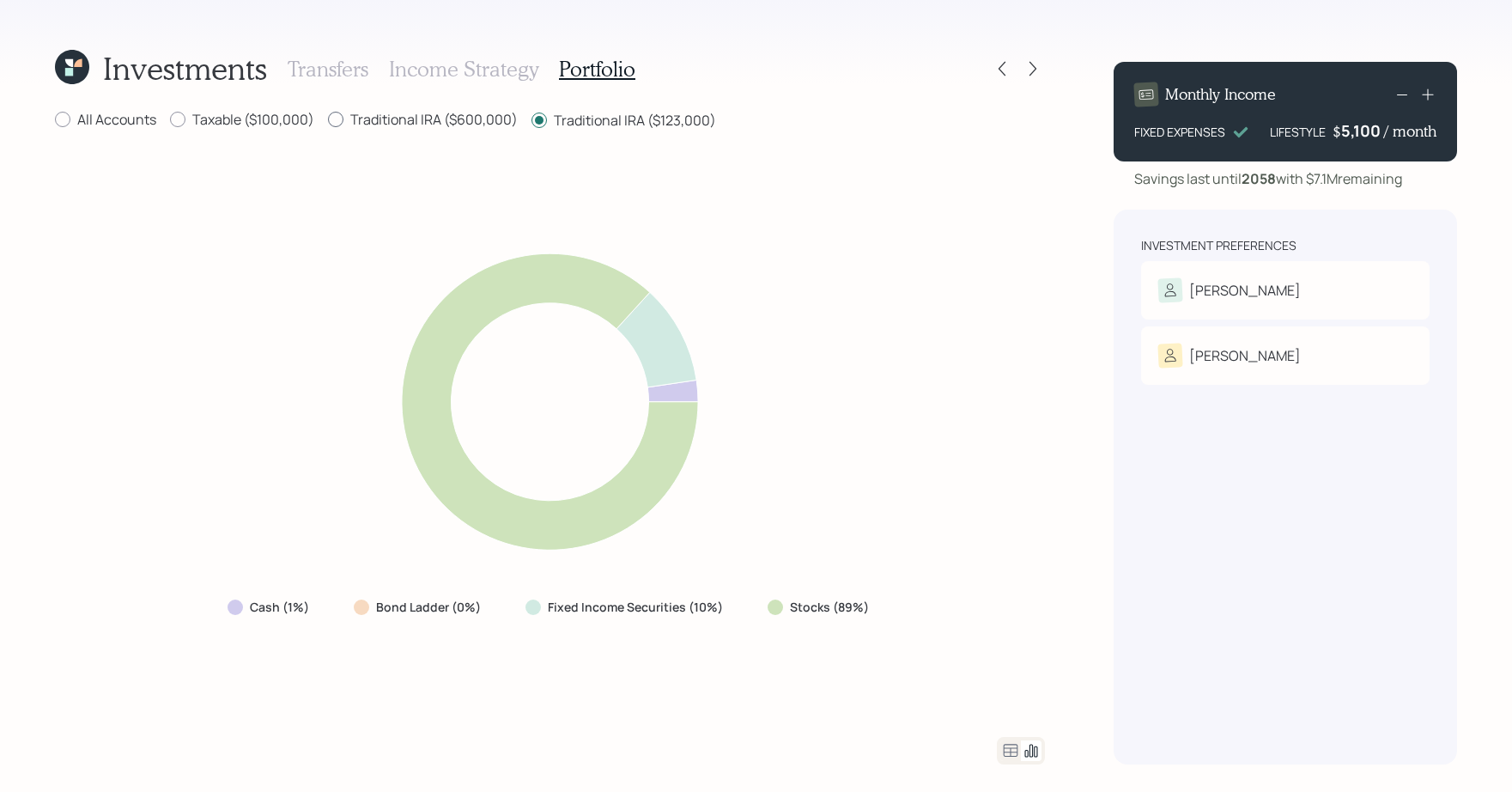
radio input "true"
radio input "false"
drag, startPoint x: 890, startPoint y: 602, endPoint x: 749, endPoint y: 602, distance: 141.0
click at [749, 602] on div "Cash (1%) Bond Ladder (0%) Fixed Income Securities (30%) Stocks (69%)" at bounding box center [550, 434] width 990 height 564
click at [856, 653] on div "Cash (1%) Bond Ladder (0%) Fixed Income Securities (30%) Stocks (69%)" at bounding box center [550, 434] width 990 height 564
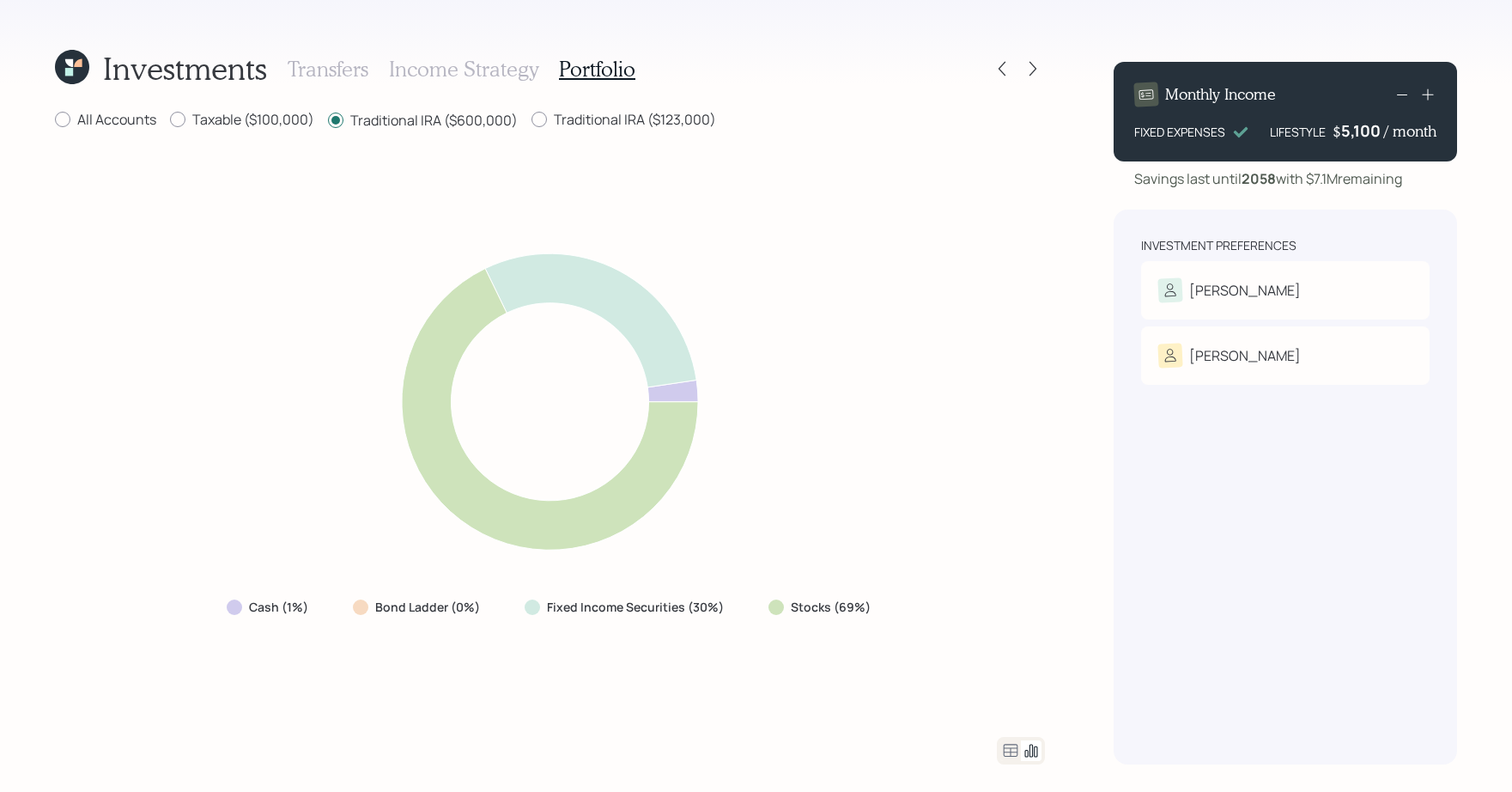
click at [768, 653] on div "Cash (1%) Bond Ladder (0%) Fixed Income Securities (30%) Stocks (69%)" at bounding box center [550, 434] width 990 height 564
click at [1189, 292] on div "[PERSON_NAME]" at bounding box center [1245, 290] width 111 height 21
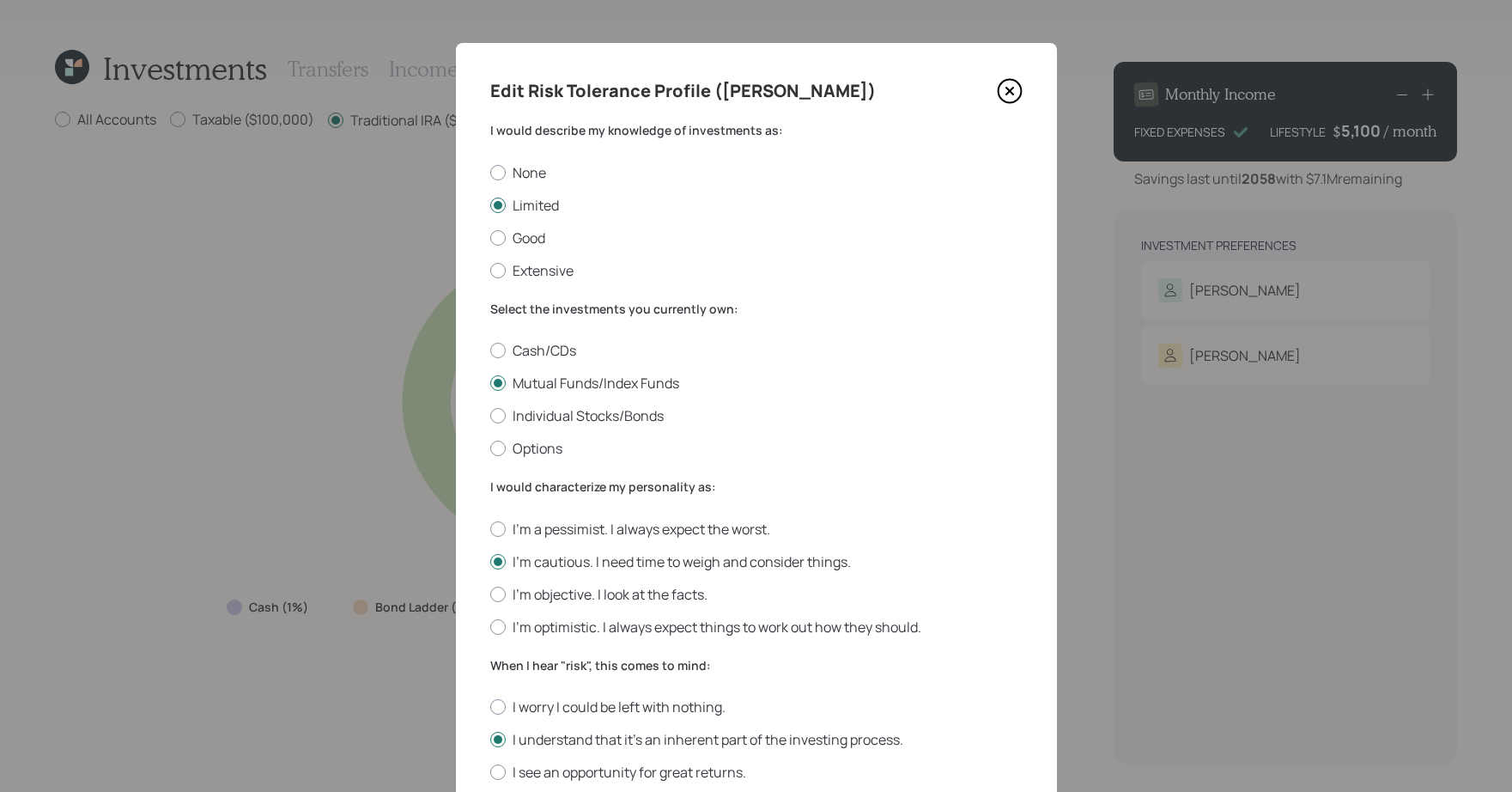
click at [537, 332] on div "Select the investments you currently own: Cash/CDs Mutual Funds/Index Funds Ind…" at bounding box center [756, 379] width 532 height 158
click at [537, 340] on div "Select the investments you currently own: Cash/CDs Mutual Funds/Index Funds Ind…" at bounding box center [756, 379] width 532 height 158
click at [536, 361] on div "Cash/CDs Mutual Funds/Index Funds Individual Stocks/Bonds Options" at bounding box center [756, 399] width 532 height 116
click at [536, 350] on label "Cash/CDs" at bounding box center [756, 350] width 532 height 19
click at [490, 350] on input "Cash/CDs" at bounding box center [489, 350] width 1 height 1
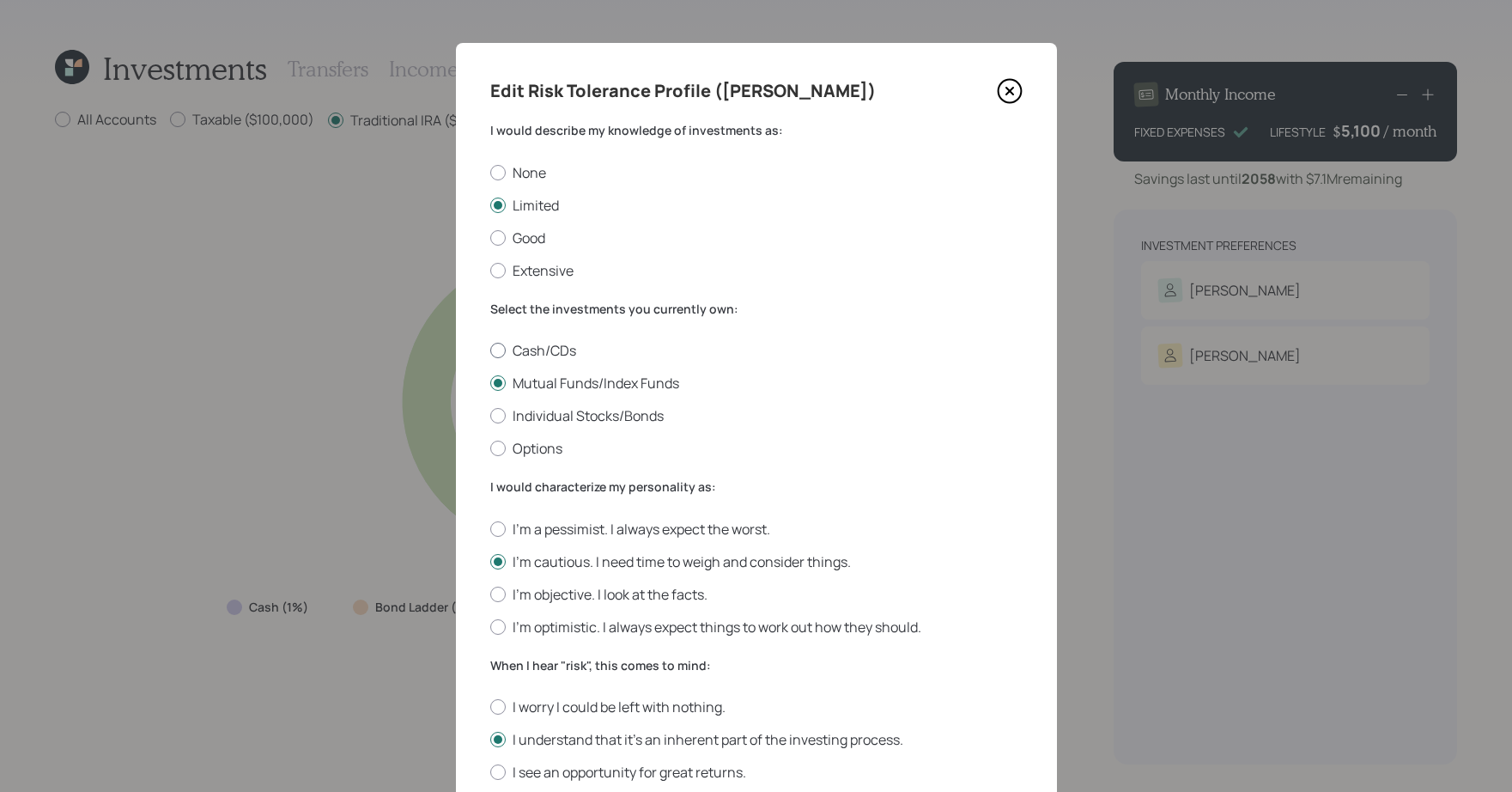
radio input "true"
click at [538, 537] on label "I'm a pessimist. I always expect the worst." at bounding box center [756, 529] width 532 height 19
click at [490, 529] on input "I'm a pessimist. I always expect the worst." at bounding box center [489, 528] width 1 height 1
radio input "true"
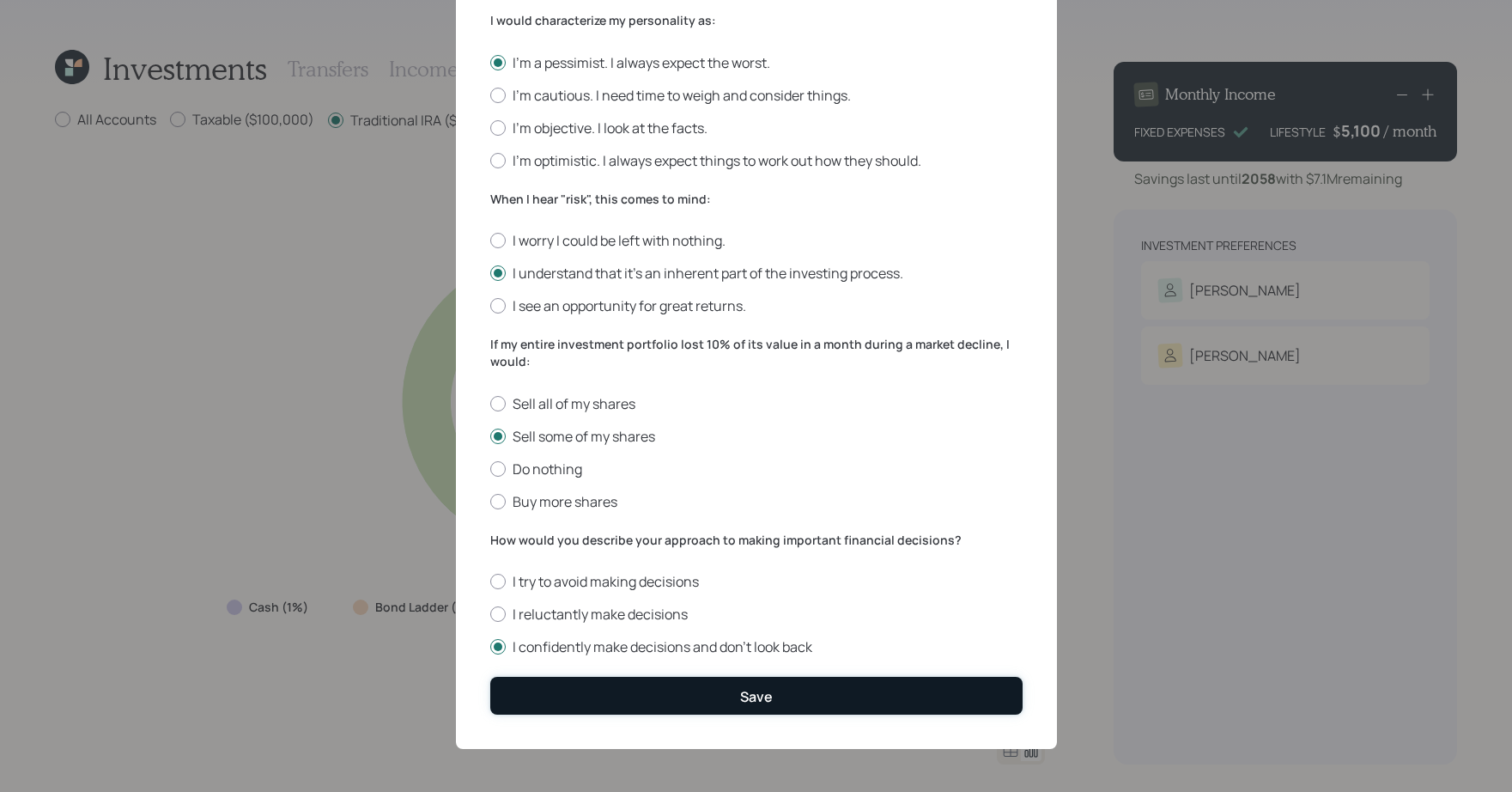
click at [633, 682] on button "Save" at bounding box center [756, 695] width 532 height 37
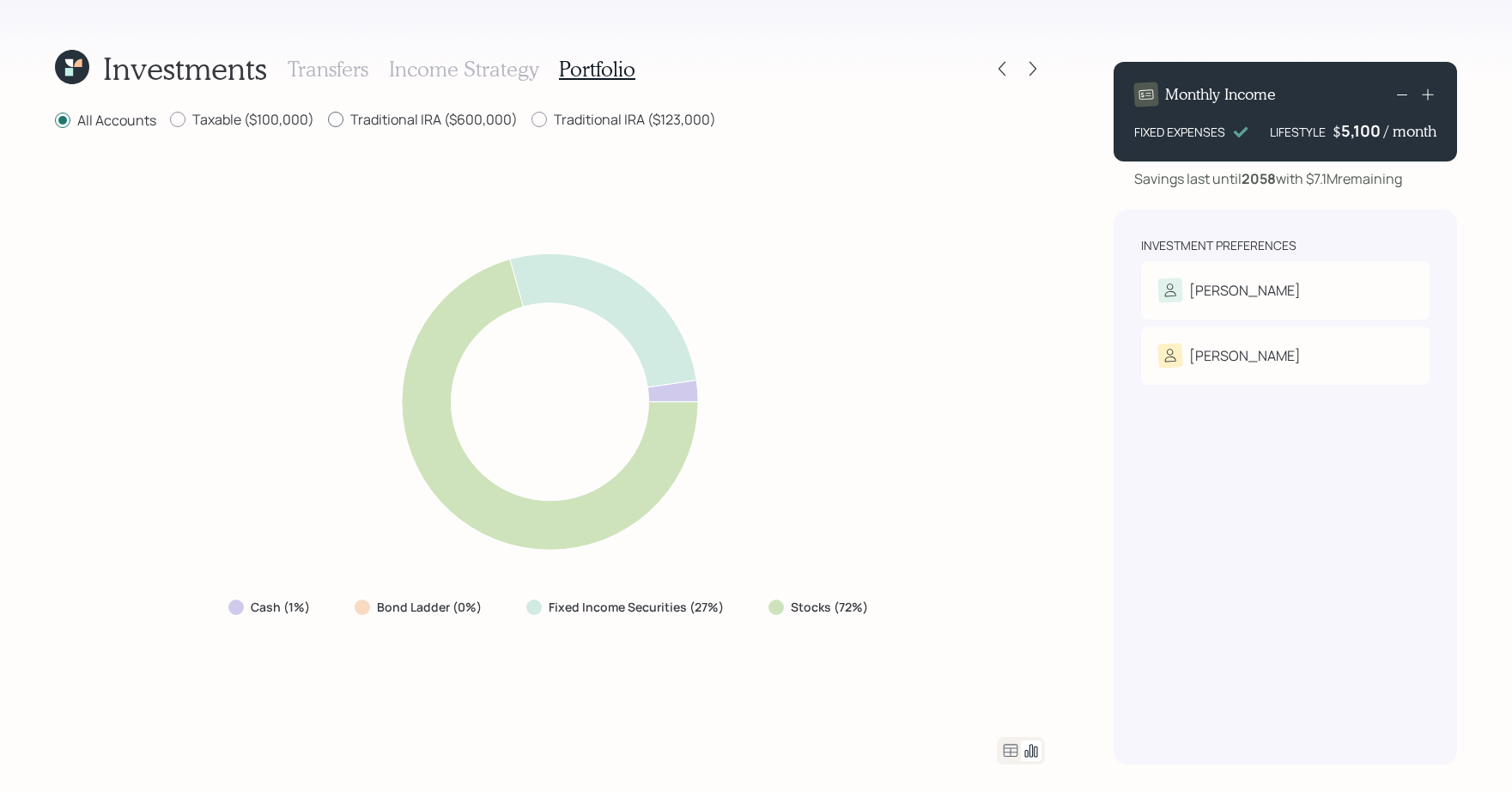
click at [354, 123] on label "Traditional IRA ($600,000)" at bounding box center [423, 119] width 190 height 19
click at [328, 120] on input "Traditional IRA ($600,000)" at bounding box center [327, 119] width 1 height 1
radio input "true"
radio input "false"
drag, startPoint x: 878, startPoint y: 613, endPoint x: 786, endPoint y: 608, distance: 92.1
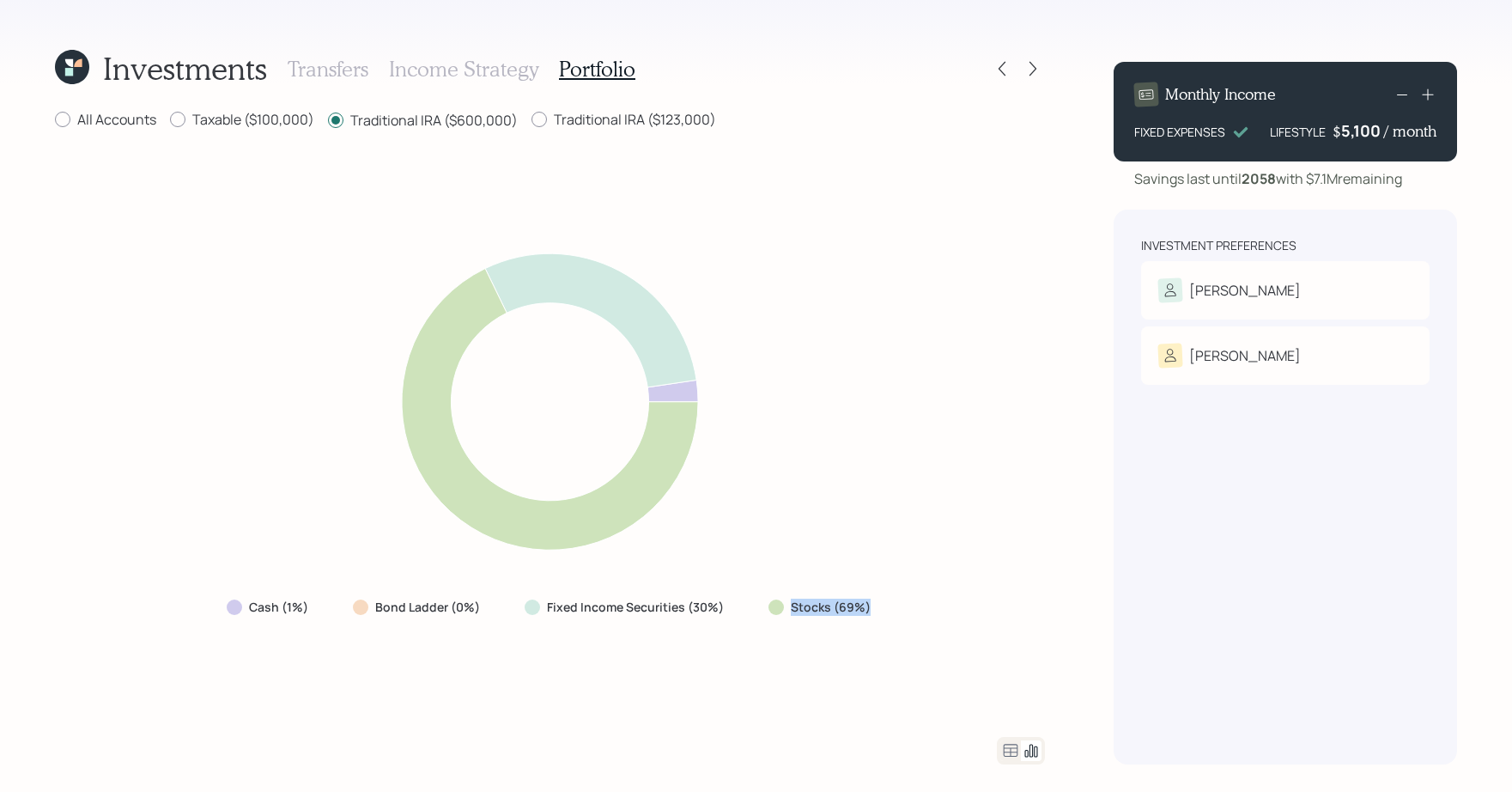
click at [786, 608] on div "Stocks (69%)" at bounding box center [821, 607] width 133 height 31
drag, startPoint x: 725, startPoint y: 607, endPoint x: 548, endPoint y: 602, distance: 177.1
click at [548, 602] on div "Fixed Income Securities (30%)" at bounding box center [625, 607] width 230 height 31
click at [594, 639] on div "Cash (1%) Bond Ladder (0%) Fixed Income Securities (30%) Stocks (69%)" at bounding box center [550, 434] width 990 height 564
drag, startPoint x: 478, startPoint y: 610, endPoint x: 361, endPoint y: 607, distance: 117.0
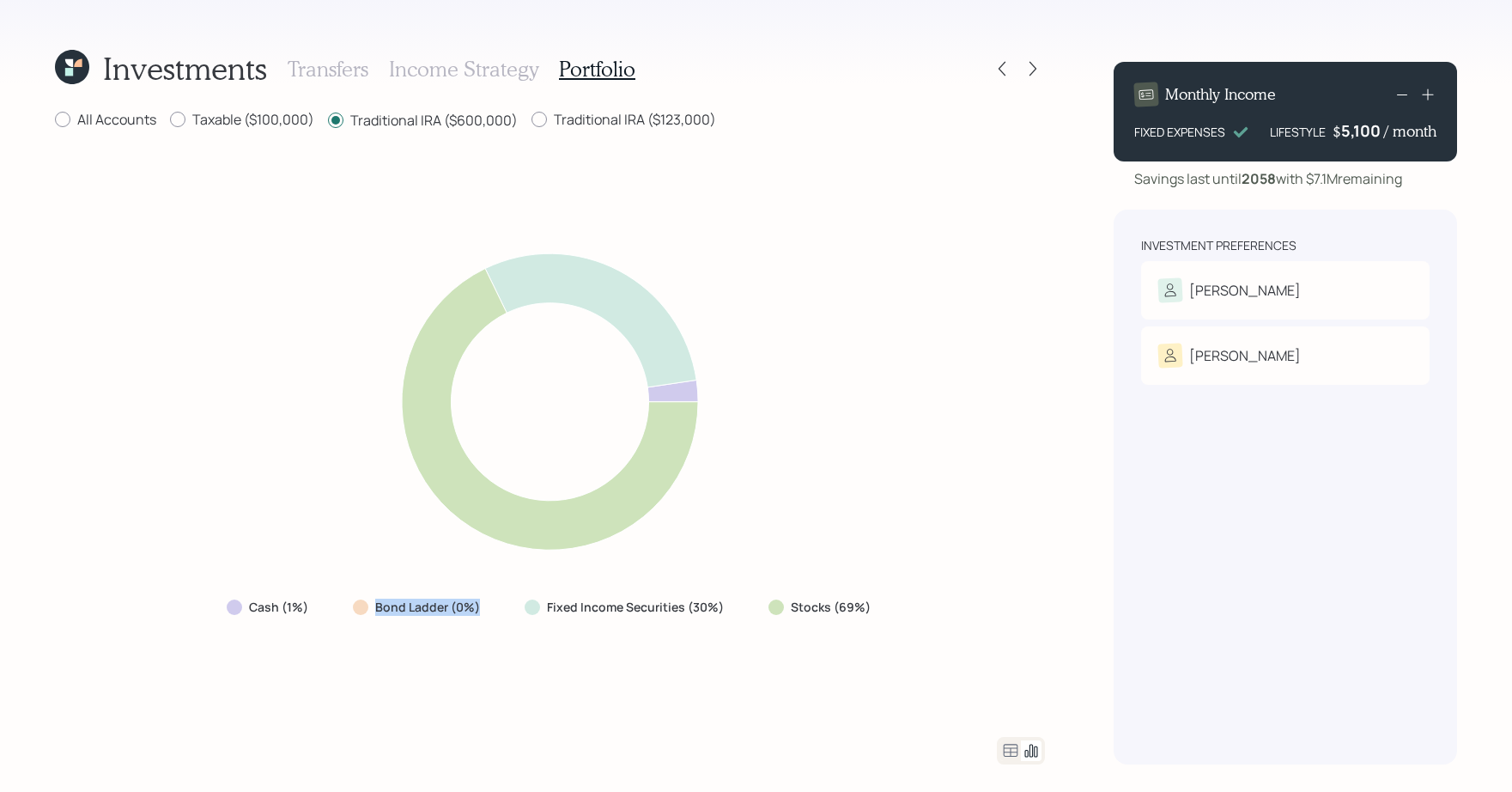
click at [361, 607] on div "Bond Ladder (0%)" at bounding box center [417, 607] width 130 height 17
click at [1010, 64] on icon at bounding box center [1002, 69] width 17 height 17
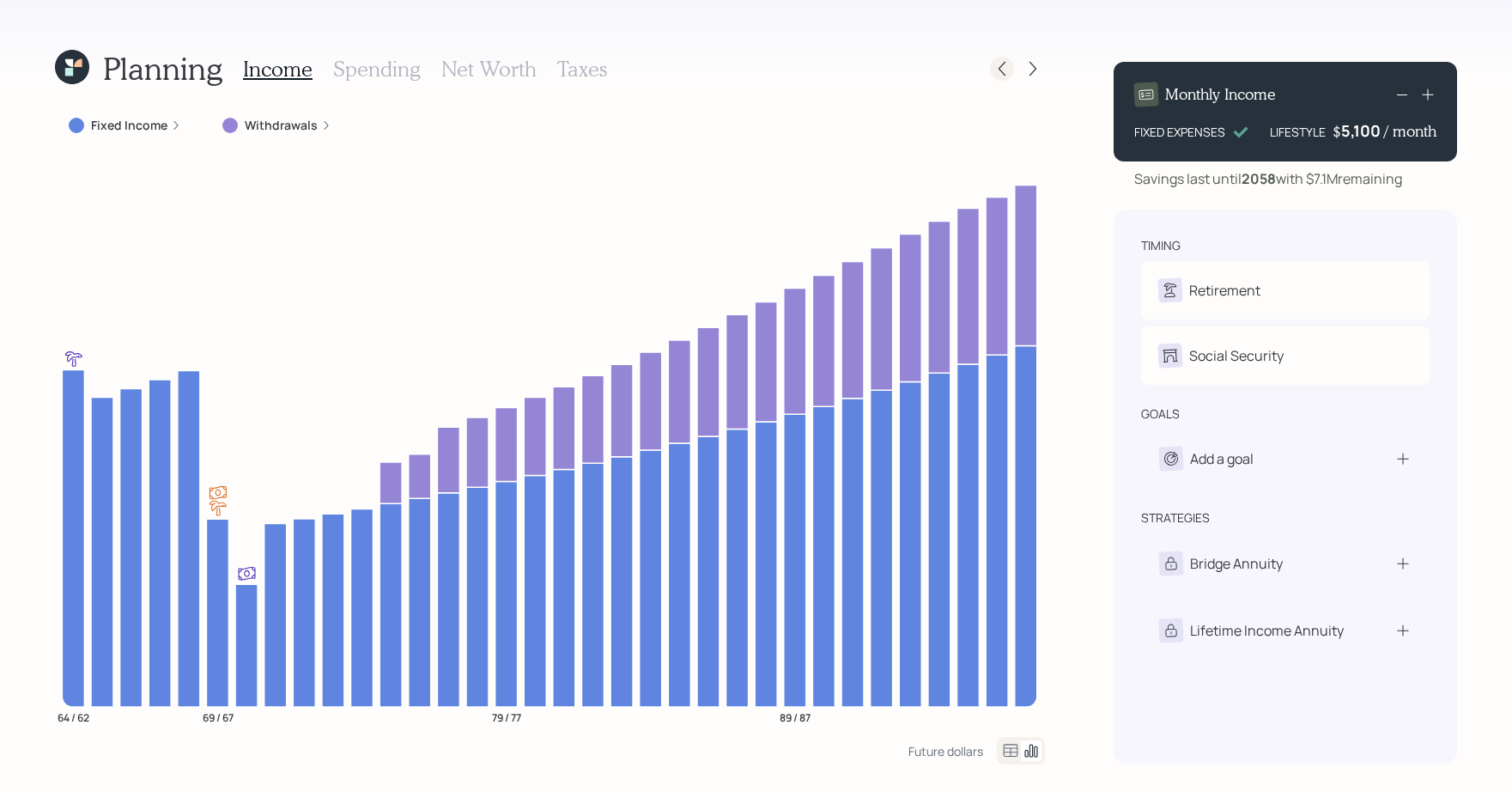
click at [1007, 66] on icon at bounding box center [1002, 69] width 17 height 17
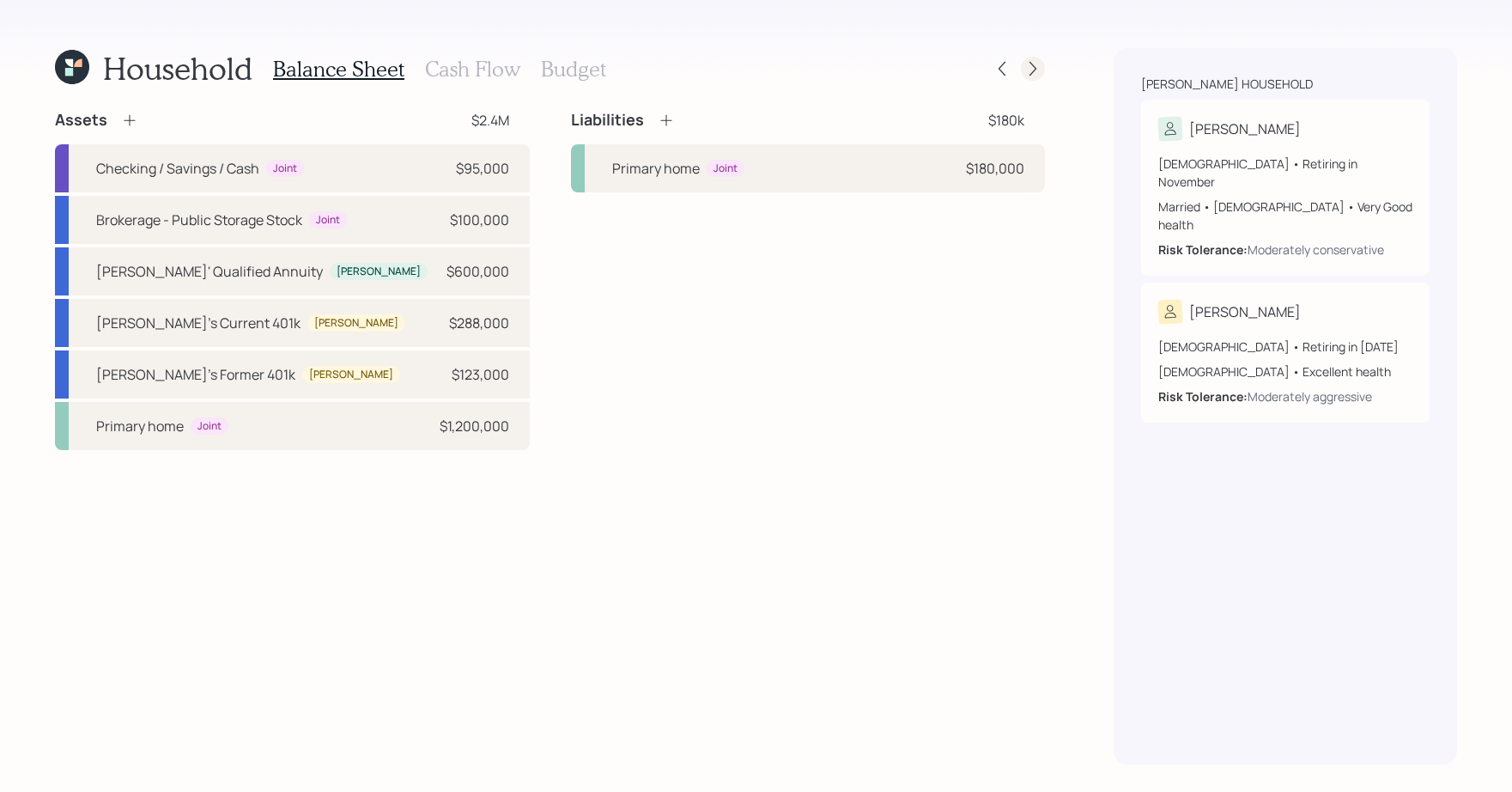
click at [1022, 66] on div at bounding box center [1033, 69] width 24 height 24
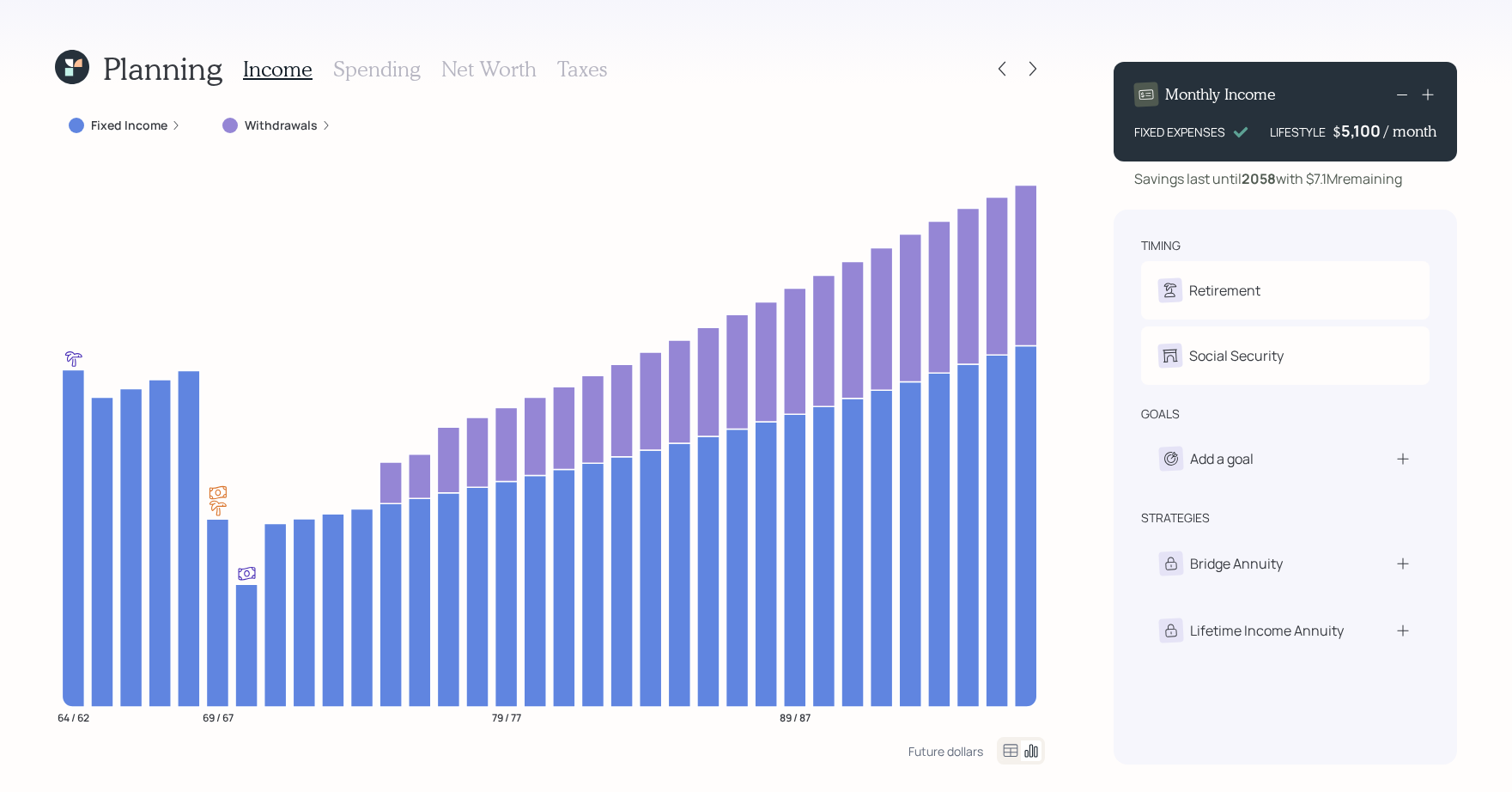
click at [442, 77] on h3 "Net Worth" at bounding box center [489, 69] width 95 height 25
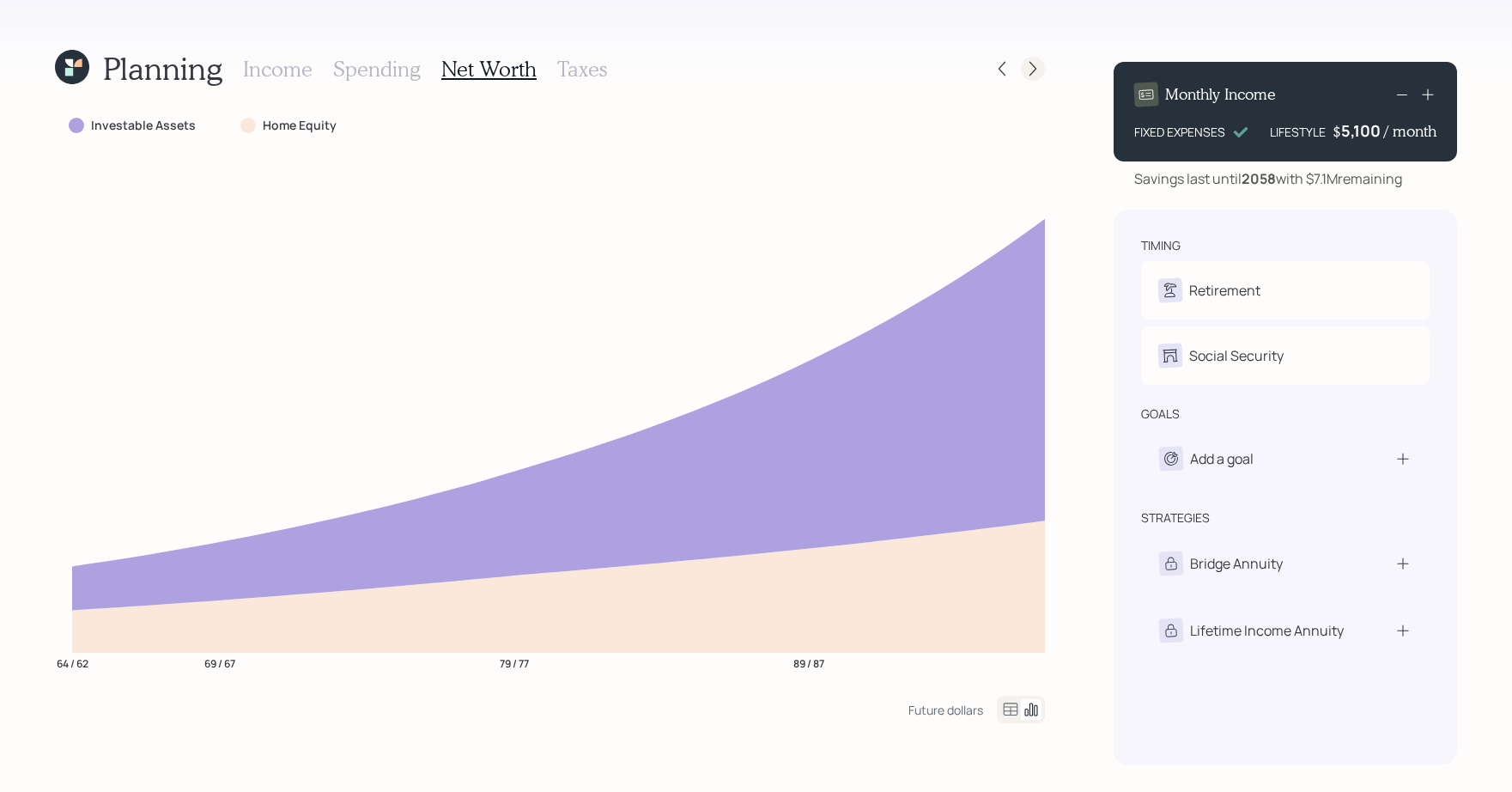
click at [1034, 66] on icon at bounding box center [1032, 69] width 17 height 17
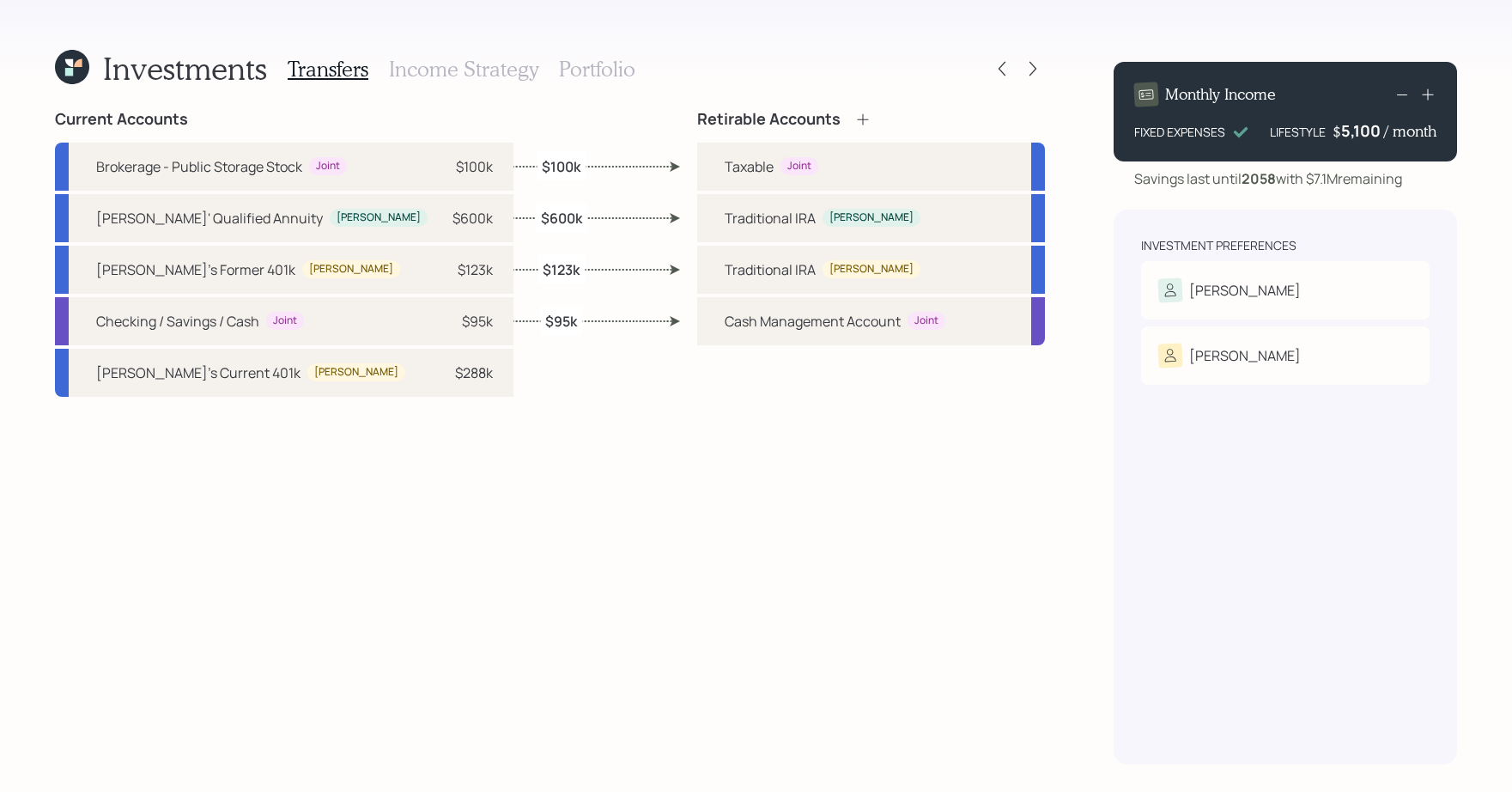
click at [596, 69] on h3 "Portfolio" at bounding box center [597, 69] width 77 height 25
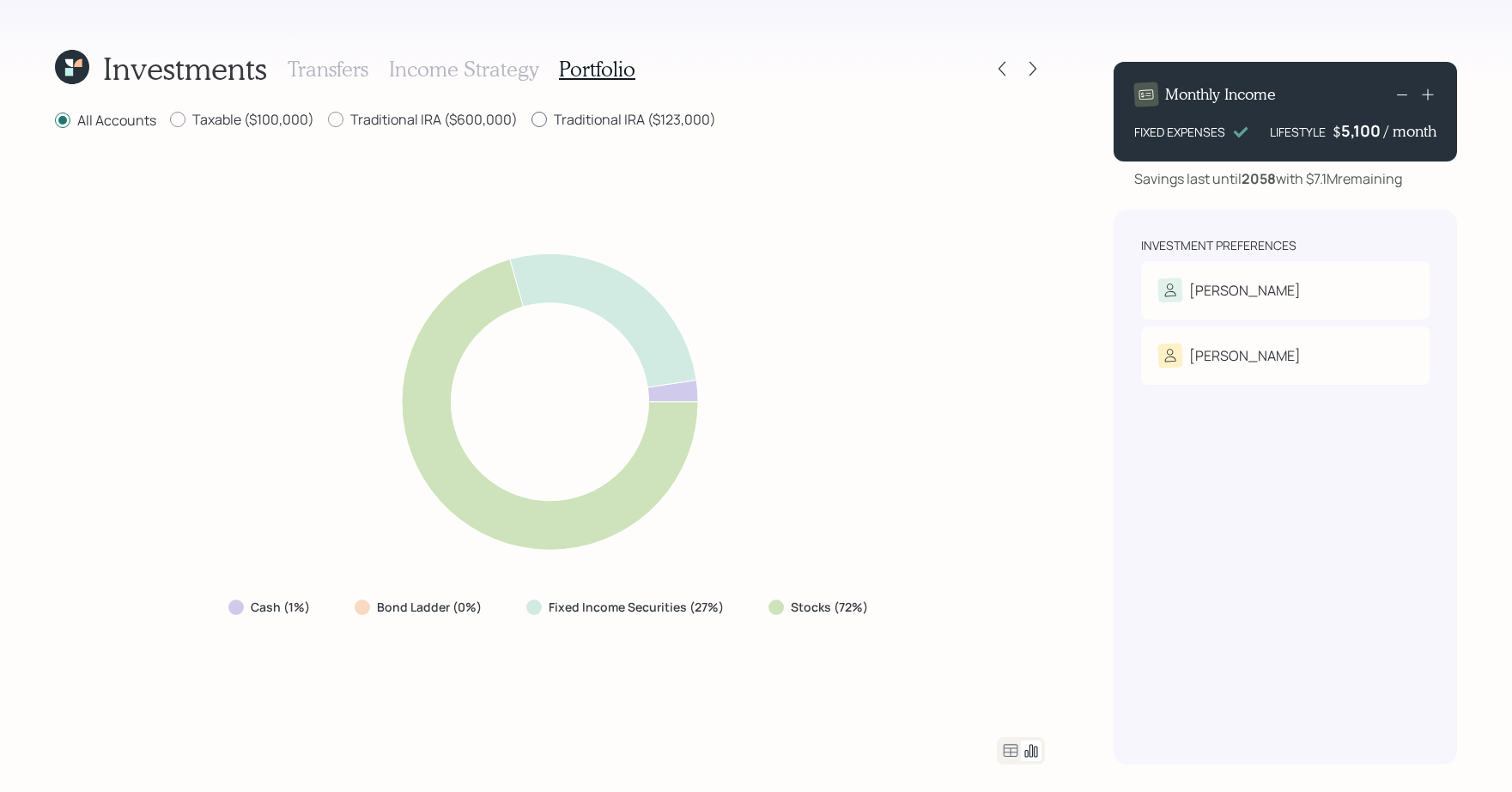
click at [627, 119] on label "Traditional IRA ($123,000)" at bounding box center [624, 119] width 185 height 19
click at [531, 119] on input "Traditional IRA ($123,000)" at bounding box center [530, 119] width 1 height 1
radio input "true"
radio input "false"
click at [453, 117] on label "Traditional IRA ($600,000)" at bounding box center [423, 119] width 190 height 19
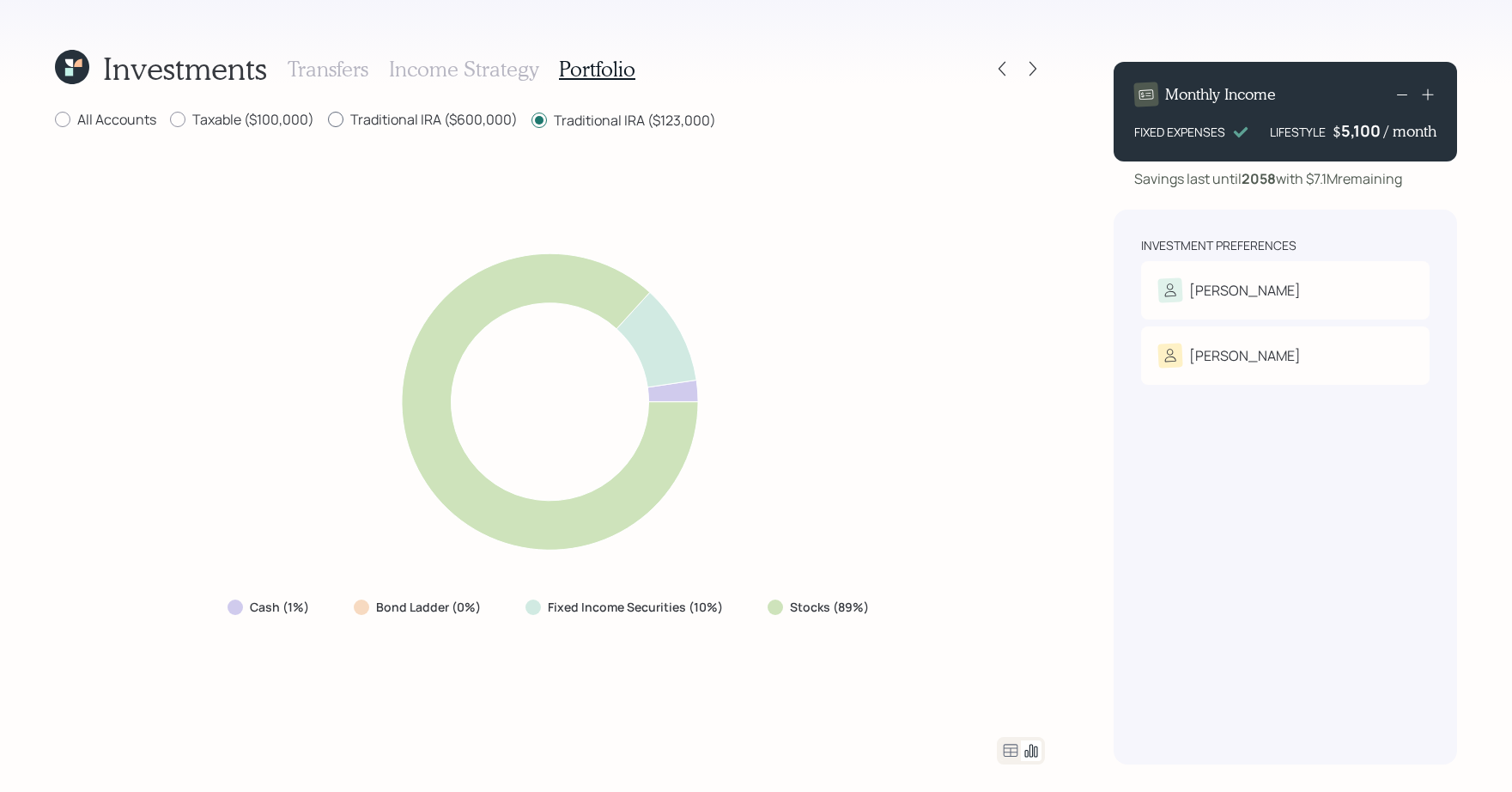
click at [328, 119] on input "Traditional IRA ($600,000)" at bounding box center [327, 119] width 1 height 1
radio input "true"
radio input "false"
click at [285, 114] on label "Taxable ($100,000)" at bounding box center [242, 119] width 144 height 19
click at [170, 119] on input "Taxable ($100,000)" at bounding box center [169, 119] width 1 height 1
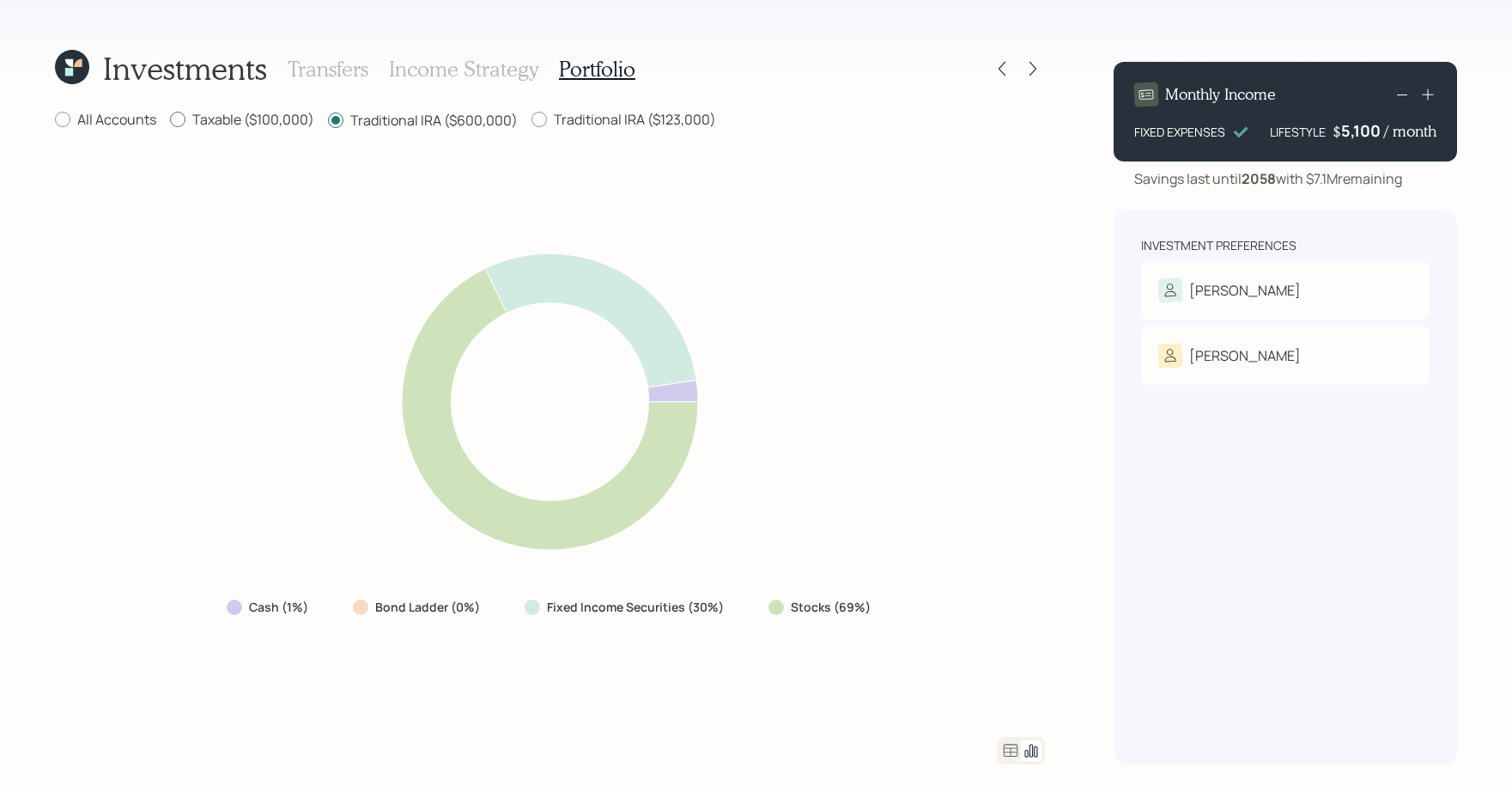
radio input "true"
radio input "false"
click at [1026, 70] on icon at bounding box center [1032, 69] width 17 height 17
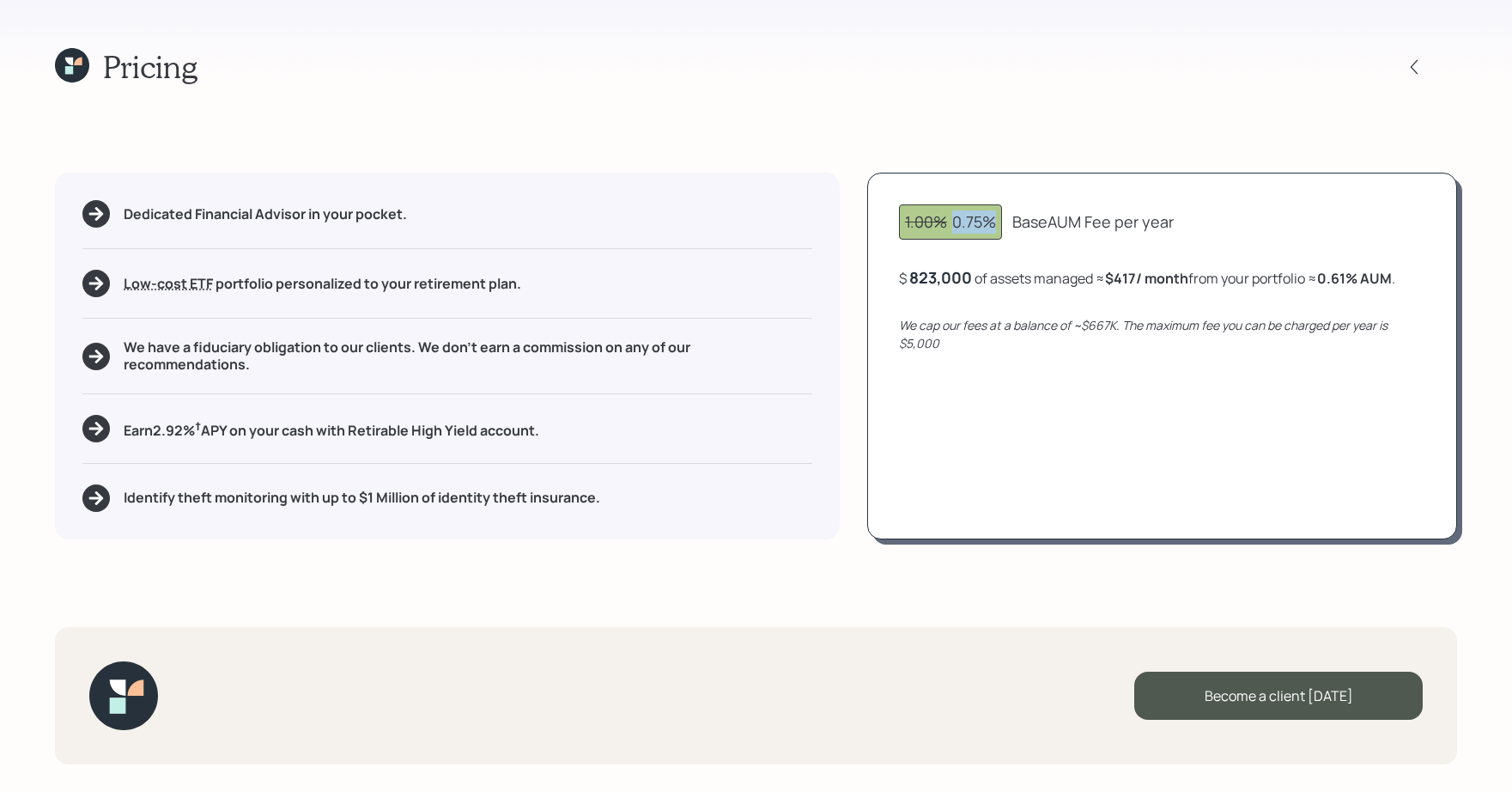
drag, startPoint x: 998, startPoint y: 225, endPoint x: 946, endPoint y: 221, distance: 52.2
click at [946, 221] on div "1.00% 0.75%" at bounding box center [950, 222] width 103 height 35
drag, startPoint x: 1120, startPoint y: 329, endPoint x: 1078, endPoint y: 328, distance: 42.0
click at [1078, 328] on icon "We cap our fees at a balance of ~$667K. The maximum fee you can be charged per …" at bounding box center [1143, 334] width 488 height 35
click at [970, 306] on div "1.00% 0.75% Base AUM Fee per year $ 823,000 of assets managed ≈ $417 / month fr…" at bounding box center [1162, 355] width 590 height 366
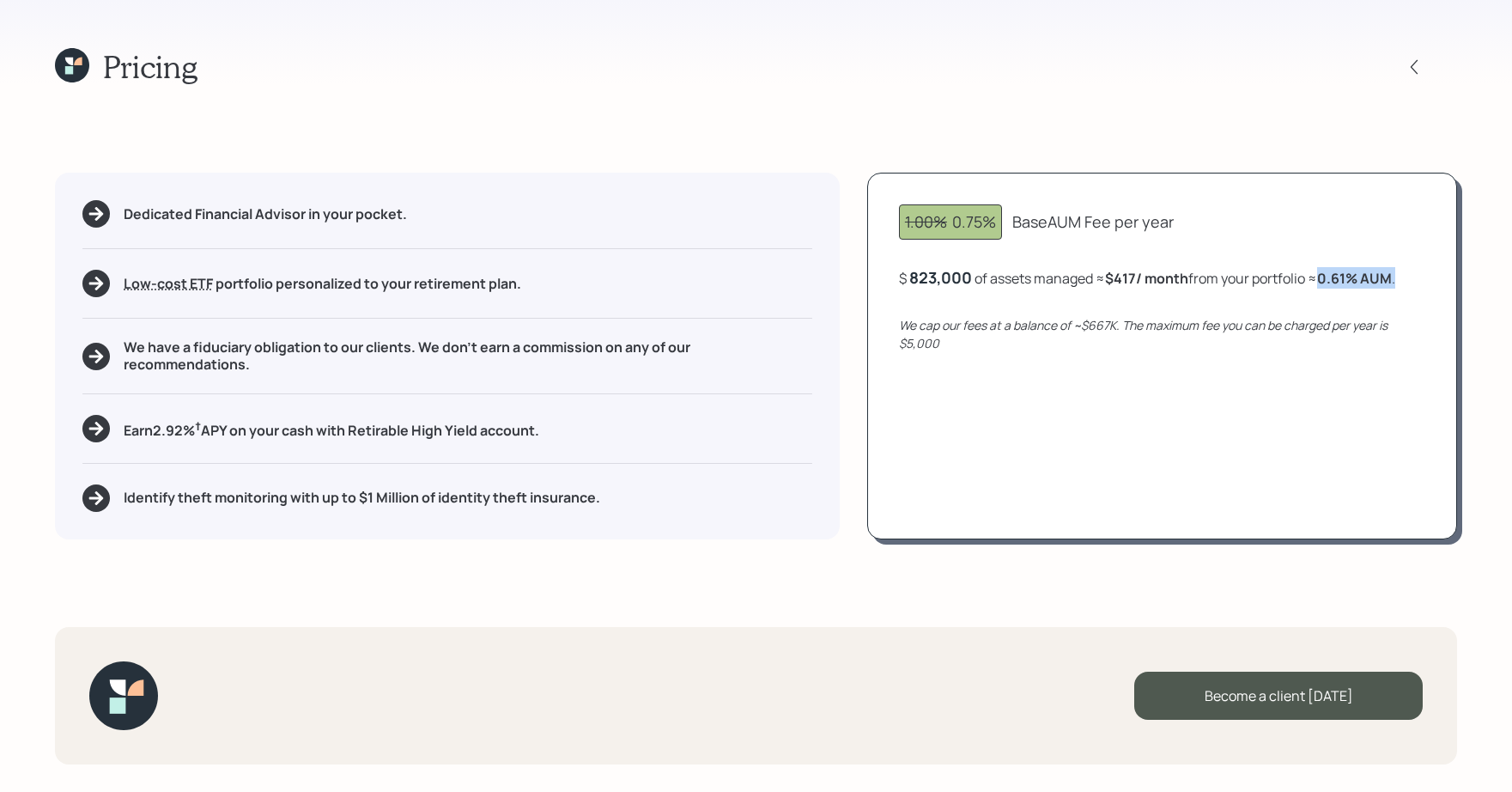
drag, startPoint x: 1408, startPoint y: 281, endPoint x: 1322, endPoint y: 279, distance: 86.0
click at [1322, 279] on div "$ 823,000 of assets managed ≈ $417 / month from your portfolio ≈ 0.61 % AUM ." at bounding box center [1162, 278] width 526 height 22
click at [1213, 324] on icon "We cap our fees at a balance of ~$667K. The maximum fee you can be charged per …" at bounding box center [1143, 334] width 488 height 35
drag, startPoint x: 1121, startPoint y: 326, endPoint x: 1078, endPoint y: 326, distance: 43.0
click at [1078, 326] on icon "We cap our fees at a balance of ~$667K. The maximum fee you can be charged per …" at bounding box center [1143, 334] width 488 height 35
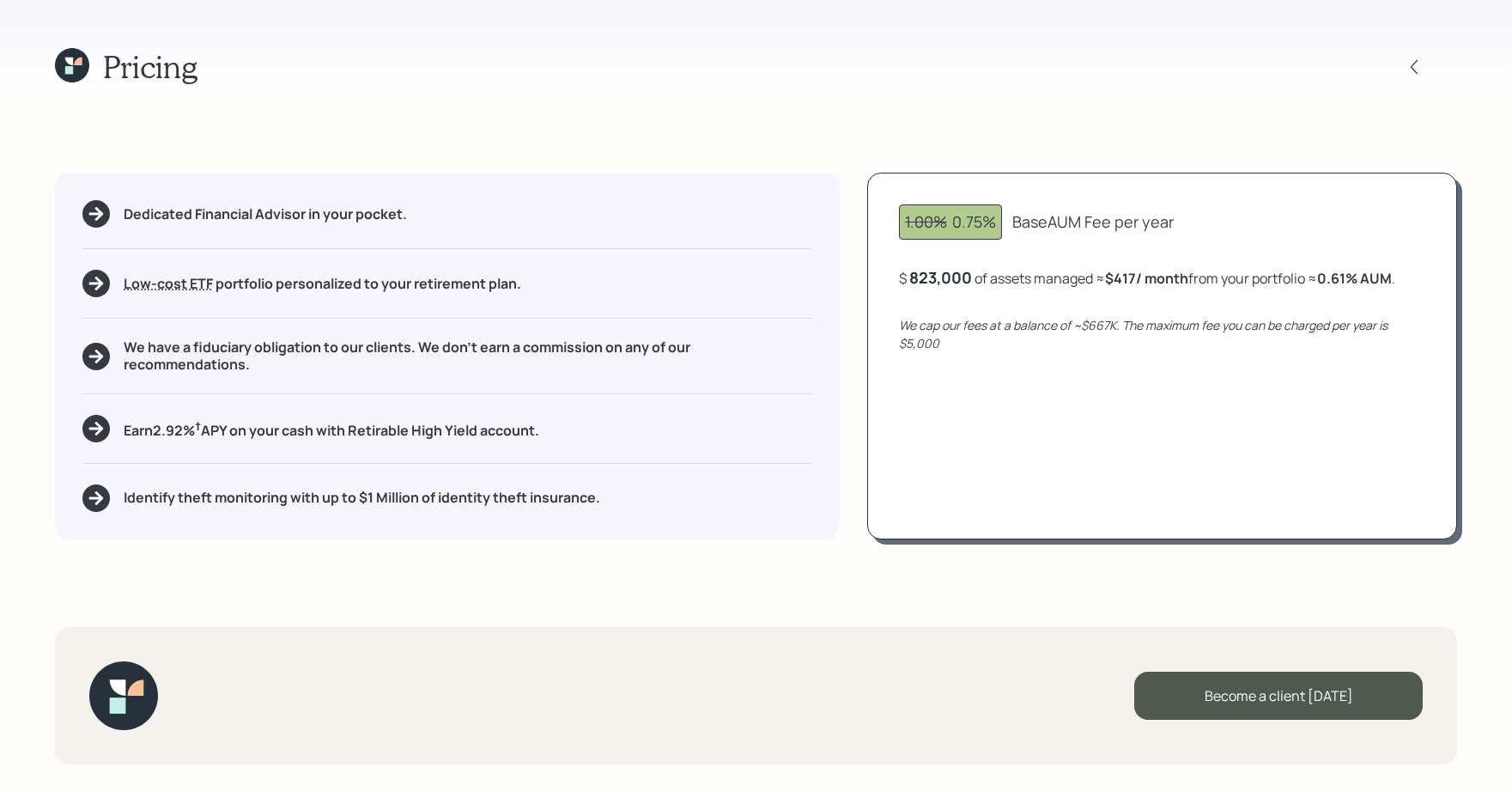
click at [651, 463] on div "Dedicated Financial Advisor in your pocket. Low-cost ETF Retirable uses diversi…" at bounding box center [448, 355] width 785 height 366
click at [1427, 72] on div at bounding box center [1429, 67] width 55 height 24
click at [1415, 71] on icon at bounding box center [1414, 67] width 17 height 17
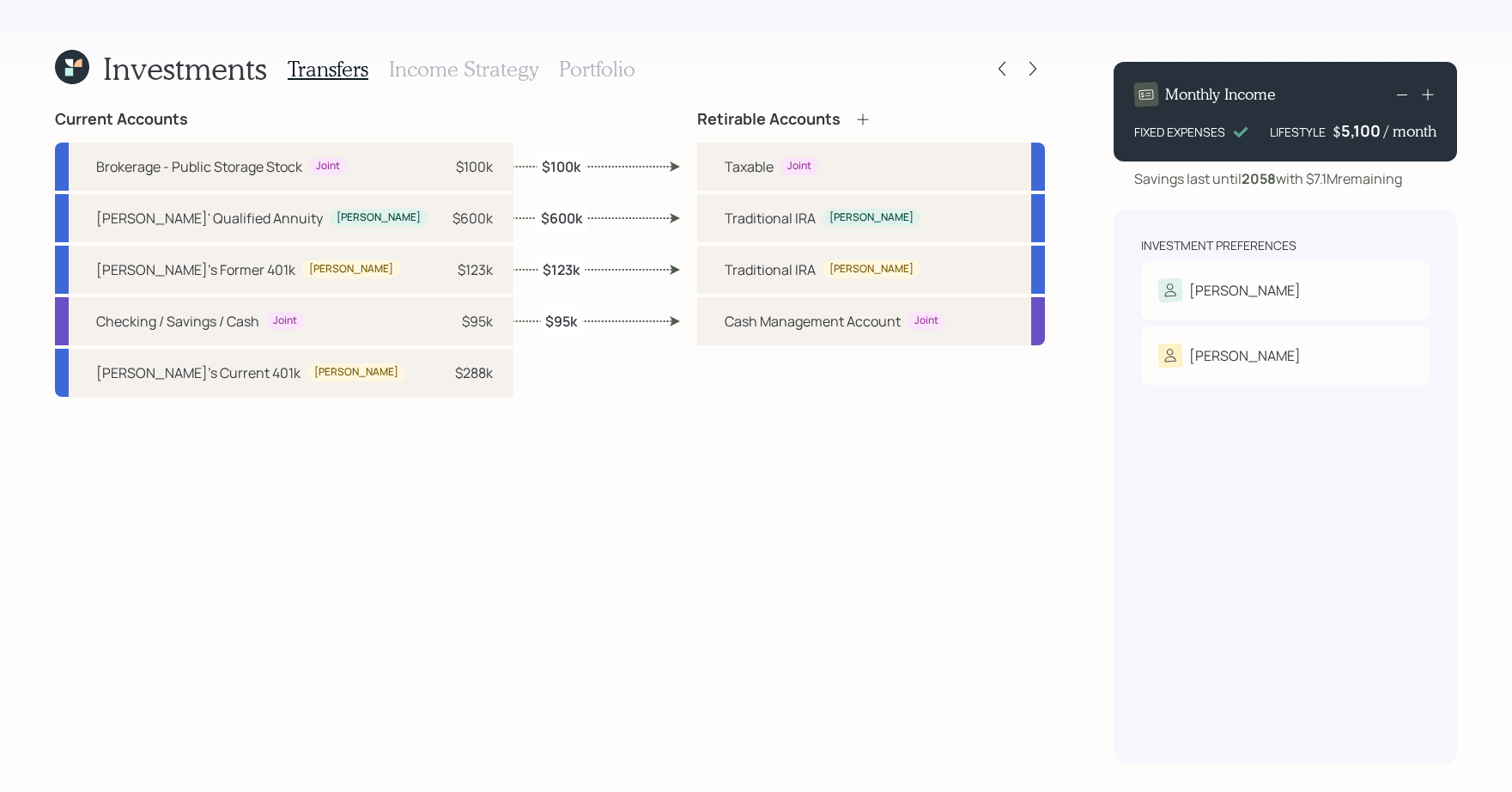
click at [72, 67] on icon at bounding box center [72, 67] width 35 height 35
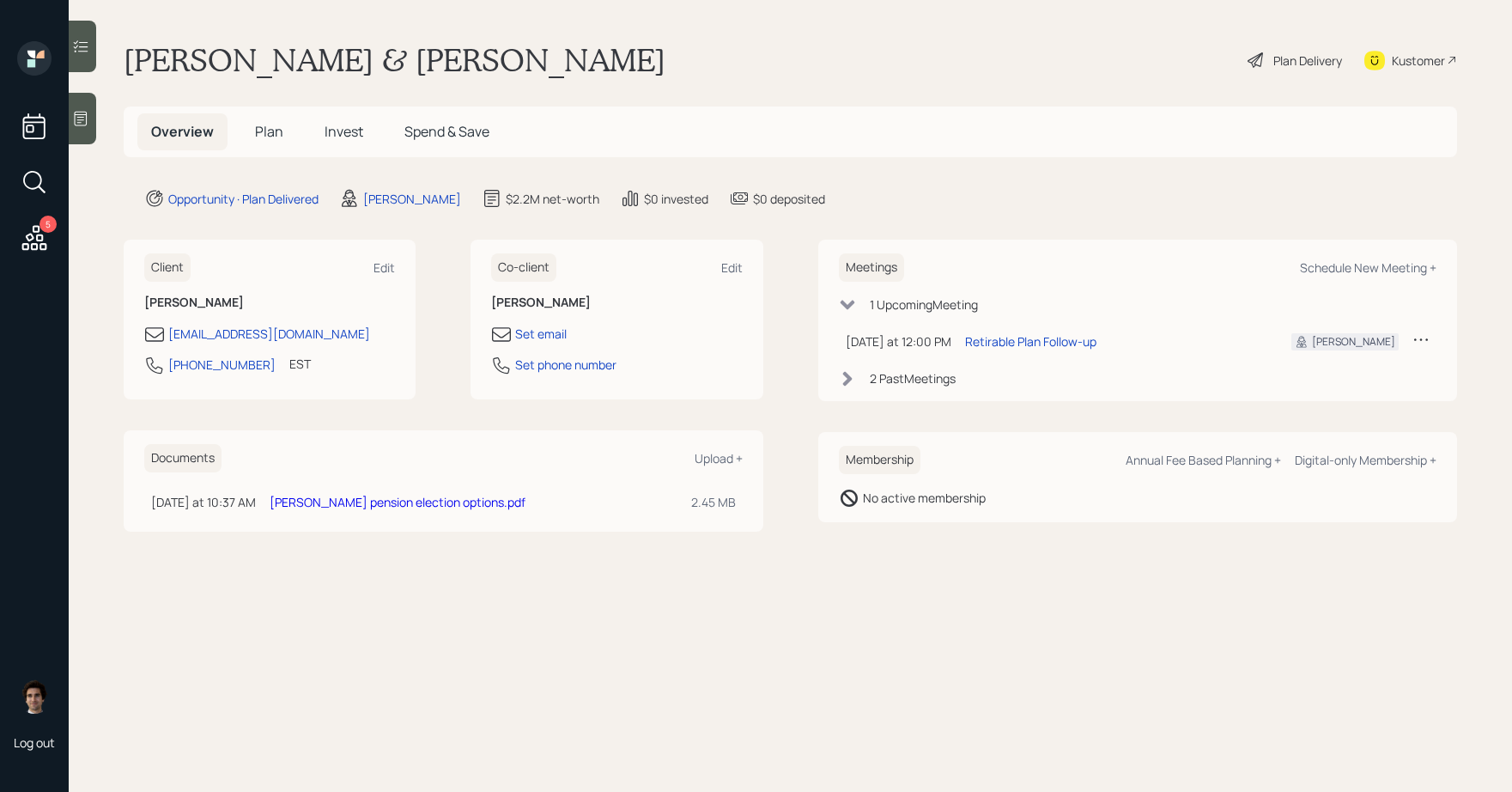
click at [1310, 276] on div "Meetings Schedule New Meeting +" at bounding box center [1138, 267] width 599 height 28
click at [1316, 267] on div "Schedule New Meeting +" at bounding box center [1368, 267] width 136 height 16
select select "59554aeb-d739-4552-90b9-0d27d70b4bf7"
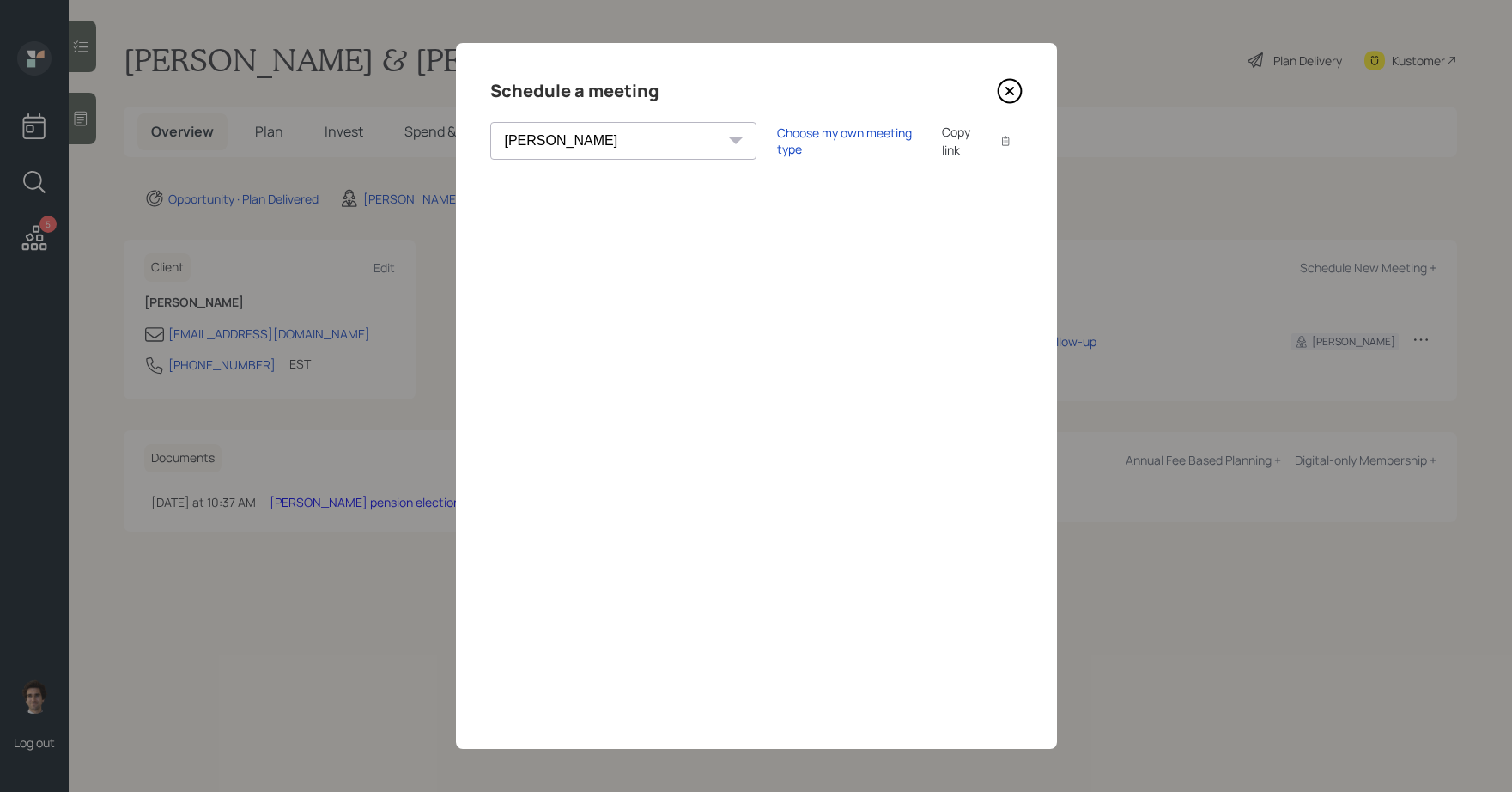
click at [1011, 104] on div "Schedule a meeting Theresa Spinello Matthew Burke Xavier Ross Eitan Bar-David I…" at bounding box center [756, 396] width 601 height 706
click at [1011, 98] on icon at bounding box center [1010, 91] width 26 height 26
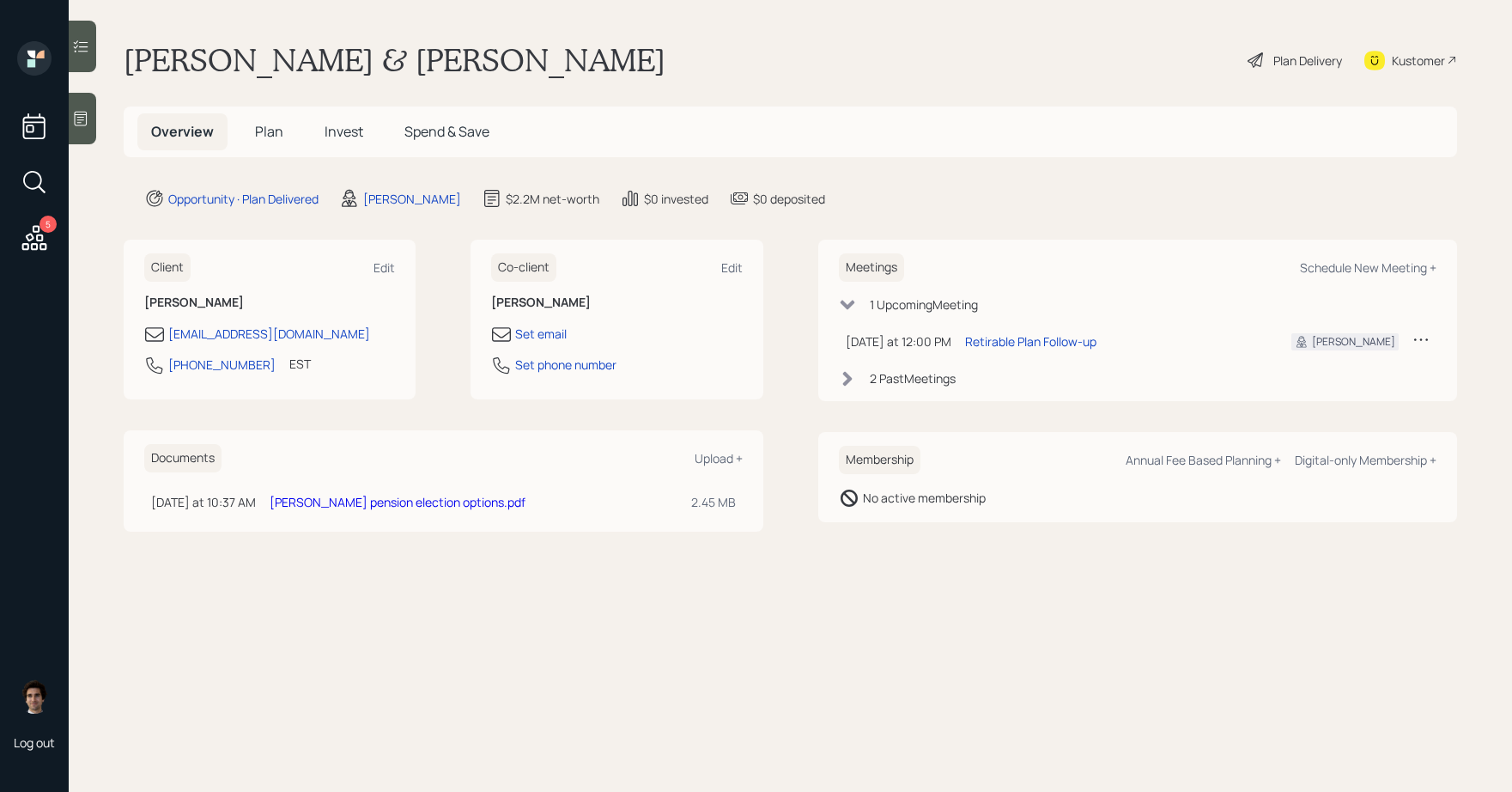
click at [267, 124] on span "Plan" at bounding box center [269, 131] width 28 height 19
